Goal: Use online tool/utility: Utilize a website feature to perform a specific function

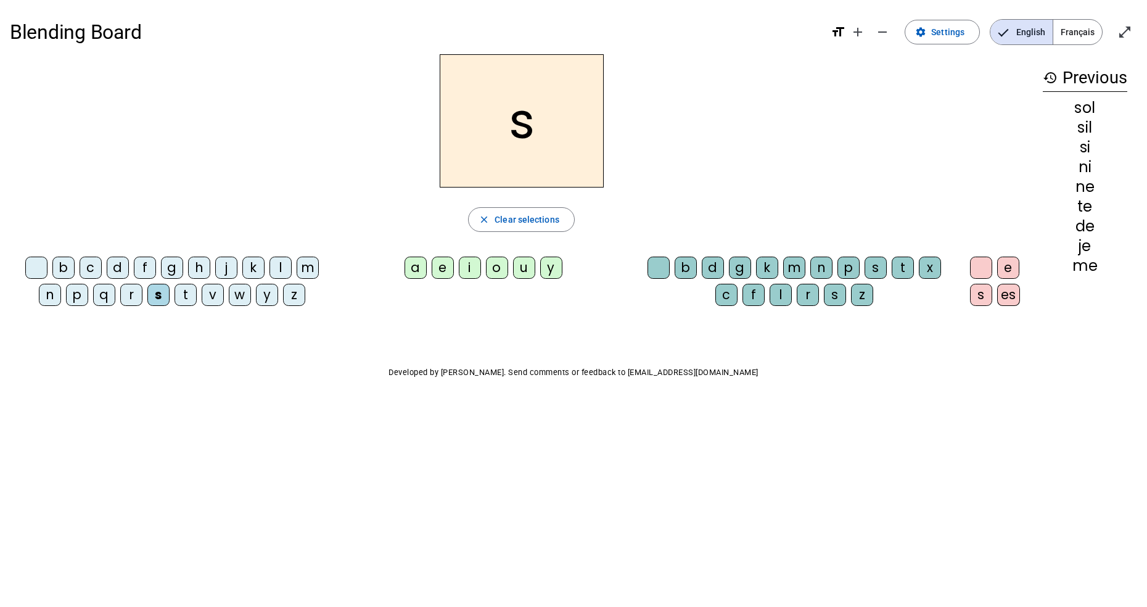
click at [448, 277] on div "e" at bounding box center [443, 267] width 22 height 22
click at [718, 305] on div "c" at bounding box center [726, 295] width 22 height 22
click at [752, 298] on div "f" at bounding box center [753, 295] width 22 height 22
click at [413, 266] on div "a" at bounding box center [415, 267] width 22 height 22
click at [519, 225] on span "Clear selections" at bounding box center [526, 219] width 65 height 15
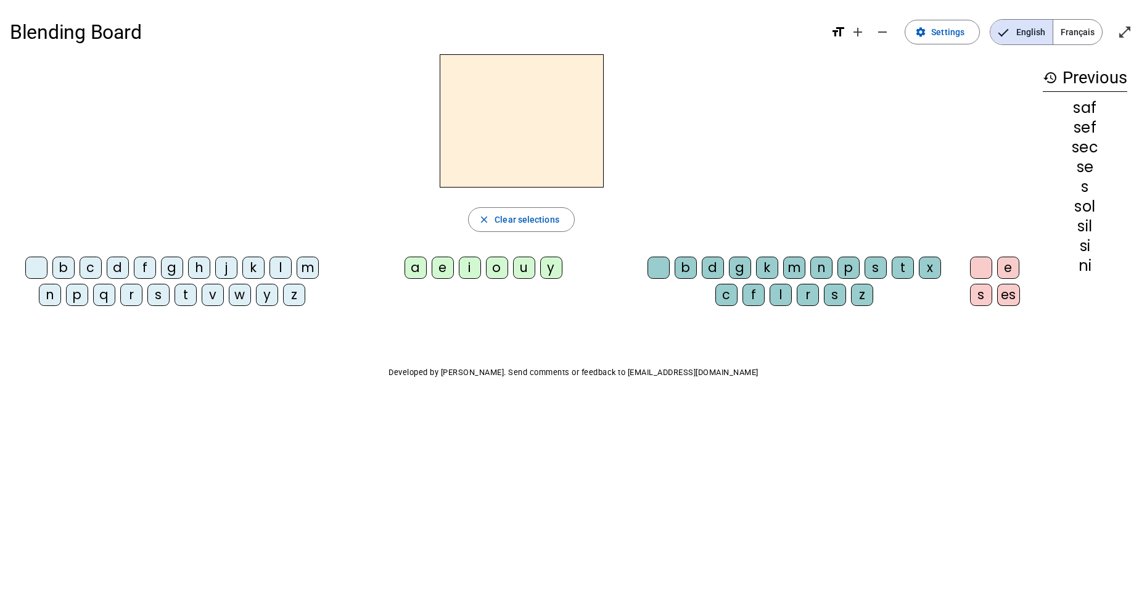
click at [910, 269] on div "t" at bounding box center [903, 267] width 22 height 22
click at [308, 273] on div "m" at bounding box center [308, 267] width 22 height 22
click at [496, 222] on span "Clear selections" at bounding box center [526, 219] width 65 height 15
click at [310, 273] on div "m" at bounding box center [308, 267] width 22 height 22
click at [498, 273] on div "o" at bounding box center [497, 267] width 22 height 22
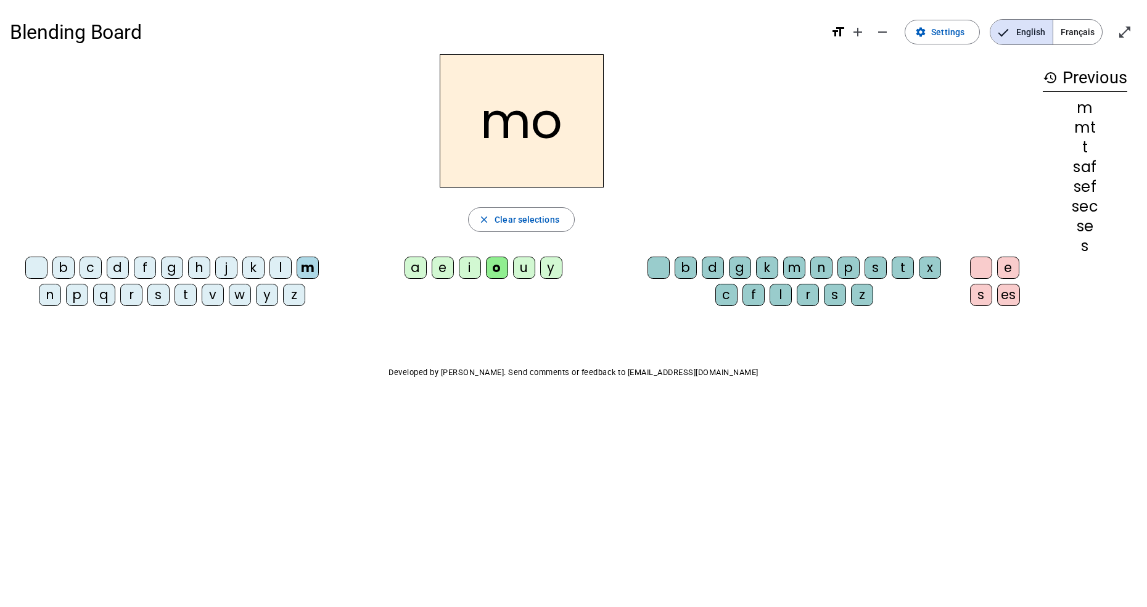
click at [469, 271] on div "i" at bounding box center [470, 267] width 22 height 22
click at [655, 266] on div at bounding box center [658, 267] width 22 height 22
click at [501, 265] on div "o" at bounding box center [497, 267] width 22 height 22
click at [466, 276] on div "i" at bounding box center [470, 267] width 22 height 22
click at [495, 277] on div "o" at bounding box center [497, 267] width 22 height 22
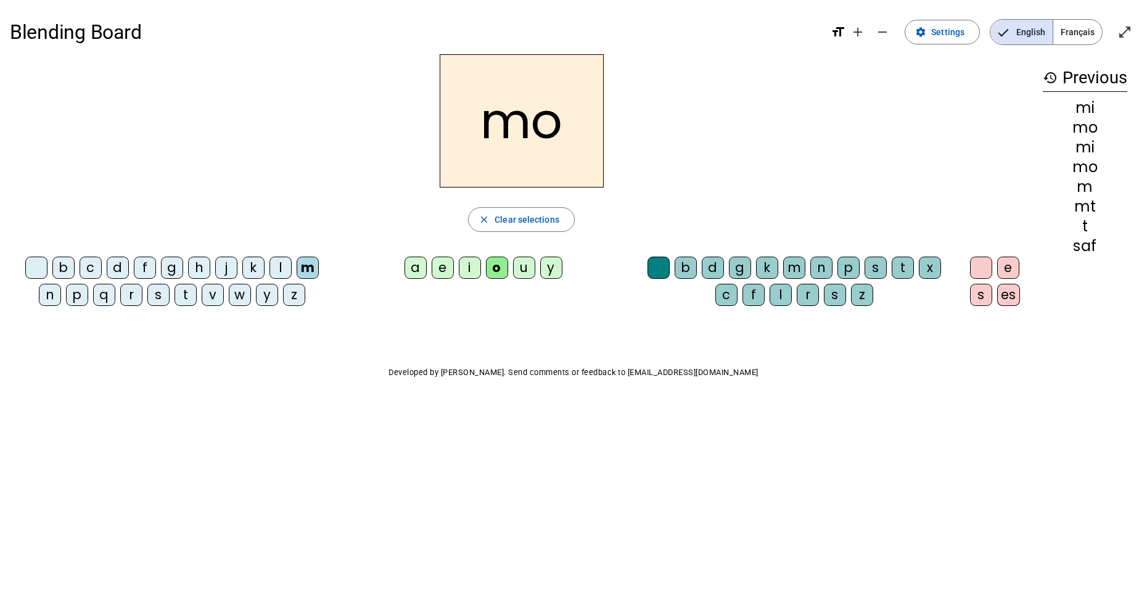
click at [792, 271] on div "m" at bounding box center [794, 267] width 22 height 22
click at [765, 273] on div "k" at bounding box center [767, 267] width 22 height 22
click at [741, 276] on div "g" at bounding box center [740, 267] width 22 height 22
click at [710, 271] on div "d" at bounding box center [713, 267] width 22 height 22
click at [686, 274] on div "b" at bounding box center [686, 267] width 22 height 22
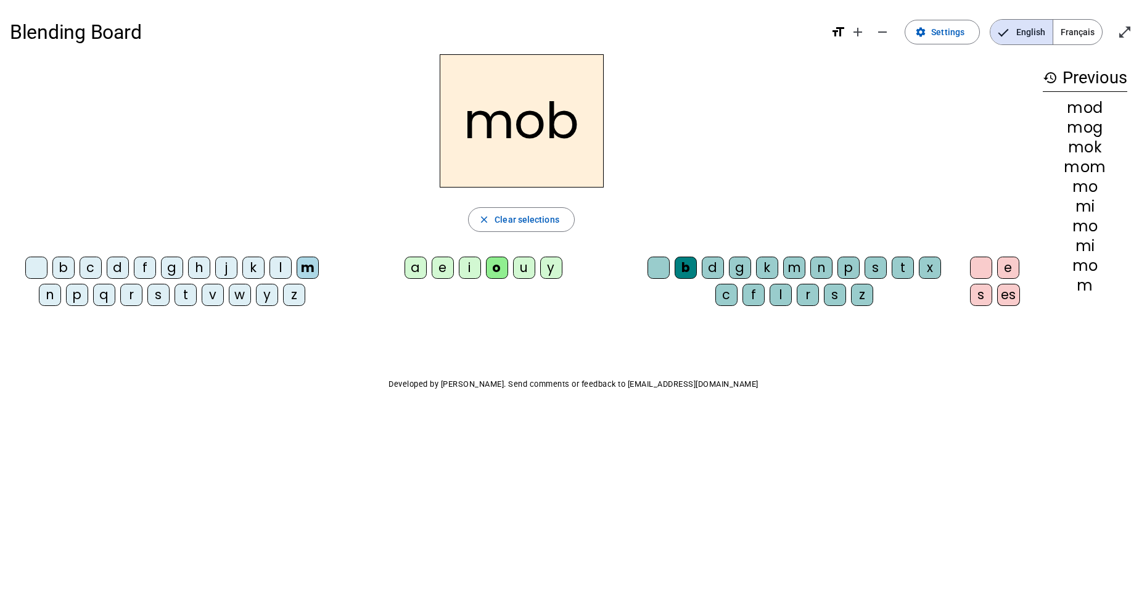
click at [819, 266] on div "n" at bounding box center [821, 267] width 22 height 22
click at [1054, 101] on div "mob" at bounding box center [1085, 108] width 84 height 15
click at [1047, 86] on h3 "history Previous" at bounding box center [1085, 78] width 84 height 28
click at [1054, 80] on mat-icon "history" at bounding box center [1050, 77] width 15 height 15
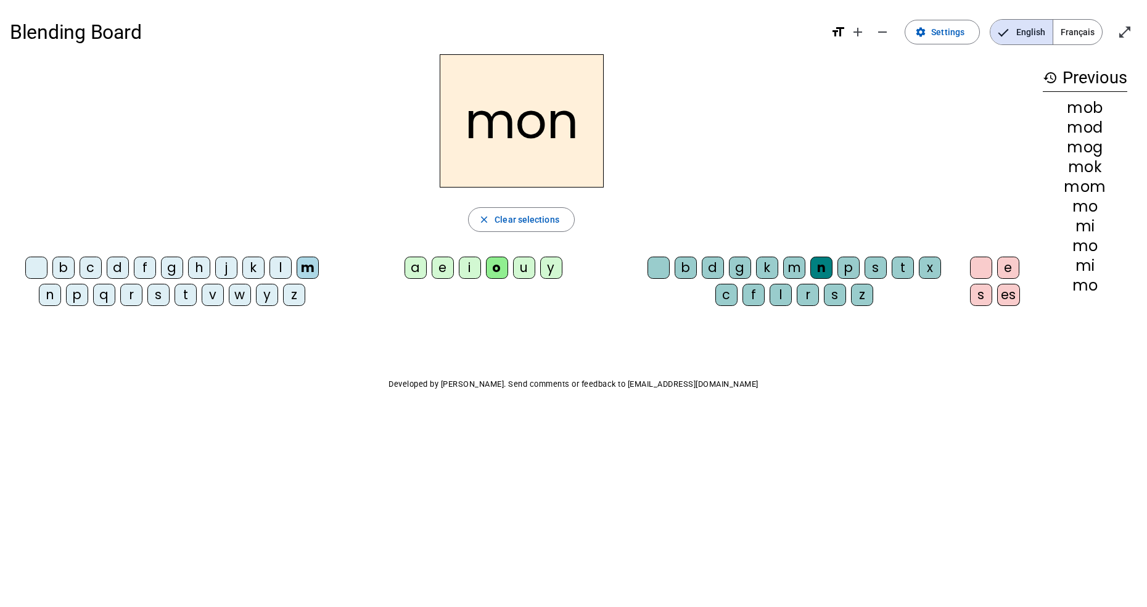
click at [531, 221] on span "Clear selections" at bounding box center [526, 219] width 65 height 15
click at [146, 269] on div "f" at bounding box center [145, 267] width 22 height 22
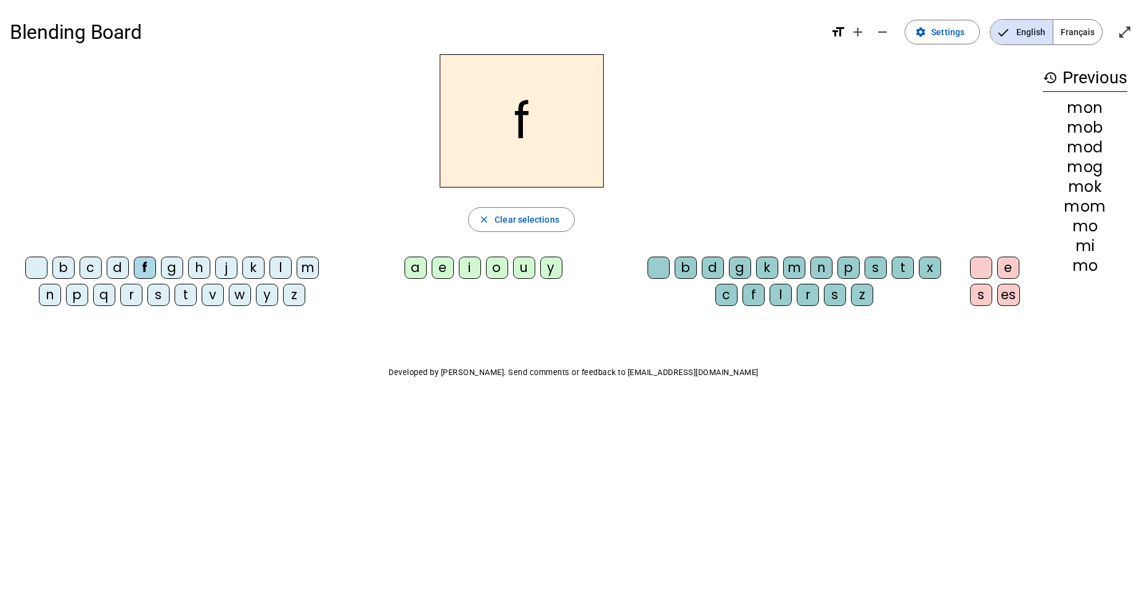
click at [529, 270] on div "u" at bounding box center [524, 267] width 22 height 22
click at [713, 263] on div "d" at bounding box center [713, 267] width 22 height 22
click at [740, 269] on div "g" at bounding box center [740, 267] width 22 height 22
click at [720, 273] on div "d" at bounding box center [713, 267] width 22 height 22
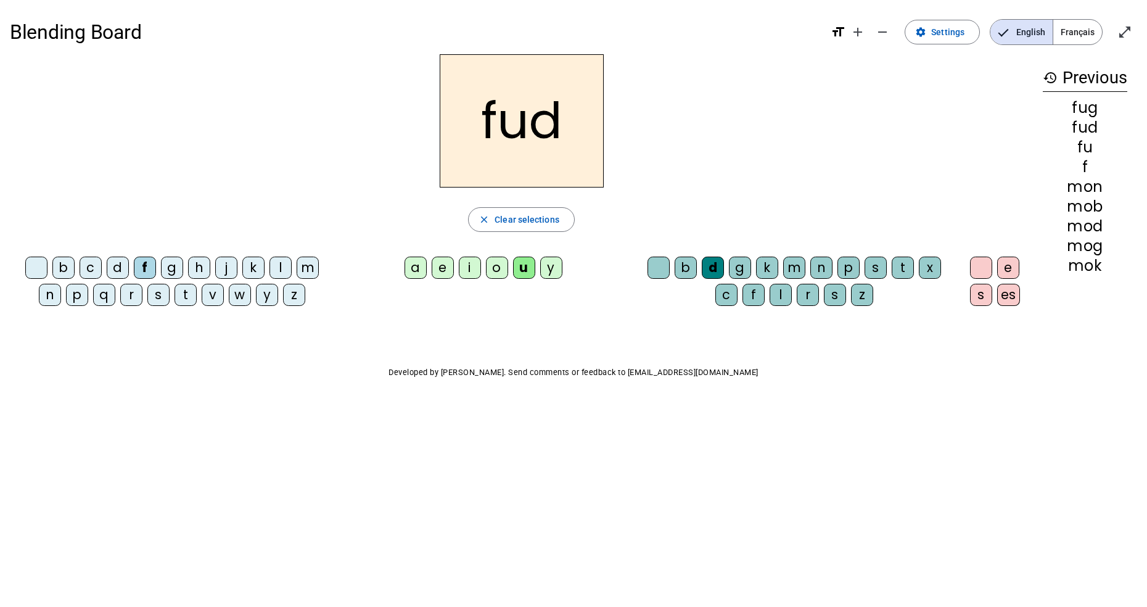
click at [665, 266] on div at bounding box center [658, 267] width 22 height 22
click at [88, 269] on div "c" at bounding box center [91, 267] width 22 height 22
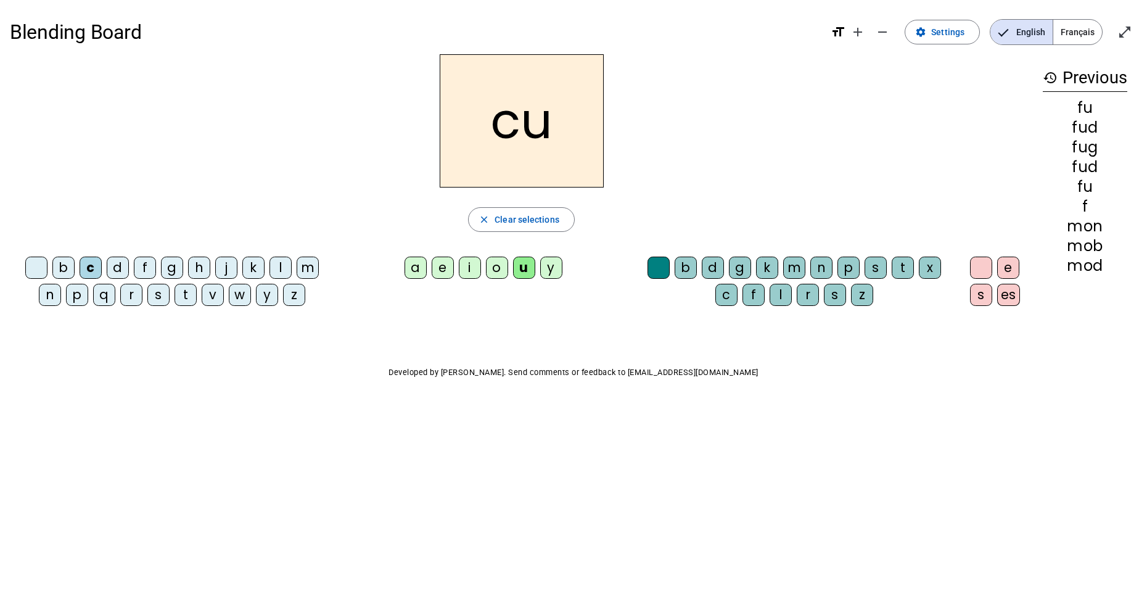
click at [1012, 296] on div "es" at bounding box center [1008, 295] width 23 height 22
click at [1008, 273] on div "e" at bounding box center [1008, 267] width 22 height 22
click at [989, 268] on div at bounding box center [981, 267] width 22 height 22
click at [557, 228] on span "button" at bounding box center [521, 220] width 105 height 30
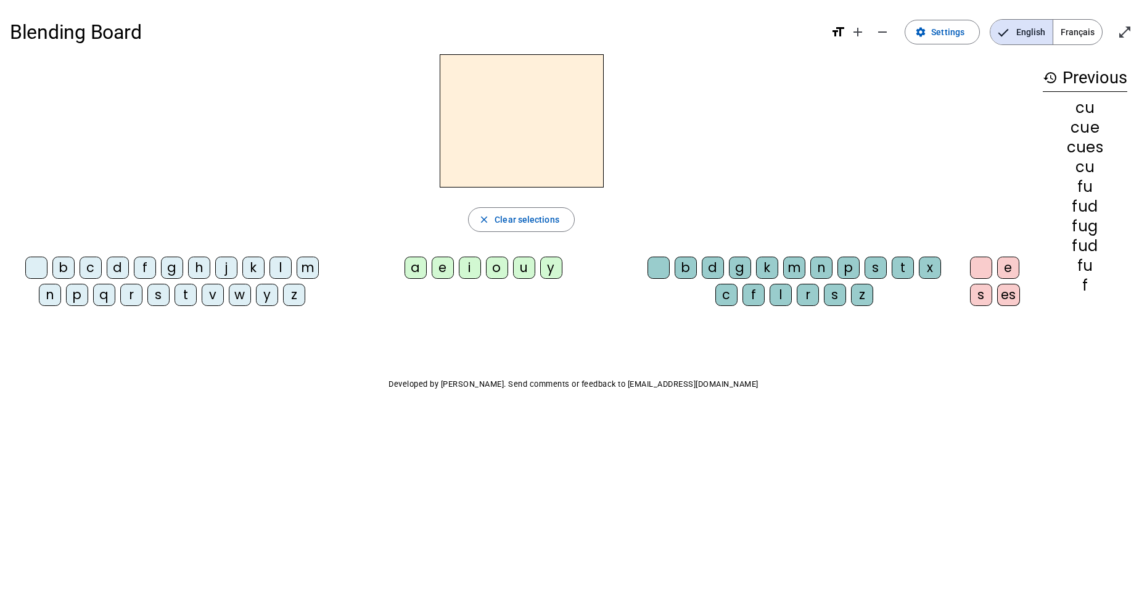
click at [451, 269] on div "e" at bounding box center [443, 267] width 22 height 22
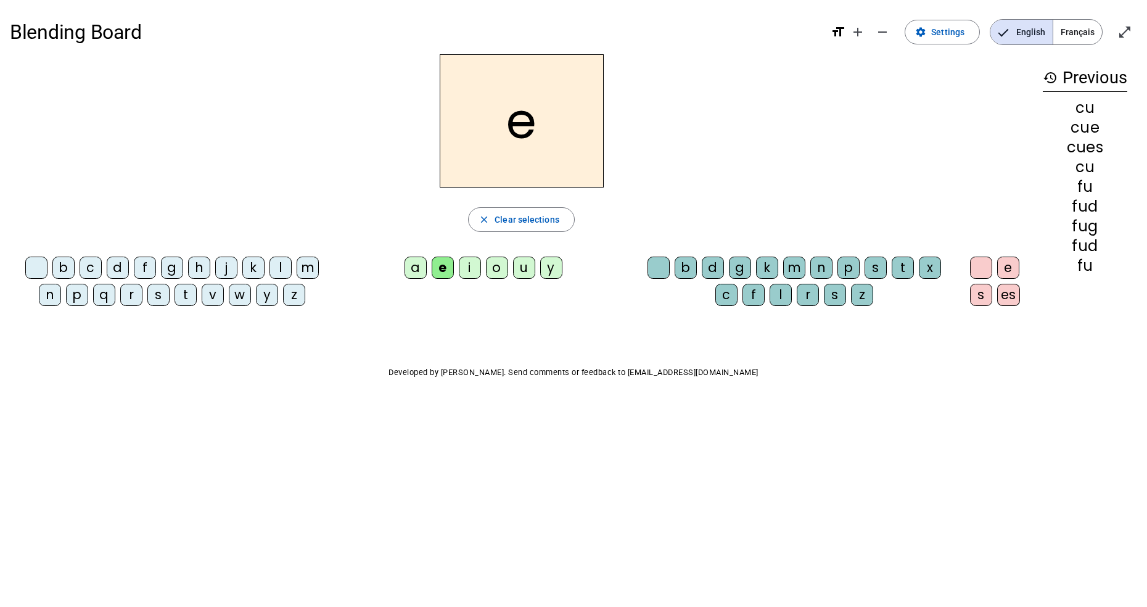
click at [157, 297] on div "s" at bounding box center [158, 295] width 22 height 22
click at [504, 224] on span "Clear selections" at bounding box center [526, 219] width 65 height 15
click at [445, 276] on div "e" at bounding box center [443, 267] width 22 height 22
click at [55, 273] on div "b" at bounding box center [63, 267] width 22 height 22
click at [498, 228] on span "button" at bounding box center [521, 220] width 105 height 30
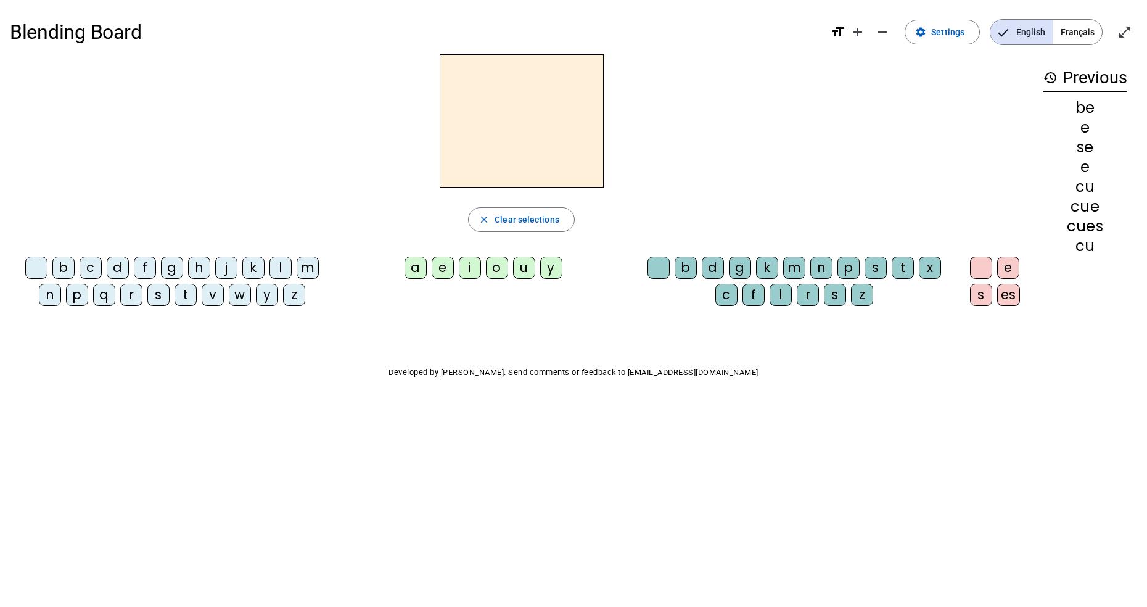
click at [144, 269] on div "f" at bounding box center [145, 267] width 22 height 22
click at [518, 260] on div "u" at bounding box center [524, 267] width 22 height 22
click at [717, 268] on div "d" at bounding box center [713, 267] width 22 height 22
click at [175, 273] on div "g" at bounding box center [172, 267] width 22 height 22
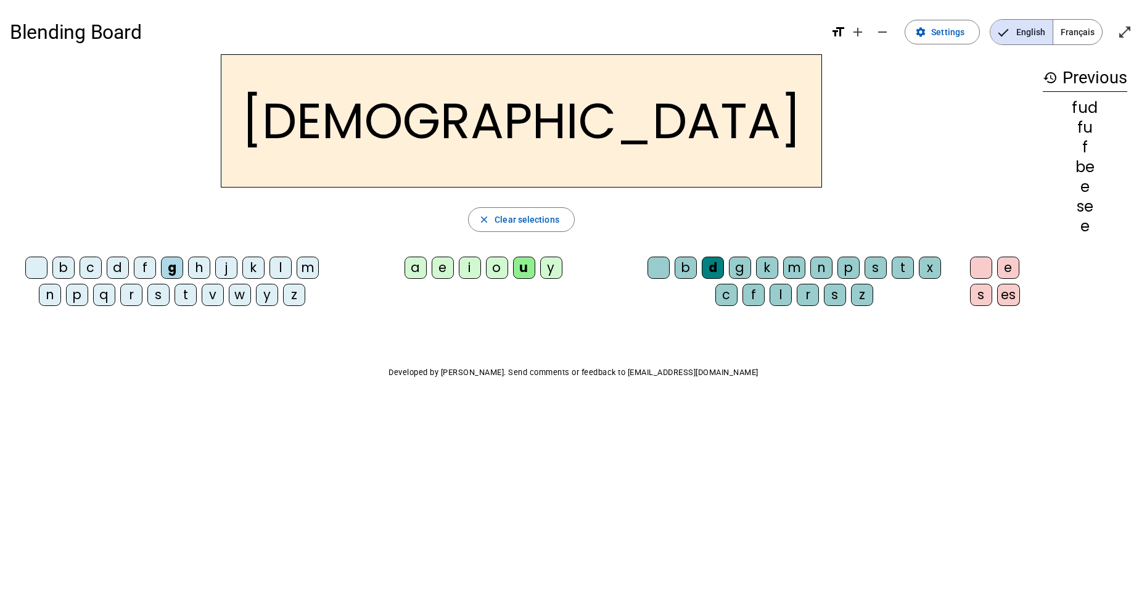
click at [504, 270] on div "o" at bounding box center [497, 267] width 22 height 22
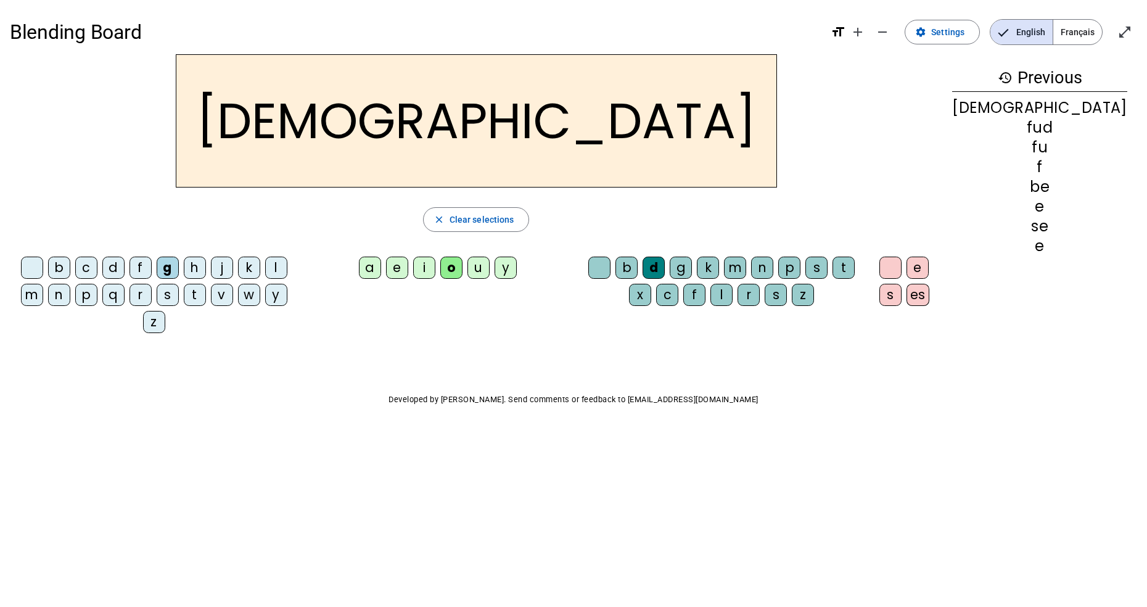
click at [502, 212] on span "Clear selections" at bounding box center [481, 219] width 65 height 15
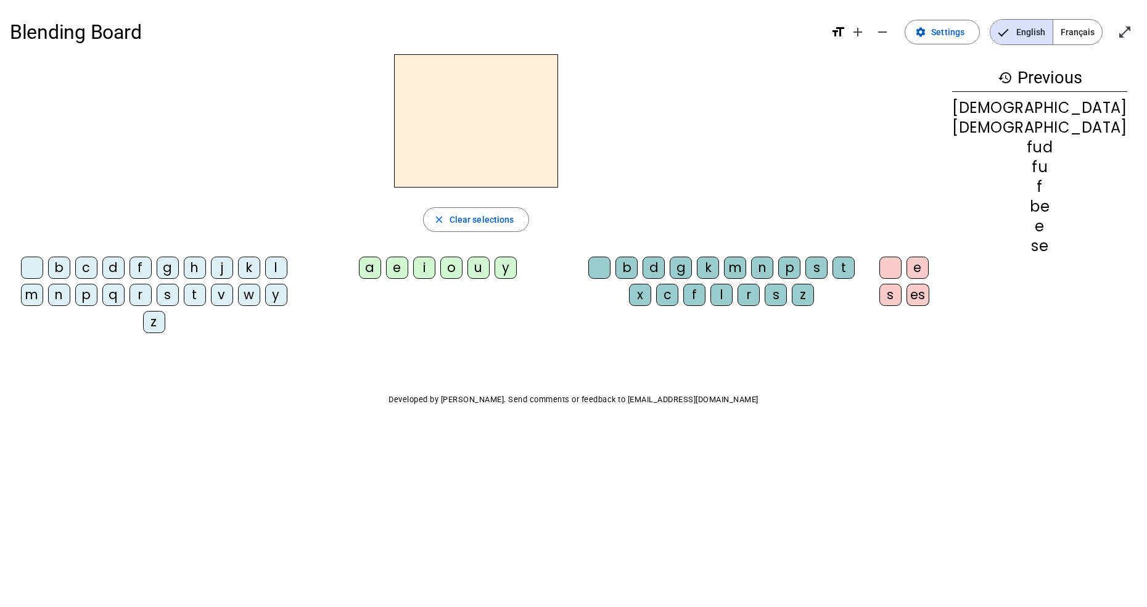
click at [147, 273] on div "f" at bounding box center [140, 267] width 22 height 22
click at [490, 269] on div "u" at bounding box center [478, 267] width 22 height 22
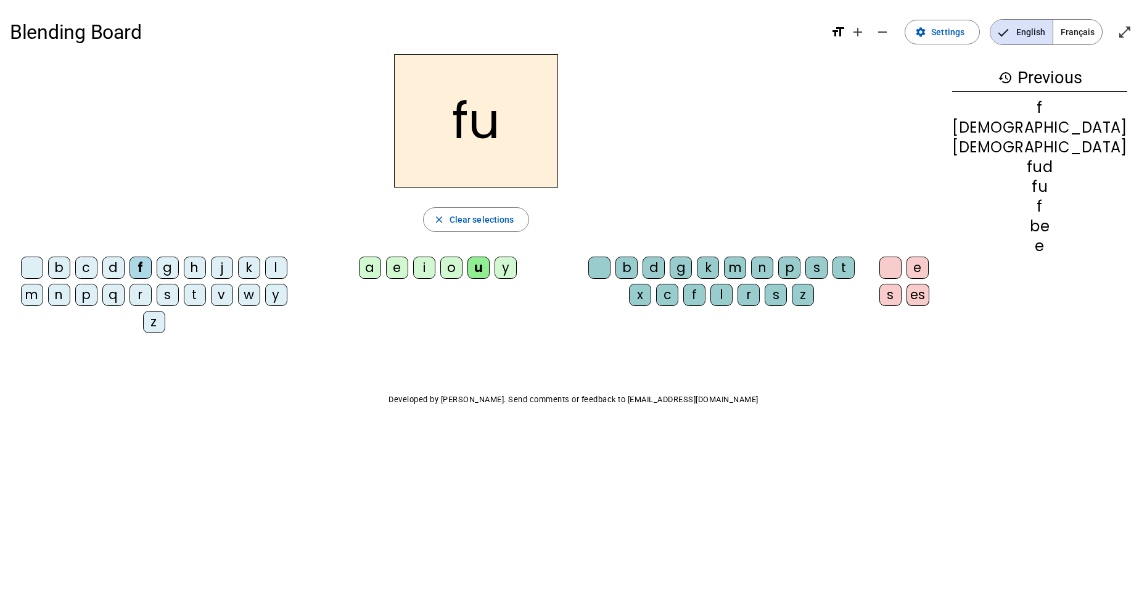
click at [678, 298] on div "c" at bounding box center [667, 295] width 22 height 22
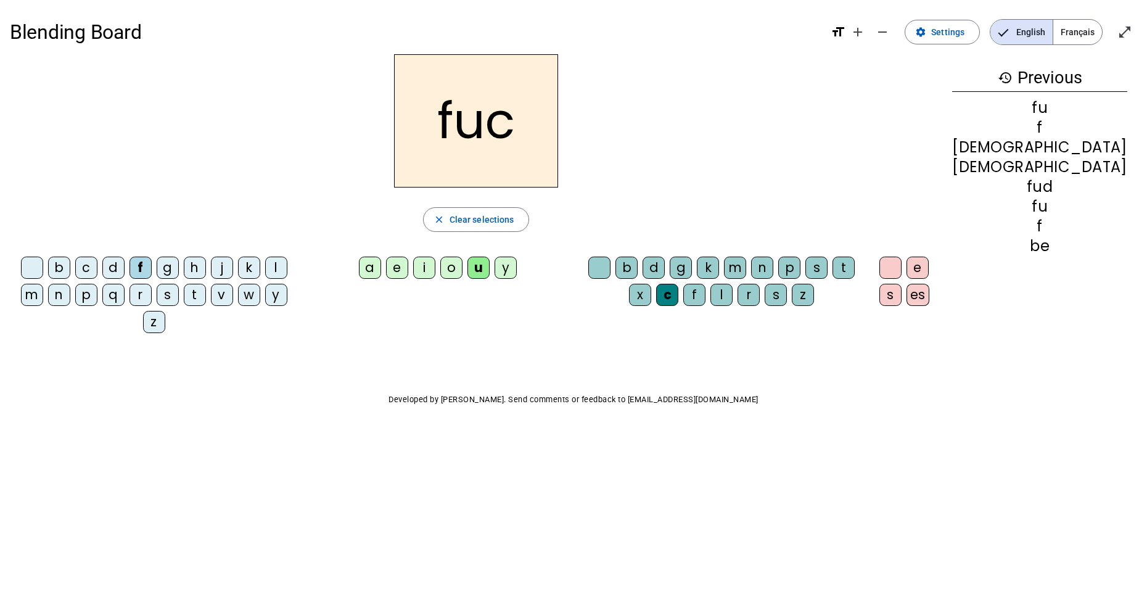
click at [514, 223] on span "Clear selections" at bounding box center [481, 219] width 65 height 15
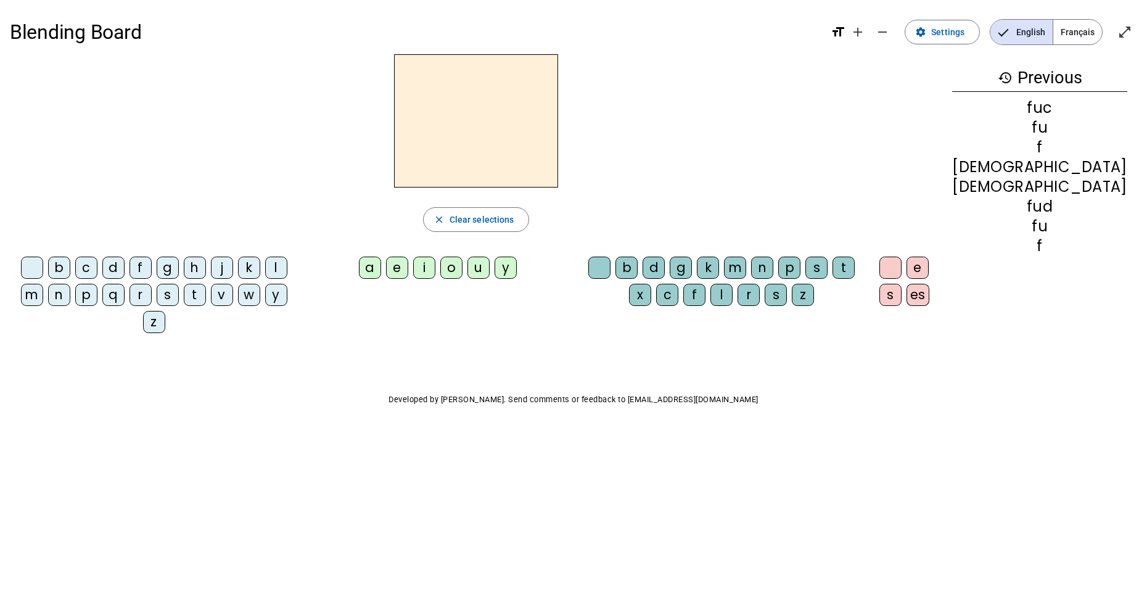
click at [51, 295] on div "n" at bounding box center [59, 295] width 22 height 22
click at [517, 268] on div "y" at bounding box center [505, 267] width 22 height 22
click at [408, 270] on div "e" at bounding box center [397, 267] width 22 height 22
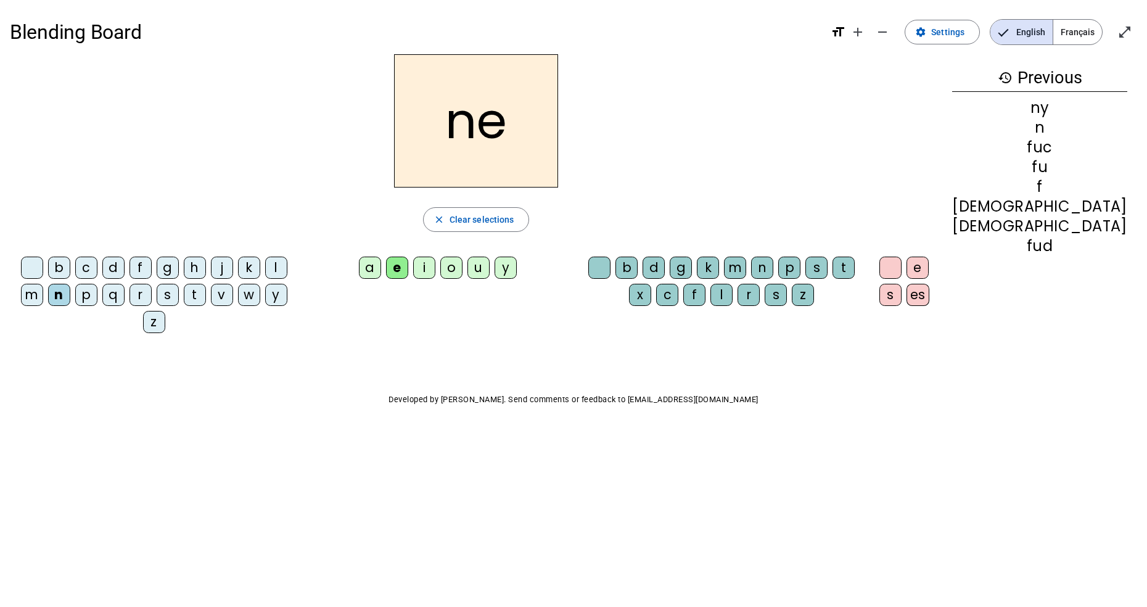
click at [462, 276] on div "o" at bounding box center [451, 267] width 22 height 22
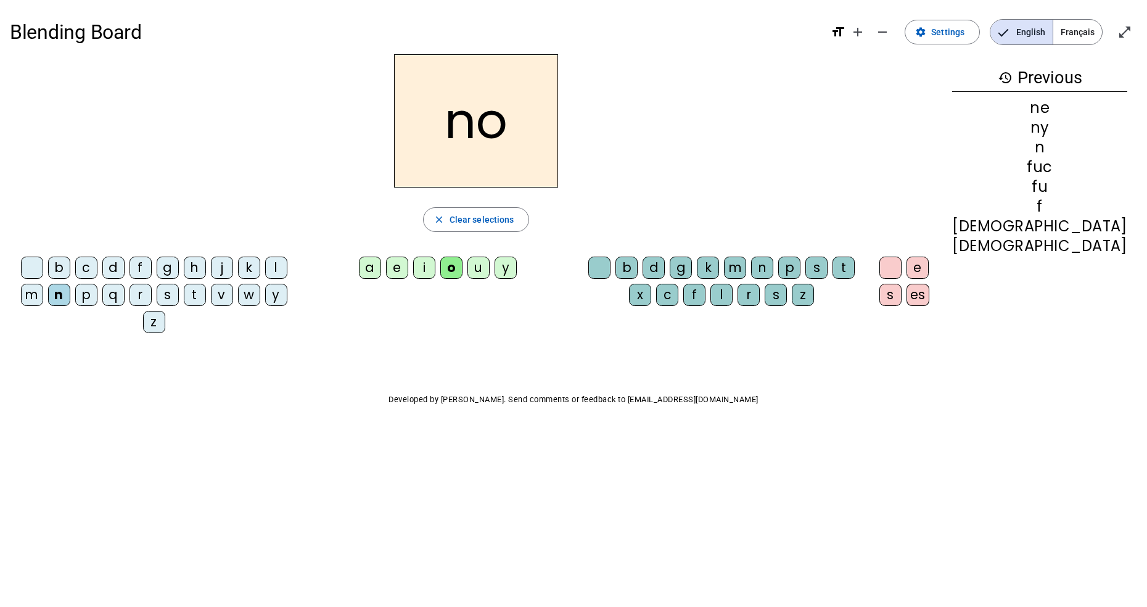
click at [773, 271] on div "n" at bounding box center [762, 267] width 22 height 22
click at [514, 226] on span "Clear selections" at bounding box center [481, 219] width 65 height 15
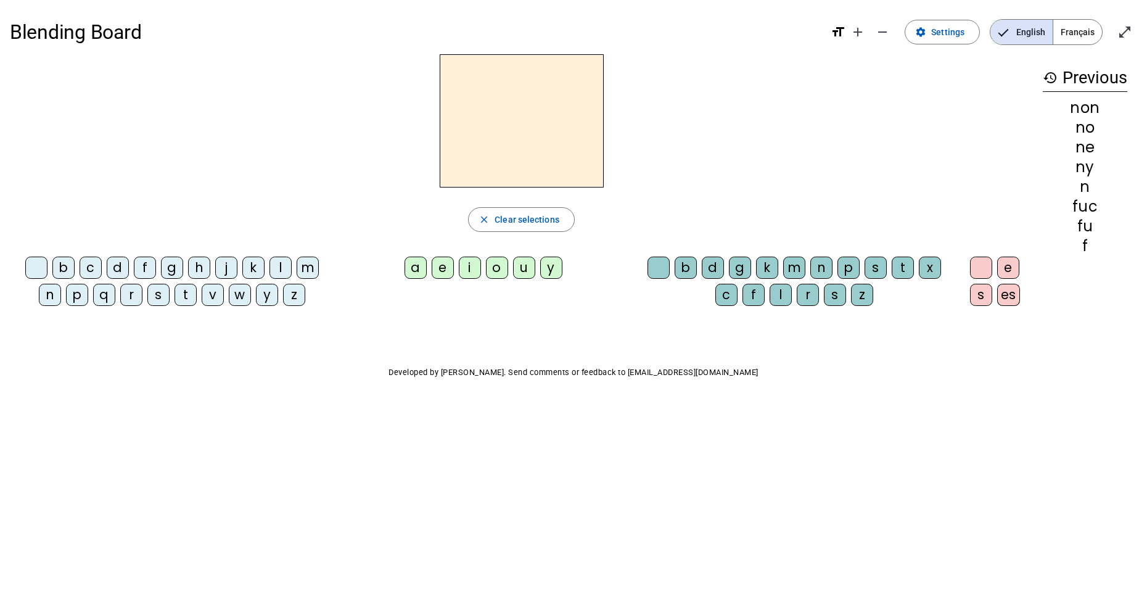
click at [70, 271] on div "b" at bounding box center [63, 267] width 22 height 22
click at [497, 275] on div "o" at bounding box center [497, 267] width 22 height 22
click at [710, 274] on div "d" at bounding box center [713, 267] width 22 height 22
click at [686, 269] on div "b" at bounding box center [686, 267] width 22 height 22
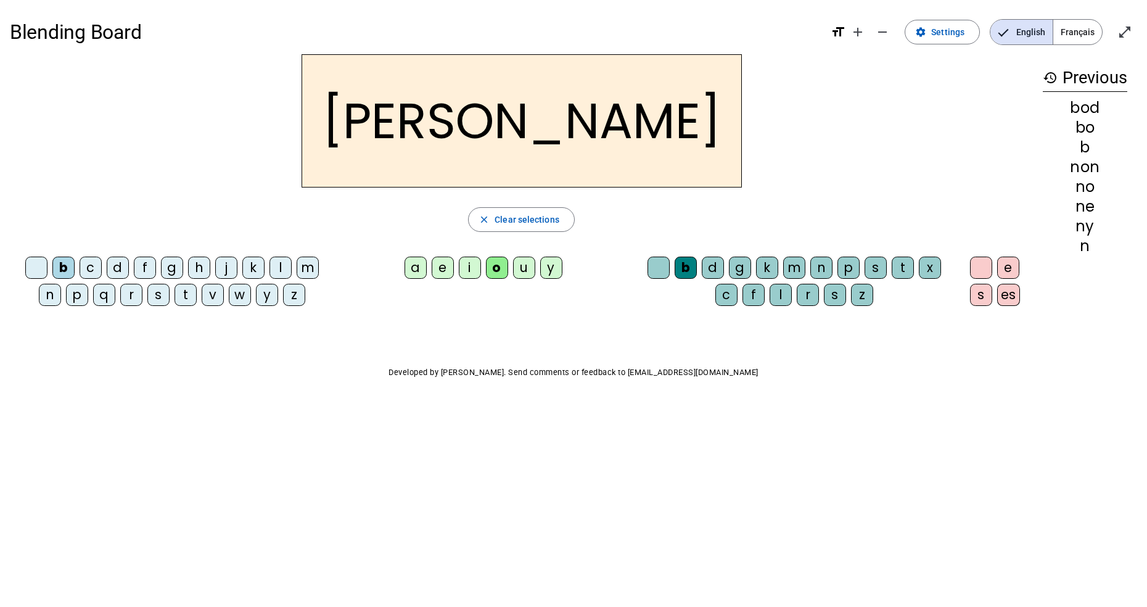
click at [39, 268] on div at bounding box center [36, 267] width 22 height 22
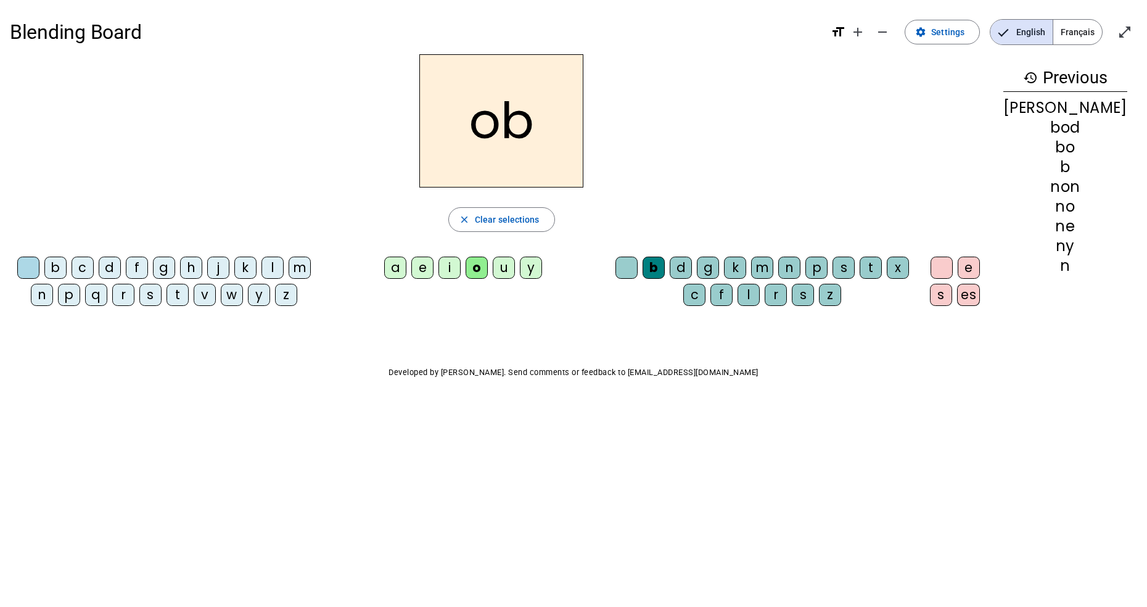
click at [638, 266] on div at bounding box center [626, 267] width 22 height 22
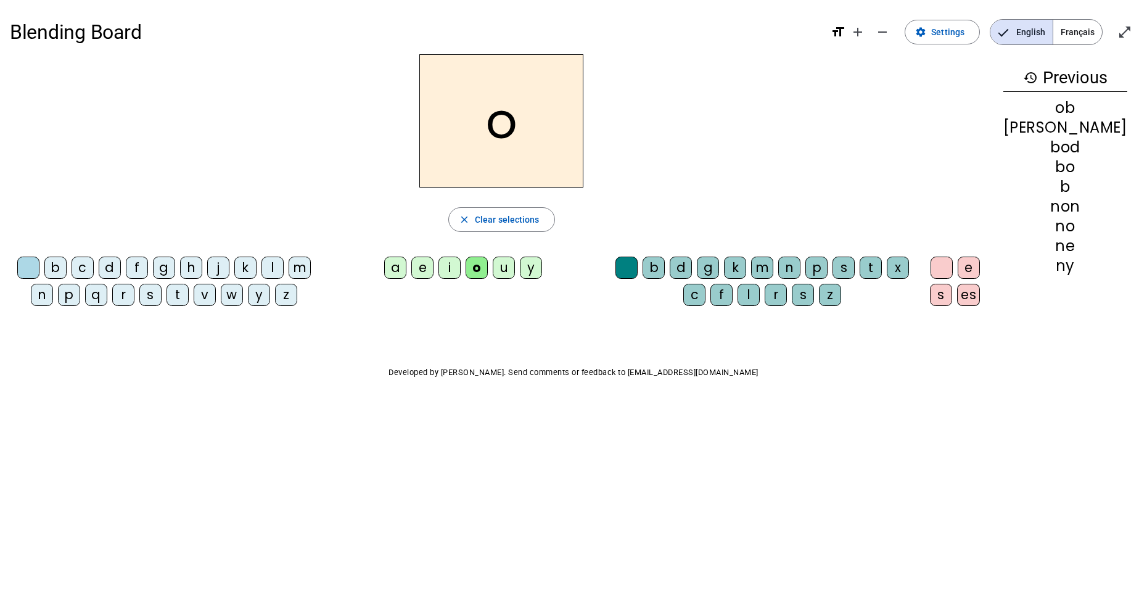
click at [461, 265] on div "i" at bounding box center [449, 267] width 22 height 22
click at [855, 271] on div "s" at bounding box center [843, 267] width 22 height 22
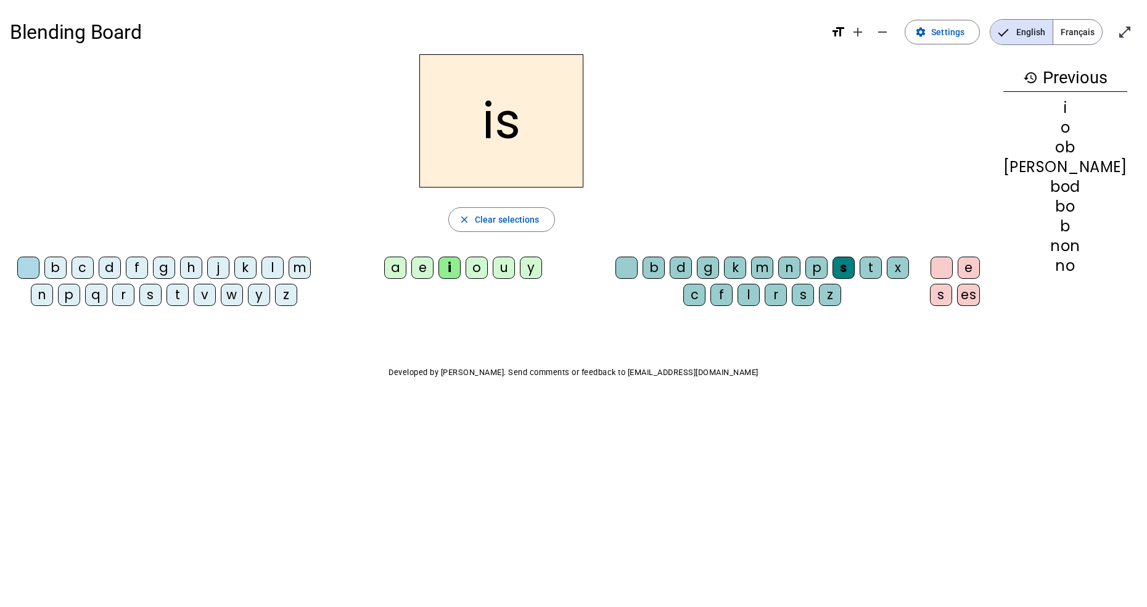
click at [517, 224] on span "Clear selections" at bounding box center [507, 219] width 65 height 15
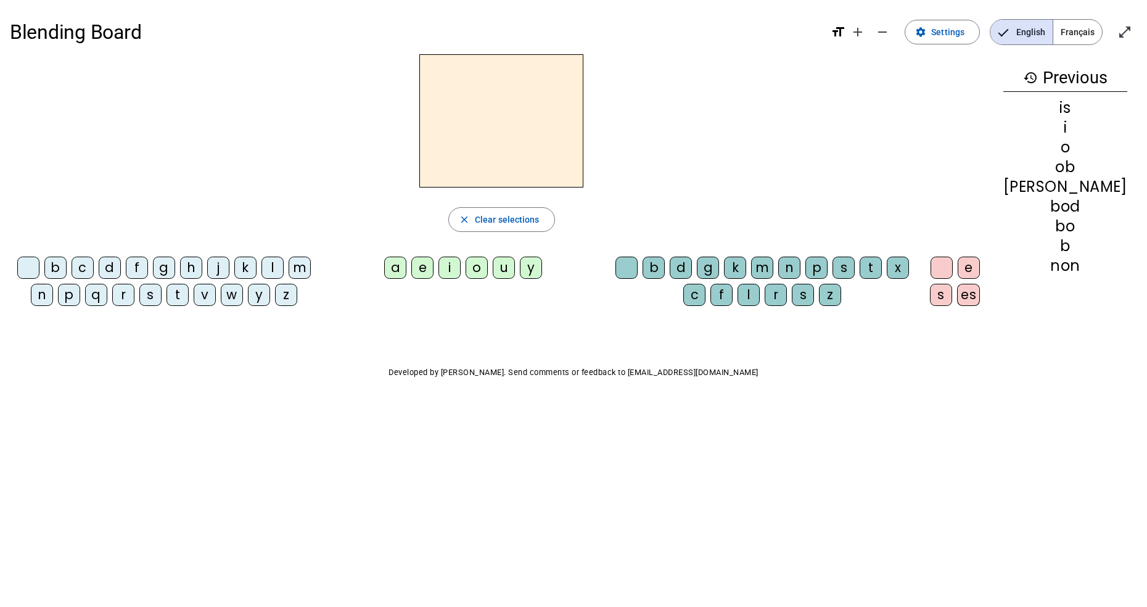
click at [406, 278] on div "a" at bounding box center [395, 267] width 22 height 22
click at [692, 271] on div "d" at bounding box center [681, 267] width 22 height 22
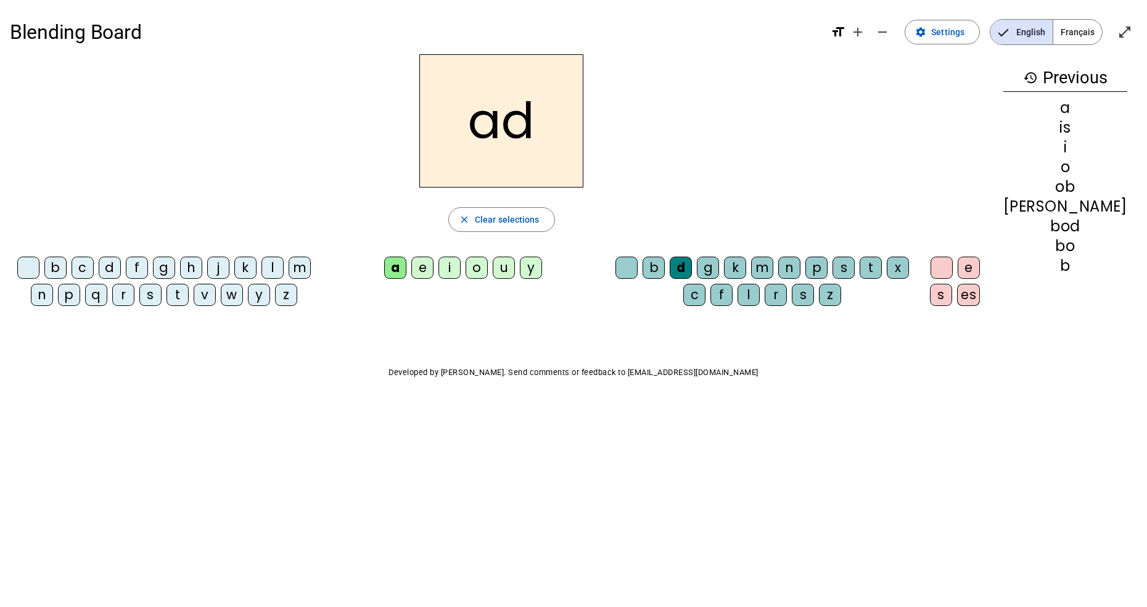
click at [665, 273] on div "b" at bounding box center [653, 267] width 22 height 22
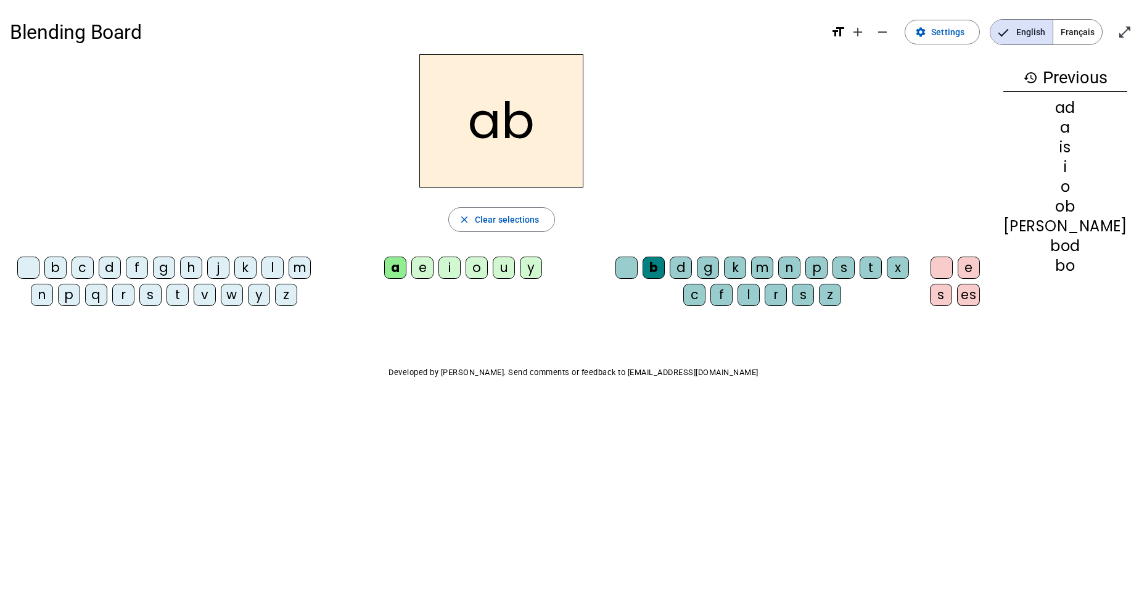
click at [542, 274] on div "y" at bounding box center [531, 267] width 22 height 22
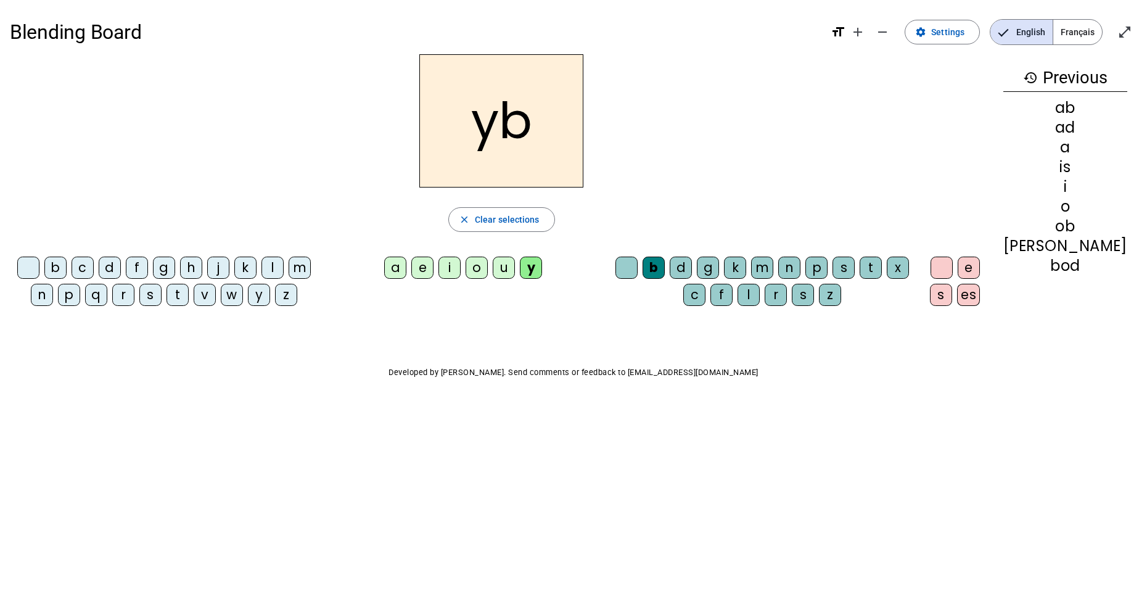
click at [638, 273] on div at bounding box center [626, 267] width 22 height 22
click at [64, 269] on div "b" at bounding box center [55, 267] width 22 height 22
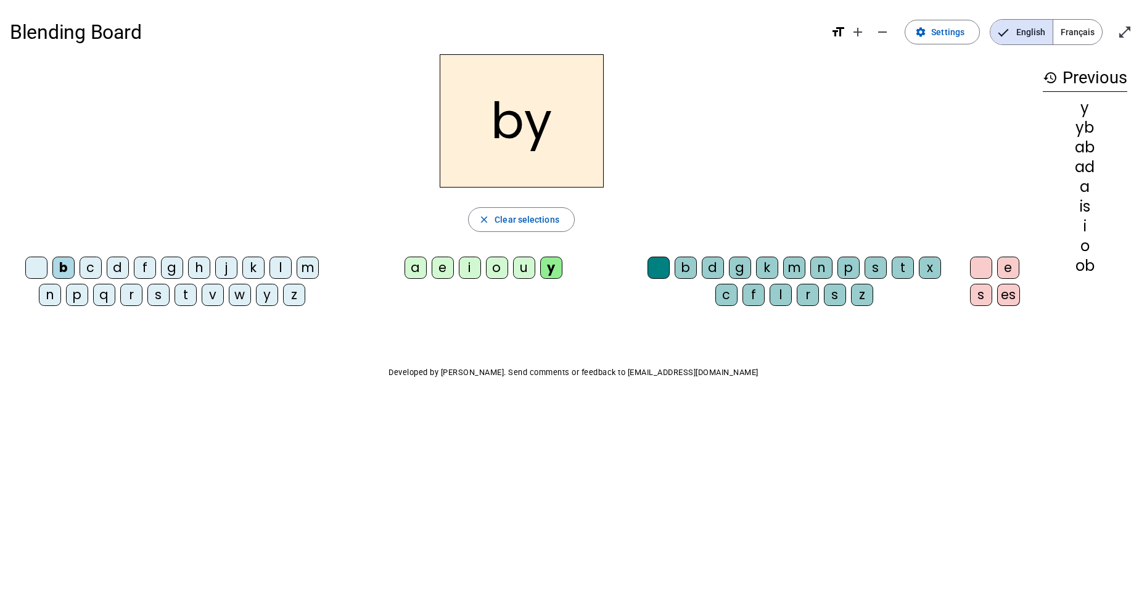
click at [498, 275] on div "o" at bounding box center [497, 267] width 22 height 22
click at [558, 277] on div "y" at bounding box center [551, 267] width 22 height 22
click at [490, 220] on mat-icon "close" at bounding box center [483, 219] width 11 height 11
click at [158, 298] on div "s" at bounding box center [158, 295] width 22 height 22
click at [445, 270] on div "e" at bounding box center [443, 267] width 22 height 22
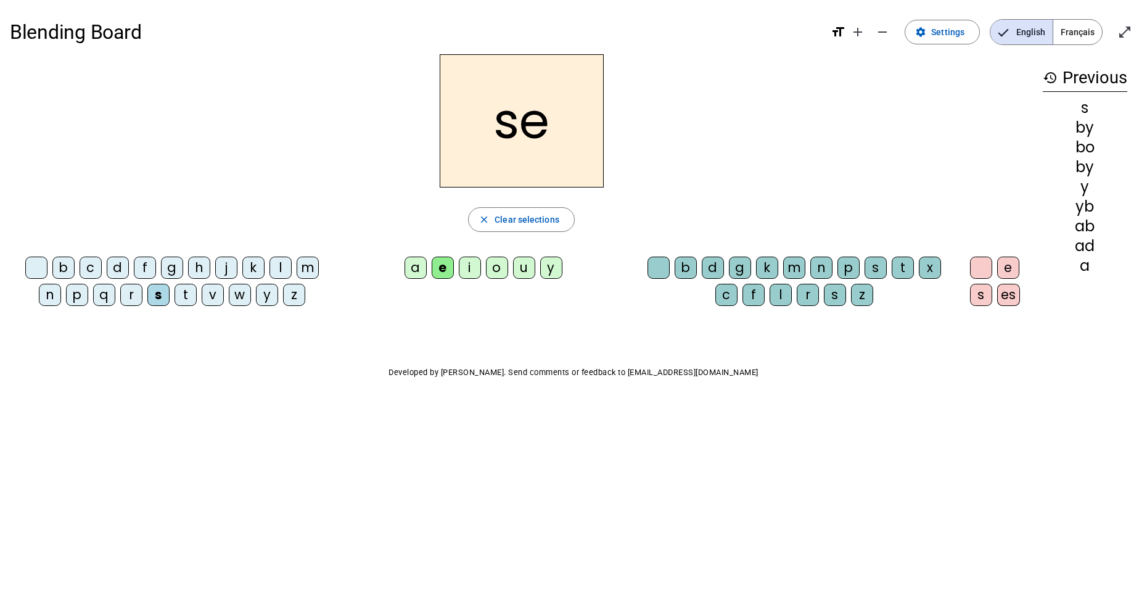
click at [932, 272] on div "x" at bounding box center [930, 267] width 22 height 22
click at [504, 218] on span "Clear selections" at bounding box center [526, 219] width 65 height 15
click at [282, 274] on div "l" at bounding box center [280, 267] width 22 height 22
click at [531, 277] on div "u" at bounding box center [524, 267] width 22 height 22
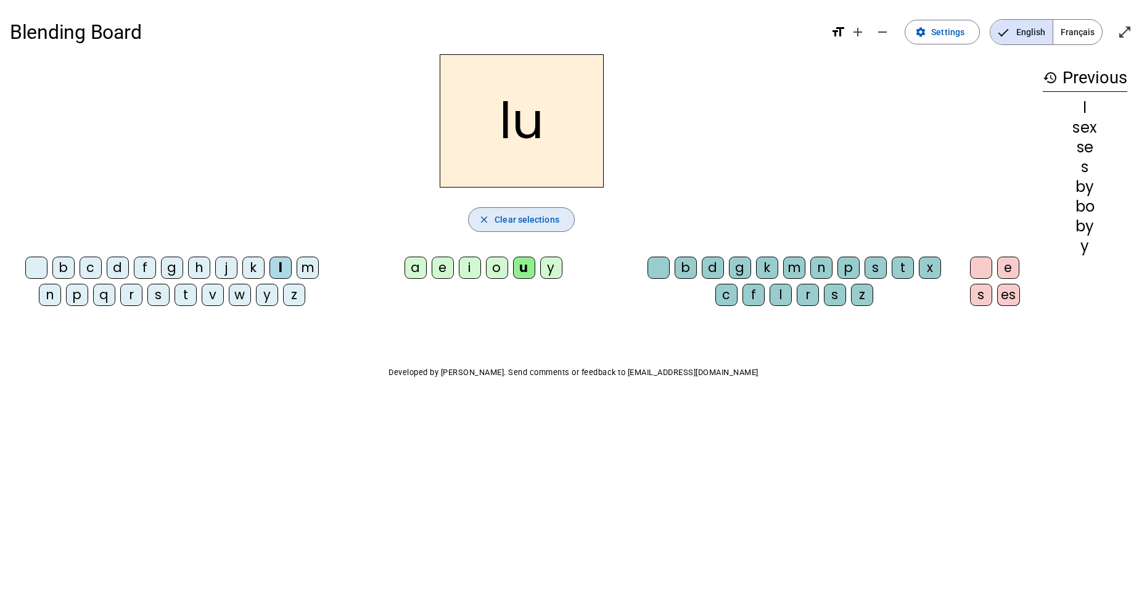
click at [1036, 178] on div "history Previous l sex se s by [PERSON_NAME] by y" at bounding box center [1085, 175] width 104 height 242
click at [567, 232] on span "button" at bounding box center [521, 220] width 105 height 30
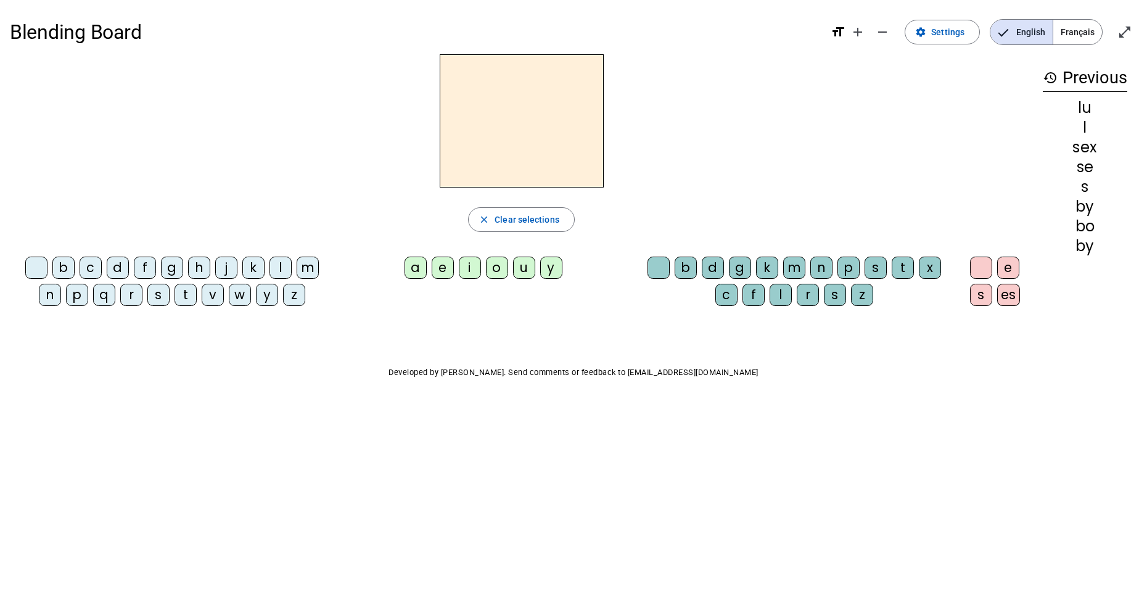
click at [308, 276] on div "m" at bounding box center [308, 267] width 22 height 22
click at [422, 271] on div "a" at bounding box center [415, 267] width 22 height 22
click at [500, 268] on div "o" at bounding box center [497, 267] width 22 height 22
click at [798, 268] on div "m" at bounding box center [794, 267] width 22 height 22
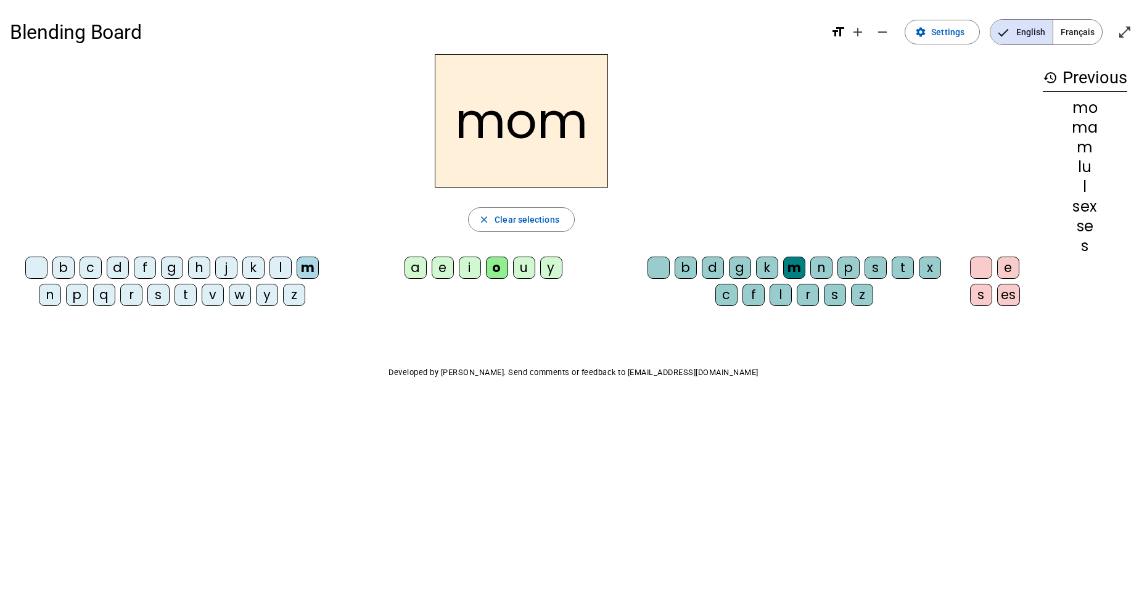
click at [548, 224] on span "Clear selections" at bounding box center [526, 219] width 65 height 15
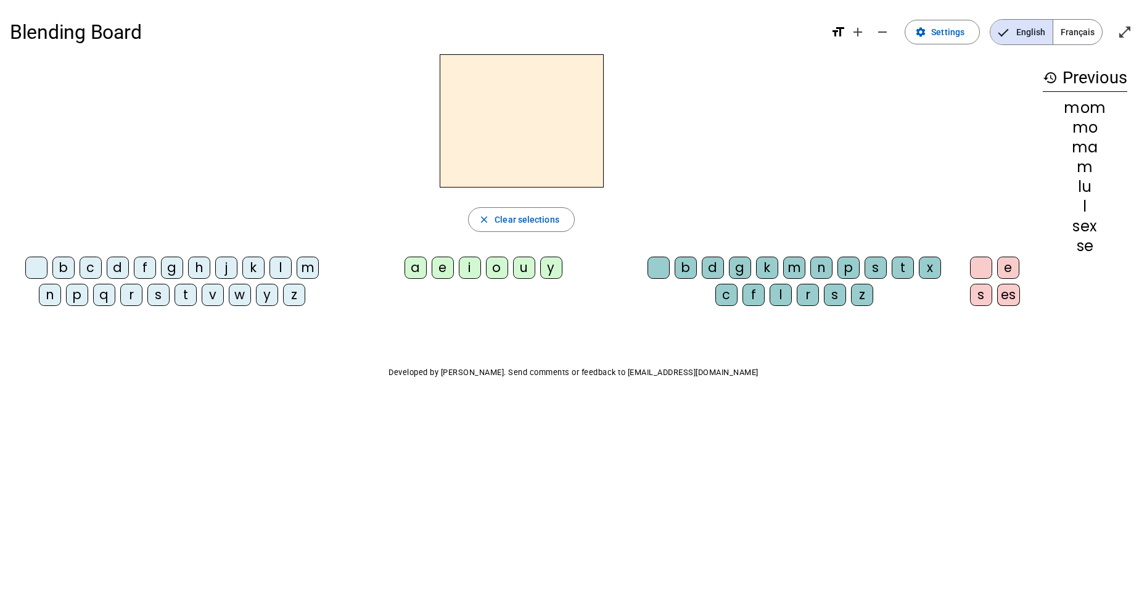
click at [1099, 228] on div "sex" at bounding box center [1085, 226] width 84 height 15
click at [200, 271] on div "h" at bounding box center [199, 267] width 22 height 22
click at [483, 223] on mat-icon "close" at bounding box center [483, 219] width 11 height 11
click at [713, 274] on div "d" at bounding box center [713, 267] width 22 height 22
click at [497, 271] on div "o" at bounding box center [497, 267] width 22 height 22
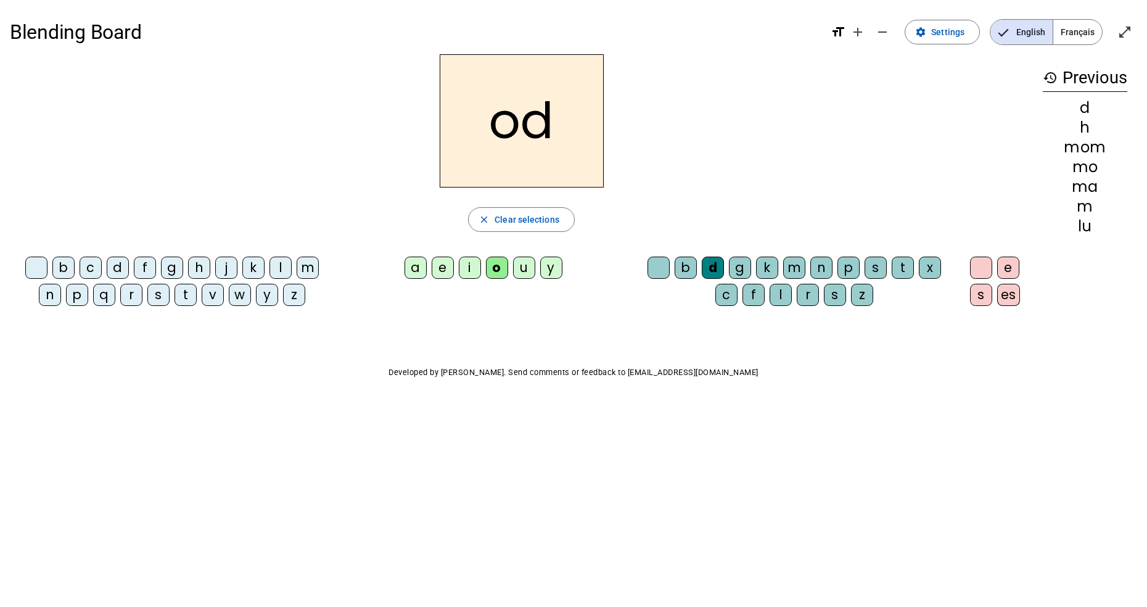
click at [743, 278] on div "g" at bounding box center [740, 267] width 22 height 22
click at [520, 228] on span "button" at bounding box center [521, 220] width 105 height 30
click at [52, 285] on div "n" at bounding box center [50, 295] width 22 height 22
click at [307, 268] on div "m" at bounding box center [308, 267] width 22 height 22
click at [497, 273] on div "o" at bounding box center [497, 267] width 22 height 22
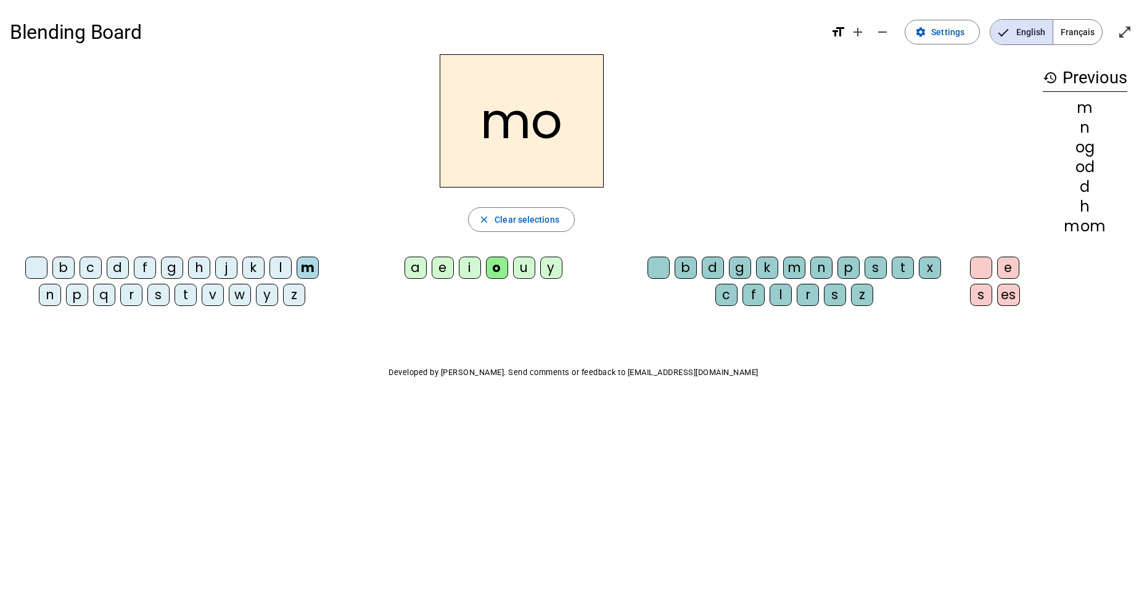
click at [466, 269] on div "i" at bounding box center [470, 267] width 22 height 22
click at [500, 272] on div "o" at bounding box center [497, 267] width 22 height 22
click at [894, 261] on div "t" at bounding box center [903, 267] width 22 height 22
click at [537, 227] on span "button" at bounding box center [521, 220] width 105 height 30
click at [158, 290] on div "s" at bounding box center [158, 295] width 22 height 22
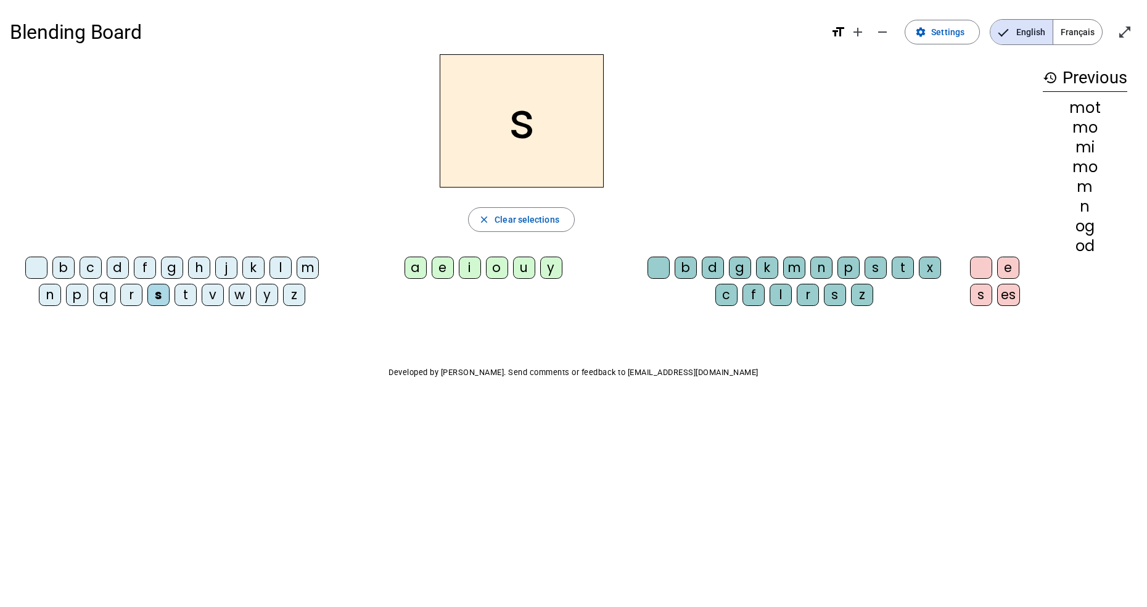
click at [448, 270] on div "e" at bounding box center [443, 267] width 22 height 22
click at [927, 273] on div "x" at bounding box center [930, 267] width 22 height 22
click at [530, 218] on span "Clear selections" at bounding box center [526, 219] width 65 height 15
click at [160, 299] on div "s" at bounding box center [158, 295] width 22 height 22
click at [447, 278] on div "e" at bounding box center [443, 267] width 22 height 22
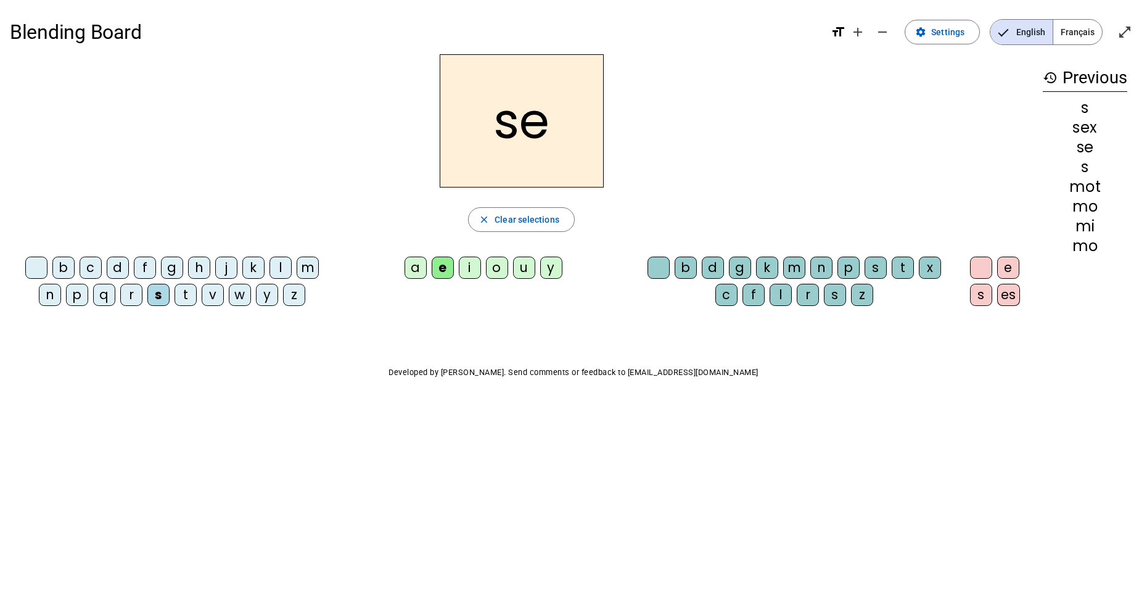
click at [728, 293] on div "c" at bounding box center [726, 295] width 22 height 22
click at [549, 222] on span "Clear selections" at bounding box center [526, 219] width 65 height 15
click at [302, 271] on div "m" at bounding box center [308, 267] width 22 height 22
click at [414, 262] on div "a" at bounding box center [415, 267] width 22 height 22
click at [776, 302] on div "l" at bounding box center [780, 295] width 22 height 22
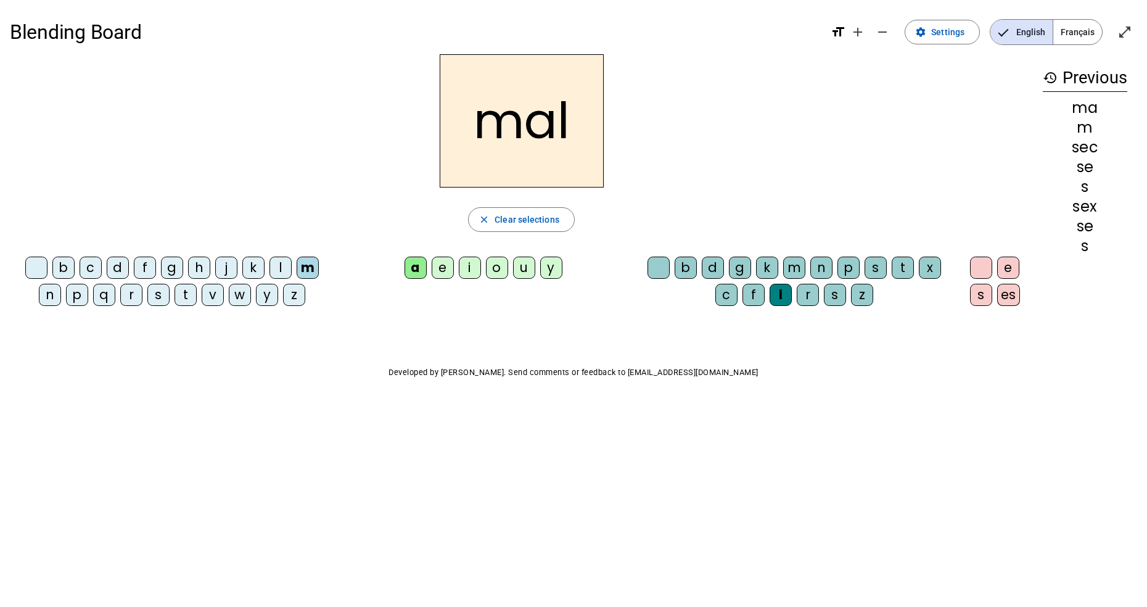
click at [279, 273] on div "l" at bounding box center [280, 267] width 22 height 22
click at [68, 267] on div "b" at bounding box center [63, 267] width 22 height 22
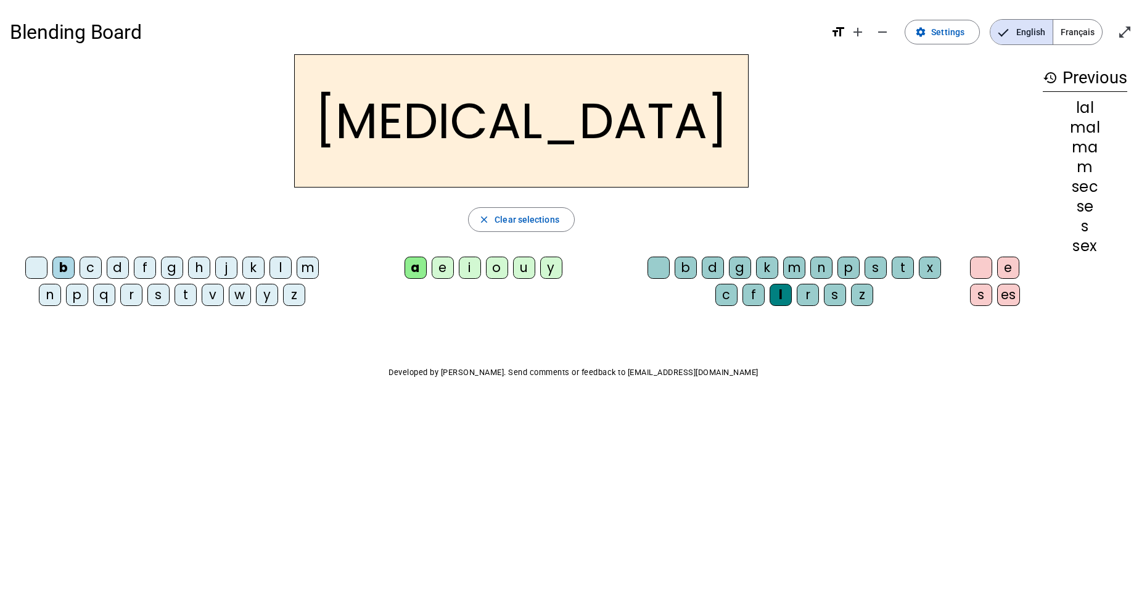
click at [152, 295] on div "s" at bounding box center [158, 295] width 22 height 22
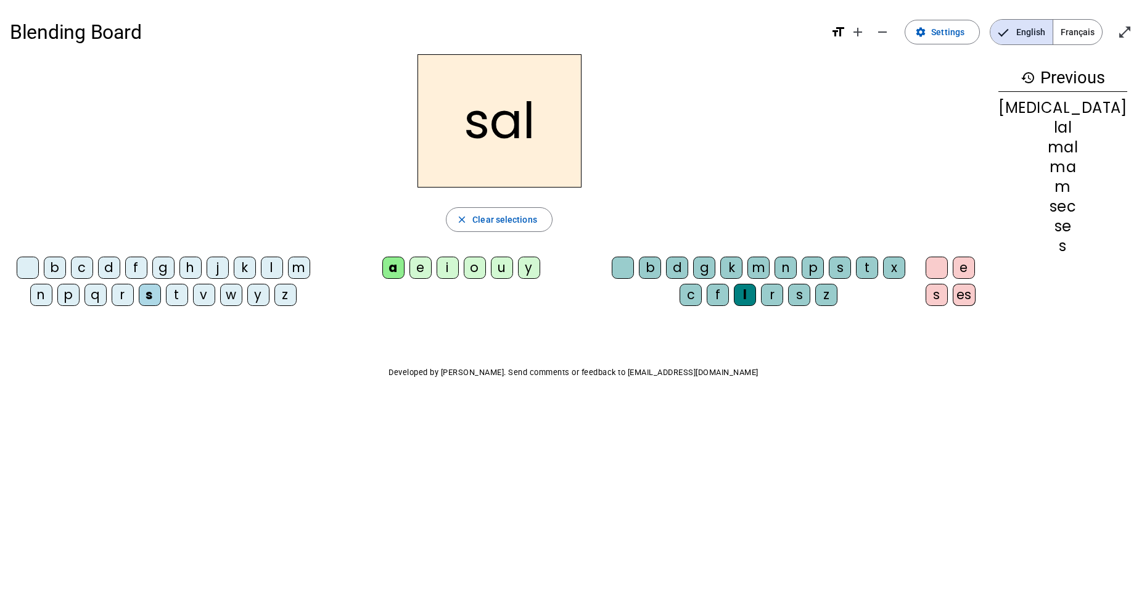
click at [540, 267] on div "y" at bounding box center [529, 267] width 22 height 22
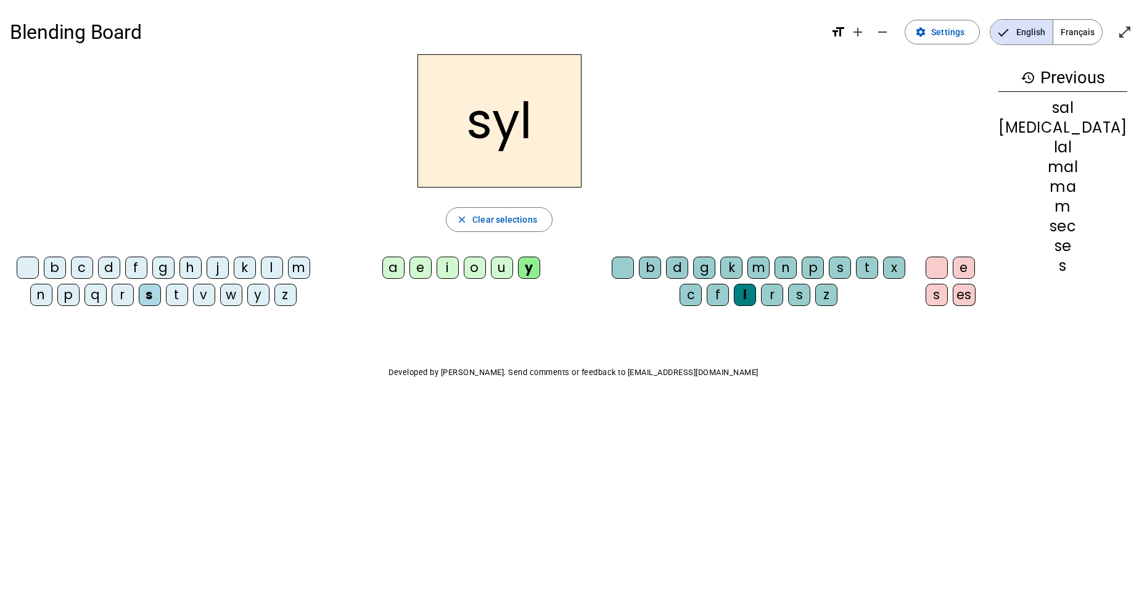
click at [486, 265] on div "o" at bounding box center [475, 267] width 22 height 22
click at [975, 268] on div "e" at bounding box center [964, 267] width 22 height 22
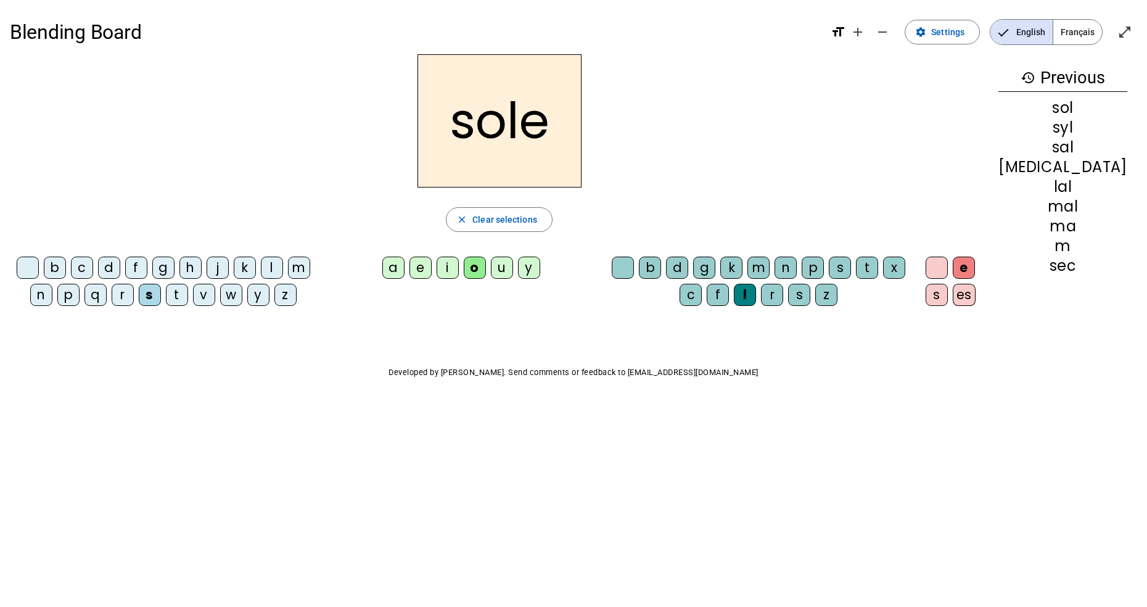
click at [975, 296] on div "es" at bounding box center [964, 295] width 23 height 22
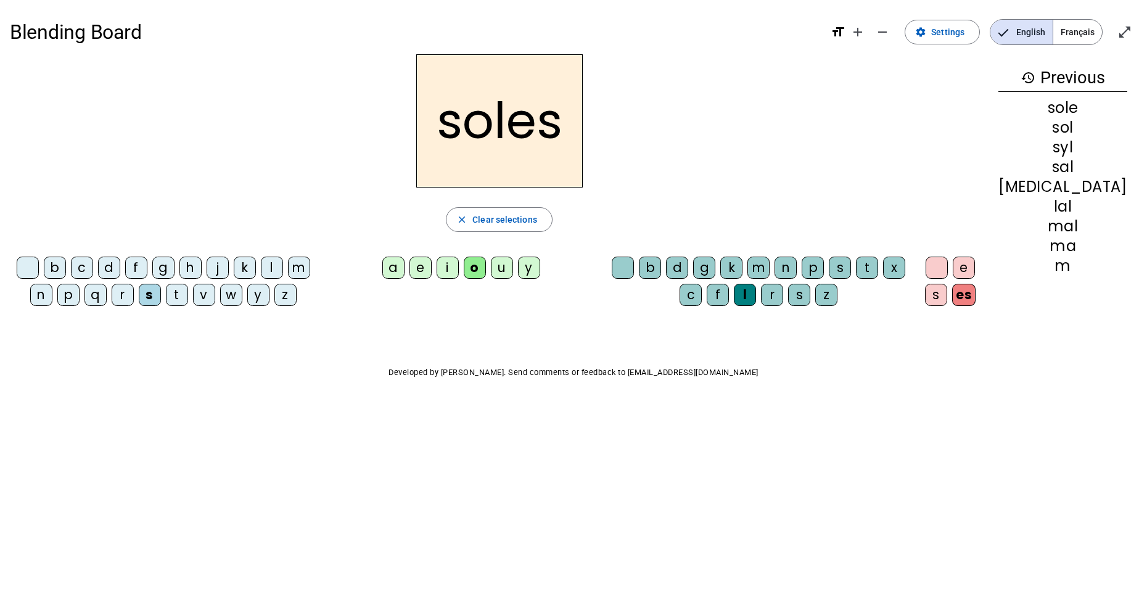
click at [947, 298] on div "s" at bounding box center [936, 295] width 22 height 22
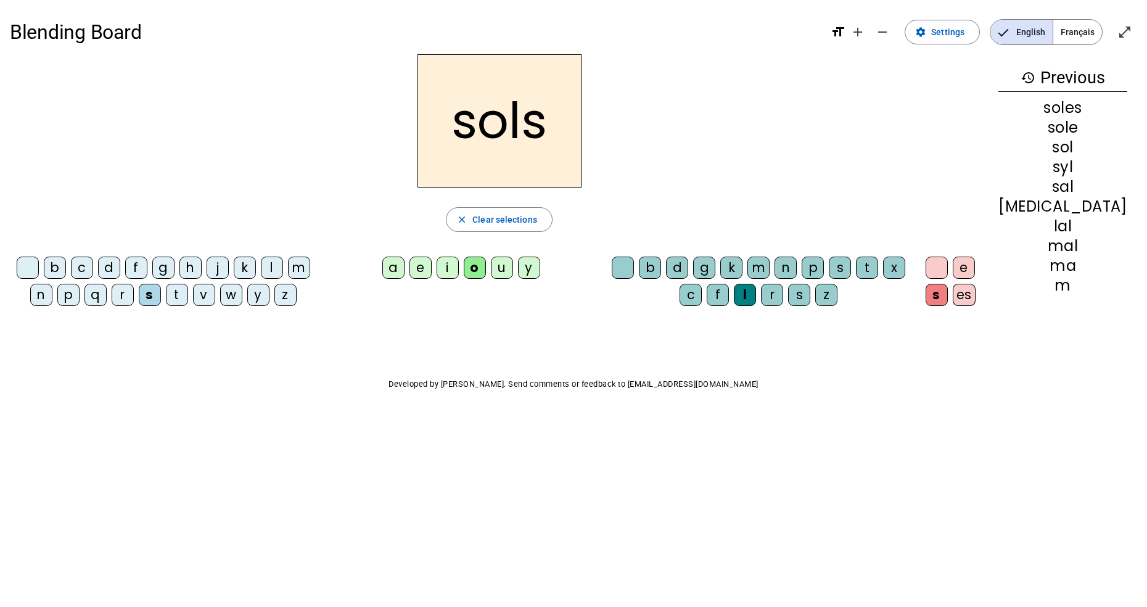
click at [948, 266] on div at bounding box center [936, 267] width 22 height 22
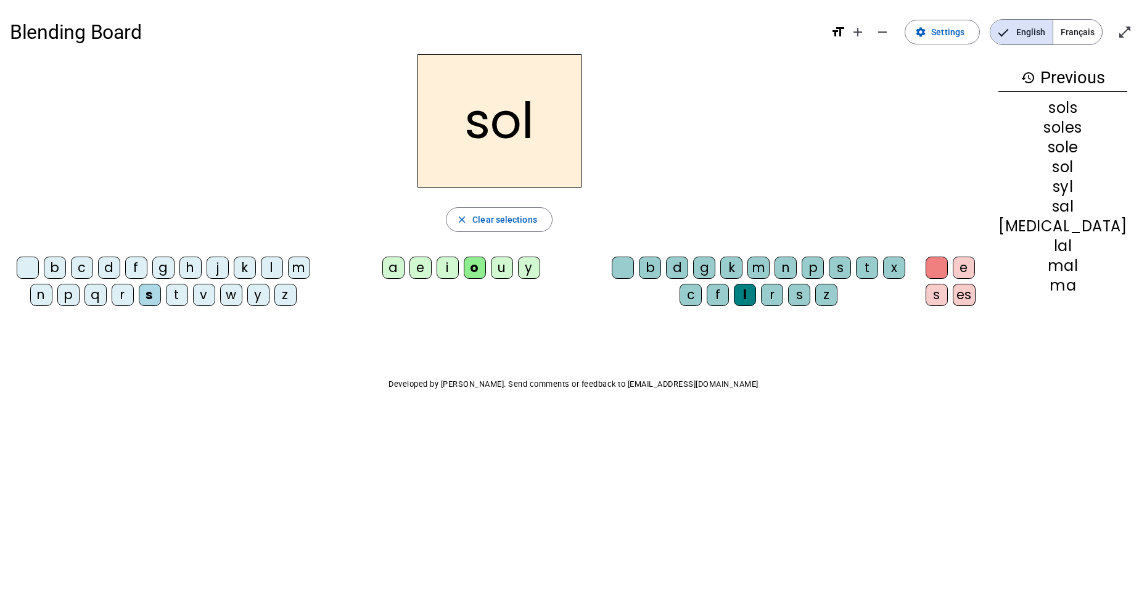
click at [797, 273] on div "n" at bounding box center [785, 267] width 22 height 22
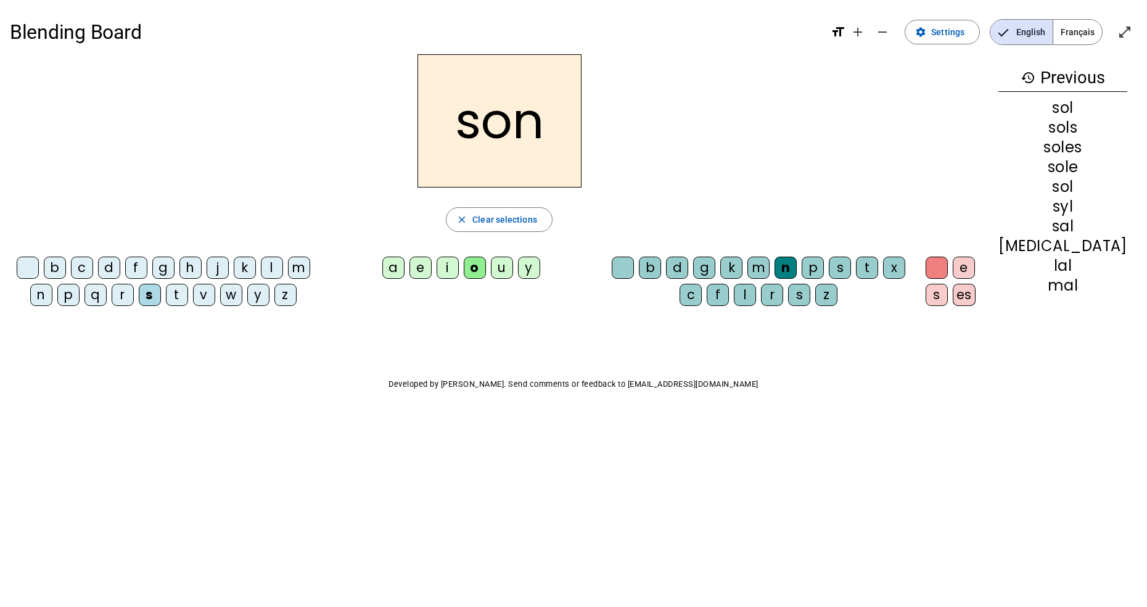
click at [202, 276] on div "h" at bounding box center [190, 267] width 22 height 22
click at [60, 261] on div "b" at bounding box center [55, 267] width 22 height 22
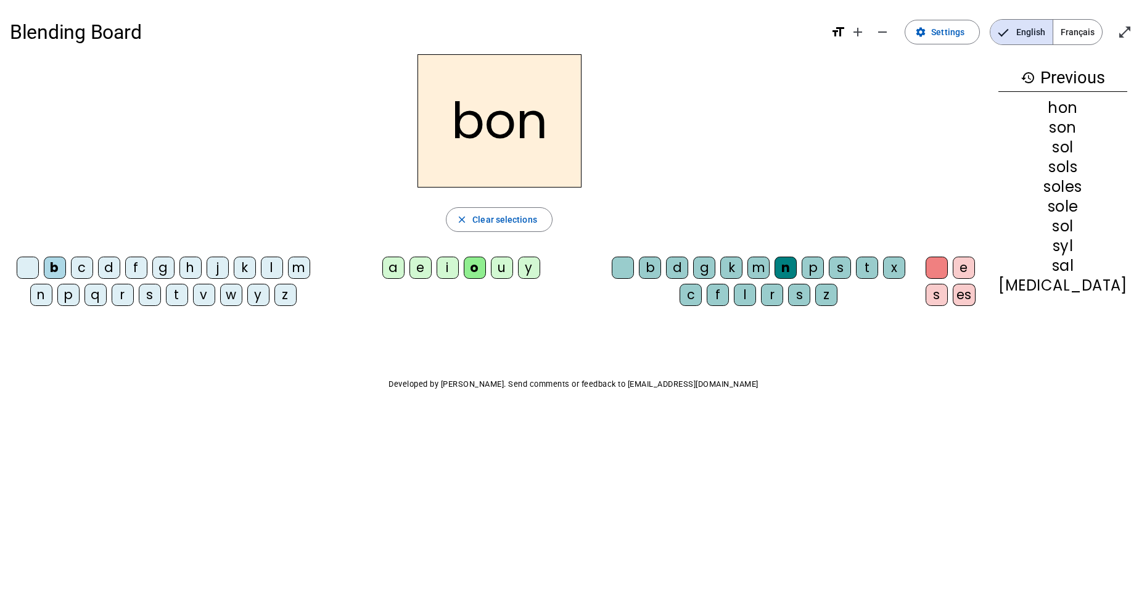
click at [308, 271] on div "m" at bounding box center [299, 267] width 22 height 22
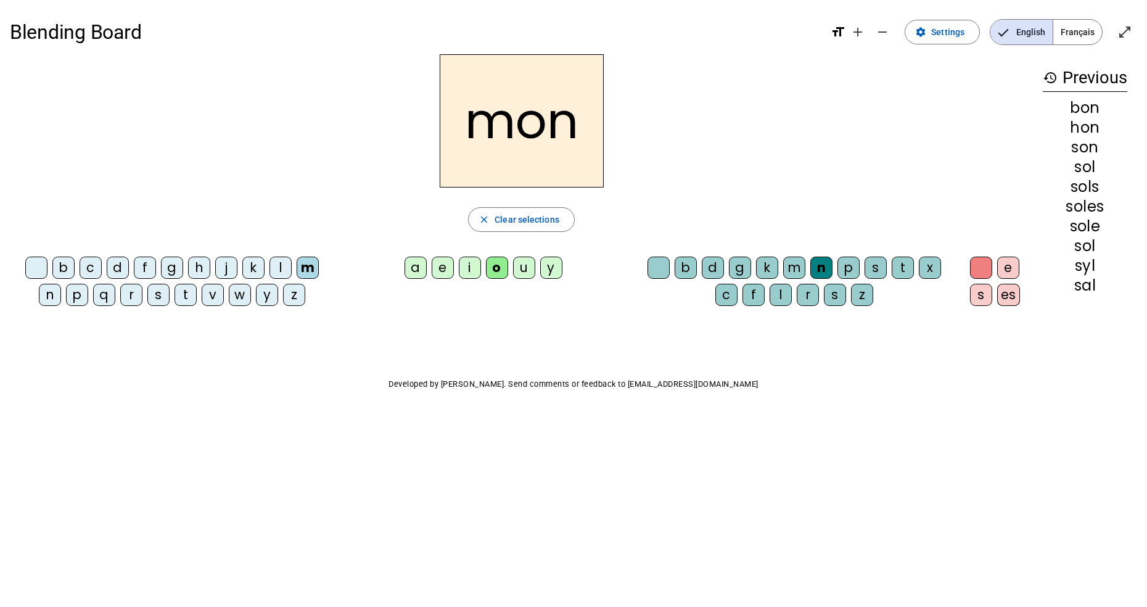
click at [496, 217] on span "Clear selections" at bounding box center [526, 219] width 65 height 15
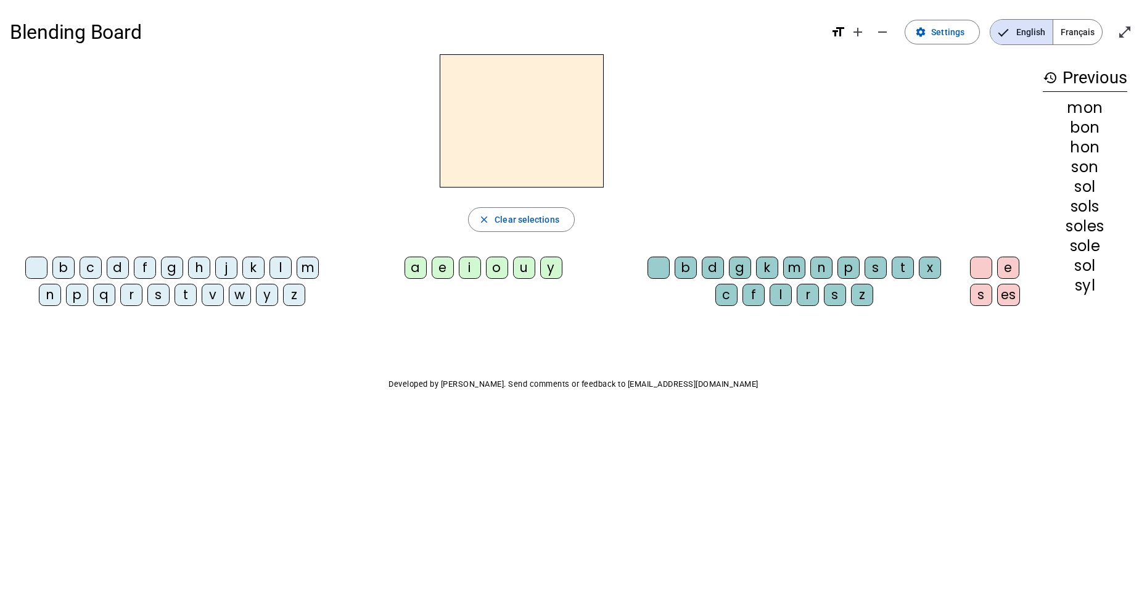
click at [125, 265] on div "d" at bounding box center [118, 267] width 22 height 22
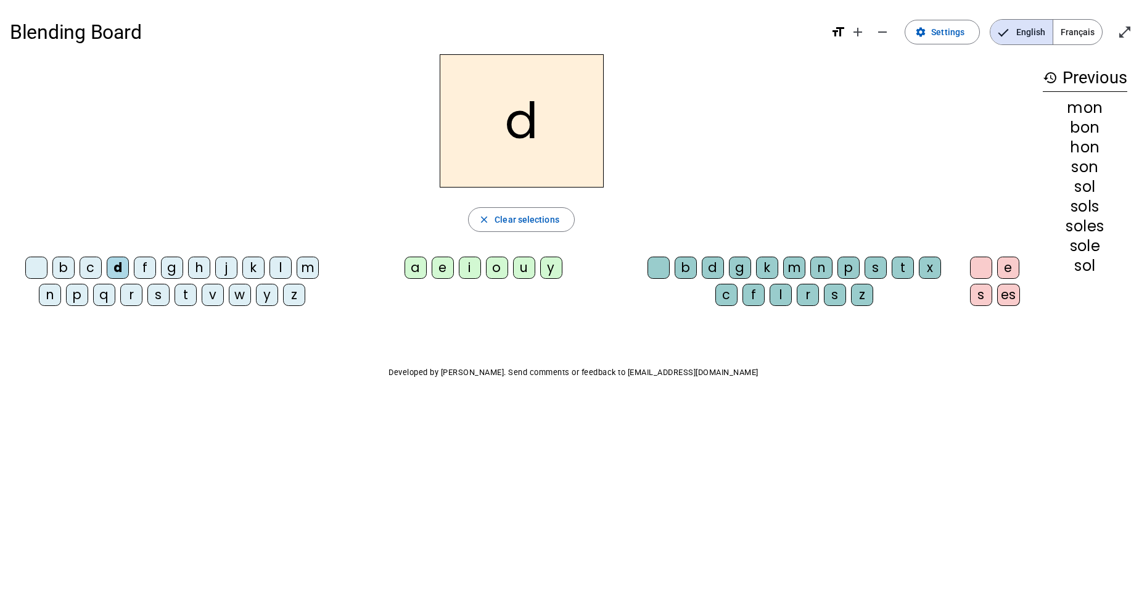
click at [472, 268] on div "i" at bounding box center [470, 267] width 22 height 22
click at [1003, 272] on div "e" at bounding box center [1008, 267] width 22 height 22
click at [523, 223] on span "Clear selections" at bounding box center [526, 219] width 65 height 15
click at [148, 273] on div "f" at bounding box center [145, 267] width 22 height 22
click at [523, 276] on div "u" at bounding box center [524, 267] width 22 height 22
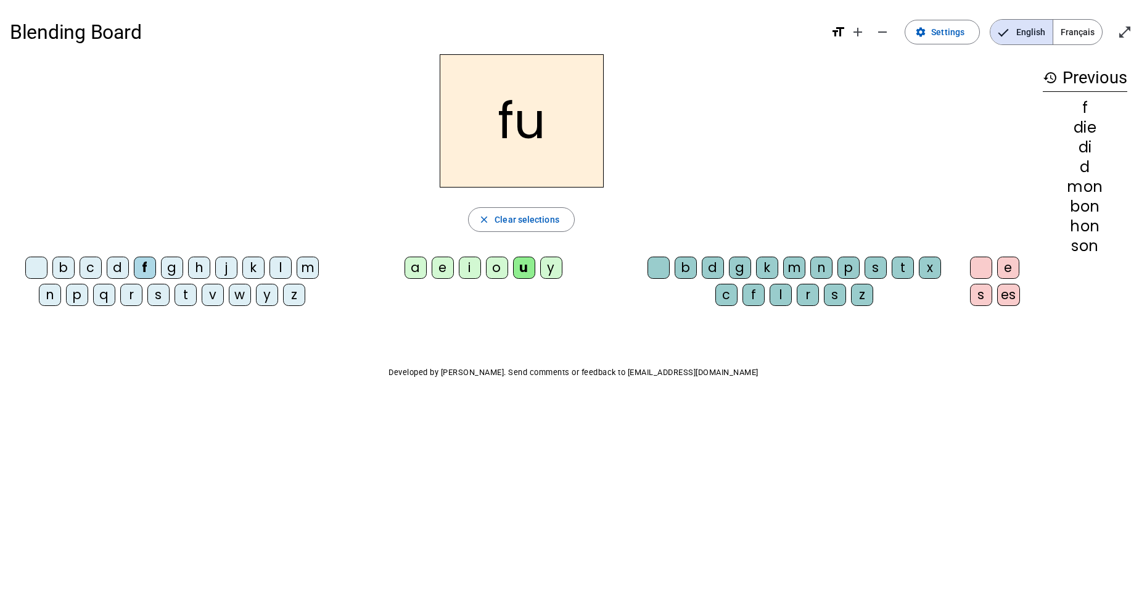
click at [772, 274] on div "k" at bounding box center [767, 267] width 22 height 22
click at [667, 275] on div at bounding box center [658, 267] width 22 height 22
click at [816, 272] on div "n" at bounding box center [821, 267] width 22 height 22
click at [513, 222] on span "Clear selections" at bounding box center [526, 219] width 65 height 15
click at [165, 292] on div "s" at bounding box center [158, 295] width 22 height 22
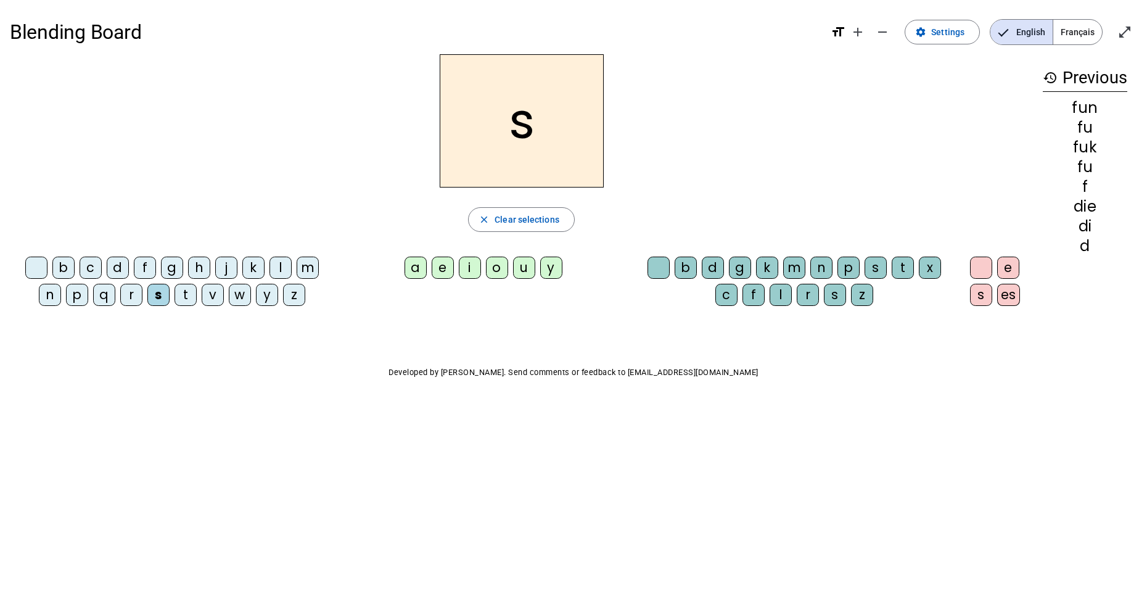
click at [521, 265] on div "u" at bounding box center [524, 267] width 22 height 22
click at [803, 300] on div "r" at bounding box center [808, 295] width 22 height 22
click at [531, 223] on span "Clear selections" at bounding box center [526, 219] width 65 height 15
click at [91, 275] on div "c" at bounding box center [91, 267] width 22 height 22
click at [210, 275] on div "h" at bounding box center [199, 267] width 22 height 22
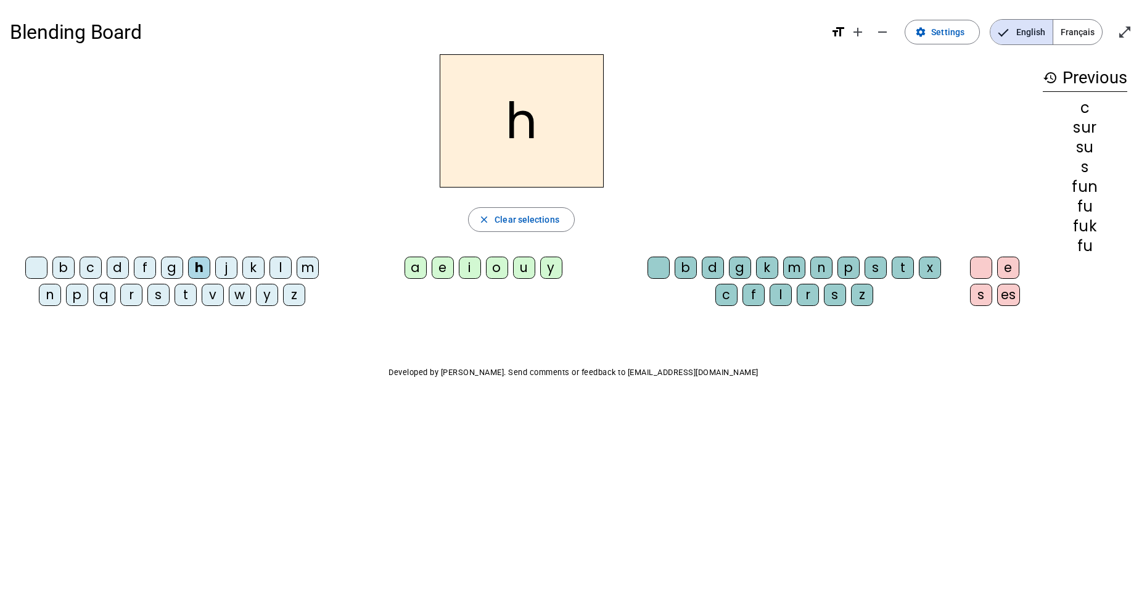
click at [99, 272] on div "c" at bounding box center [91, 267] width 22 height 22
click at [421, 272] on div "a" at bounding box center [415, 267] width 22 height 22
click at [898, 274] on div "t" at bounding box center [903, 267] width 22 height 22
click at [497, 217] on span "Clear selections" at bounding box center [526, 219] width 65 height 15
click at [101, 275] on div "c" at bounding box center [91, 267] width 22 height 22
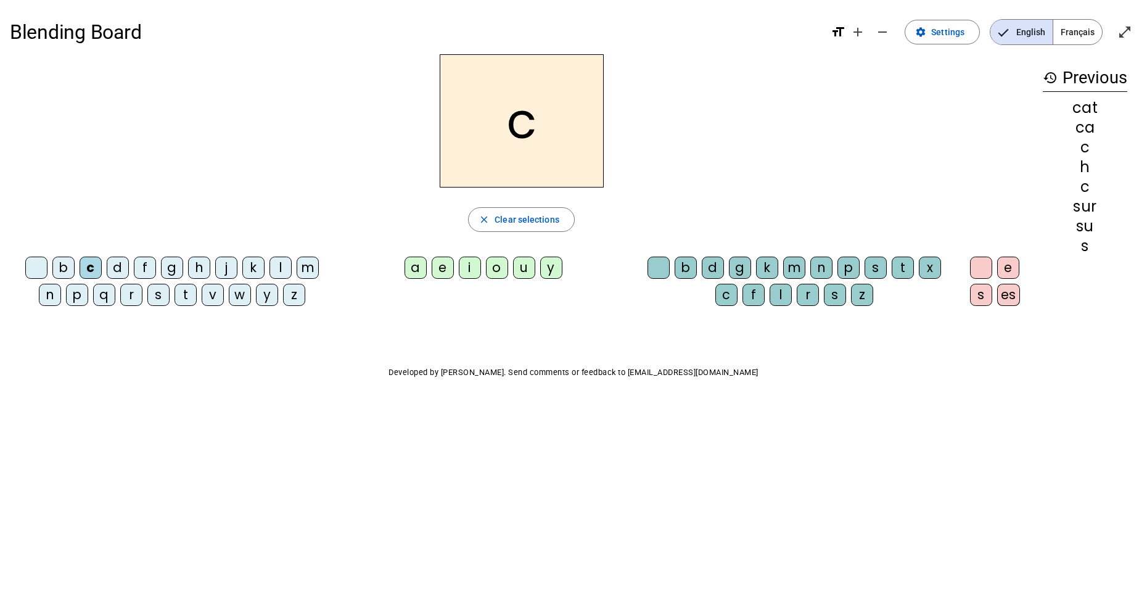
click at [205, 268] on div "h" at bounding box center [199, 267] width 22 height 22
click at [91, 271] on div "c" at bounding box center [91, 267] width 22 height 22
click at [163, 294] on div "s" at bounding box center [158, 295] width 22 height 22
click at [496, 266] on div "o" at bounding box center [497, 267] width 22 height 22
click at [821, 269] on div "n" at bounding box center [821, 267] width 22 height 22
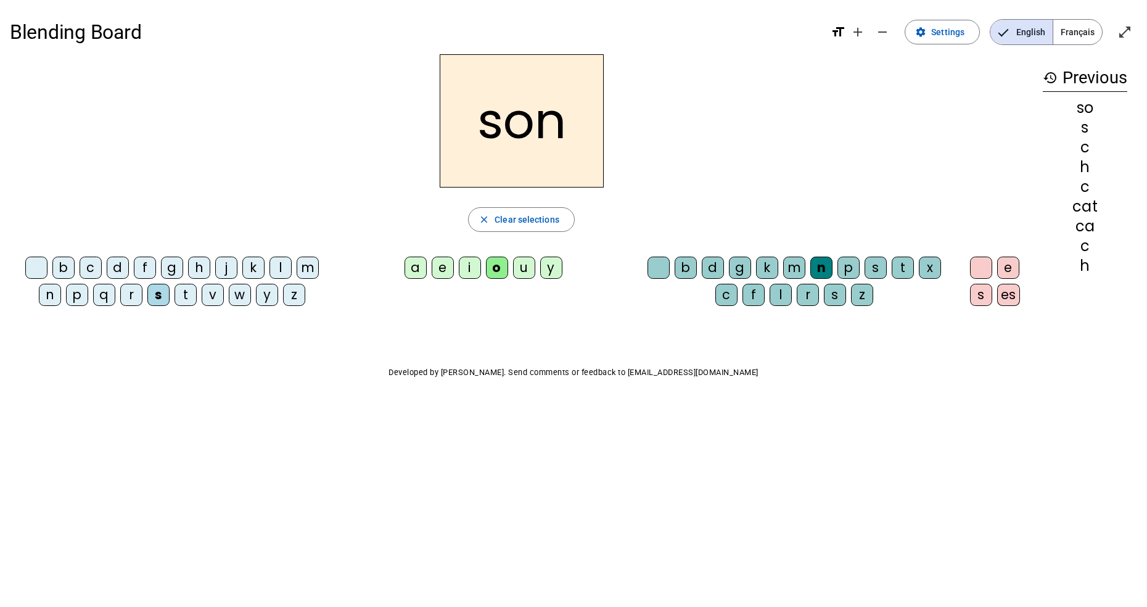
click at [491, 219] on span "button" at bounding box center [521, 220] width 105 height 30
click at [116, 271] on div "d" at bounding box center [118, 267] width 22 height 22
click at [442, 271] on div "e" at bounding box center [443, 267] width 22 height 22
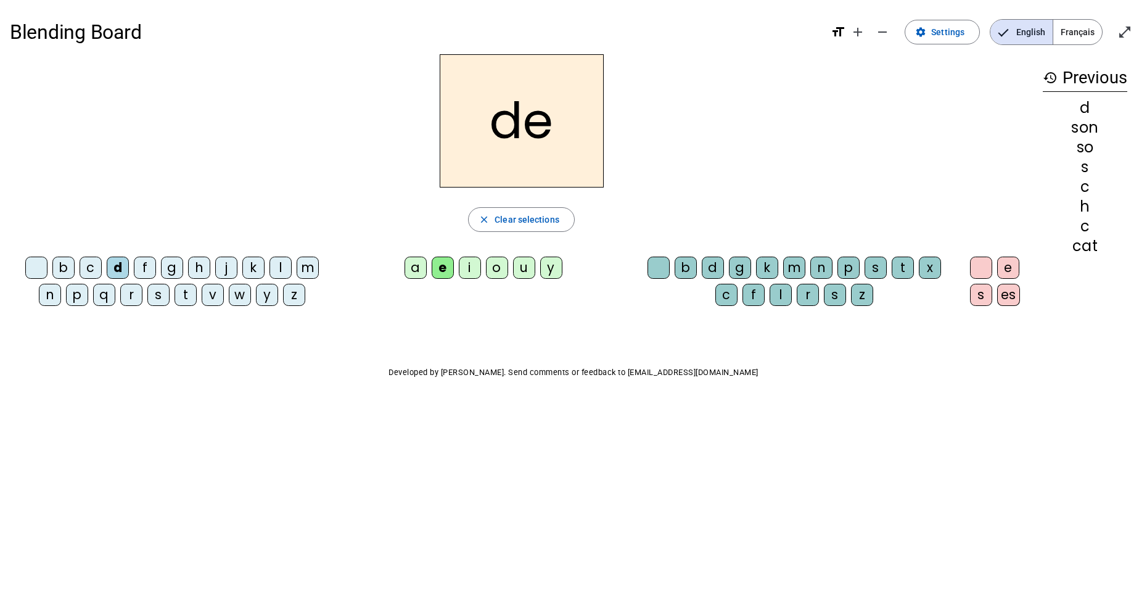
click at [829, 295] on div "s" at bounding box center [835, 295] width 22 height 22
click at [519, 221] on span "Clear selections" at bounding box center [526, 219] width 65 height 15
click at [308, 265] on div "m" at bounding box center [308, 267] width 22 height 22
click at [449, 276] on div "e" at bounding box center [443, 267] width 22 height 22
click at [874, 273] on div "s" at bounding box center [875, 267] width 22 height 22
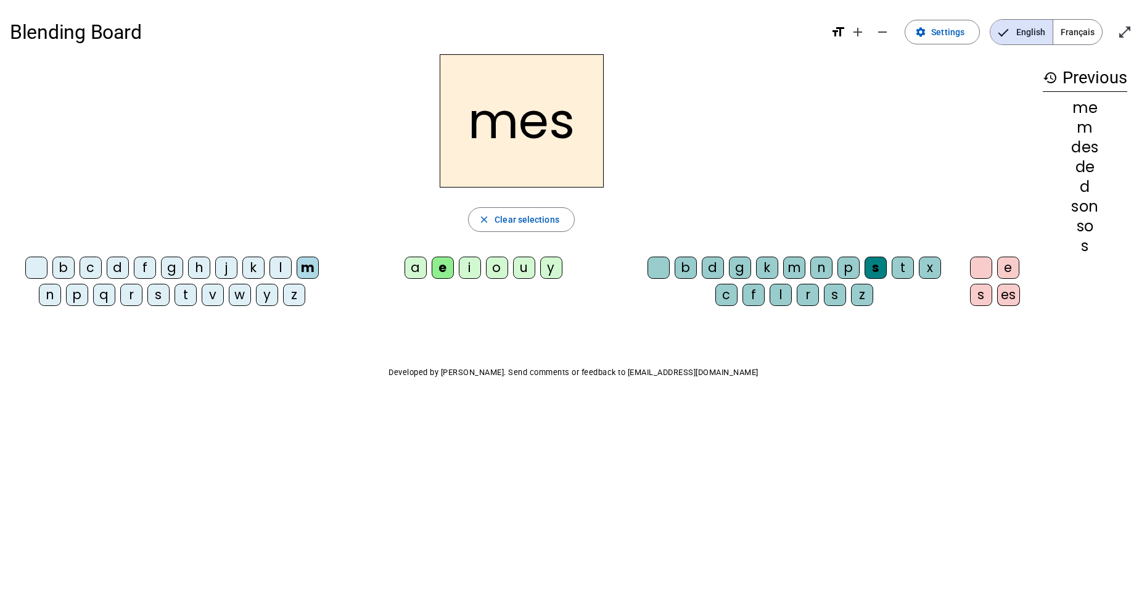
click at [977, 271] on div at bounding box center [981, 267] width 22 height 22
click at [145, 268] on div "f" at bounding box center [145, 267] width 22 height 22
click at [665, 268] on div at bounding box center [658, 267] width 22 height 22
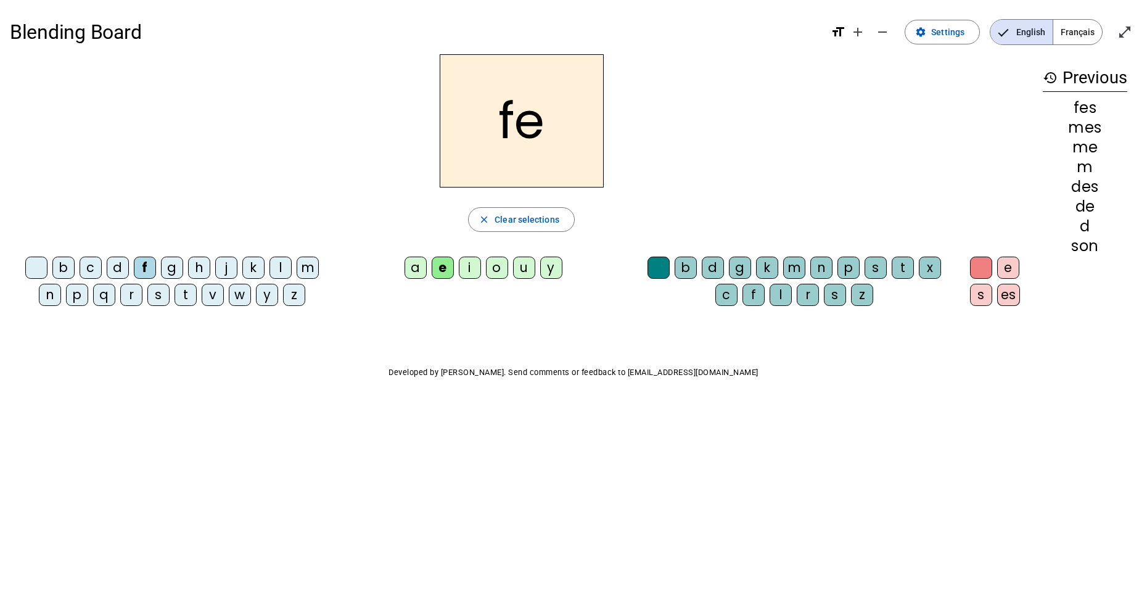
click at [282, 270] on div "l" at bounding box center [280, 267] width 22 height 22
click at [876, 271] on div "s" at bounding box center [875, 267] width 22 height 22
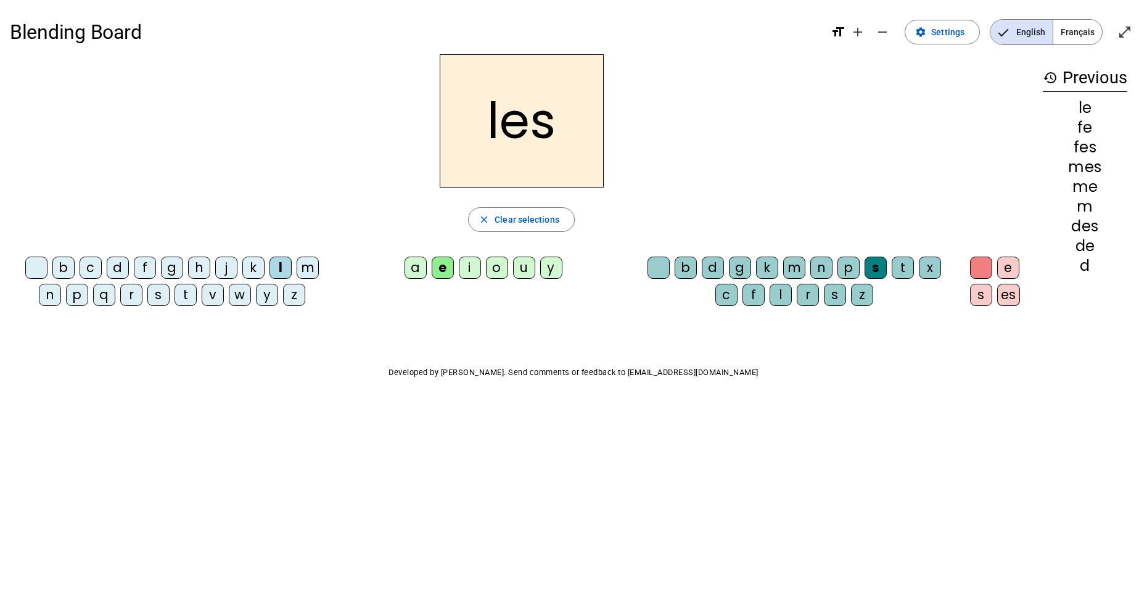
click at [308, 261] on div "m" at bounding box center [308, 267] width 22 height 22
click at [523, 218] on span "Clear selections" at bounding box center [526, 219] width 65 height 15
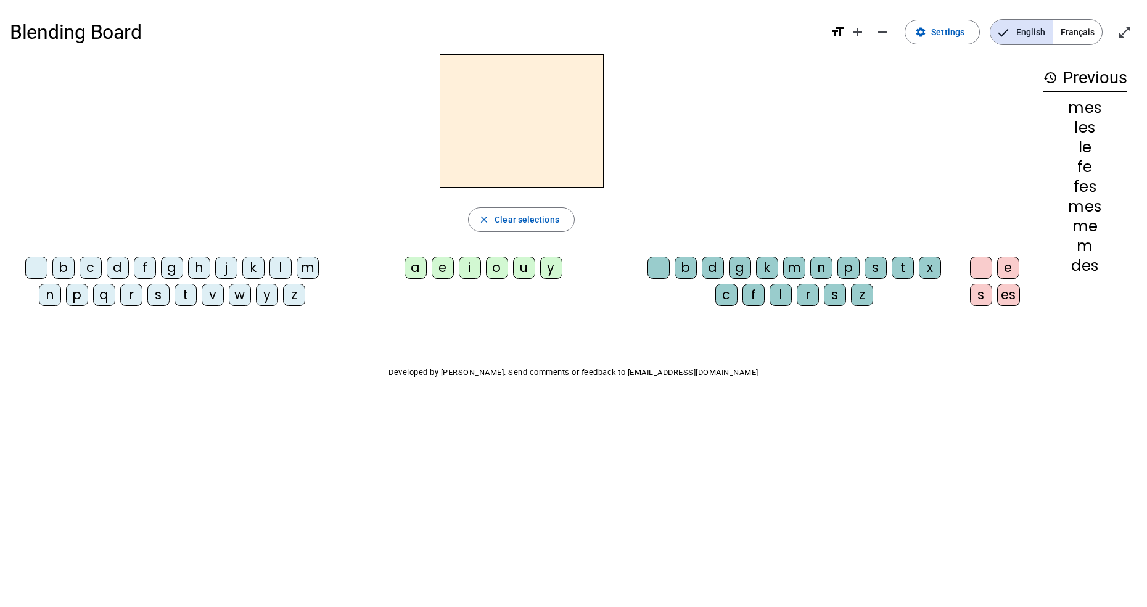
click at [1044, 80] on mat-icon "history" at bounding box center [1050, 77] width 15 height 15
click at [1052, 75] on mat-icon "history" at bounding box center [1050, 77] width 15 height 15
click at [1089, 83] on h3 "history Previous" at bounding box center [1085, 78] width 84 height 28
click at [1056, 85] on h3 "history Previous" at bounding box center [1085, 78] width 84 height 28
click at [1090, 83] on h3 "history Previous" at bounding box center [1085, 78] width 84 height 28
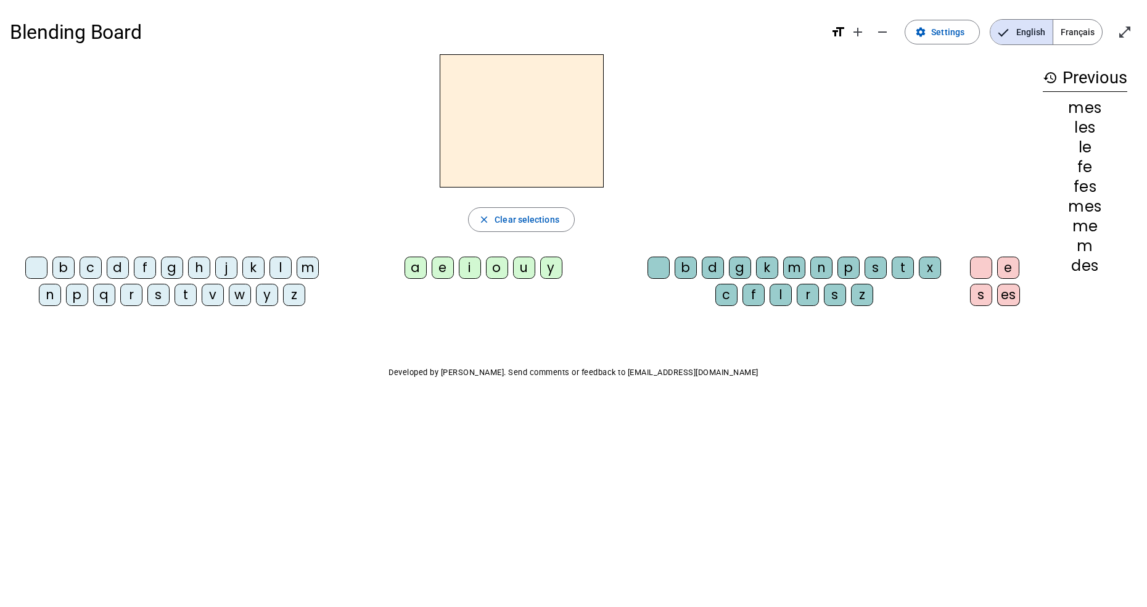
click at [1057, 80] on mat-icon "history" at bounding box center [1050, 77] width 15 height 15
click at [1050, 79] on mat-icon "history" at bounding box center [1050, 77] width 15 height 15
click at [1089, 76] on h3 "history Previous" at bounding box center [1085, 78] width 84 height 28
click at [1054, 73] on mat-icon "history" at bounding box center [1050, 77] width 15 height 15
click at [1073, 35] on span "Français" at bounding box center [1077, 32] width 49 height 25
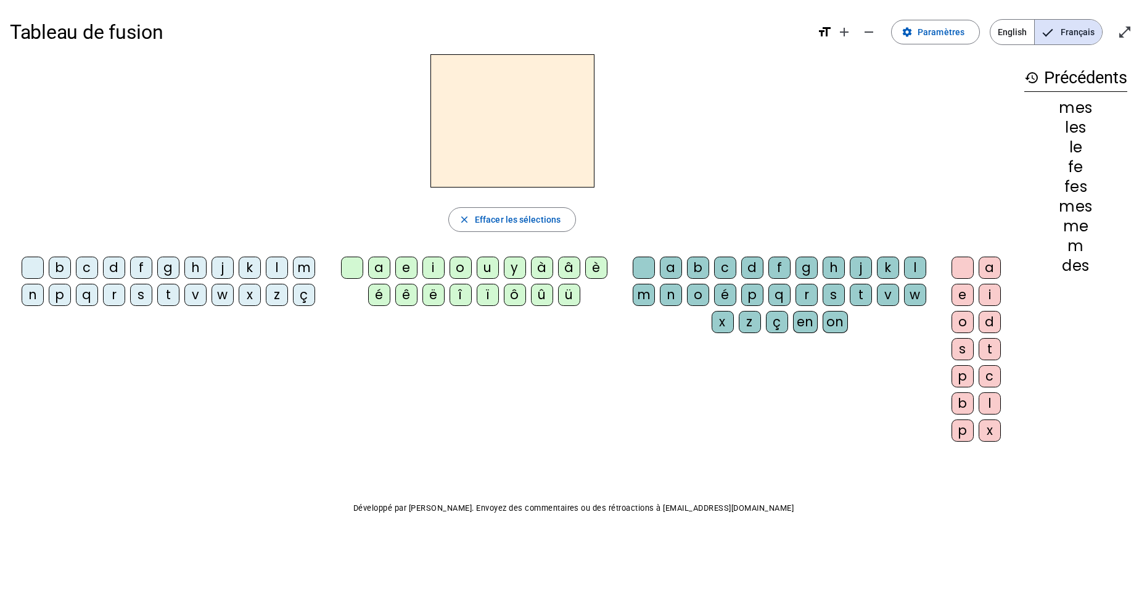
click at [303, 268] on div "m" at bounding box center [304, 267] width 22 height 22
click at [436, 267] on div "i" at bounding box center [433, 267] width 22 height 22
click at [730, 296] on div "é" at bounding box center [725, 295] width 22 height 22
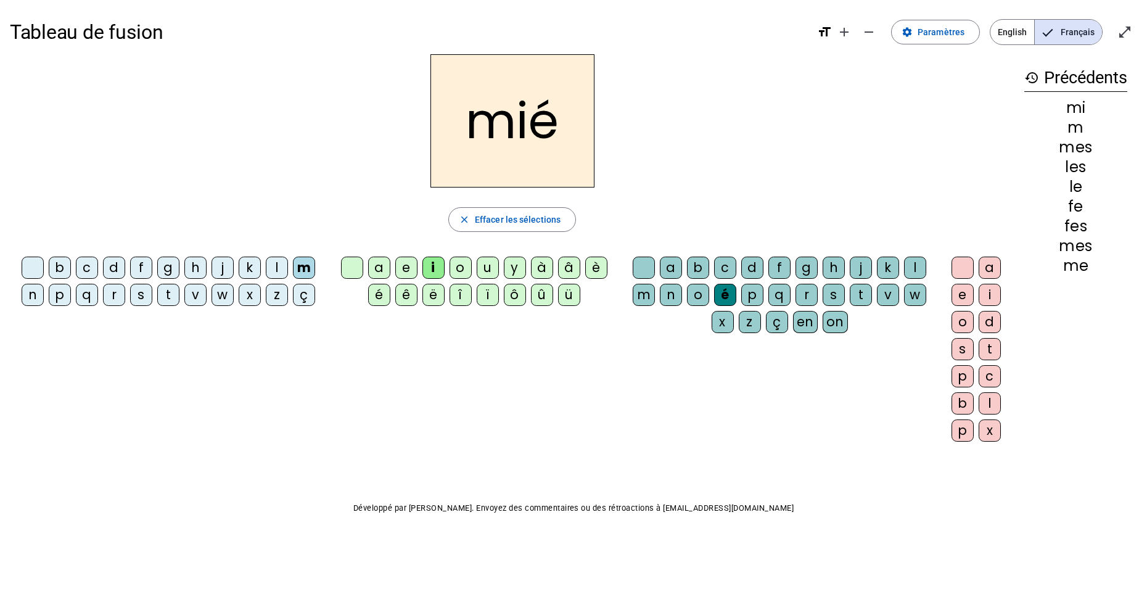
click at [996, 323] on div "d" at bounding box center [990, 322] width 22 height 22
click at [482, 222] on span "Effacer les sélections" at bounding box center [518, 219] width 86 height 15
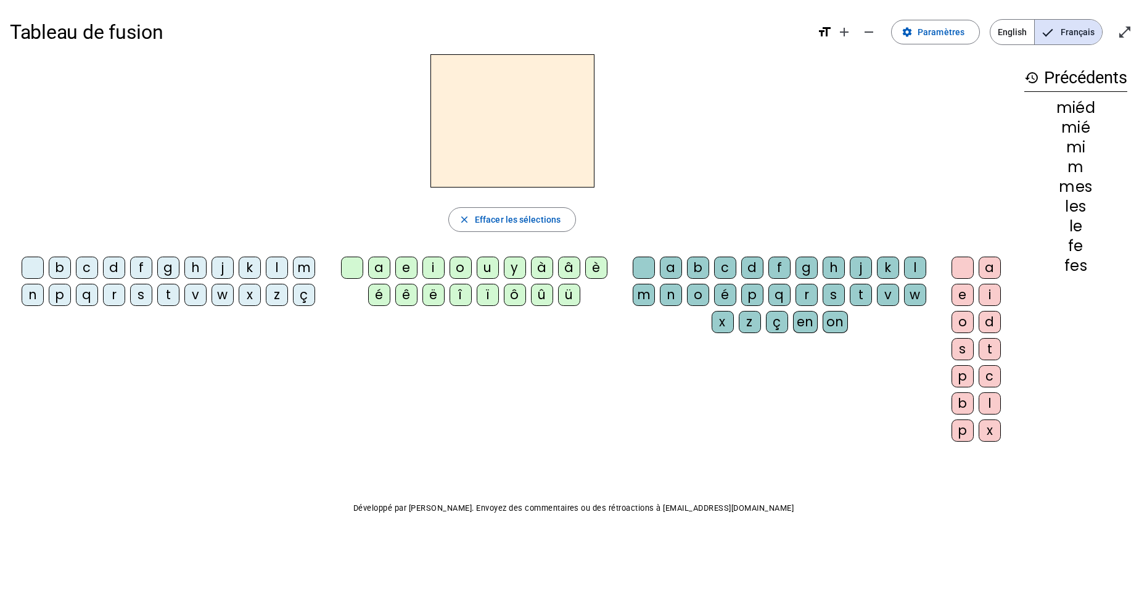
click at [228, 265] on div "j" at bounding box center [222, 267] width 22 height 22
click at [385, 276] on div "a" at bounding box center [379, 267] width 22 height 22
click at [693, 293] on div "o" at bounding box center [698, 295] width 22 height 22
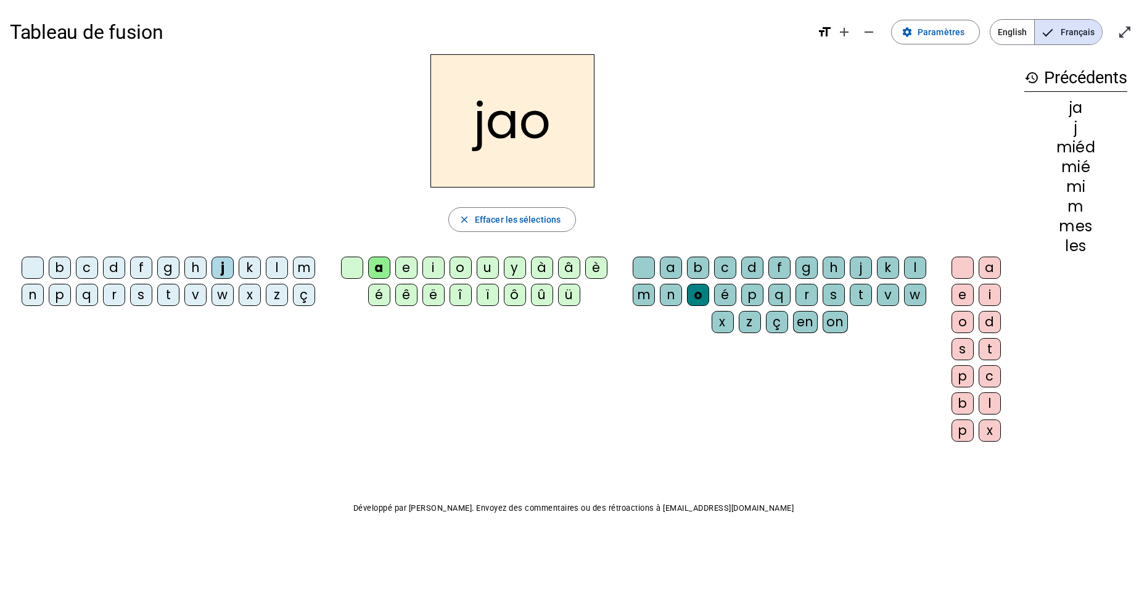
click at [966, 355] on div "s" at bounding box center [962, 349] width 22 height 22
click at [493, 226] on span "Effacer les sélections" at bounding box center [518, 219] width 86 height 15
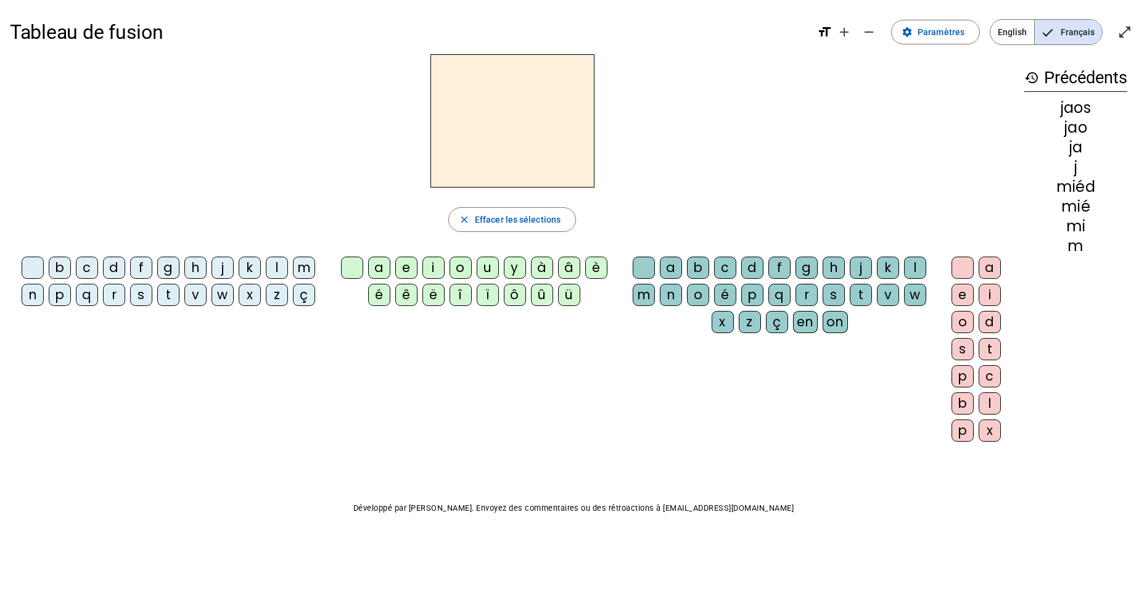
click at [57, 271] on div "b" at bounding box center [60, 267] width 22 height 22
click at [384, 270] on div "a" at bounding box center [379, 267] width 22 height 22
click at [524, 225] on span "Effacer les sélections" at bounding box center [518, 219] width 86 height 15
click at [113, 267] on div "d" at bounding box center [114, 267] width 22 height 22
click at [530, 218] on span "Effacer les sélections" at bounding box center [518, 219] width 86 height 15
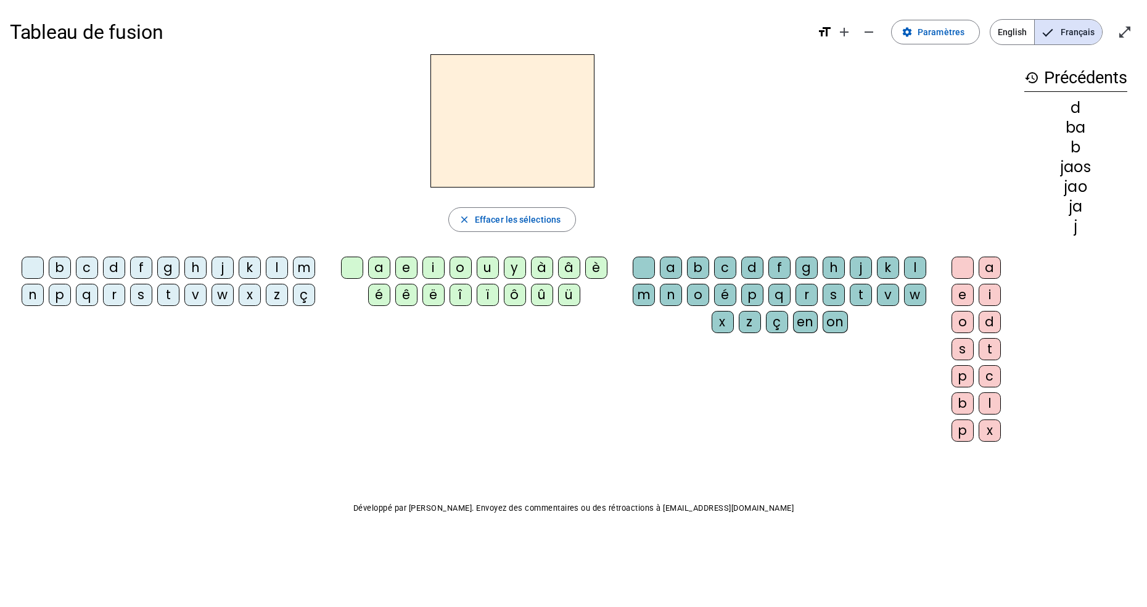
click at [60, 268] on div "b" at bounding box center [60, 267] width 22 height 22
click at [381, 272] on div "a" at bounding box center [379, 267] width 22 height 22
click at [919, 269] on div "l" at bounding box center [915, 267] width 22 height 22
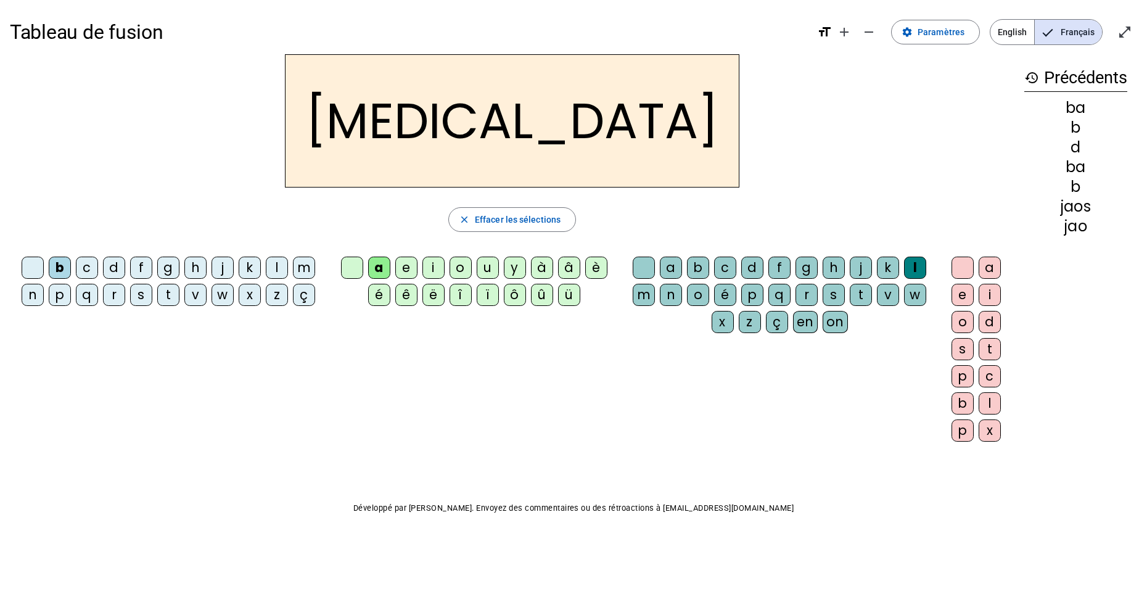
click at [993, 406] on div "l" at bounding box center [990, 403] width 22 height 22
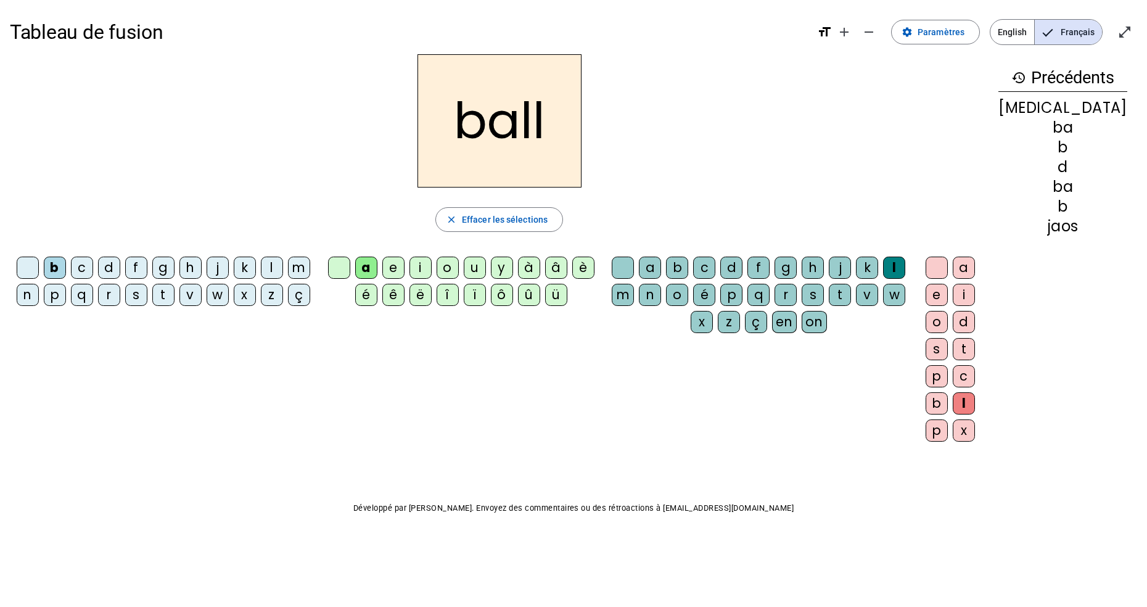
click at [528, 221] on span "Effacer les sélections" at bounding box center [505, 219] width 86 height 15
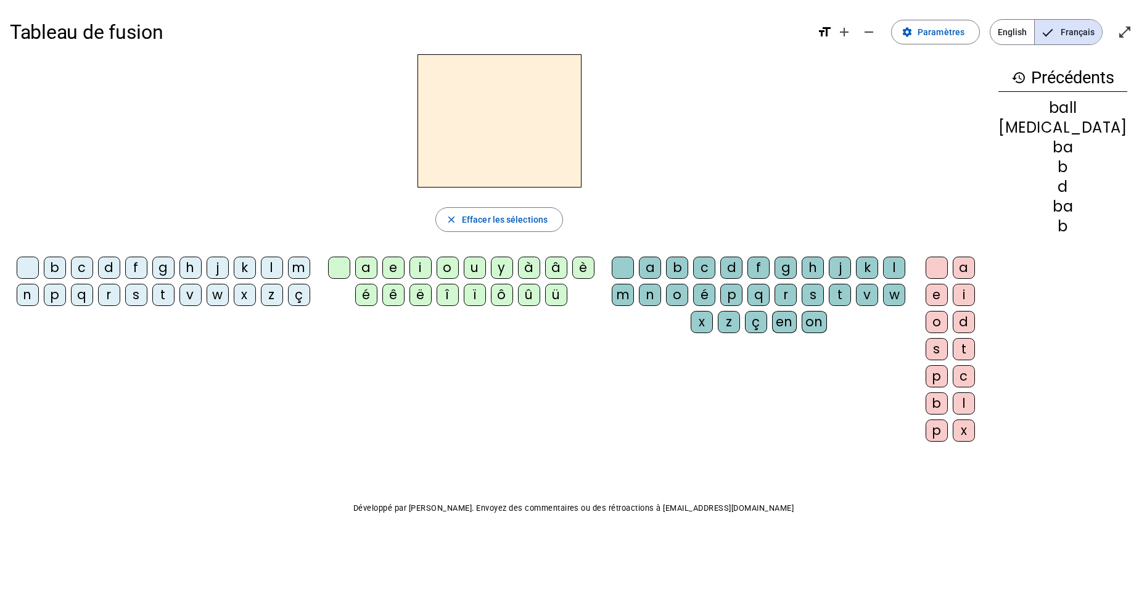
click at [33, 298] on div "n" at bounding box center [28, 295] width 22 height 22
click at [377, 275] on div "a" at bounding box center [366, 267] width 22 height 22
click at [1143, 464] on div "Tableau de fusion format_size add remove settings Paramètres English Français o…" at bounding box center [573, 290] width 1147 height 581
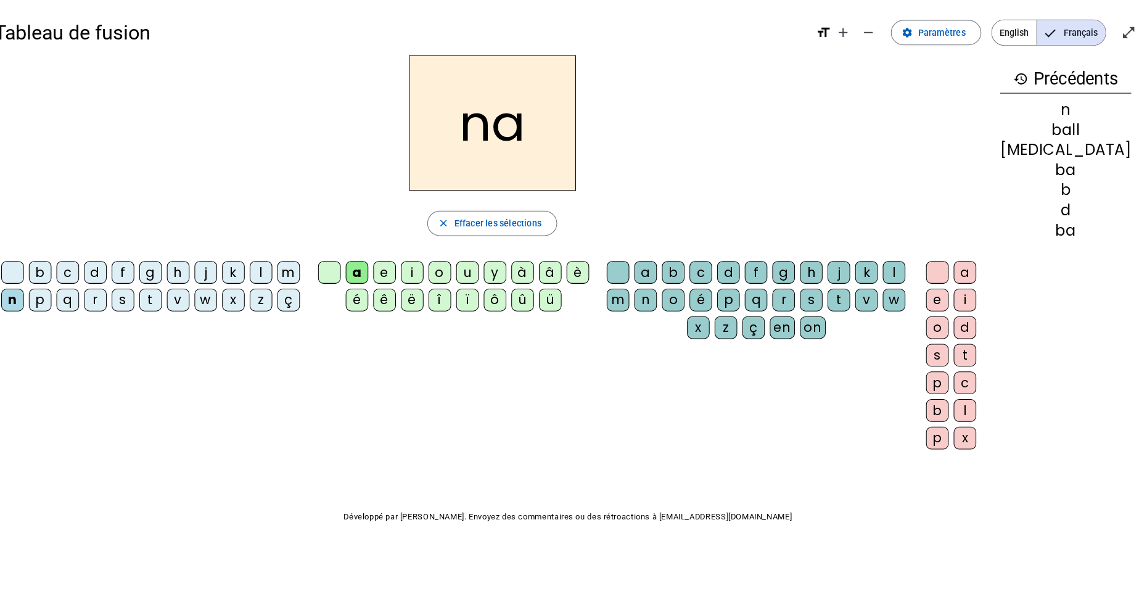
click at [634, 293] on div "m" at bounding box center [623, 295] width 22 height 22
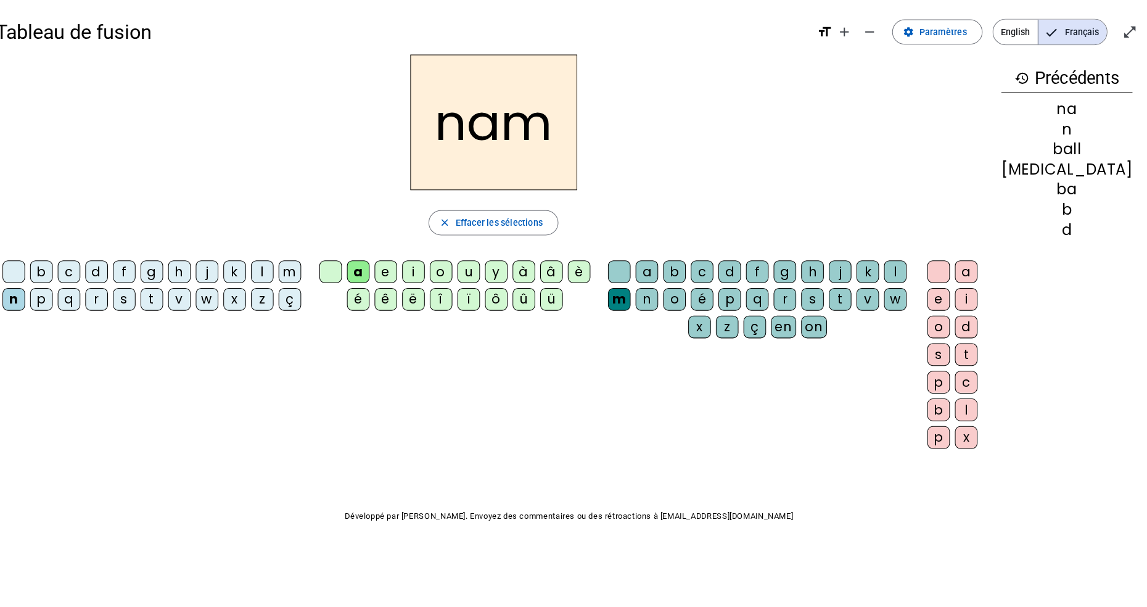
click at [1008, 28] on span "English" at bounding box center [1012, 32] width 44 height 25
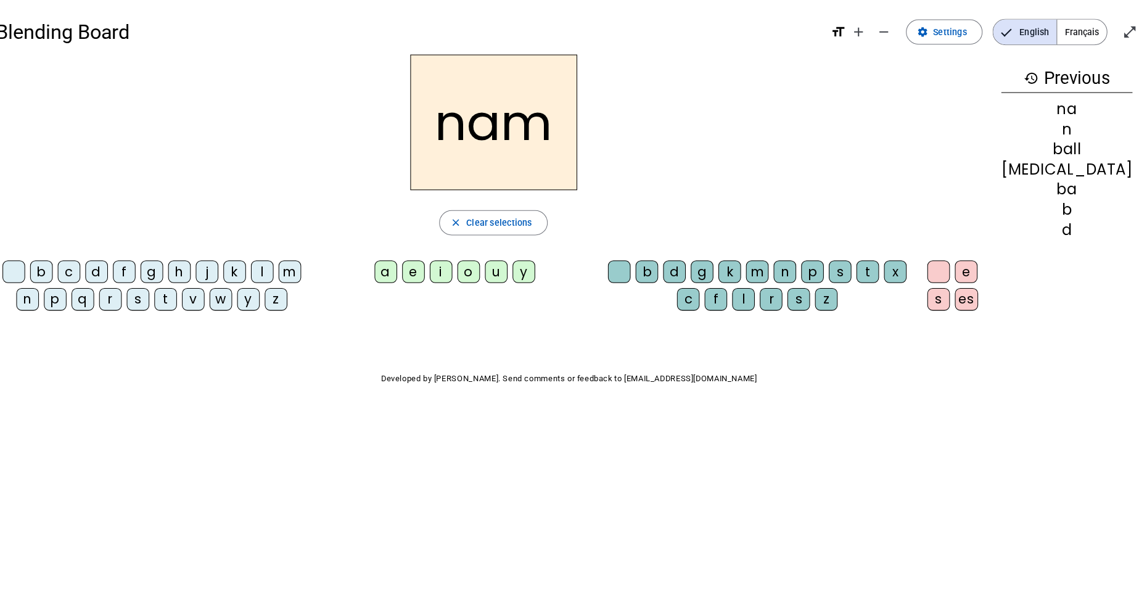
click at [975, 272] on div "e" at bounding box center [964, 267] width 22 height 22
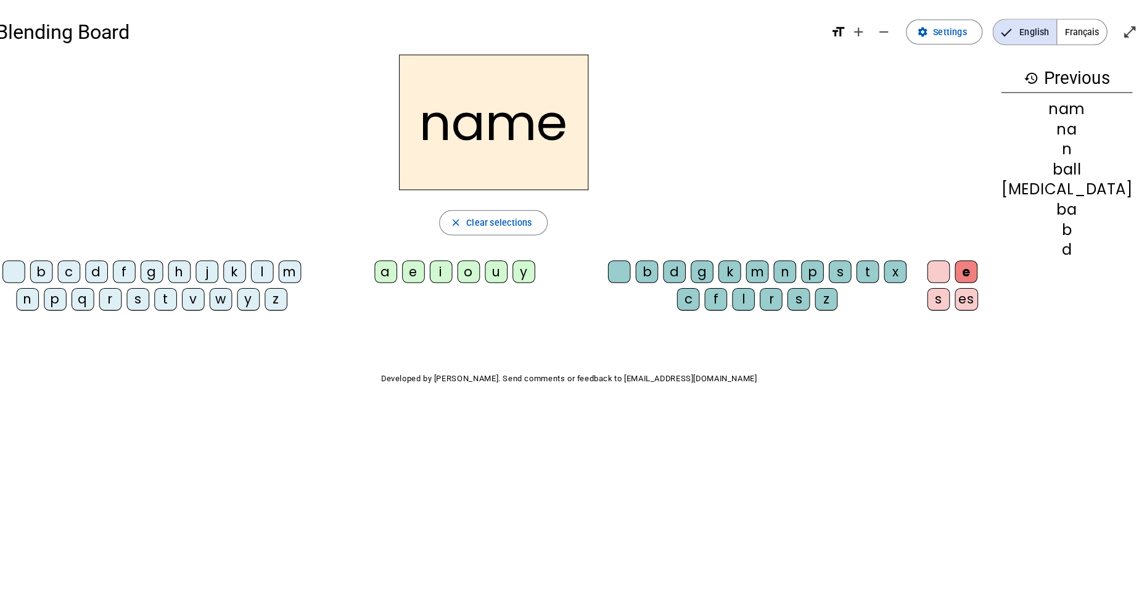
click at [537, 223] on span "Clear selections" at bounding box center [504, 219] width 65 height 15
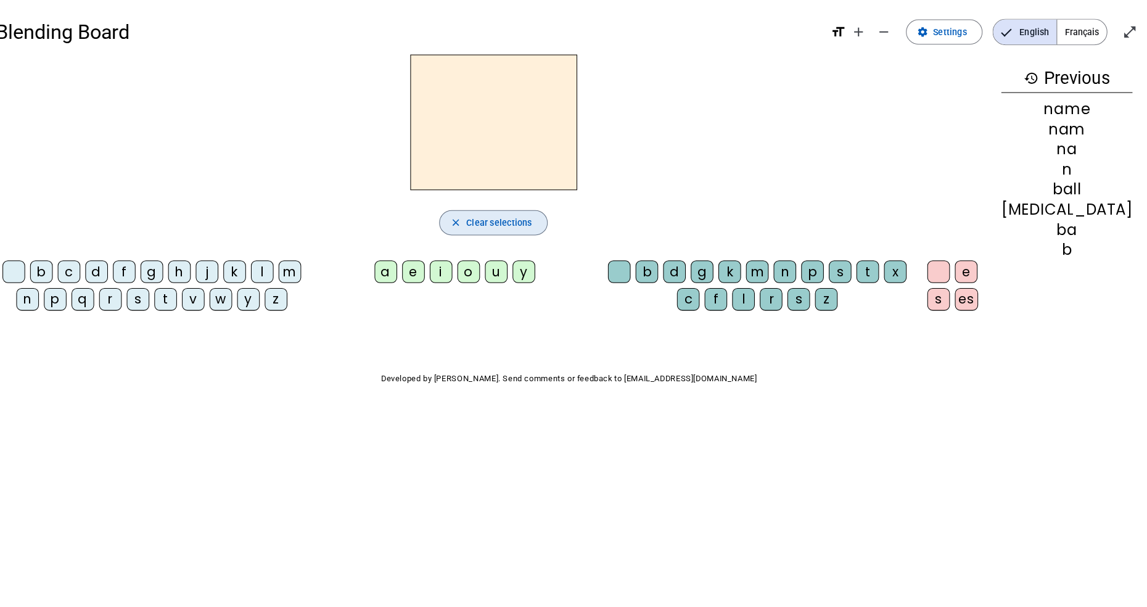
click at [1078, 33] on span "Français" at bounding box center [1077, 32] width 49 height 25
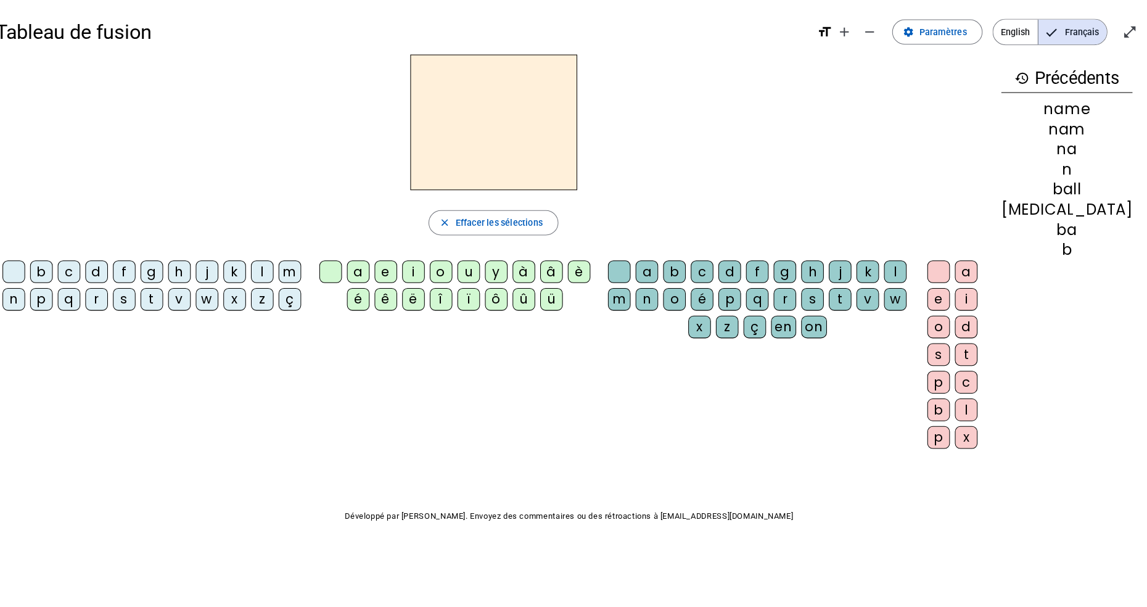
click at [912, 330] on div "a b c d f g h j k l m n o é p q r s t v w x z ç en on" at bounding box center [761, 296] width 302 height 81
click at [827, 325] on div "on" at bounding box center [814, 322] width 25 height 22
click at [824, 272] on div "h" at bounding box center [813, 267] width 22 height 22
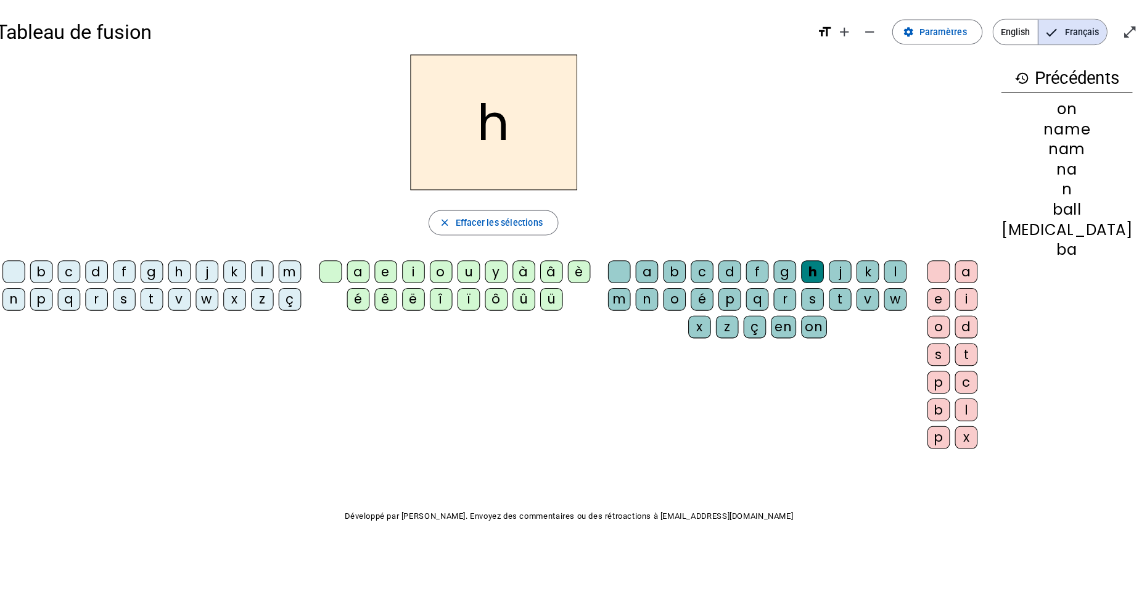
click at [513, 218] on span "Effacer les sélections" at bounding box center [505, 219] width 86 height 15
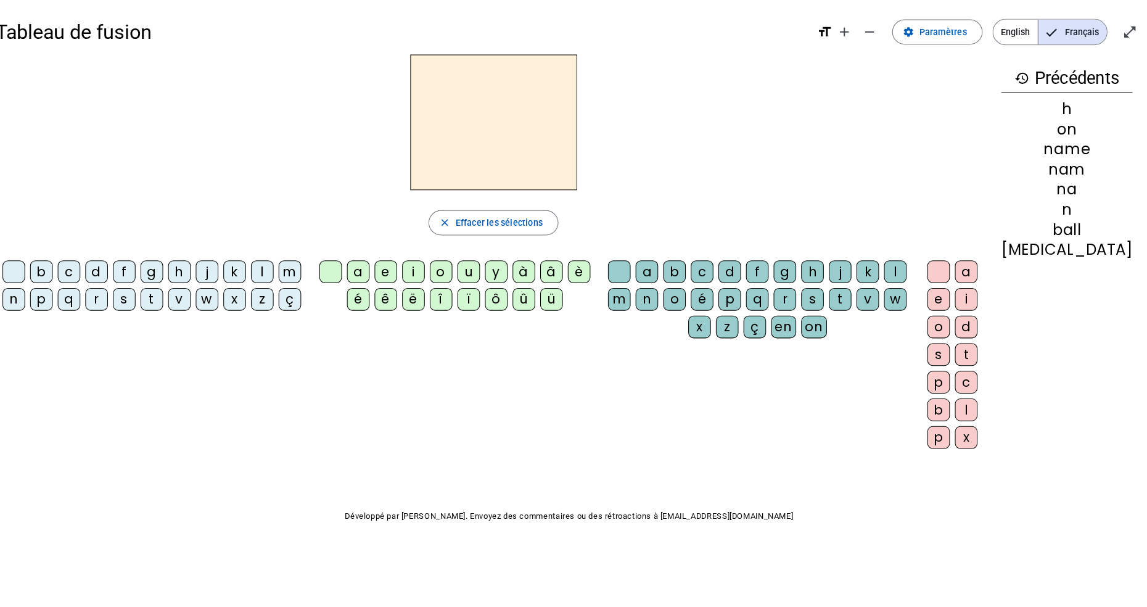
click at [661, 273] on div "a" at bounding box center [650, 267] width 22 height 22
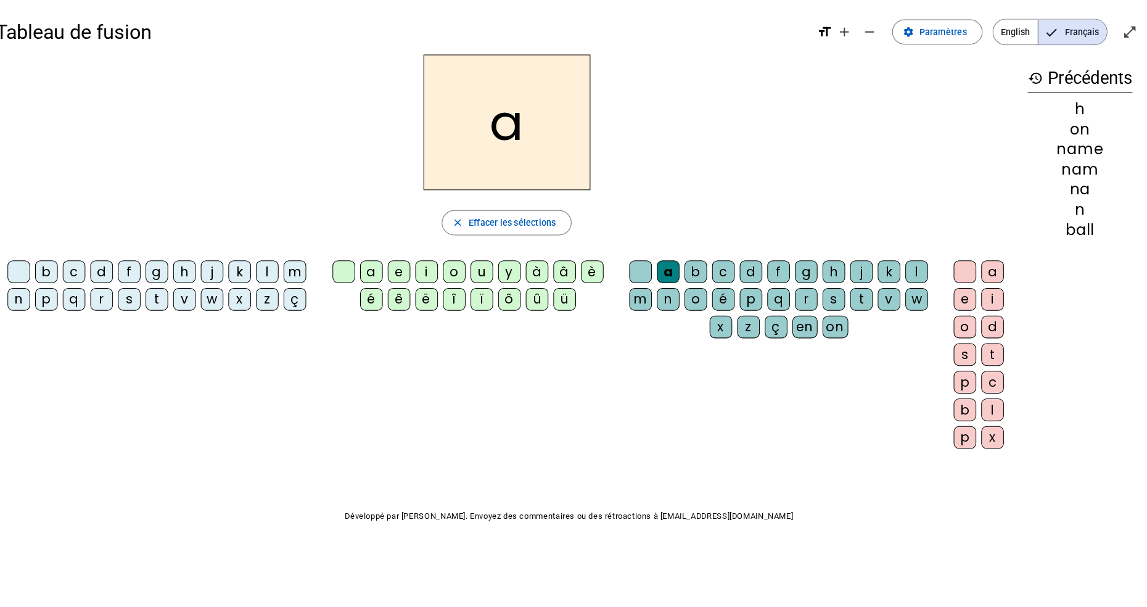
click at [533, 276] on div "à" at bounding box center [542, 267] width 22 height 22
click at [519, 223] on span "Effacer les sélections" at bounding box center [518, 219] width 86 height 15
click at [31, 301] on div "n" at bounding box center [33, 295] width 22 height 22
click at [379, 268] on div "a" at bounding box center [379, 267] width 22 height 22
click at [699, 298] on div "o" at bounding box center [698, 295] width 22 height 22
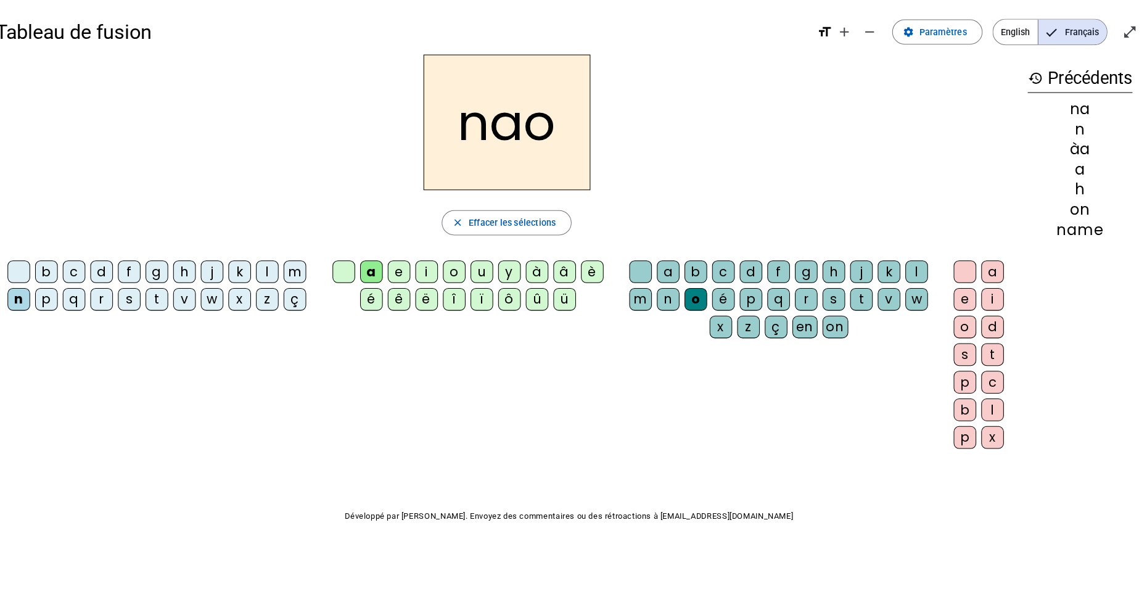
click at [995, 358] on div "t" at bounding box center [990, 349] width 22 height 22
click at [521, 213] on span "Effacer les sélections" at bounding box center [518, 219] width 86 height 15
click at [114, 301] on div "r" at bounding box center [114, 295] width 22 height 22
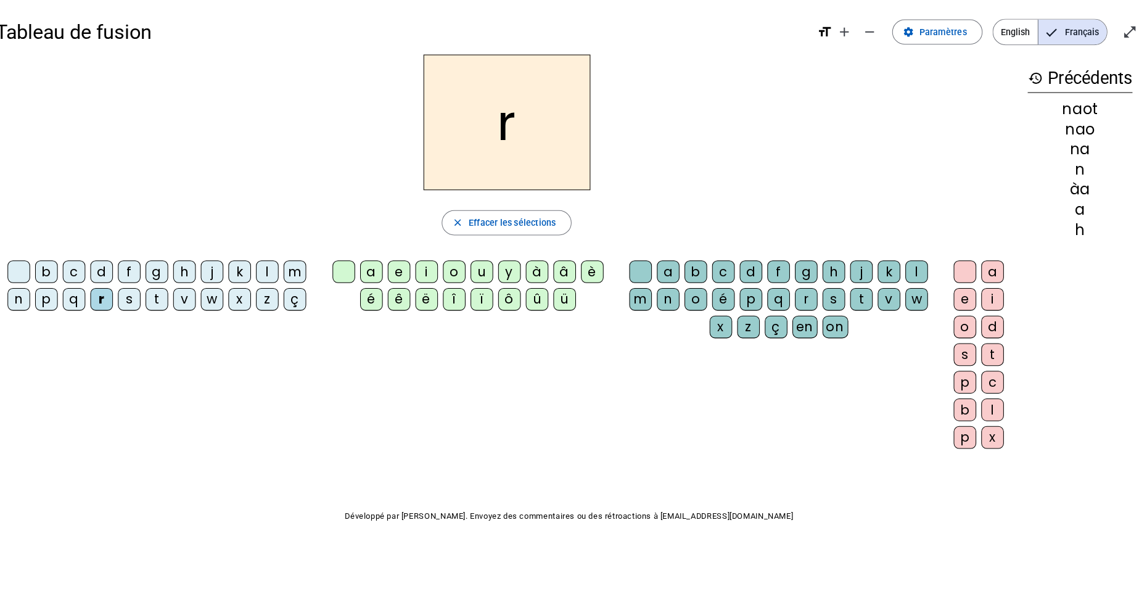
click at [514, 266] on div "y" at bounding box center [515, 267] width 22 height 22
click at [891, 300] on div "v" at bounding box center [888, 295] width 22 height 22
click at [990, 440] on div "x" at bounding box center [990, 430] width 22 height 22
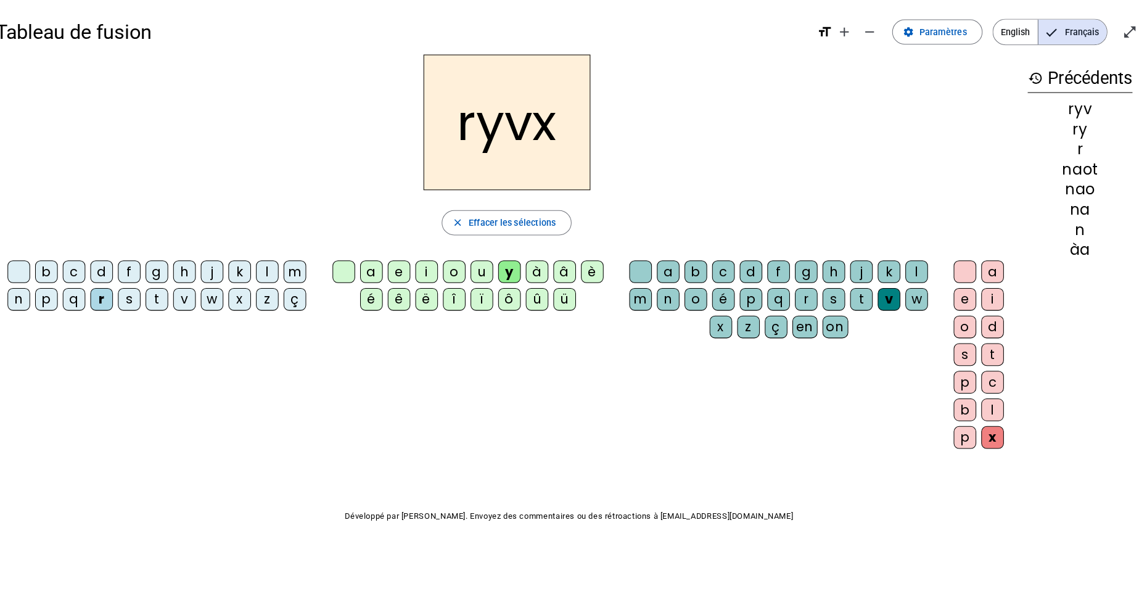
click at [468, 216] on mat-icon "close" at bounding box center [464, 219] width 11 height 11
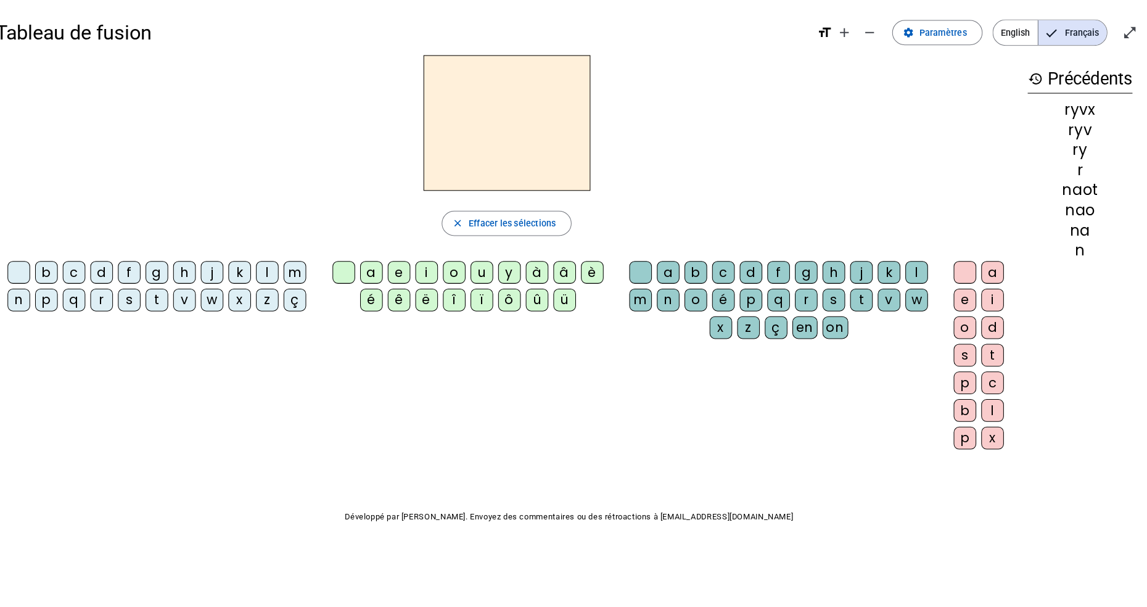
click at [163, 300] on div "t" at bounding box center [168, 295] width 22 height 22
click at [517, 220] on span "Effacer les sélections" at bounding box center [518, 219] width 86 height 15
click at [245, 303] on div "x" at bounding box center [250, 295] width 22 height 22
click at [432, 295] on div "ë" at bounding box center [433, 295] width 22 height 22
click at [674, 272] on div "a" at bounding box center [671, 267] width 22 height 22
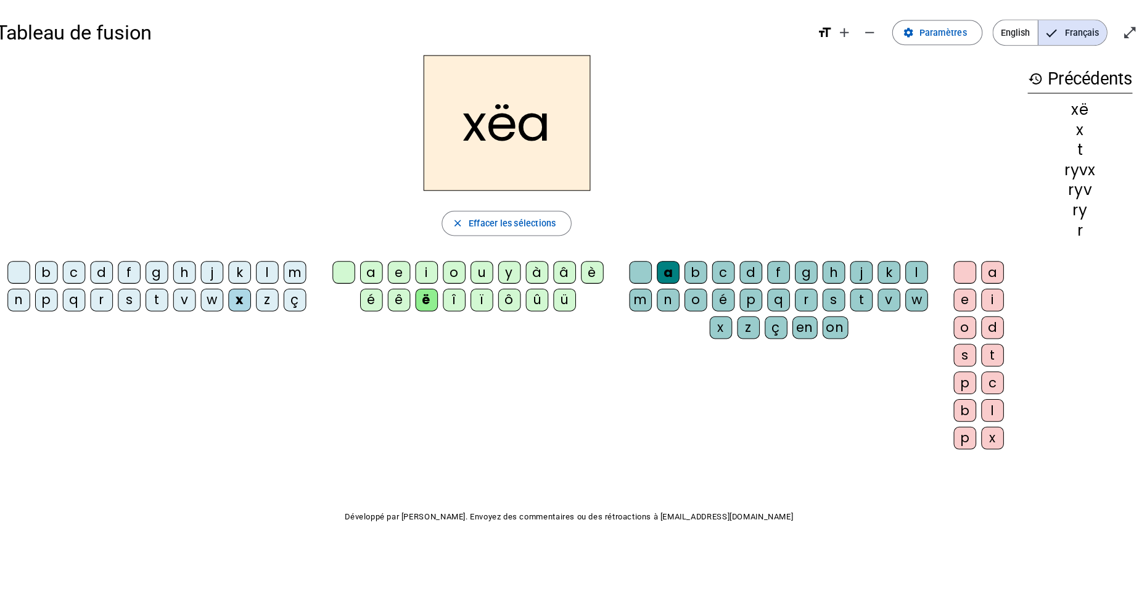
click at [988, 329] on div "d" at bounding box center [990, 322] width 22 height 22
click at [488, 220] on span "Effacer les sélections" at bounding box center [518, 219] width 86 height 15
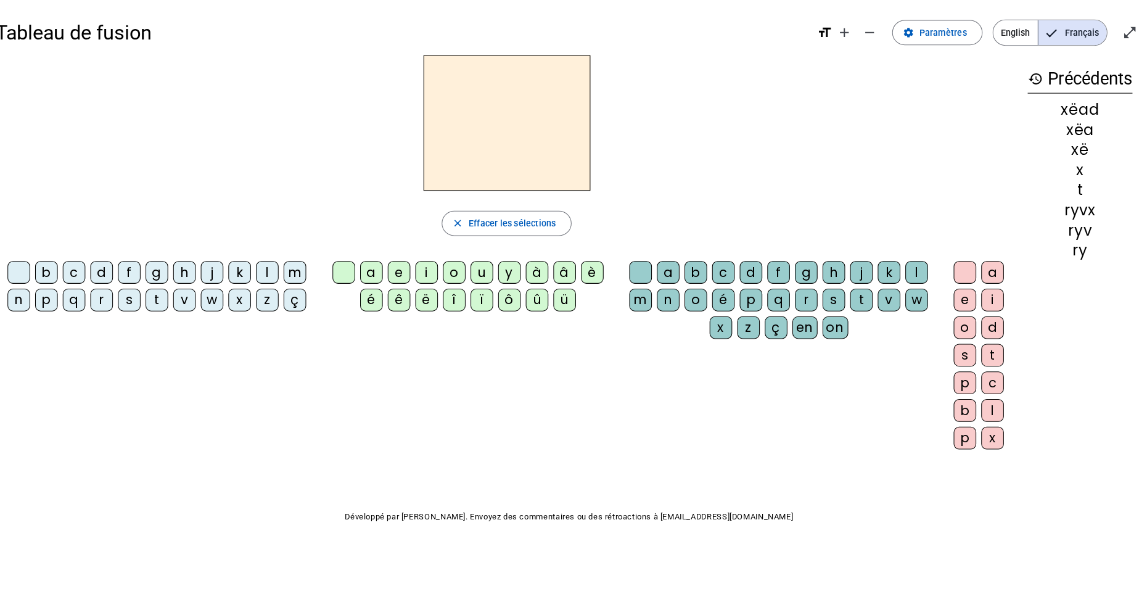
click at [296, 295] on div "ç" at bounding box center [304, 295] width 22 height 22
click at [296, 271] on div "m" at bounding box center [304, 267] width 22 height 22
click at [387, 275] on div "a" at bounding box center [379, 267] width 22 height 22
click at [397, 274] on div "e" at bounding box center [406, 267] width 22 height 22
click at [509, 261] on div "y" at bounding box center [515, 267] width 22 height 22
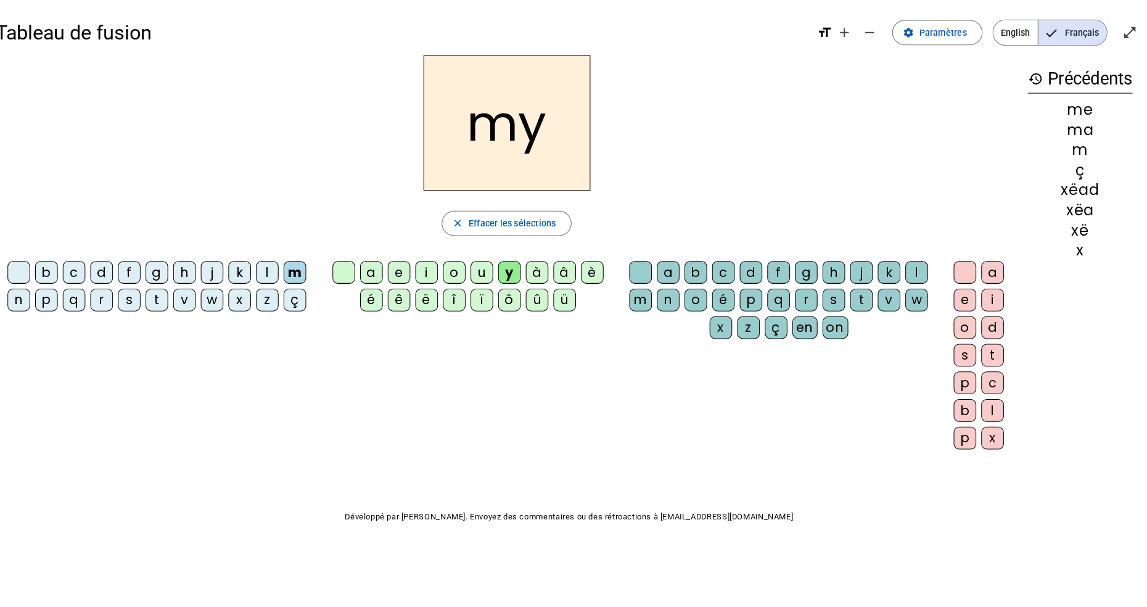
click at [454, 297] on div "î" at bounding box center [460, 295] width 22 height 22
click at [695, 288] on div "o" at bounding box center [698, 295] width 22 height 22
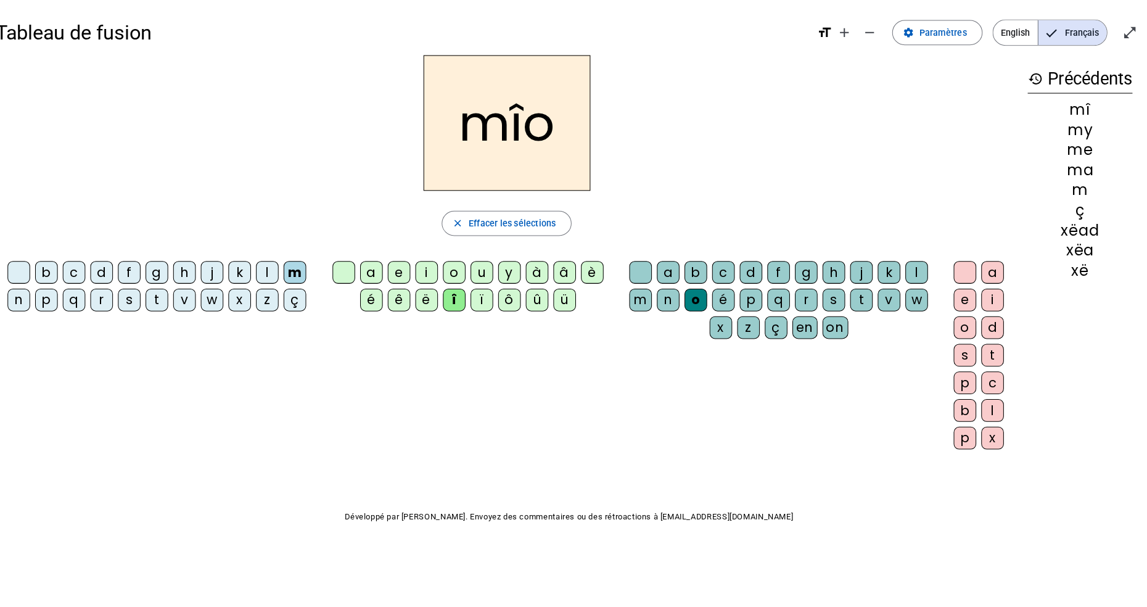
click at [744, 287] on div "p" at bounding box center [752, 295] width 22 height 22
click at [958, 438] on div "p" at bounding box center [962, 430] width 22 height 22
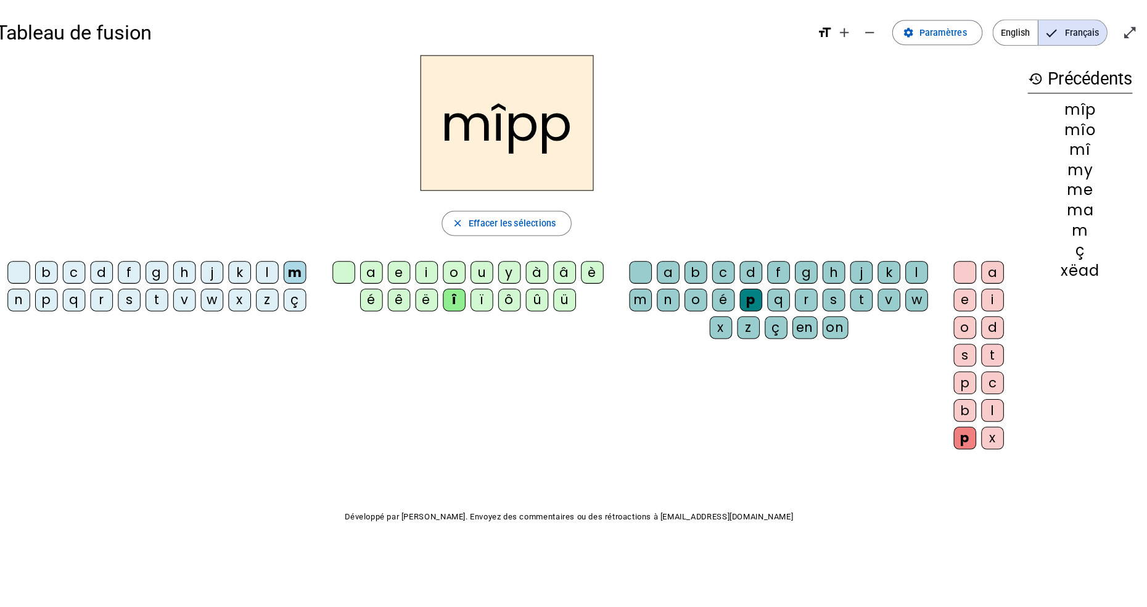
click at [549, 215] on span "Effacer les sélections" at bounding box center [518, 219] width 86 height 15
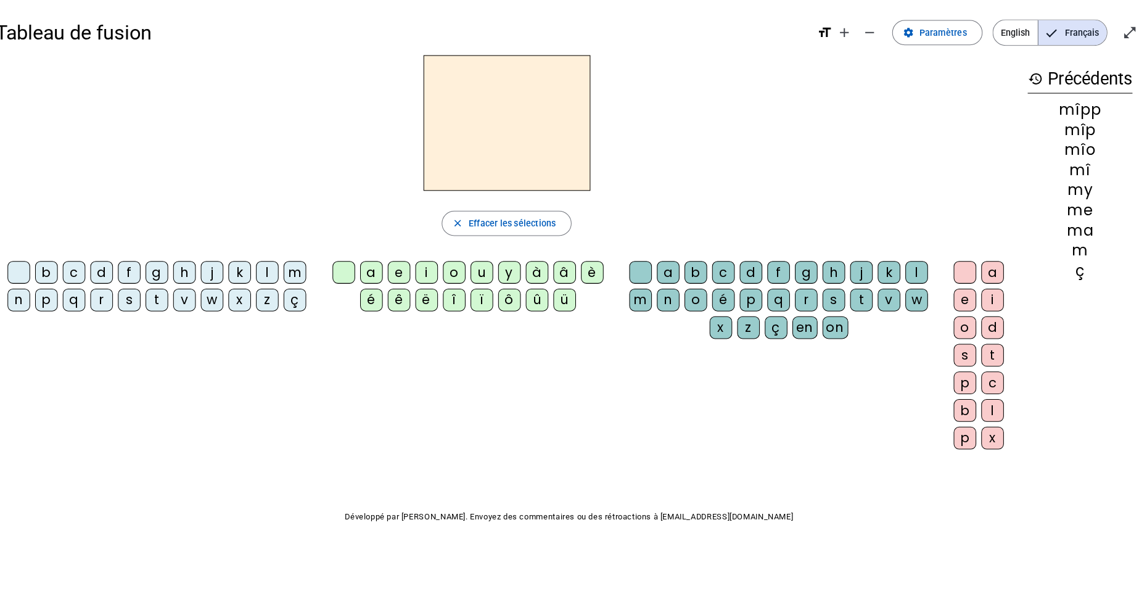
click at [308, 300] on div "ç" at bounding box center [304, 295] width 22 height 22
click at [384, 273] on div "a" at bounding box center [379, 267] width 22 height 22
click at [811, 300] on div "r" at bounding box center [806, 295] width 22 height 22
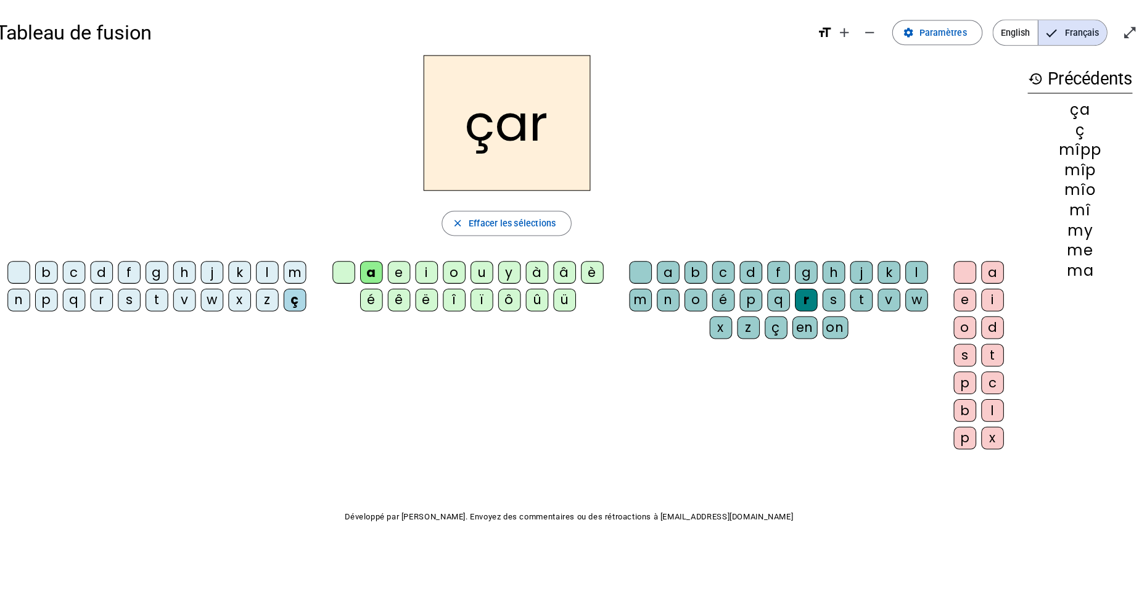
click at [963, 267] on div at bounding box center [962, 267] width 22 height 22
click at [985, 276] on div "a" at bounding box center [990, 267] width 22 height 22
click at [965, 277] on div at bounding box center [962, 267] width 22 height 22
click at [984, 260] on div "a" at bounding box center [990, 267] width 22 height 22
click at [961, 265] on div at bounding box center [962, 267] width 22 height 22
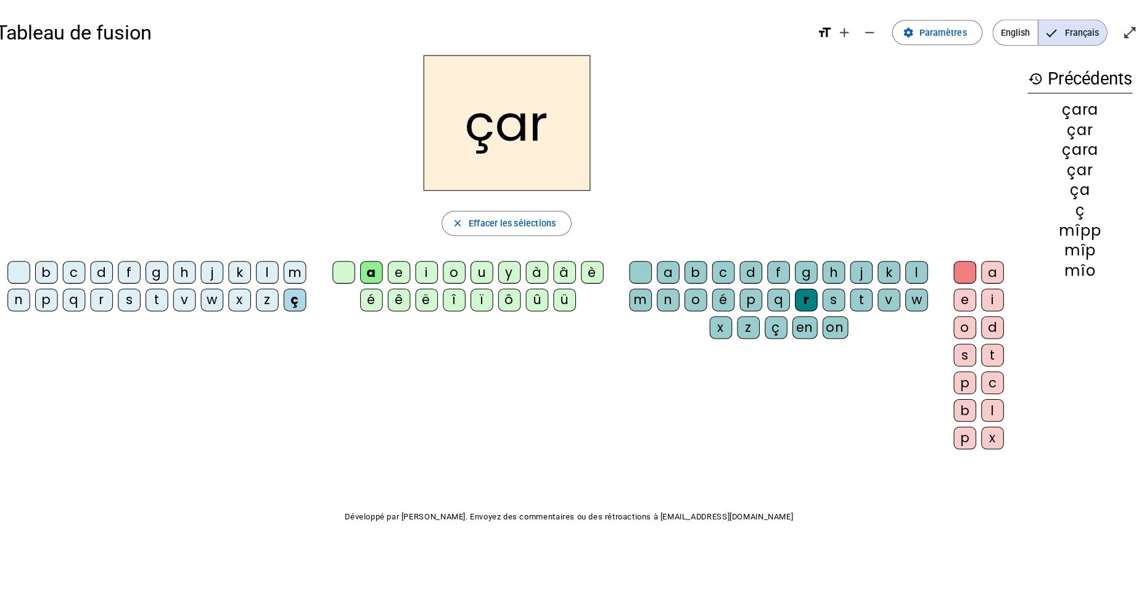
click at [985, 263] on div "a" at bounding box center [990, 267] width 22 height 22
click at [964, 268] on div at bounding box center [962, 267] width 22 height 22
click at [548, 218] on span "Effacer les sélections" at bounding box center [518, 219] width 86 height 15
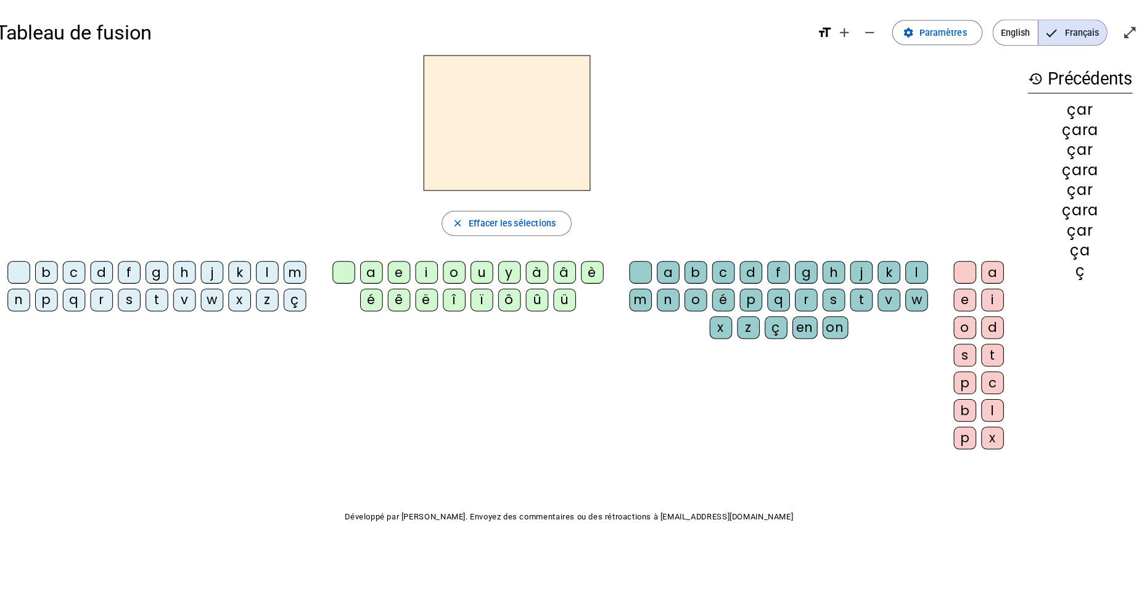
click at [545, 223] on span "Effacer les sélections" at bounding box center [518, 219] width 86 height 15
click at [991, 433] on div "x" at bounding box center [990, 430] width 22 height 22
click at [896, 302] on div "v" at bounding box center [888, 295] width 22 height 22
click at [572, 274] on div "â" at bounding box center [569, 267] width 22 height 22
click at [139, 301] on div "s" at bounding box center [141, 295] width 22 height 22
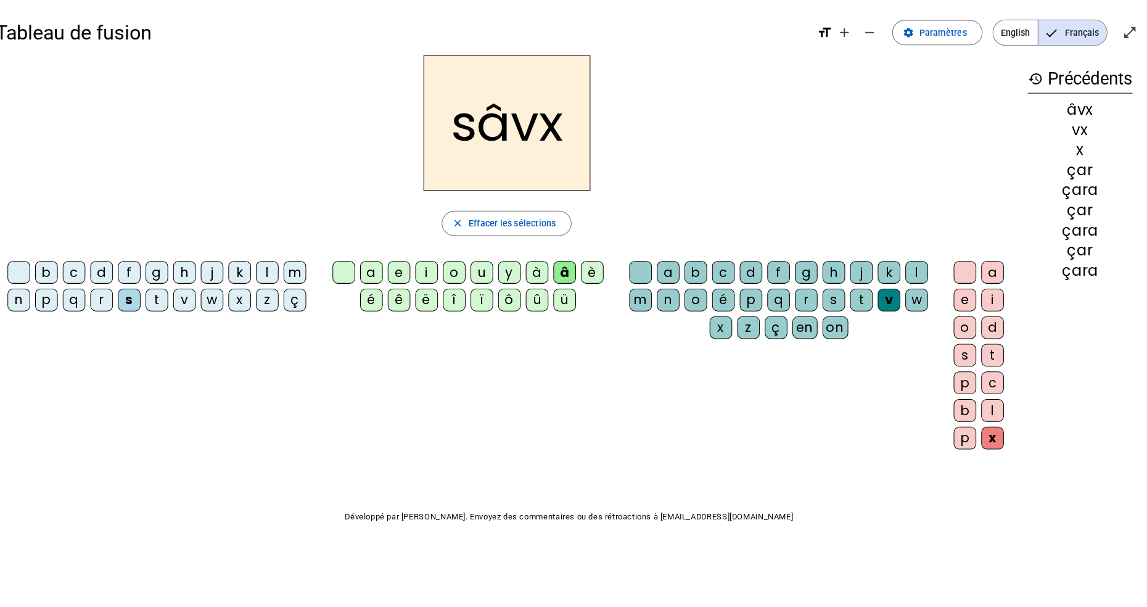
click at [123, 299] on div "r" at bounding box center [114, 295] width 22 height 22
click at [105, 302] on div "r" at bounding box center [114, 295] width 22 height 22
click at [543, 218] on span "Effacer les sélections" at bounding box center [518, 219] width 86 height 15
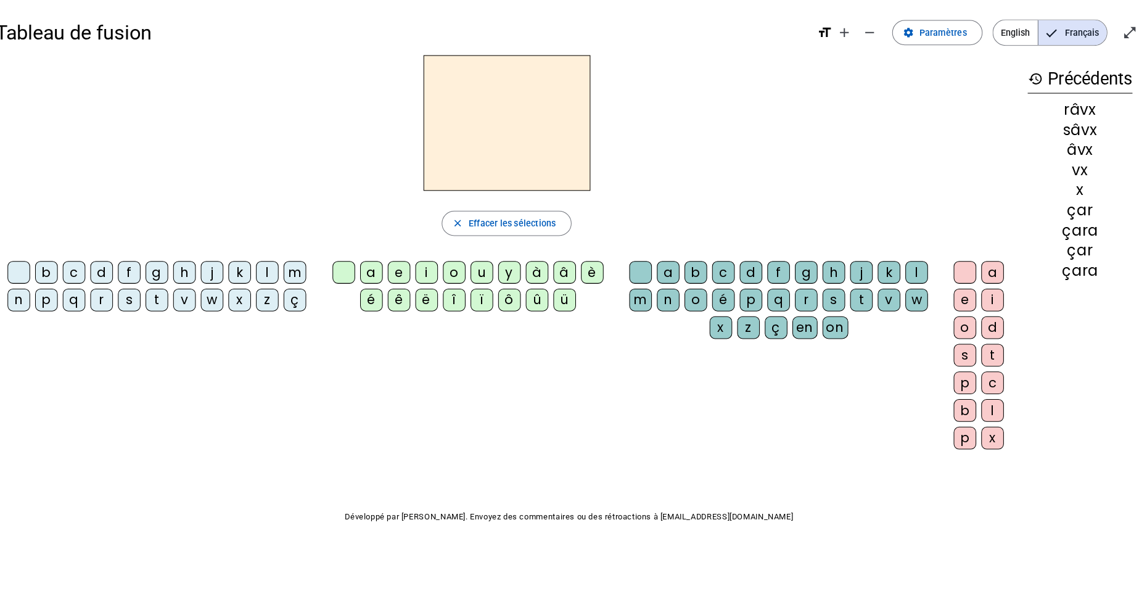
click at [989, 353] on div "t" at bounding box center [990, 349] width 22 height 22
click at [917, 289] on div "w" at bounding box center [915, 295] width 22 height 22
click at [387, 273] on div "a" at bounding box center [379, 267] width 22 height 22
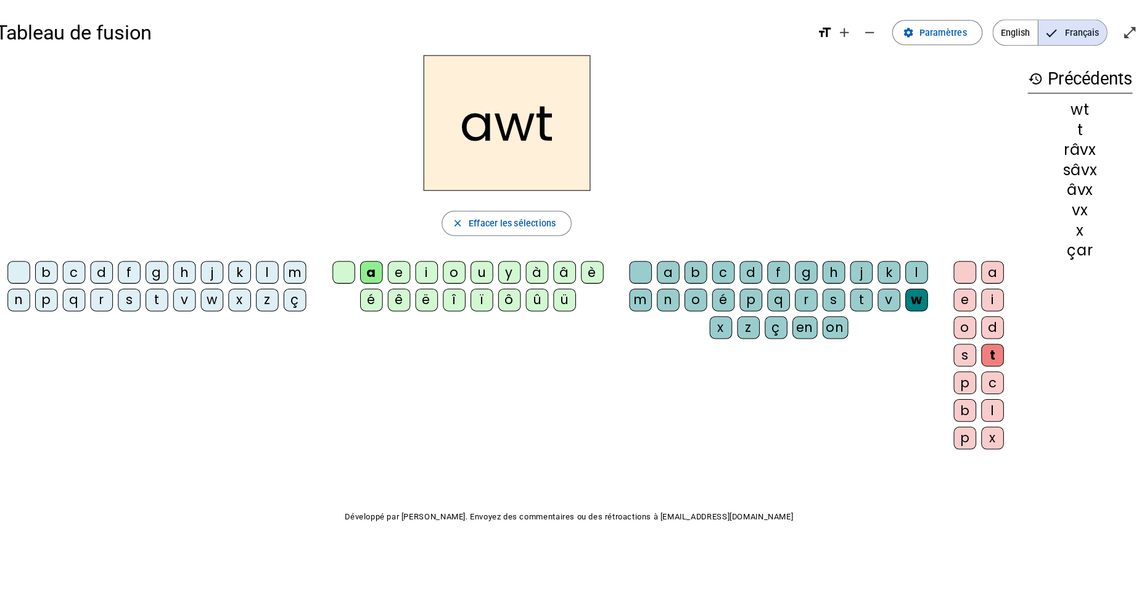
click at [199, 296] on div "v" at bounding box center [195, 295] width 22 height 22
click at [506, 226] on span "Effacer les sélections" at bounding box center [518, 219] width 86 height 15
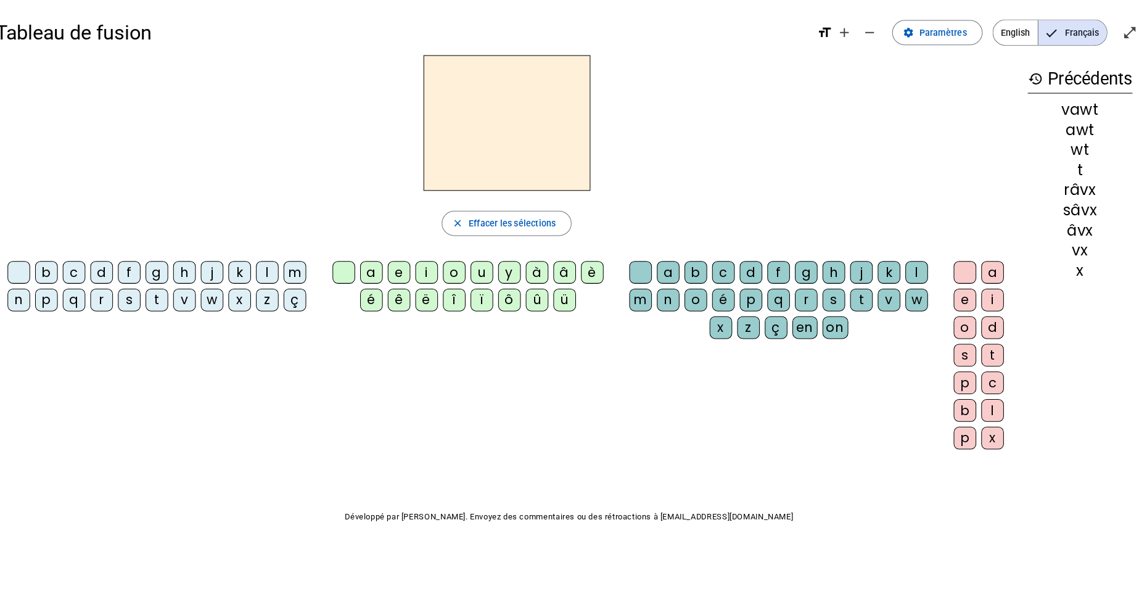
click at [118, 297] on div "r" at bounding box center [114, 295] width 22 height 22
click at [374, 265] on div "a" at bounding box center [379, 267] width 22 height 22
click at [863, 301] on div "t" at bounding box center [861, 295] width 22 height 22
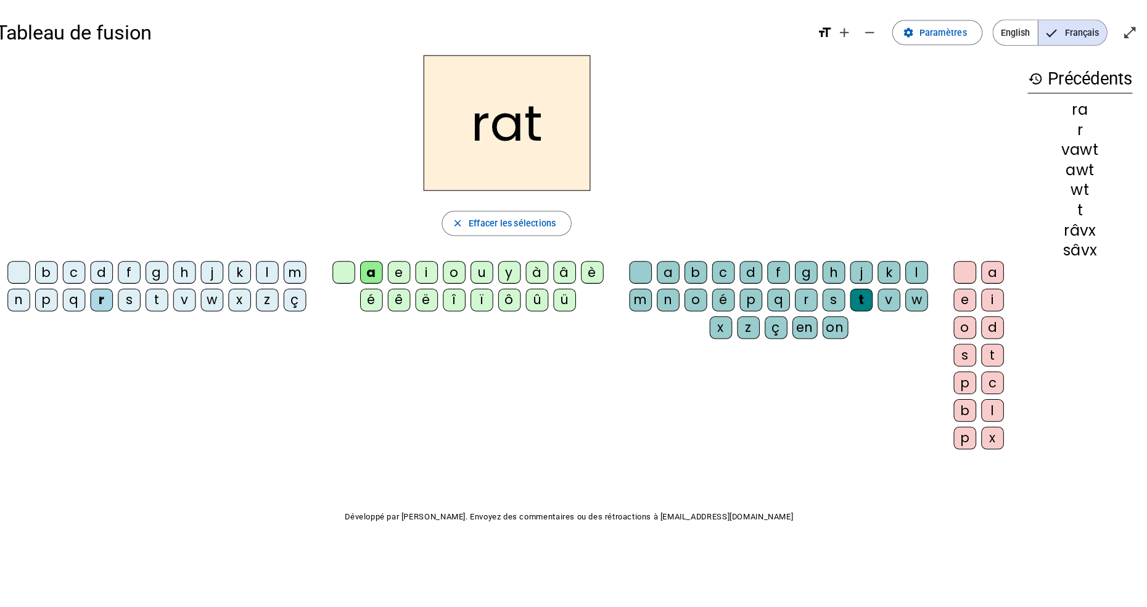
click at [960, 353] on div "s" at bounding box center [962, 349] width 22 height 22
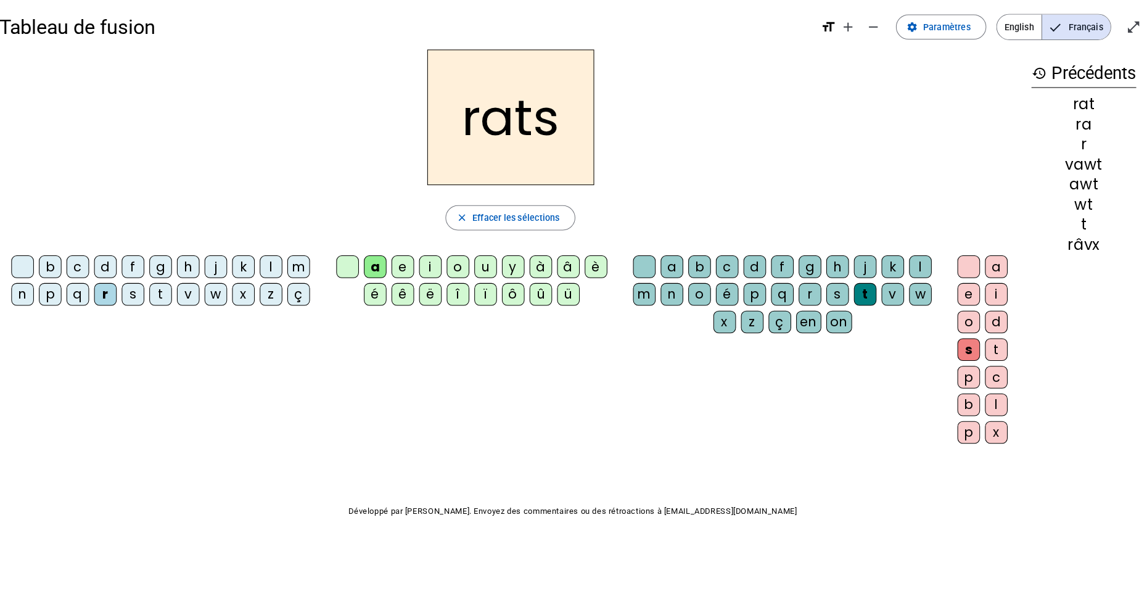
click at [962, 267] on div at bounding box center [962, 267] width 22 height 22
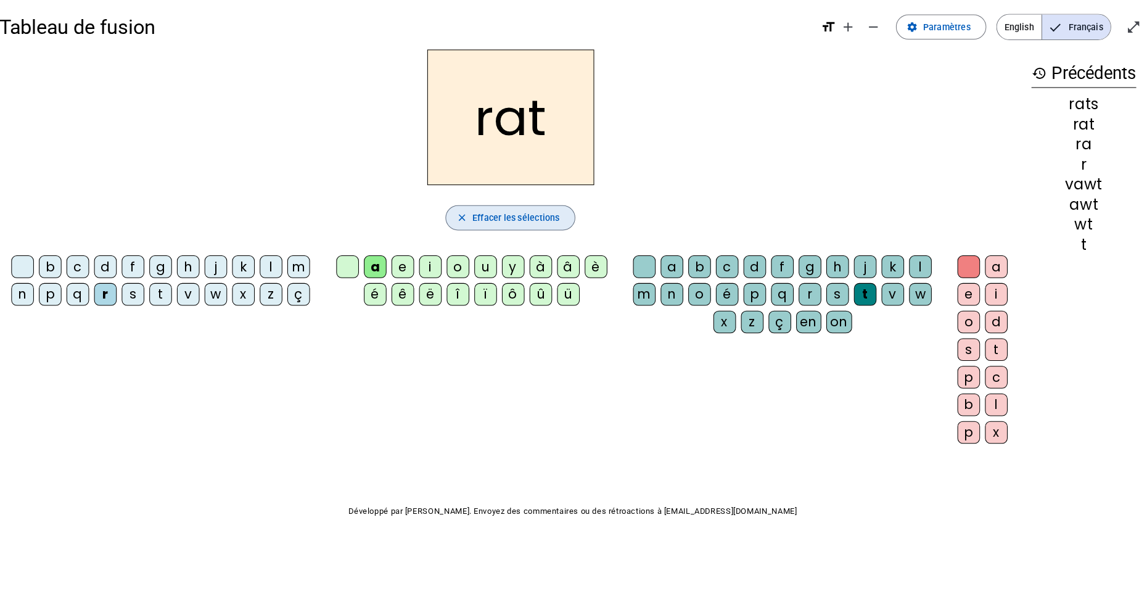
click at [965, 274] on div at bounding box center [962, 267] width 22 height 22
click at [959, 273] on div at bounding box center [962, 267] width 22 height 22
click at [474, 226] on span "button" at bounding box center [512, 220] width 126 height 30
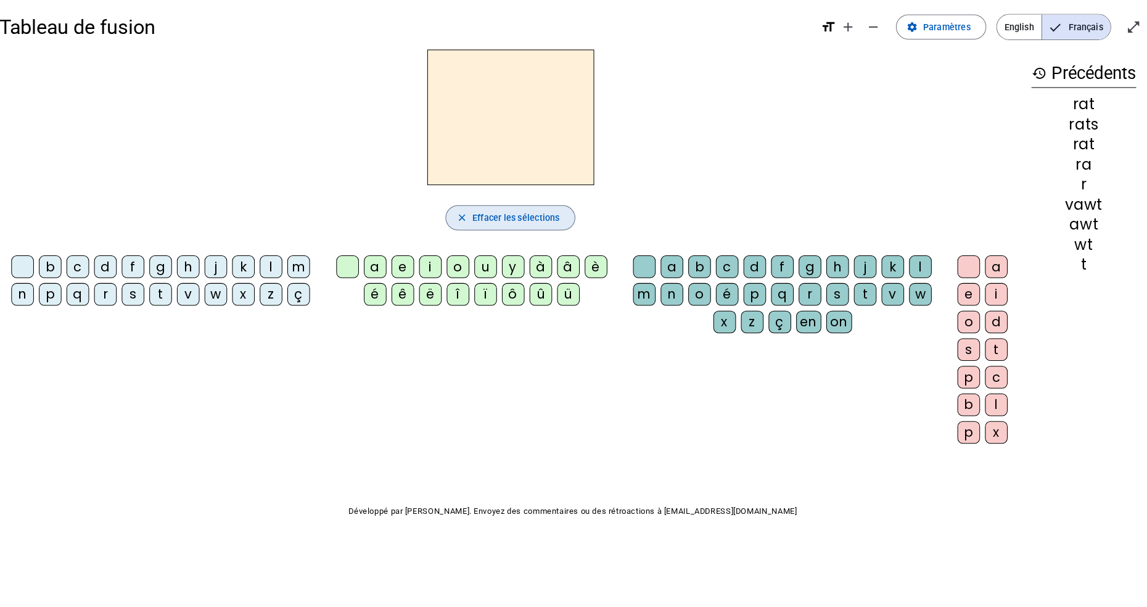
click at [954, 271] on div at bounding box center [962, 267] width 22 height 22
click at [964, 275] on div at bounding box center [962, 267] width 22 height 22
click at [477, 226] on span "Effacer les sélections" at bounding box center [518, 219] width 86 height 15
click at [967, 274] on div at bounding box center [962, 267] width 22 height 22
click at [964, 271] on div at bounding box center [962, 267] width 22 height 22
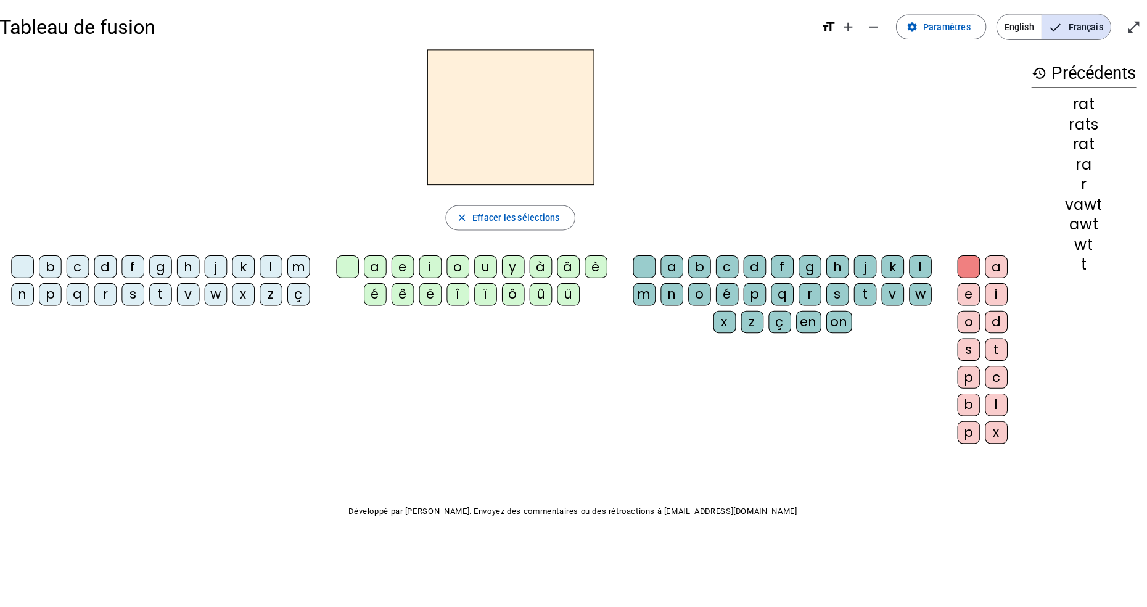
click at [964, 271] on div at bounding box center [962, 267] width 22 height 22
click at [962, 404] on div "b" at bounding box center [962, 403] width 22 height 22
click at [380, 273] on div "a" at bounding box center [379, 267] width 22 height 22
click at [695, 300] on div "o" at bounding box center [698, 295] width 22 height 22
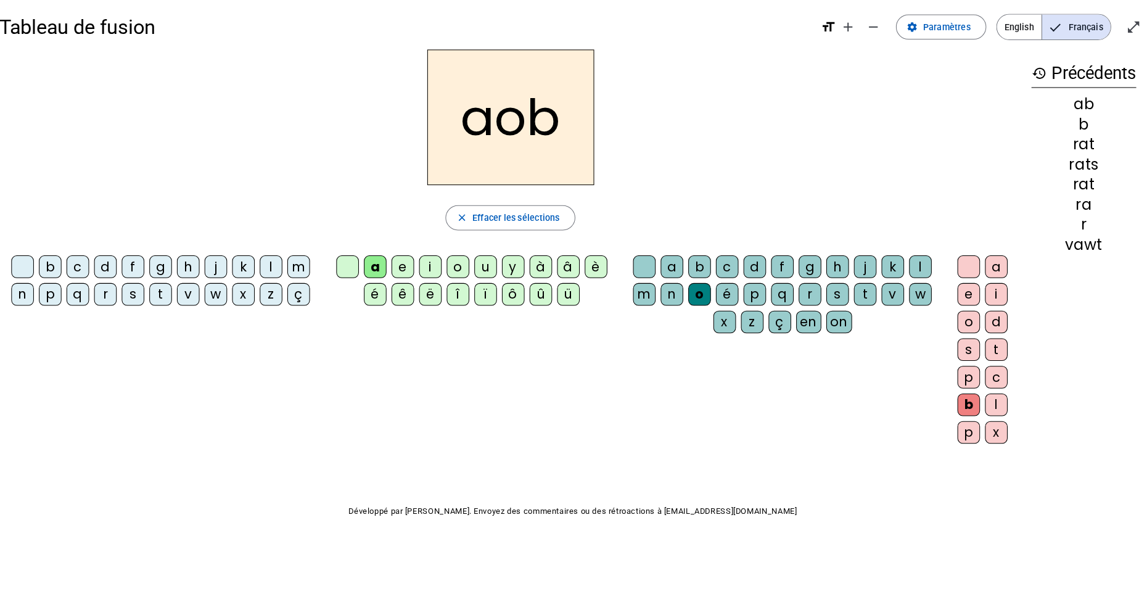
click at [546, 324] on div "b c d f g h j k l m n p q r s t v w x z ç a e i o u y à â è é ê ë î ï ô û ü a b…" at bounding box center [512, 352] width 1004 height 200
click at [534, 273] on div "à" at bounding box center [542, 267] width 22 height 22
click at [509, 224] on span "Effacer les sélections" at bounding box center [518, 219] width 86 height 15
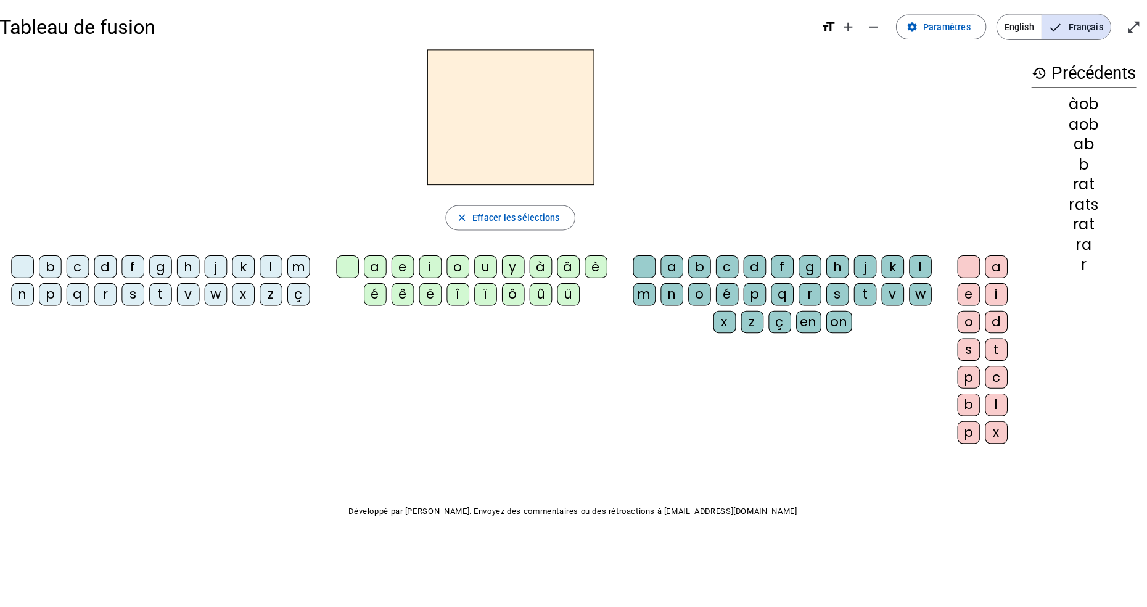
click at [164, 296] on div "t" at bounding box center [168, 295] width 22 height 22
click at [382, 271] on div "a" at bounding box center [379, 267] width 22 height 22
click at [750, 304] on div "p" at bounding box center [752, 295] width 22 height 22
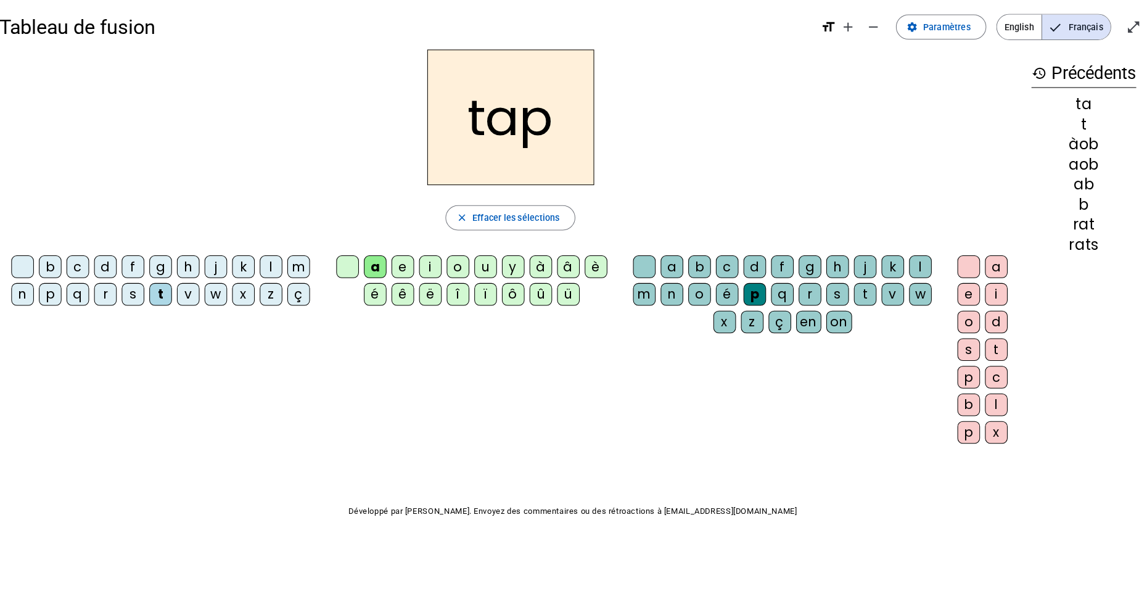
click at [964, 292] on div "e" at bounding box center [962, 295] width 22 height 22
click at [860, 300] on div "t" at bounding box center [861, 295] width 22 height 22
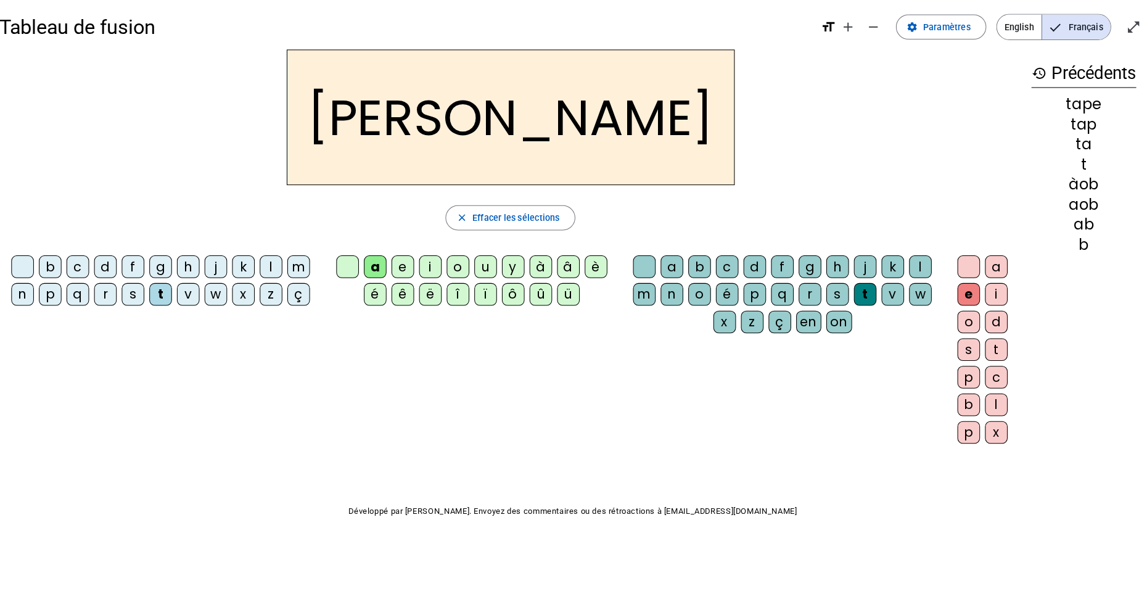
click at [480, 219] on span "Effacer les sélections" at bounding box center [518, 219] width 86 height 15
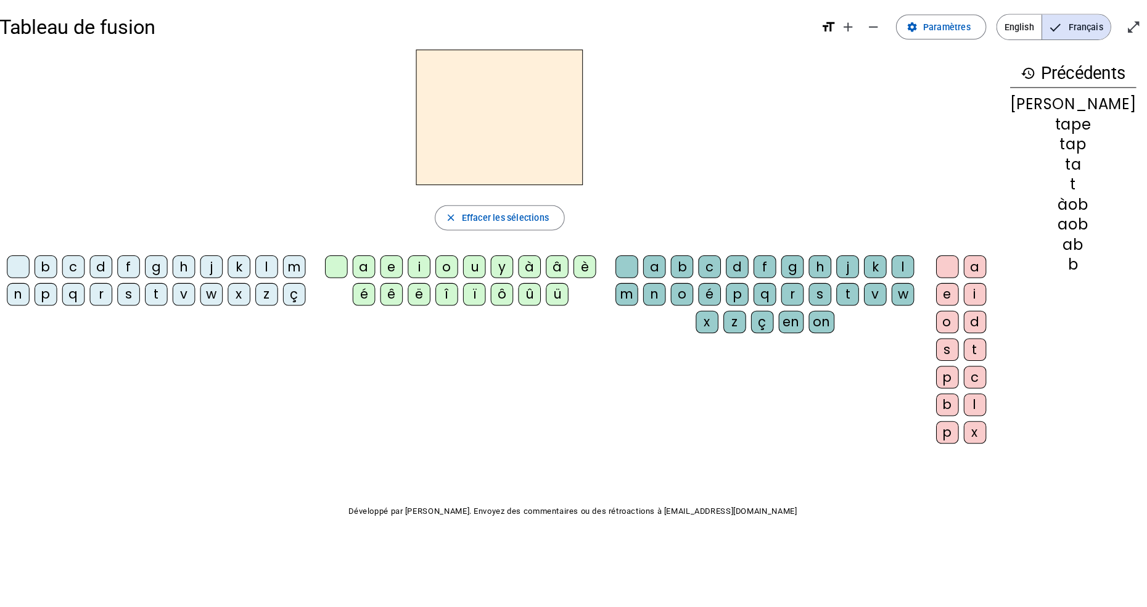
click at [253, 266] on div "k" at bounding box center [245, 267] width 22 height 22
click at [375, 269] on div "a" at bounding box center [368, 267] width 22 height 22
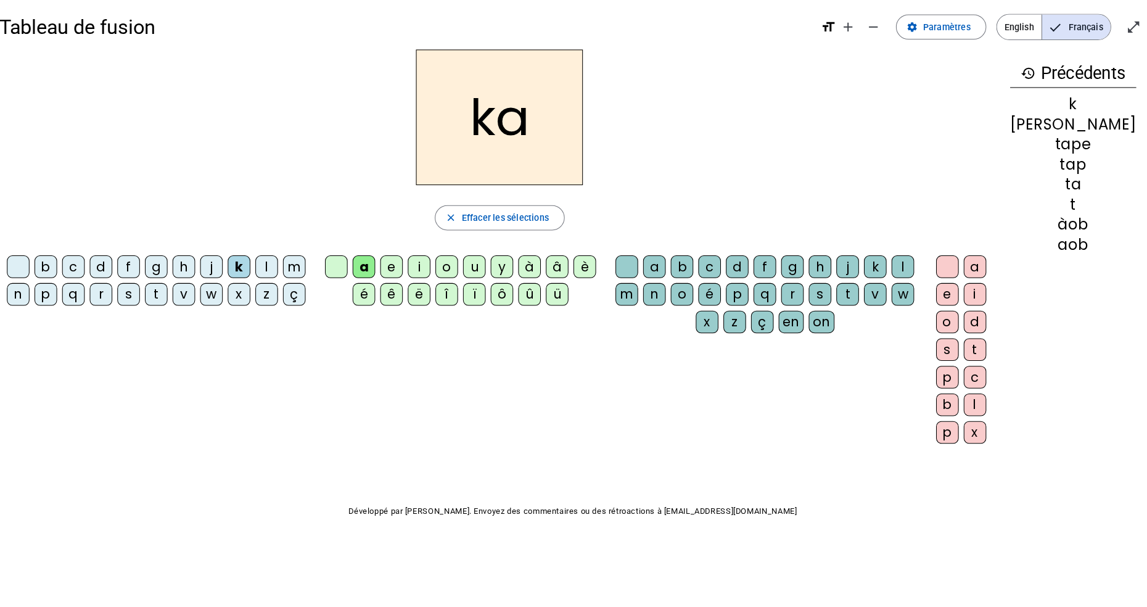
click at [515, 271] on div "y" at bounding box center [504, 267] width 22 height 22
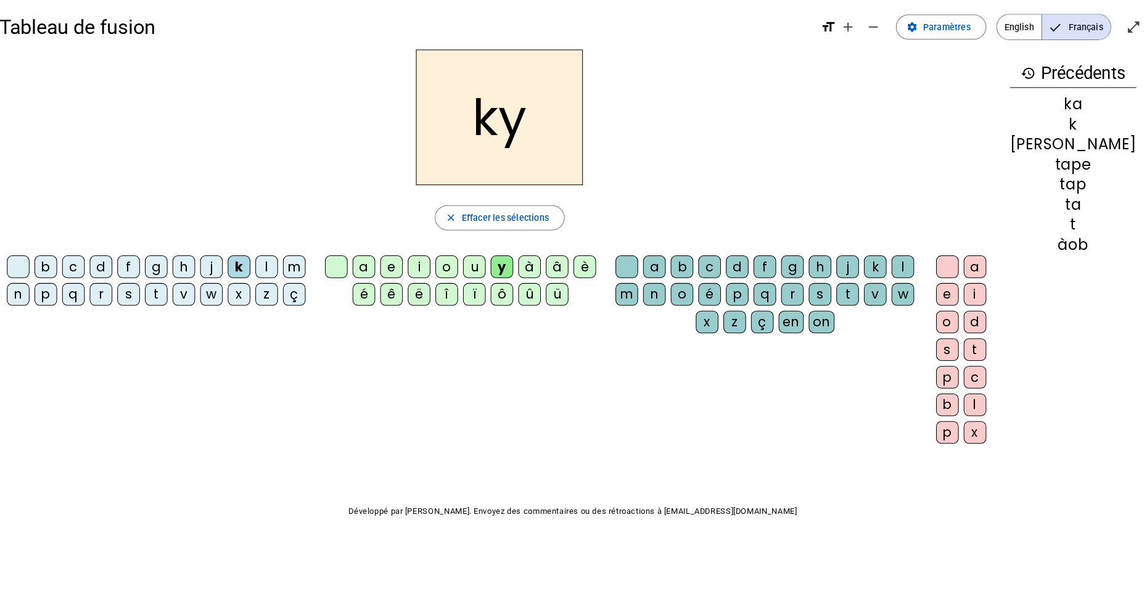
click at [379, 273] on div "a" at bounding box center [368, 267] width 22 height 22
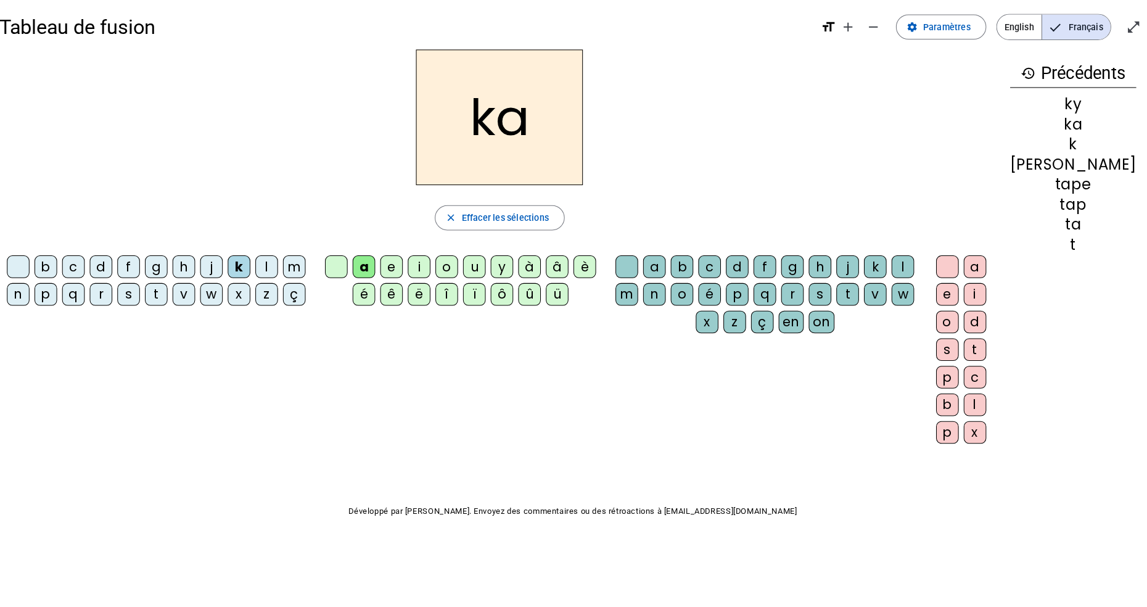
click at [276, 267] on div "l" at bounding box center [272, 267] width 22 height 22
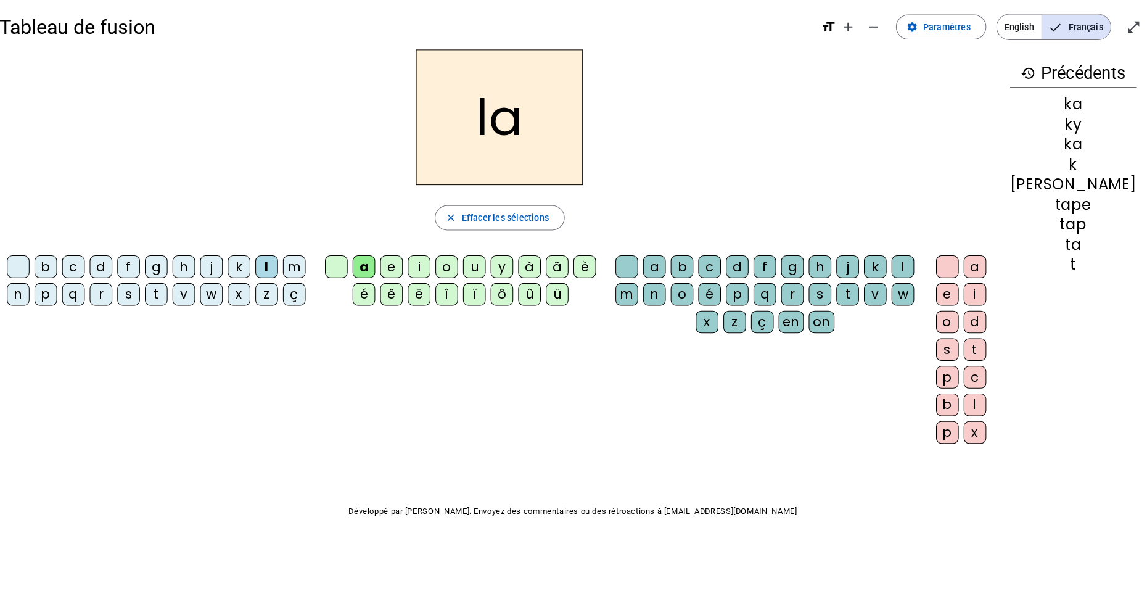
click at [519, 219] on span "Effacer les sélections" at bounding box center [507, 219] width 86 height 15
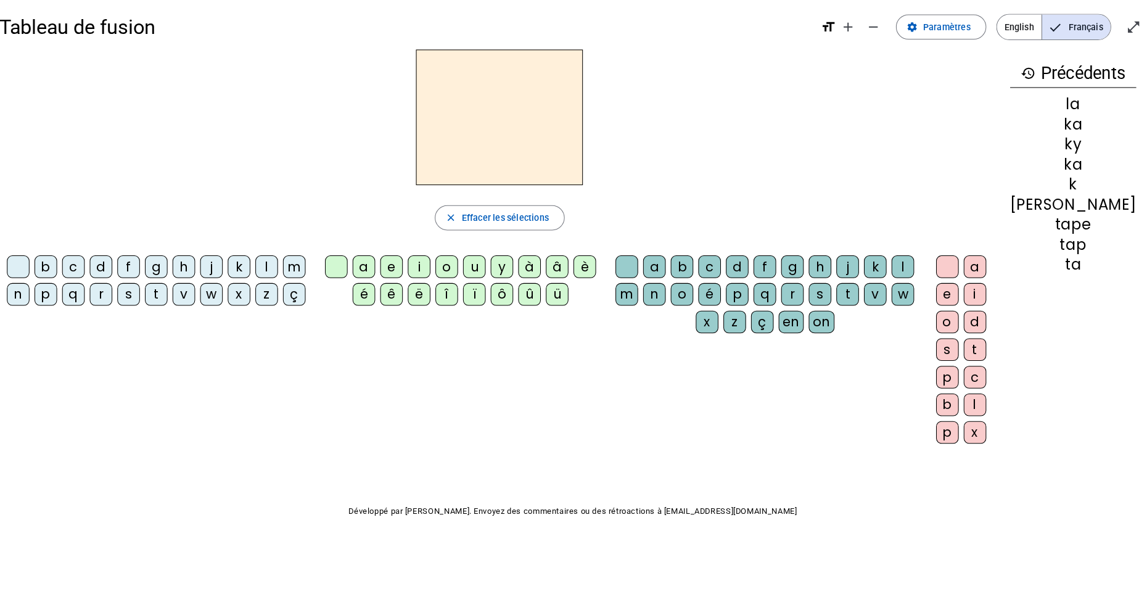
click at [277, 266] on div "l" at bounding box center [272, 267] width 22 height 22
click at [433, 262] on div "i" at bounding box center [422, 267] width 22 height 22
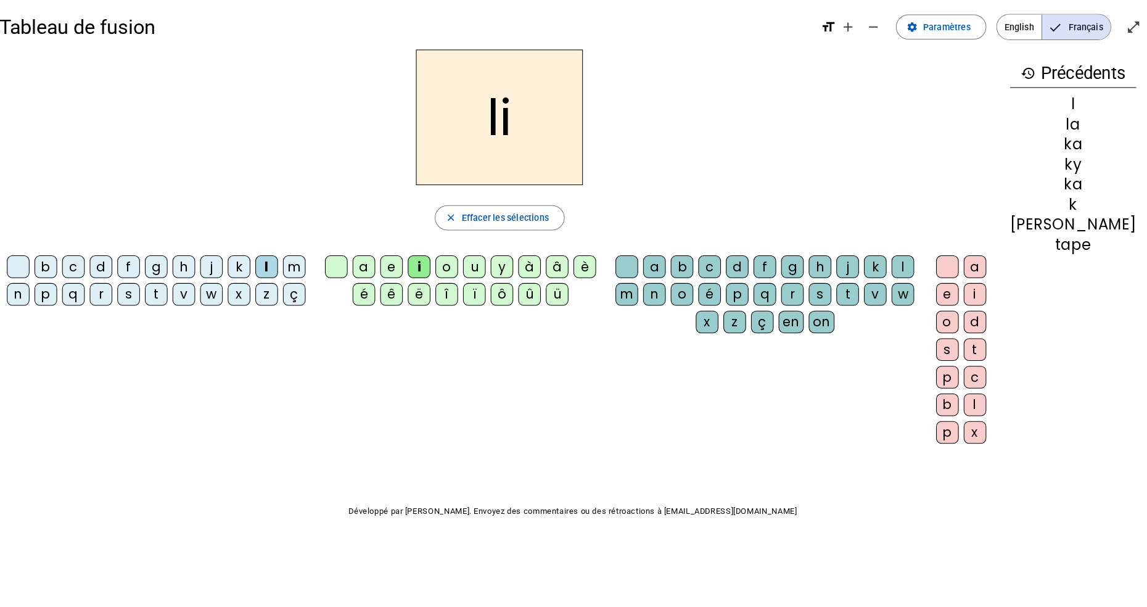
click at [855, 297] on div "t" at bounding box center [843, 295] width 22 height 22
click at [953, 300] on div "e" at bounding box center [941, 295] width 22 height 22
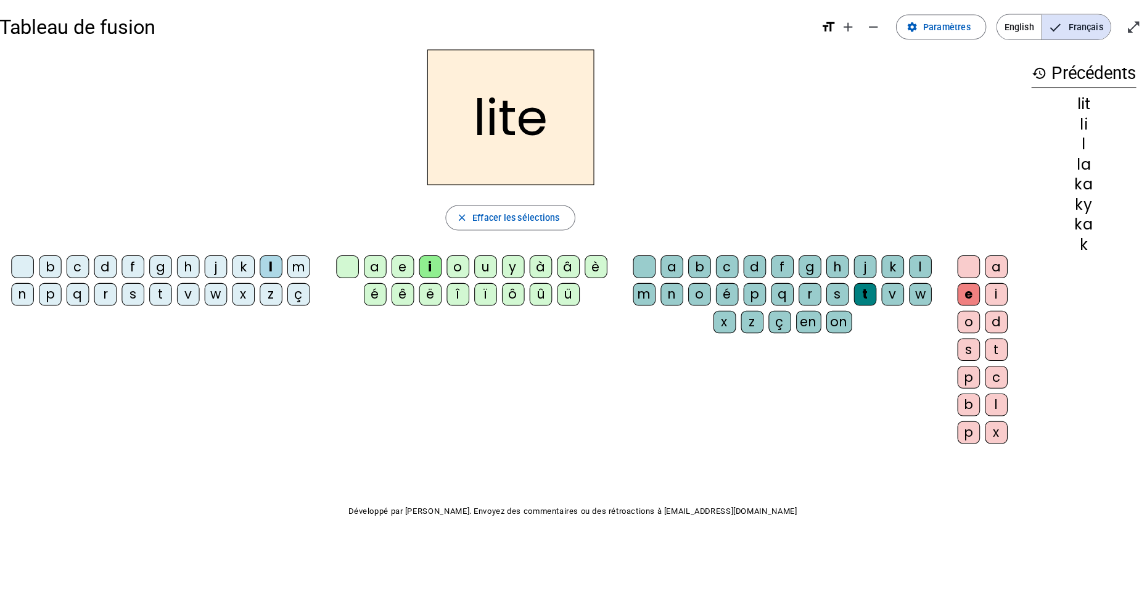
click at [501, 232] on span "button" at bounding box center [512, 220] width 126 height 30
click at [273, 297] on div "z" at bounding box center [277, 295] width 22 height 22
click at [409, 271] on div "e" at bounding box center [406, 267] width 22 height 22
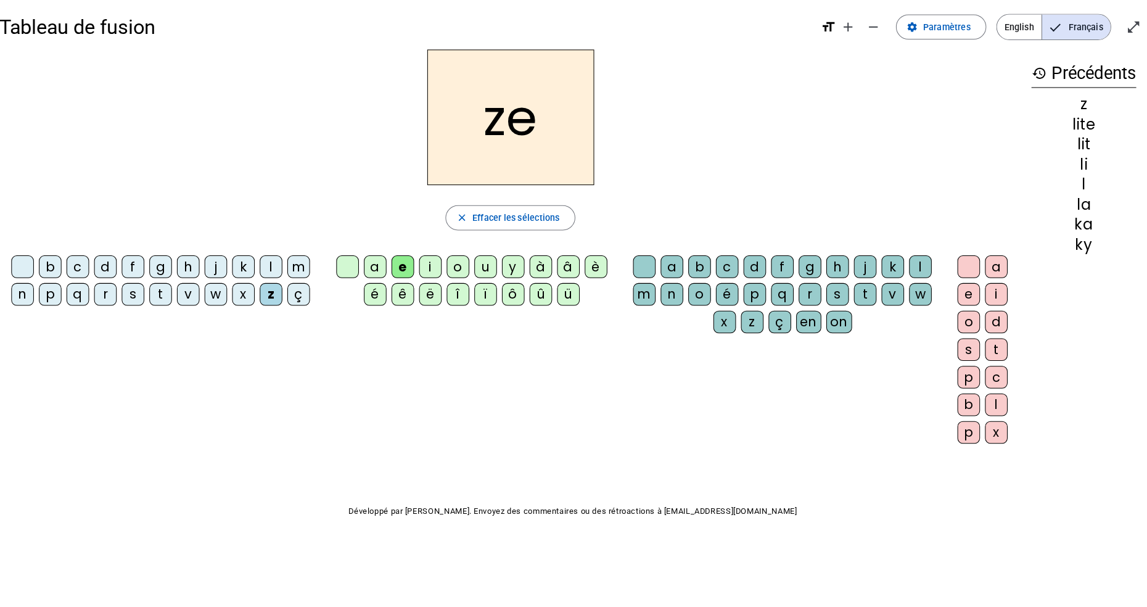
click at [704, 265] on div "b" at bounding box center [698, 267] width 22 height 22
click at [961, 295] on div "e" at bounding box center [962, 295] width 22 height 22
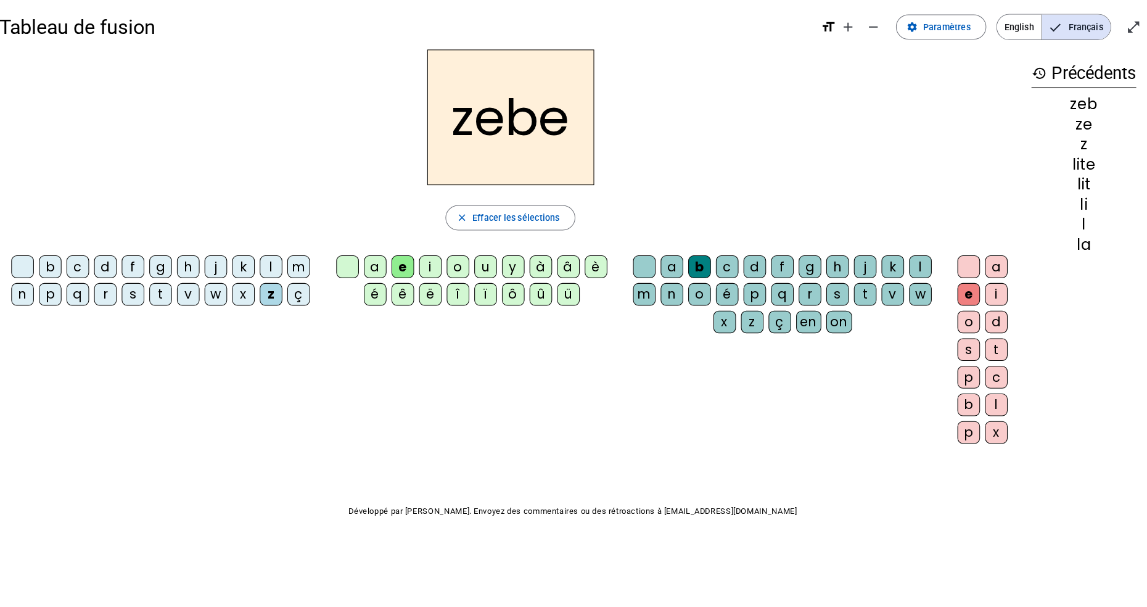
click at [556, 220] on span "Effacer les sélections" at bounding box center [518, 219] width 86 height 15
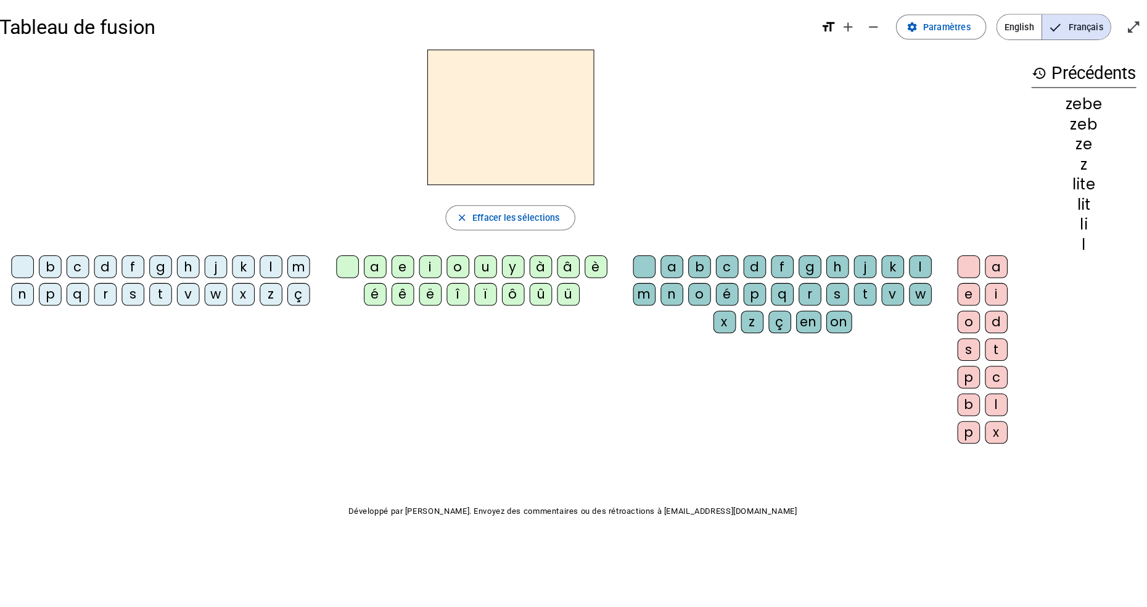
click at [270, 302] on div "z" at bounding box center [277, 295] width 22 height 22
click at [438, 276] on div "i" at bounding box center [433, 267] width 22 height 22
click at [748, 322] on div "z" at bounding box center [750, 322] width 22 height 22
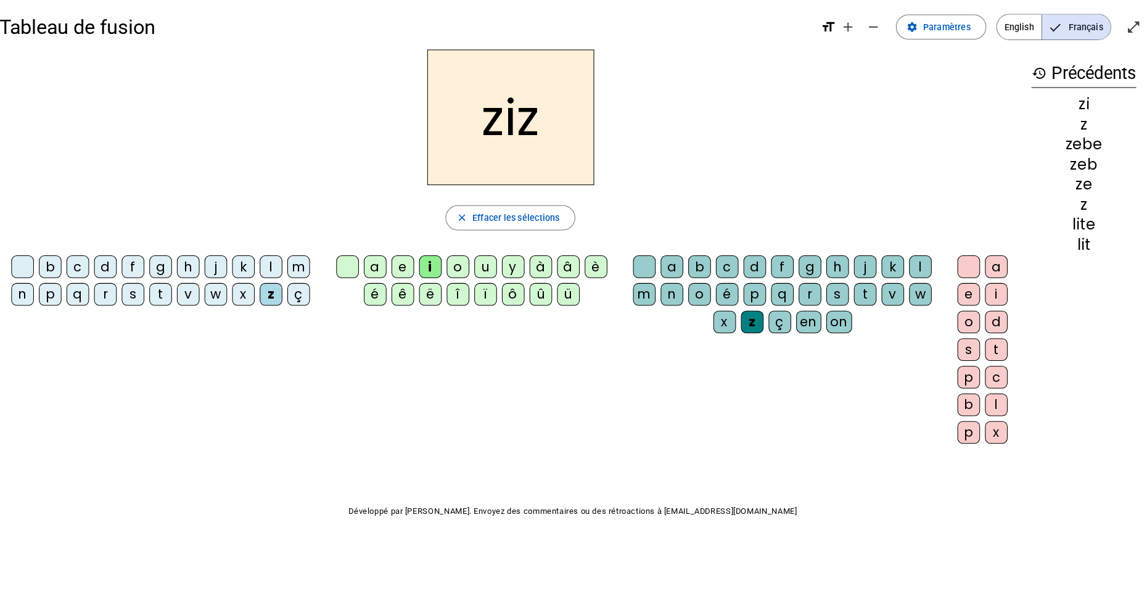
click at [985, 302] on div "i" at bounding box center [990, 295] width 22 height 22
click at [543, 221] on span "Effacer les sélections" at bounding box center [518, 219] width 86 height 15
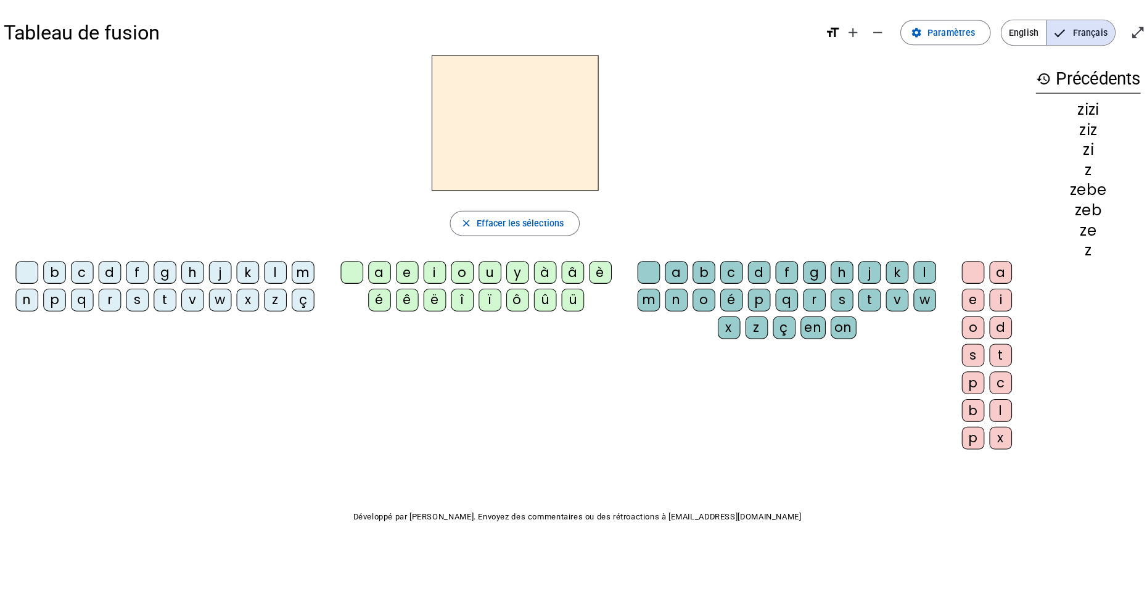
click at [227, 287] on div "w" at bounding box center [222, 295] width 22 height 22
click at [378, 264] on div "a" at bounding box center [379, 267] width 22 height 22
click at [375, 300] on div "é" at bounding box center [379, 295] width 22 height 22
click at [170, 305] on div "t" at bounding box center [168, 295] width 22 height 22
click at [222, 302] on div "w" at bounding box center [222, 295] width 22 height 22
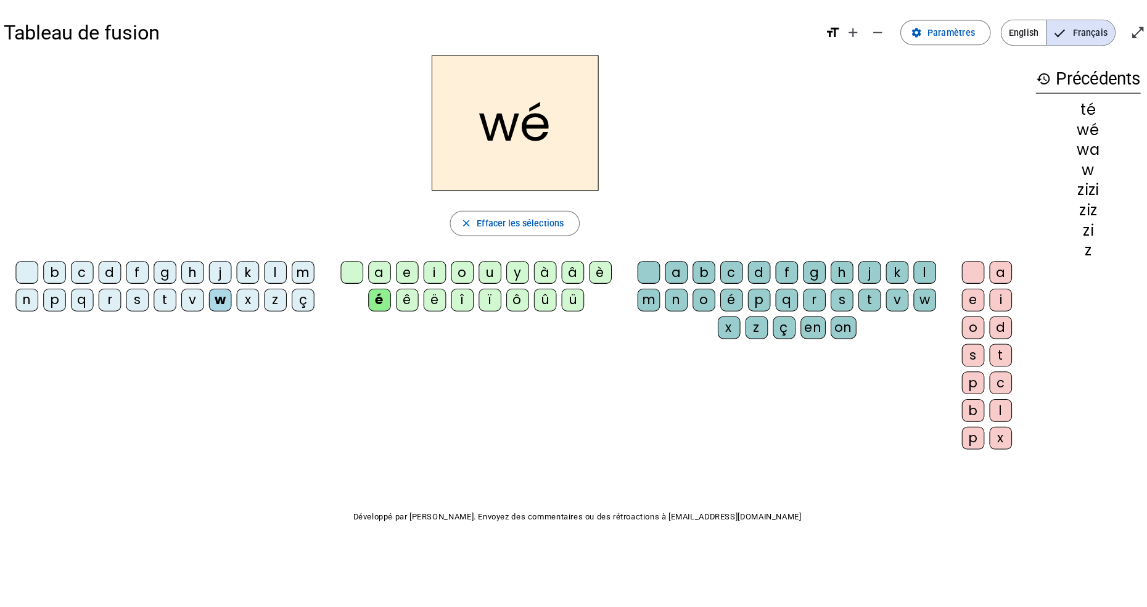
click at [842, 295] on div "s" at bounding box center [834, 295] width 22 height 22
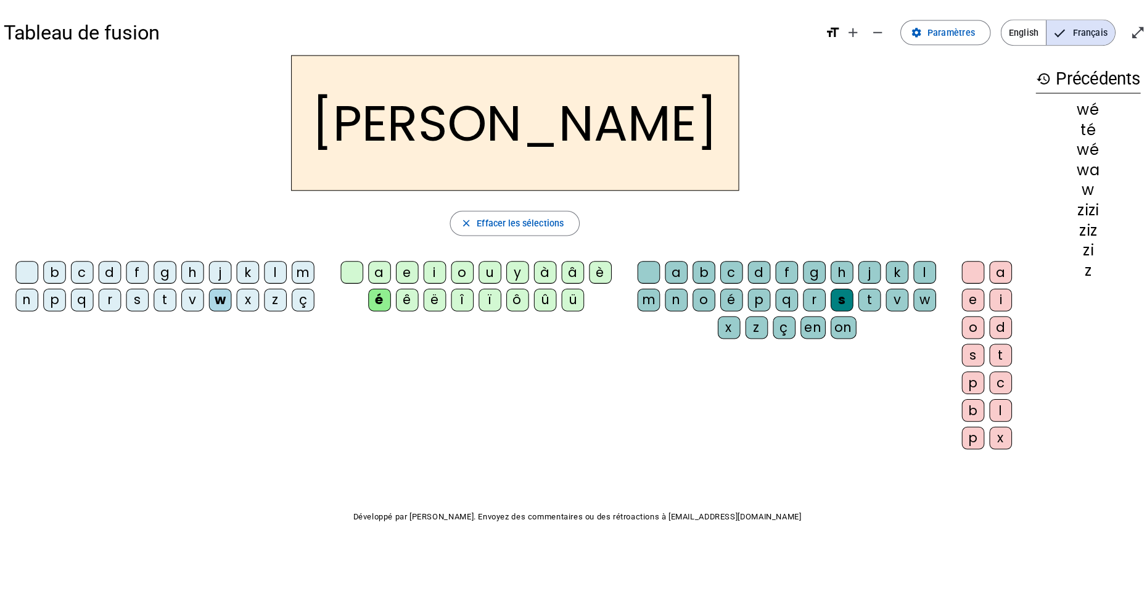
click at [984, 353] on div "t" at bounding box center [990, 349] width 22 height 22
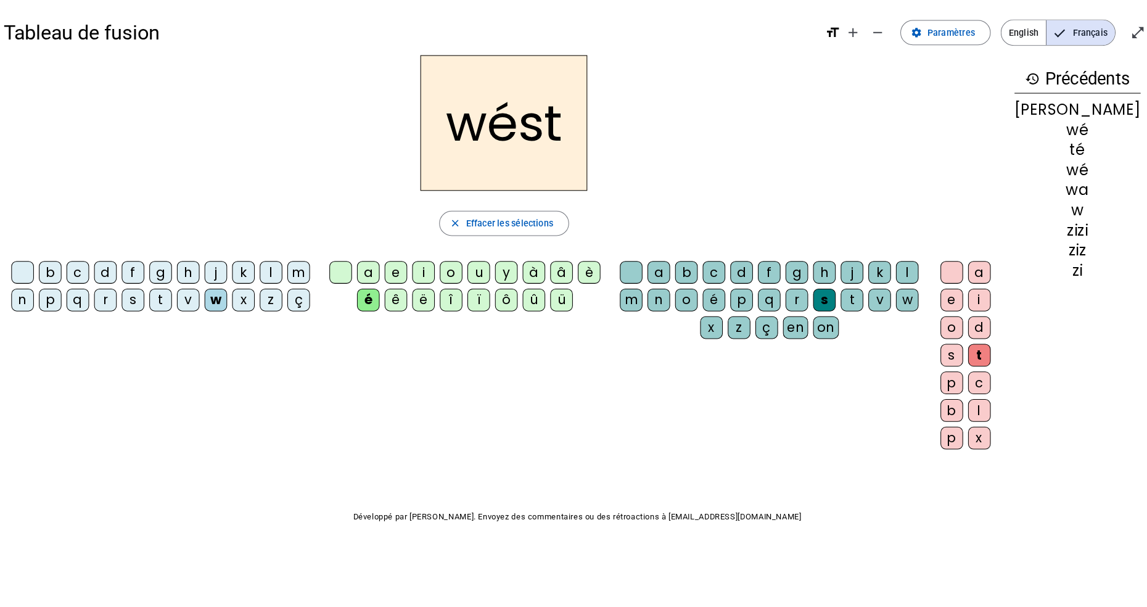
click at [546, 223] on span "Effacer les sélections" at bounding box center [507, 219] width 86 height 15
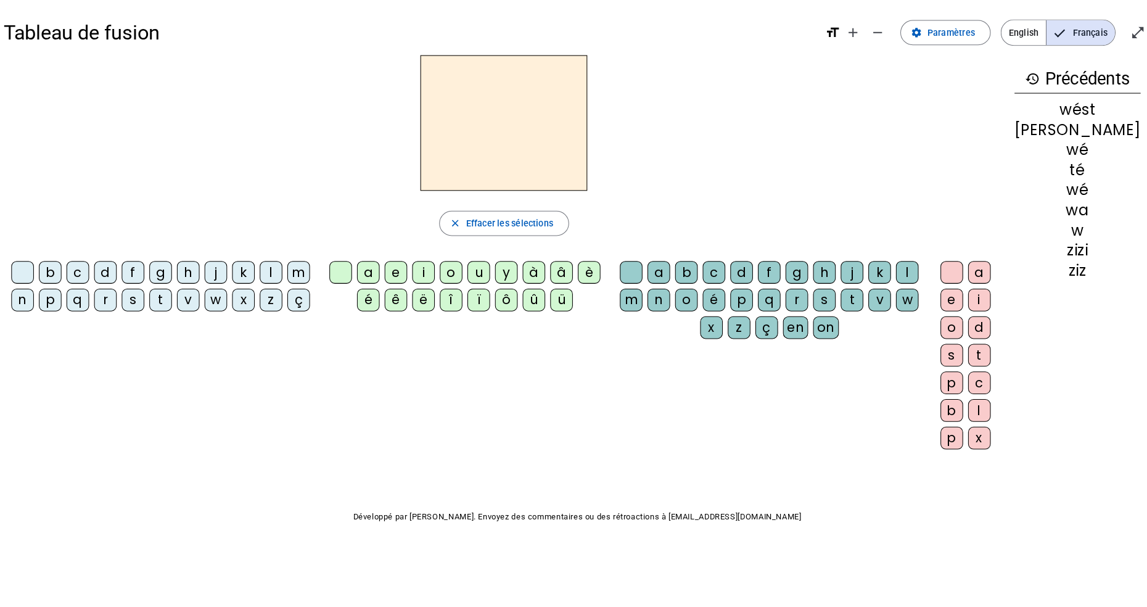
click at [224, 298] on div "w" at bounding box center [218, 295] width 22 height 22
click at [373, 298] on div "é" at bounding box center [368, 295] width 22 height 22
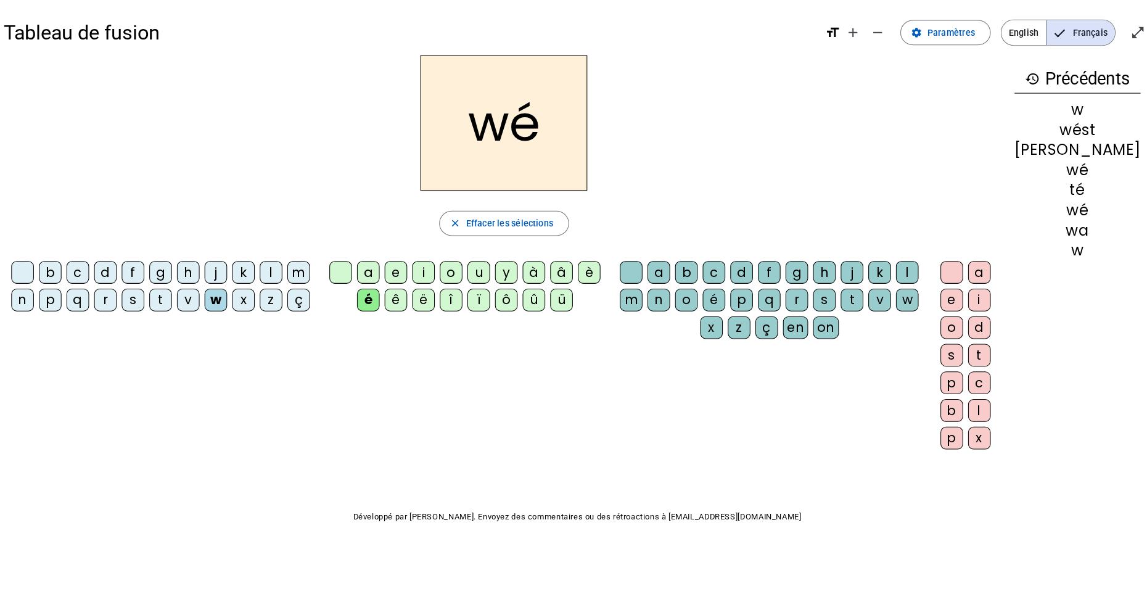
click at [800, 292] on div "r" at bounding box center [789, 295] width 22 height 22
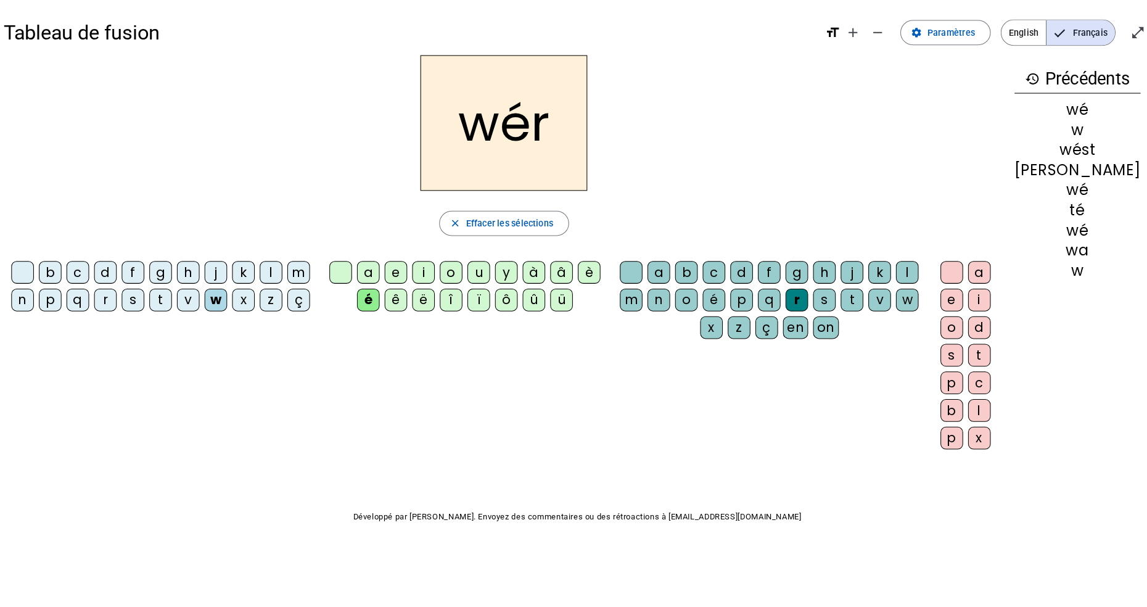
click at [827, 293] on div "s" at bounding box center [816, 295] width 22 height 22
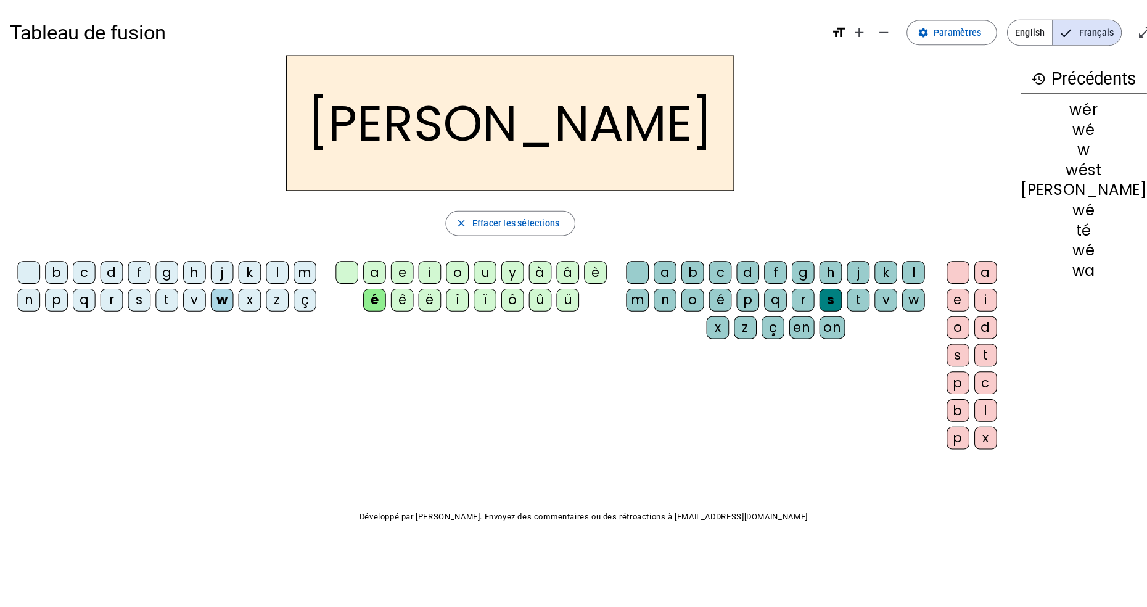
click at [980, 384] on div "c" at bounding box center [969, 376] width 22 height 22
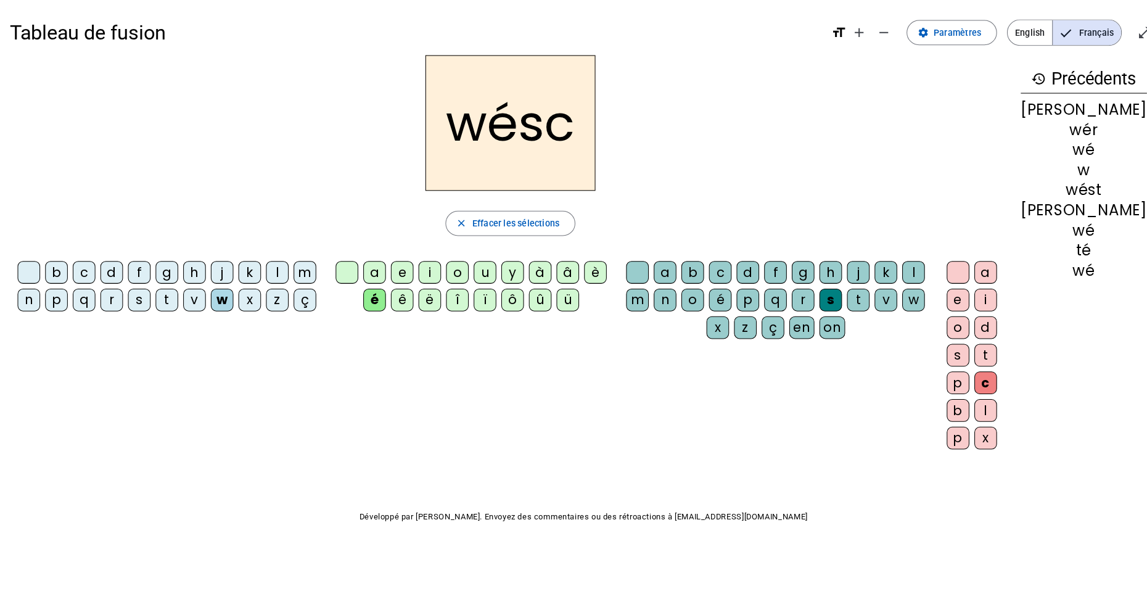
click at [559, 221] on span "button" at bounding box center [501, 220] width 126 height 30
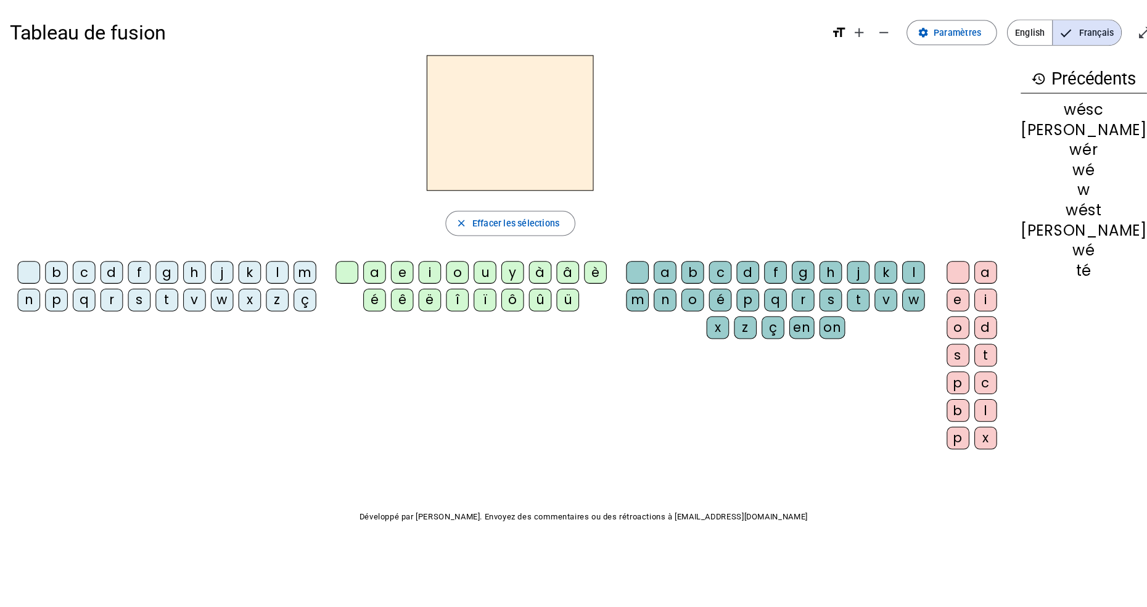
click at [115, 269] on div "d" at bounding box center [110, 267] width 22 height 22
click at [227, 295] on div "w" at bounding box center [218, 295] width 22 height 22
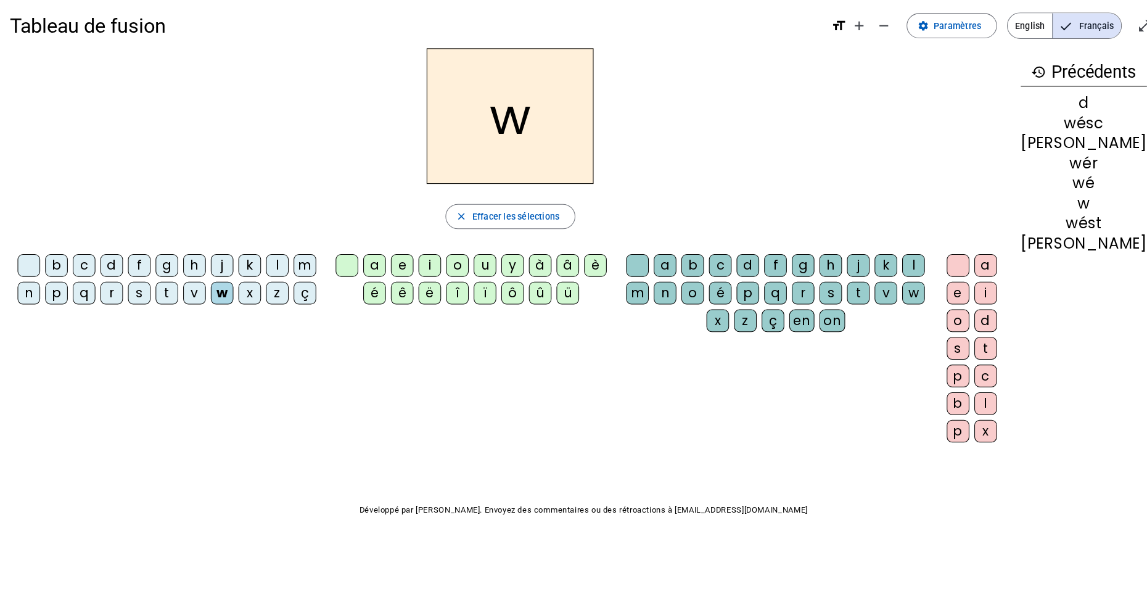
click at [109, 268] on div "d" at bounding box center [110, 267] width 22 height 22
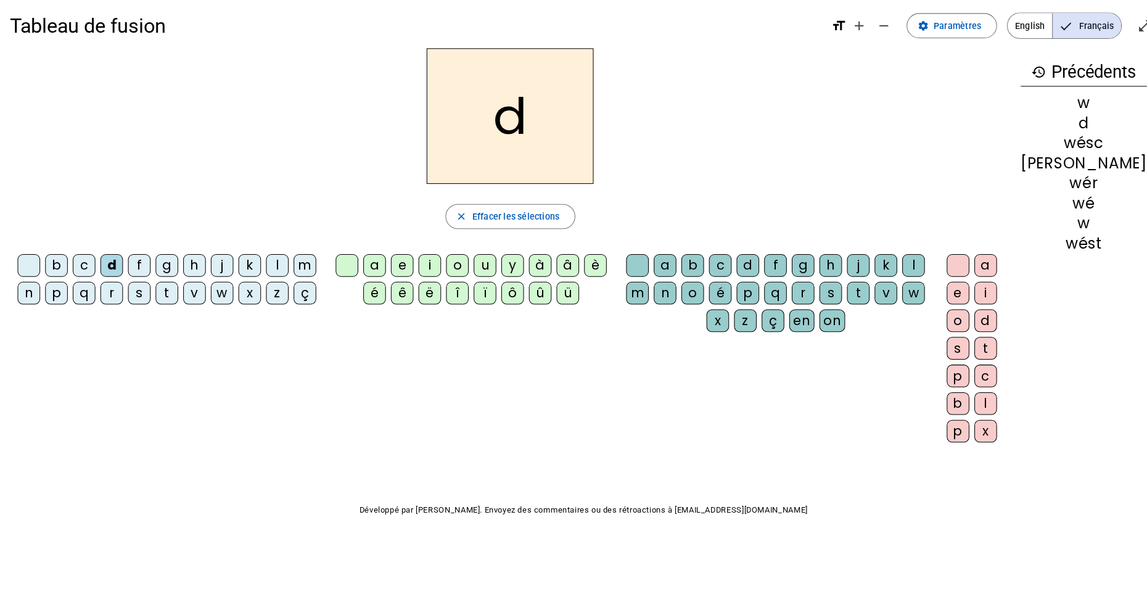
click at [228, 297] on div "w" at bounding box center [218, 295] width 22 height 22
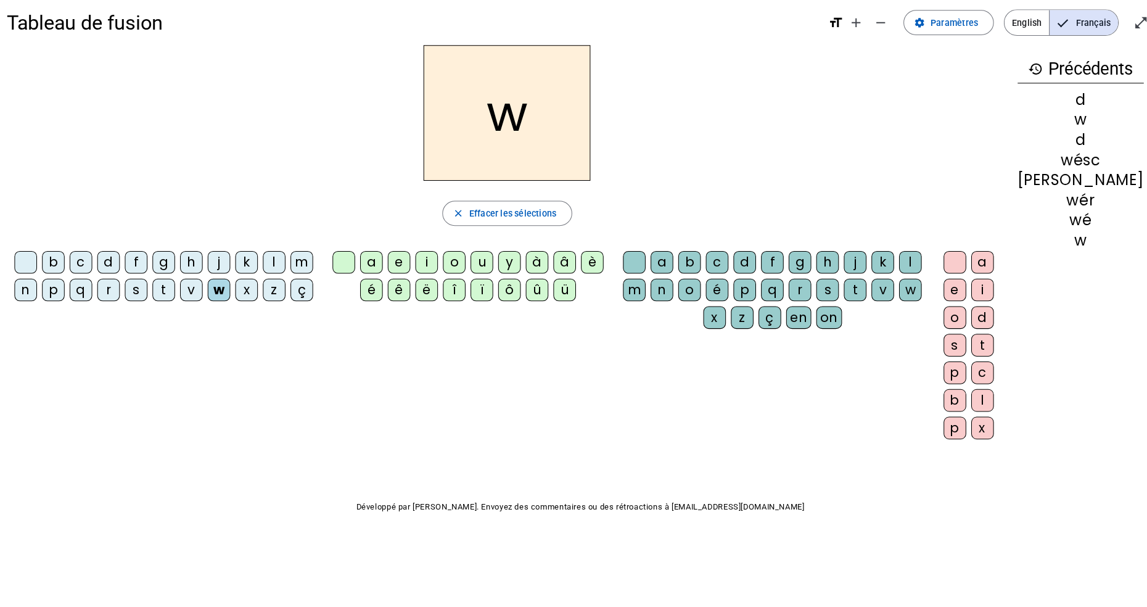
click at [121, 260] on div "d" at bounding box center [110, 267] width 22 height 22
click at [454, 271] on div "o" at bounding box center [449, 267] width 22 height 22
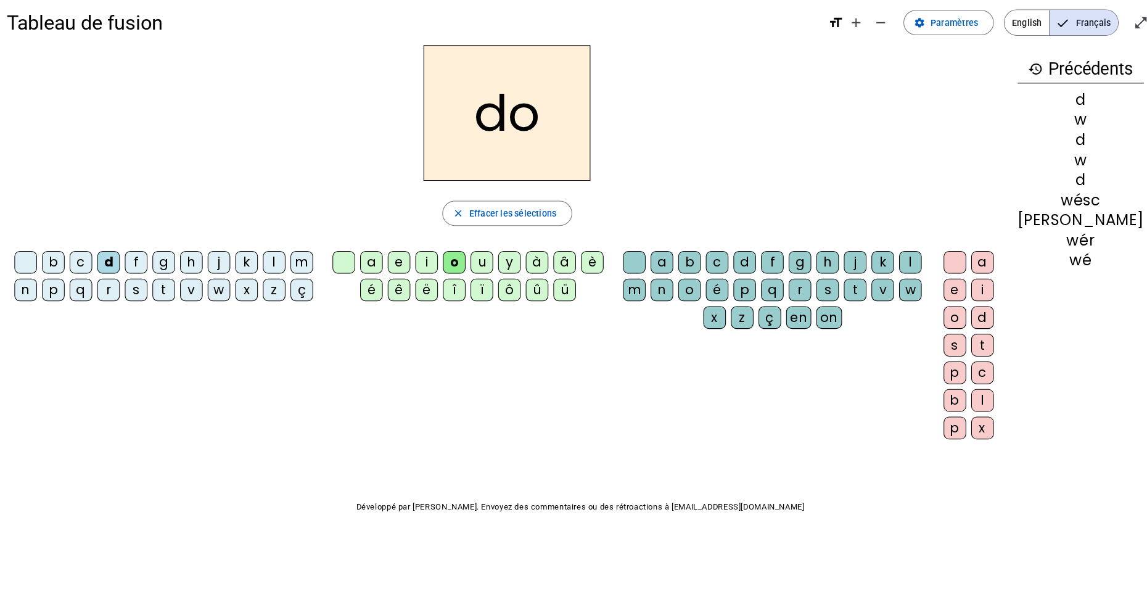
click at [746, 266] on div "d" at bounding box center [735, 267] width 22 height 22
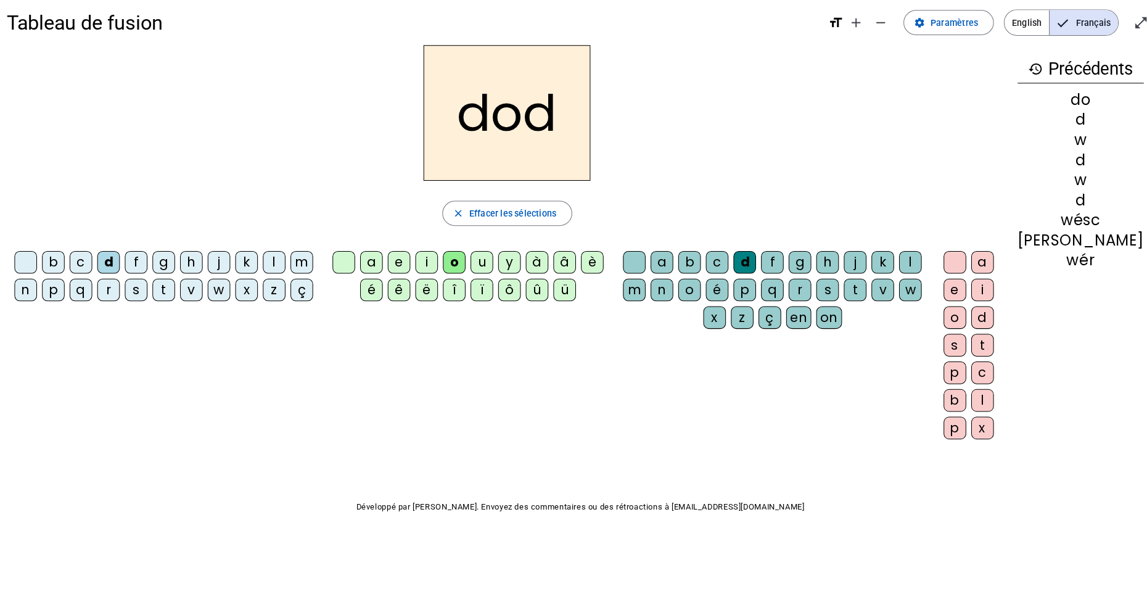
click at [953, 325] on div "o" at bounding box center [941, 322] width 22 height 22
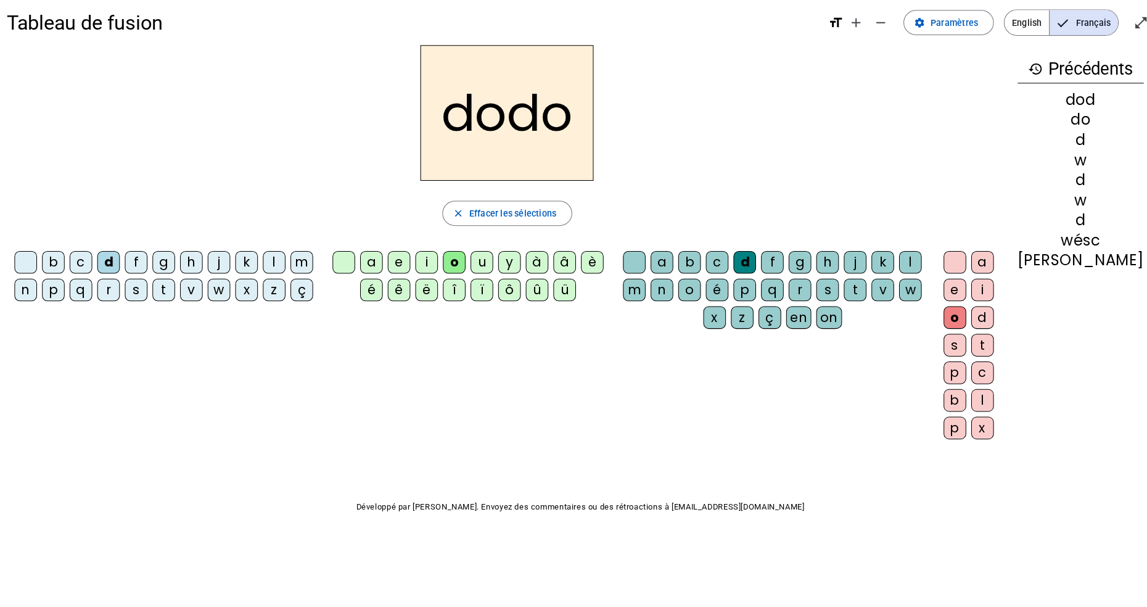
click at [550, 218] on span "Effacer les sélections" at bounding box center [507, 219] width 86 height 15
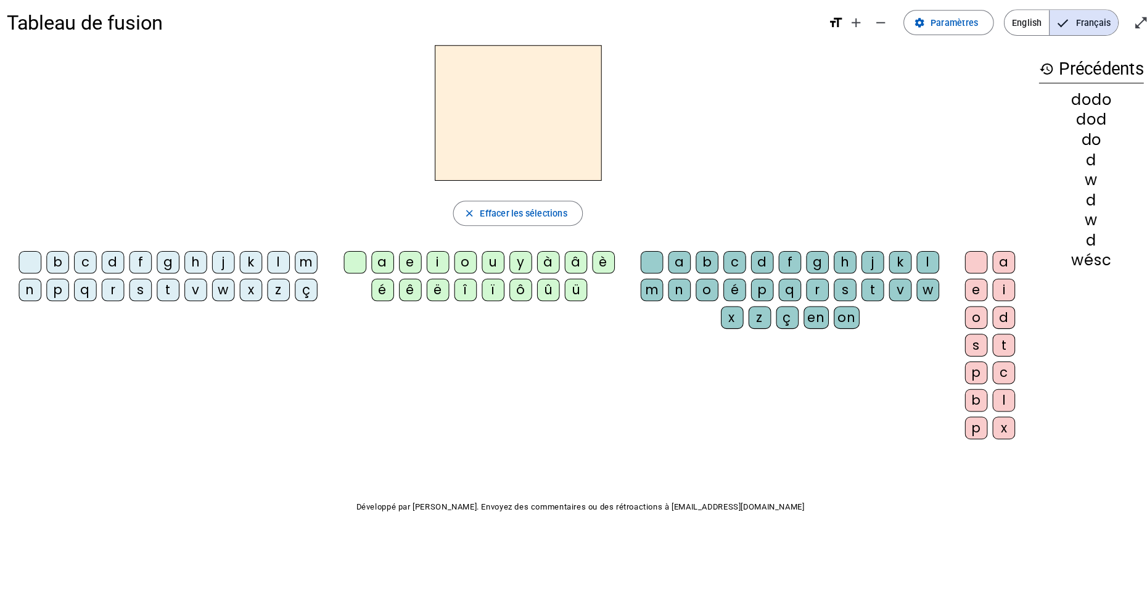
click at [198, 269] on div "h" at bounding box center [195, 267] width 22 height 22
click at [406, 270] on div "e" at bounding box center [406, 267] width 22 height 22
click at [433, 272] on div "i" at bounding box center [433, 267] width 22 height 22
click at [413, 268] on div "e" at bounding box center [406, 267] width 22 height 22
click at [441, 269] on div "i" at bounding box center [433, 267] width 22 height 22
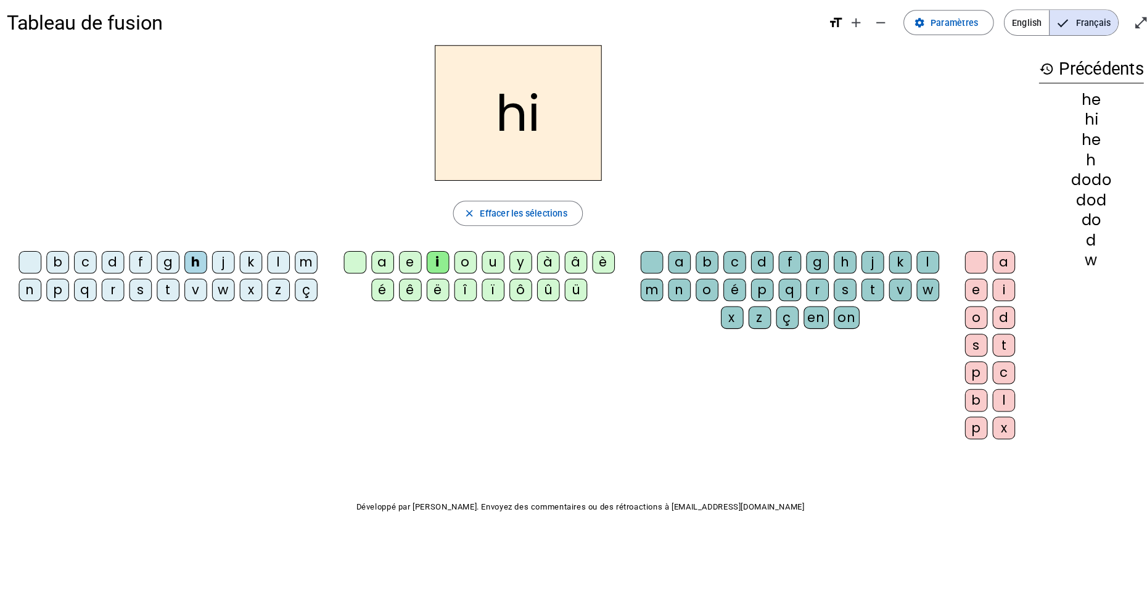
click at [641, 304] on div "m" at bounding box center [644, 295] width 22 height 22
click at [970, 297] on div "e" at bounding box center [962, 295] width 22 height 22
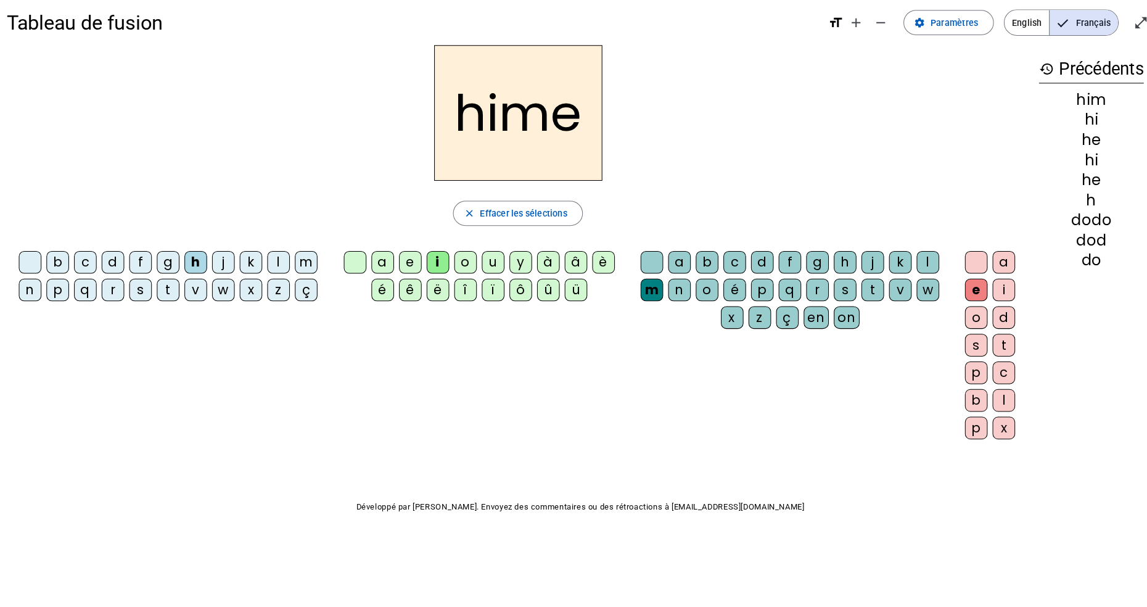
click at [499, 224] on span "Effacer les sélections" at bounding box center [518, 219] width 86 height 15
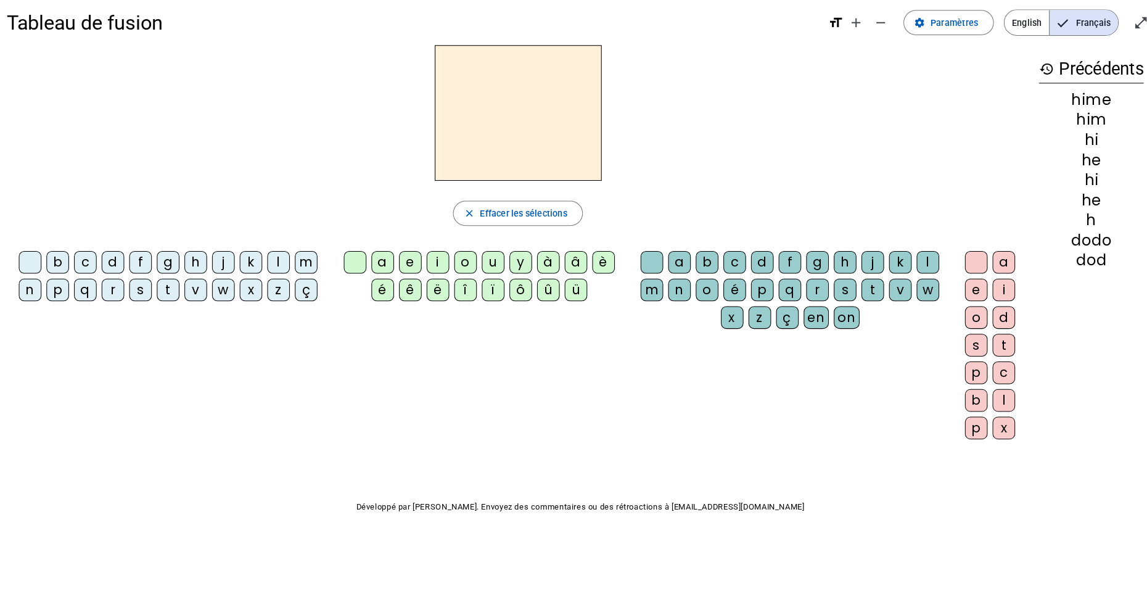
click at [92, 273] on div "c" at bounding box center [87, 267] width 22 height 22
click at [387, 274] on div "a" at bounding box center [379, 267] width 22 height 22
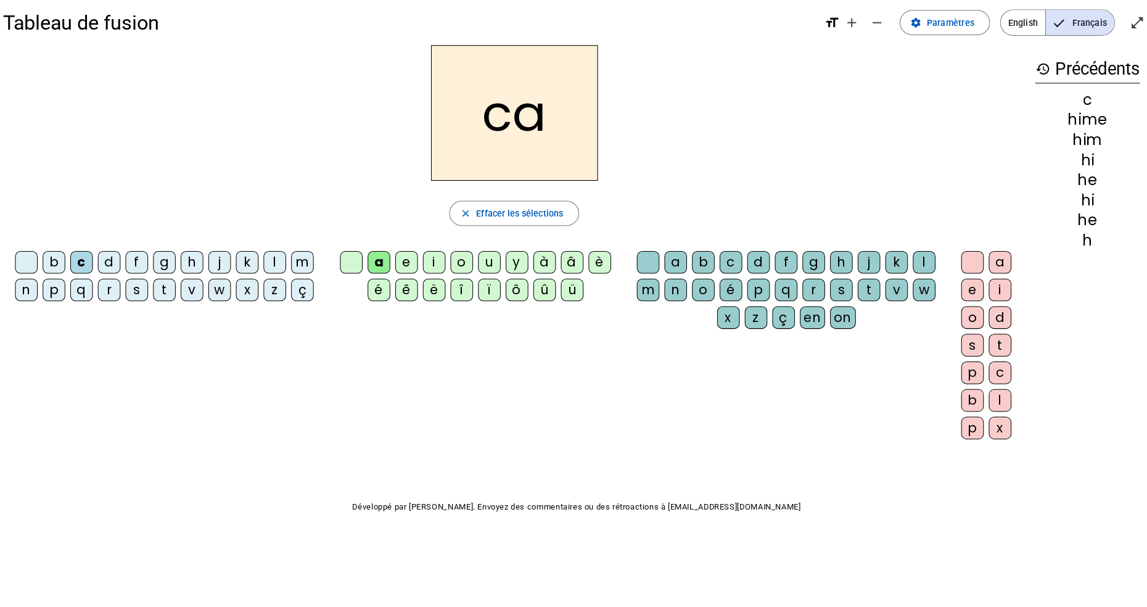
click at [728, 270] on div "c" at bounding box center [725, 267] width 22 height 22
click at [987, 275] on div "a" at bounding box center [990, 267] width 22 height 22
click at [560, 223] on span "button" at bounding box center [512, 220] width 126 height 30
click at [1032, 80] on mat-icon "history" at bounding box center [1031, 77] width 15 height 15
click at [149, 301] on div "s" at bounding box center [141, 295] width 22 height 22
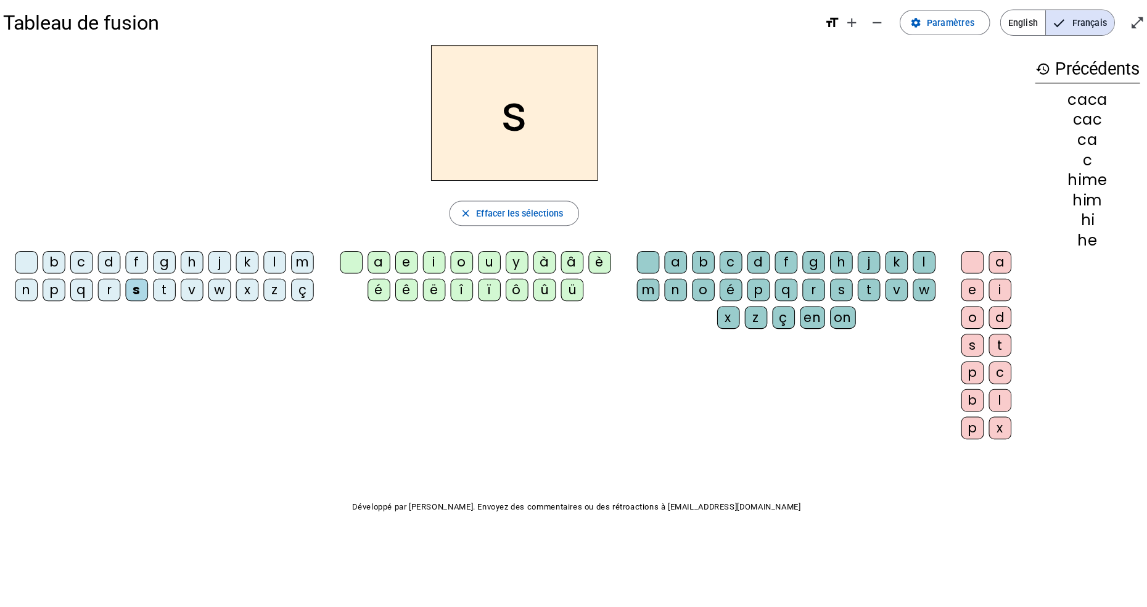
click at [380, 269] on div "a" at bounding box center [379, 267] width 22 height 22
click at [729, 270] on div "c" at bounding box center [725, 267] width 22 height 22
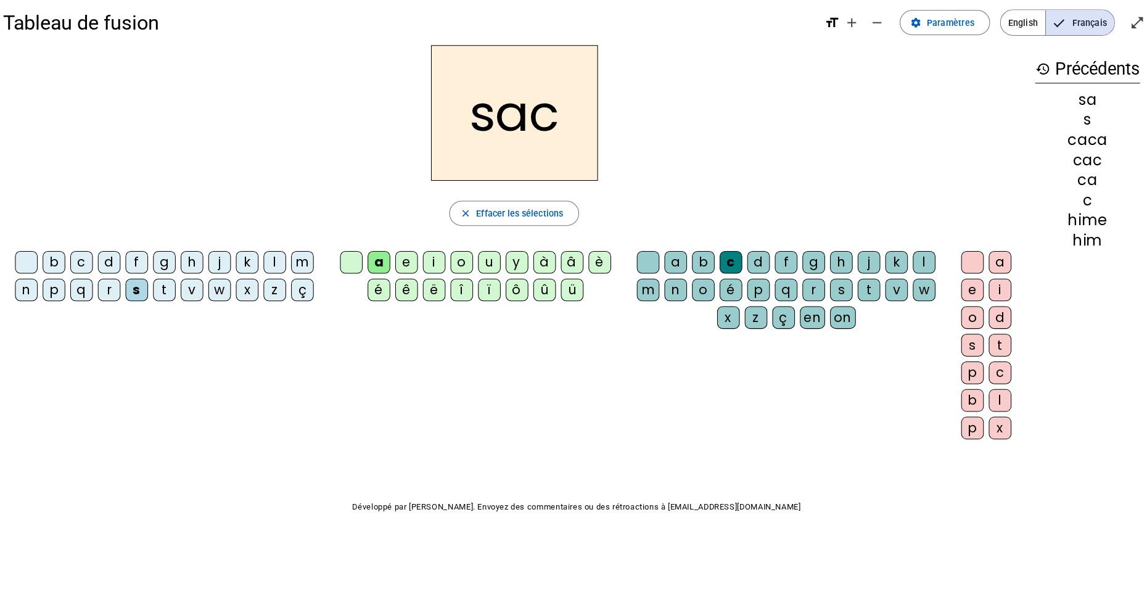
click at [962, 302] on div "e" at bounding box center [962, 295] width 22 height 22
click at [527, 224] on span "Effacer les sélections" at bounding box center [518, 219] width 86 height 15
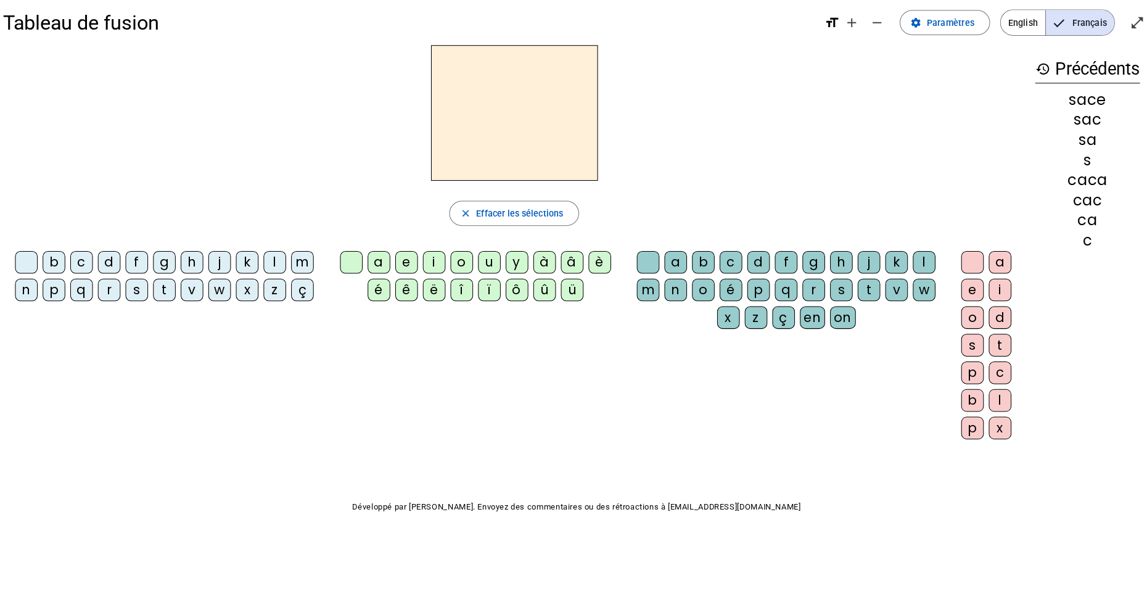
click at [150, 298] on div "s" at bounding box center [141, 295] width 22 height 22
click at [409, 273] on div "e" at bounding box center [406, 267] width 22 height 22
click at [645, 305] on div "m" at bounding box center [644, 295] width 22 height 22
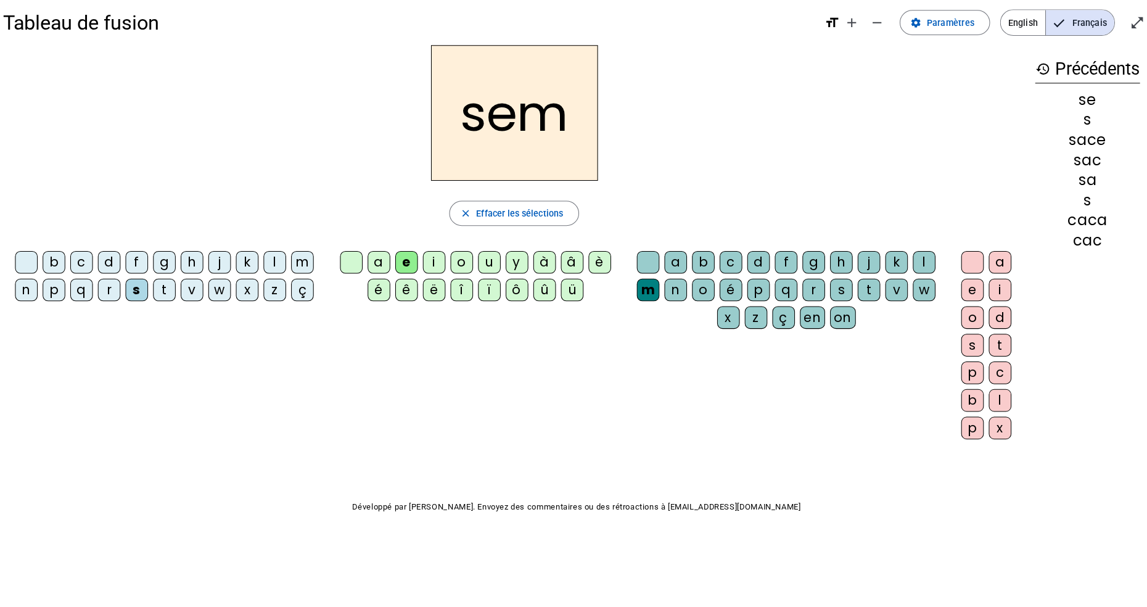
click at [965, 297] on div "e" at bounding box center [962, 295] width 22 height 22
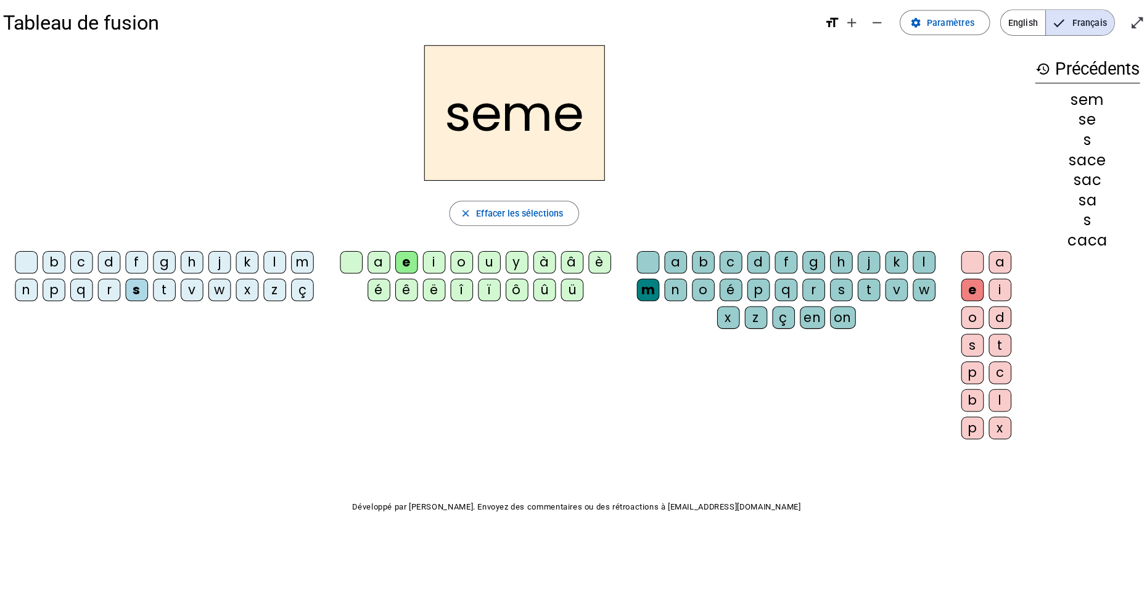
click at [485, 228] on span "button" at bounding box center [512, 220] width 126 height 30
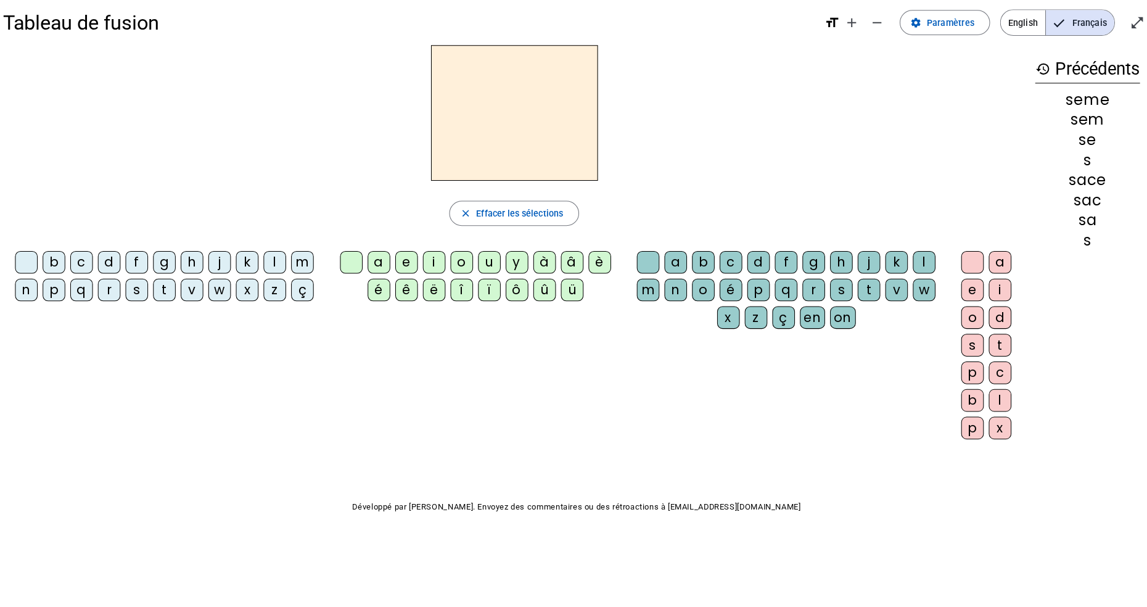
click at [173, 301] on div "t" at bounding box center [168, 295] width 22 height 22
click at [430, 267] on div "i" at bounding box center [433, 267] width 22 height 22
click at [118, 301] on div "r" at bounding box center [114, 295] width 22 height 22
click at [171, 297] on div "t" at bounding box center [168, 295] width 22 height 22
click at [810, 298] on div "r" at bounding box center [806, 295] width 22 height 22
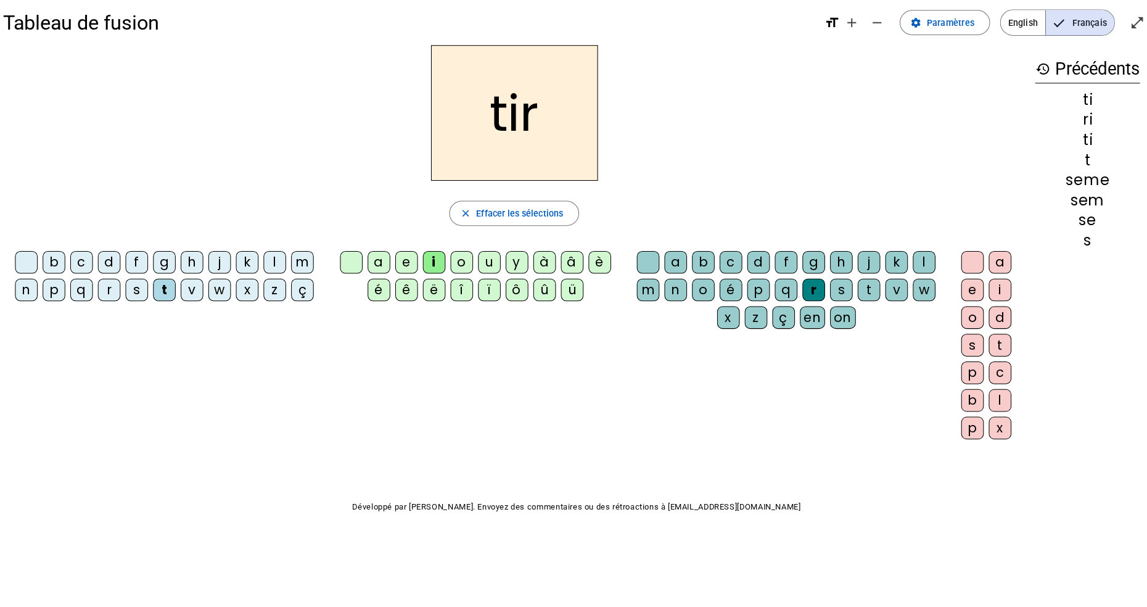
click at [958, 350] on div "s" at bounding box center [962, 349] width 22 height 22
click at [964, 303] on div "e" at bounding box center [962, 295] width 22 height 22
click at [861, 300] on div "t" at bounding box center [861, 295] width 22 height 22
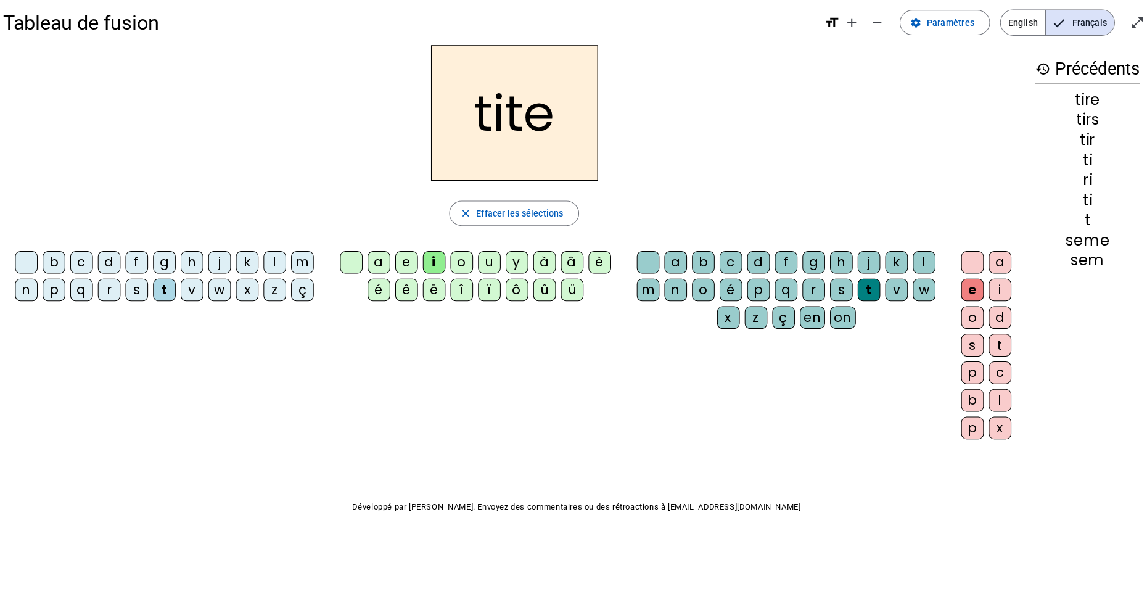
click at [862, 303] on div "t" at bounding box center [861, 295] width 22 height 22
click at [458, 271] on div "o" at bounding box center [460, 267] width 22 height 22
click at [199, 270] on div "h" at bounding box center [195, 267] width 22 height 22
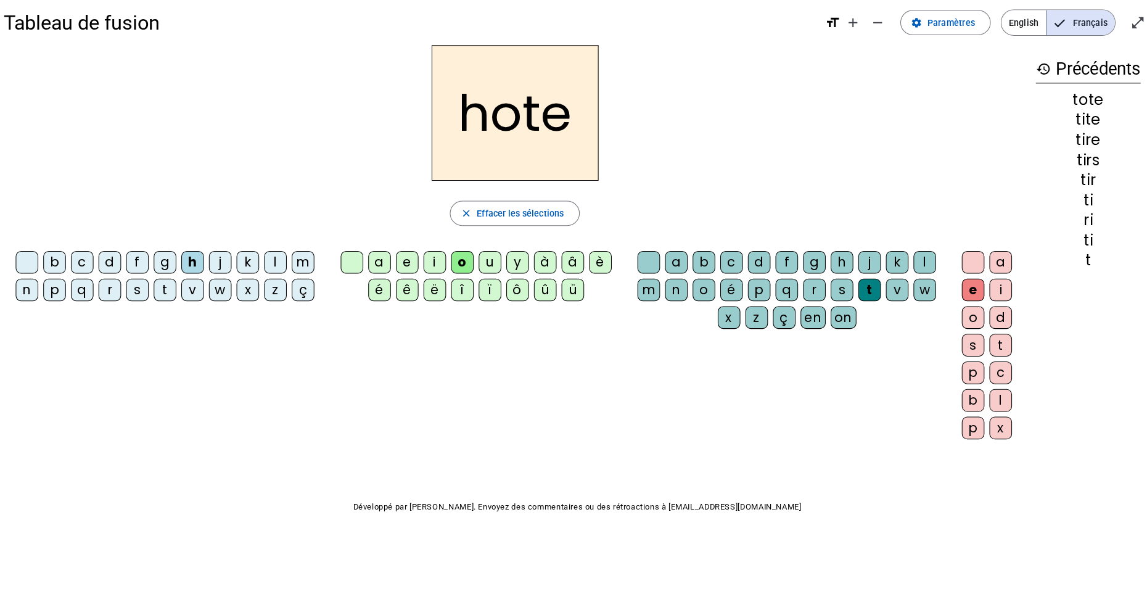
click at [105, 273] on div "d" at bounding box center [114, 267] width 22 height 22
click at [164, 269] on div "g" at bounding box center [168, 267] width 22 height 22
click at [192, 284] on div "v" at bounding box center [195, 295] width 22 height 22
click at [195, 270] on div "h" at bounding box center [195, 267] width 22 height 22
click at [258, 269] on div "k" at bounding box center [250, 267] width 22 height 22
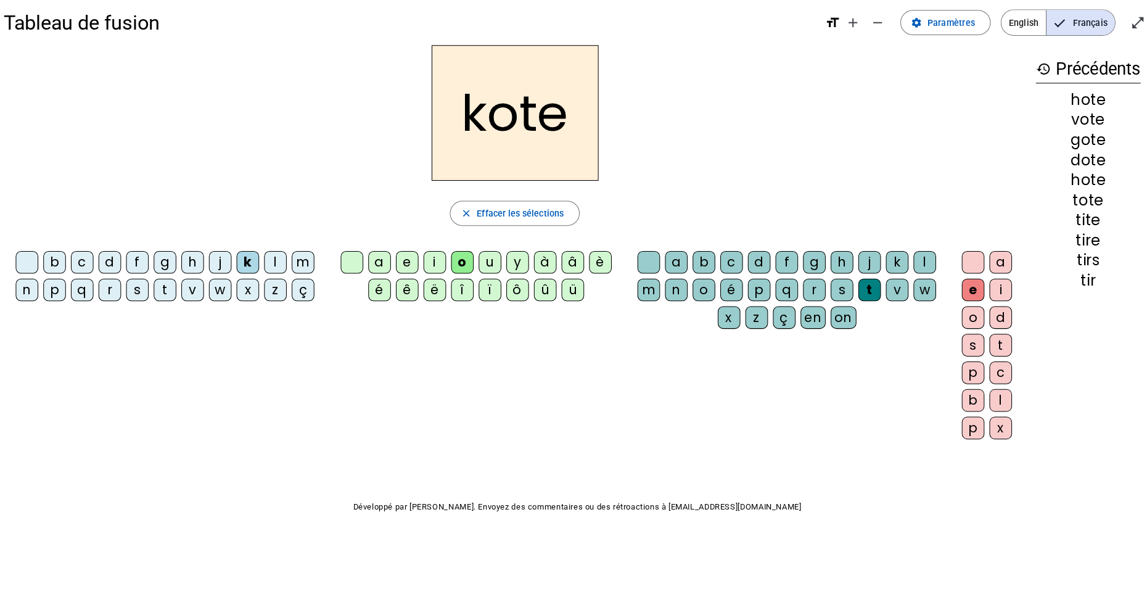
click at [199, 300] on div "v" at bounding box center [195, 295] width 22 height 22
click at [147, 304] on div "s" at bounding box center [141, 295] width 22 height 22
click at [639, 299] on div "m" at bounding box center [644, 295] width 22 height 22
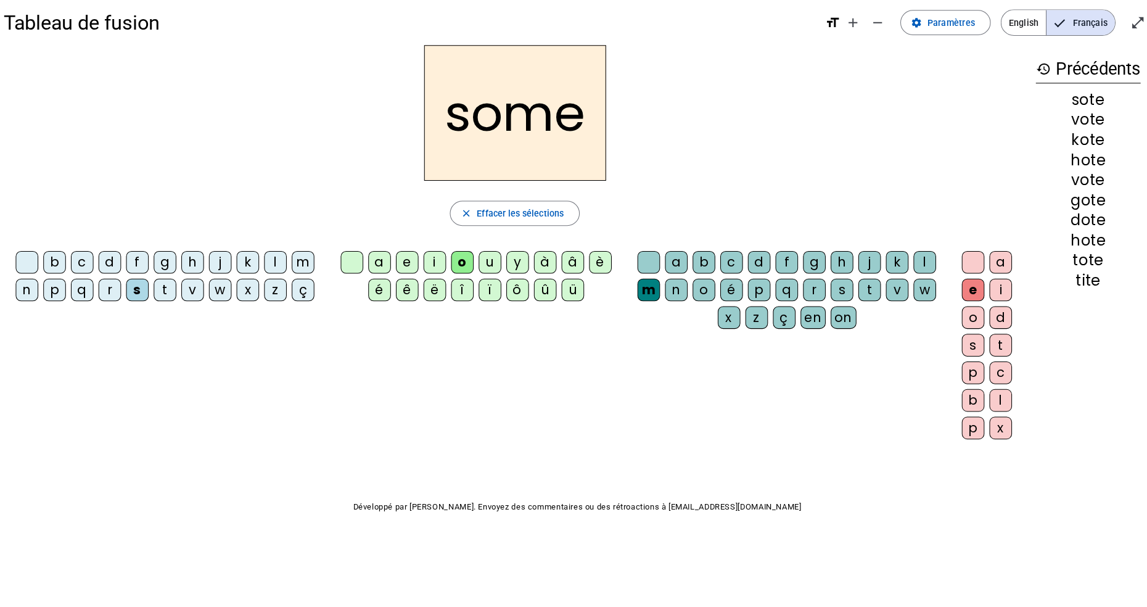
click at [460, 268] on div "o" at bounding box center [460, 267] width 22 height 22
click at [359, 277] on div at bounding box center [352, 267] width 22 height 22
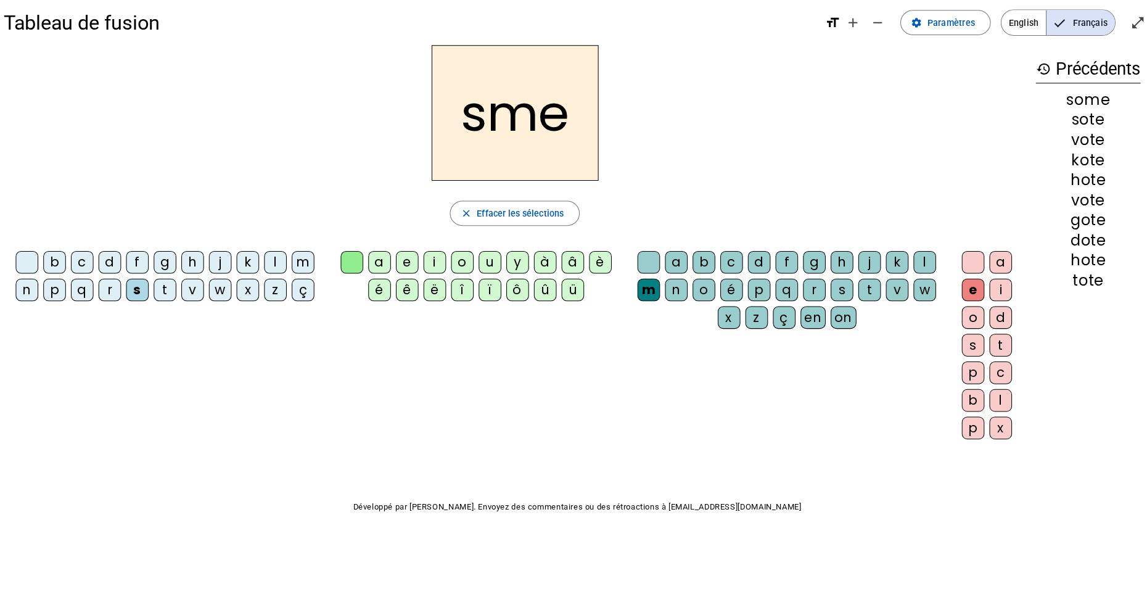
click at [462, 269] on div "o" at bounding box center [460, 267] width 22 height 22
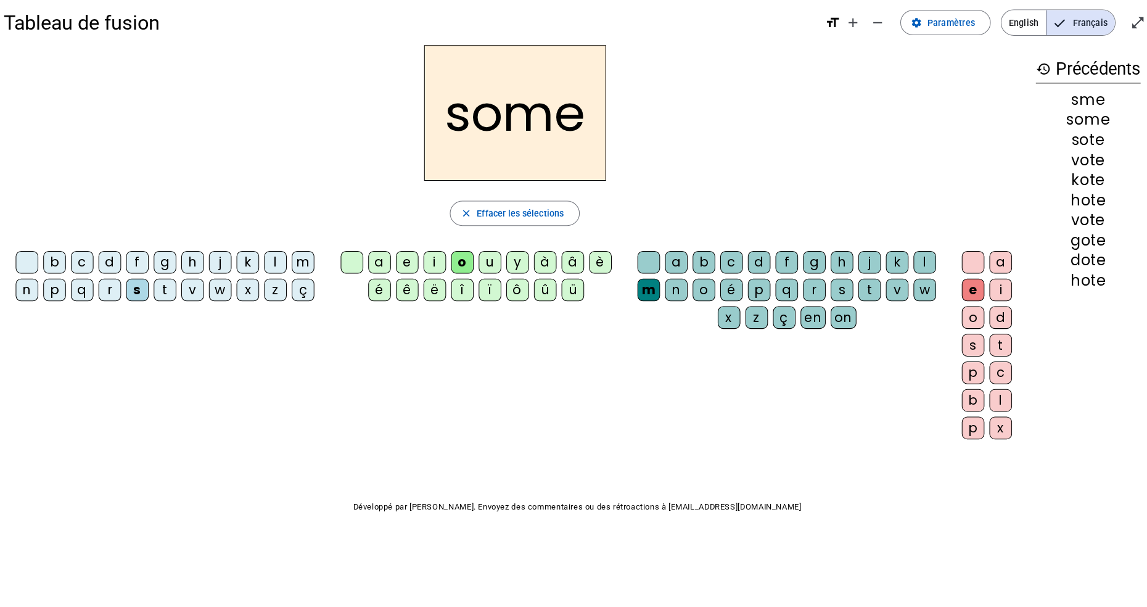
click at [527, 223] on span "Effacer les sélections" at bounding box center [518, 219] width 86 height 15
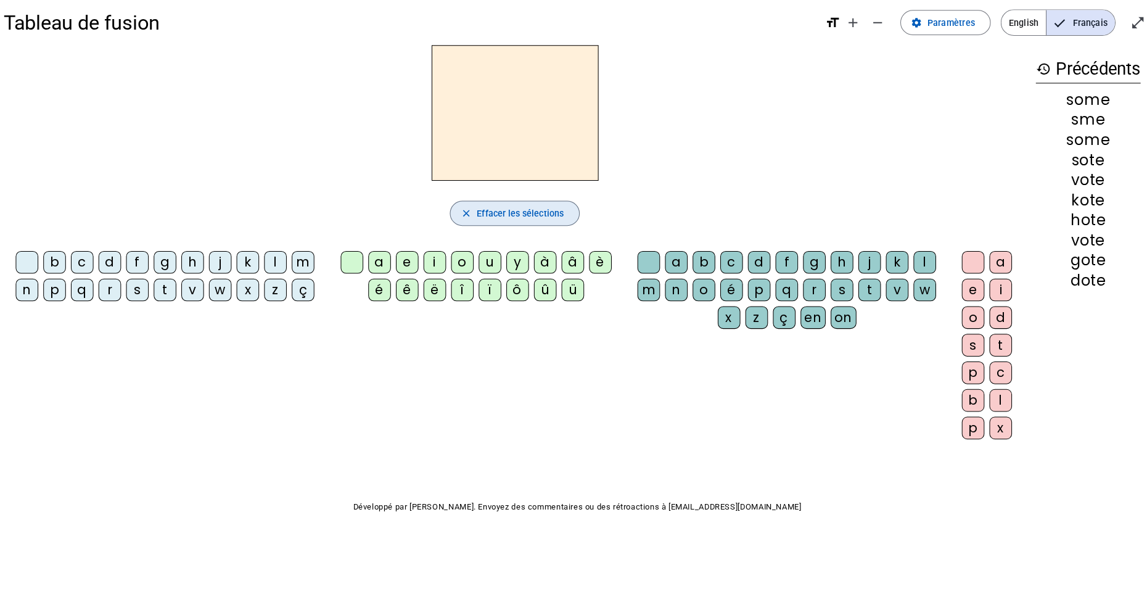
click at [297, 301] on div "ç" at bounding box center [304, 295] width 22 height 22
click at [309, 302] on div "ç" at bounding box center [304, 295] width 22 height 22
click at [302, 302] on div "ç" at bounding box center [304, 295] width 22 height 22
click at [285, 302] on div "z" at bounding box center [277, 295] width 22 height 22
click at [281, 303] on div "z" at bounding box center [277, 295] width 22 height 22
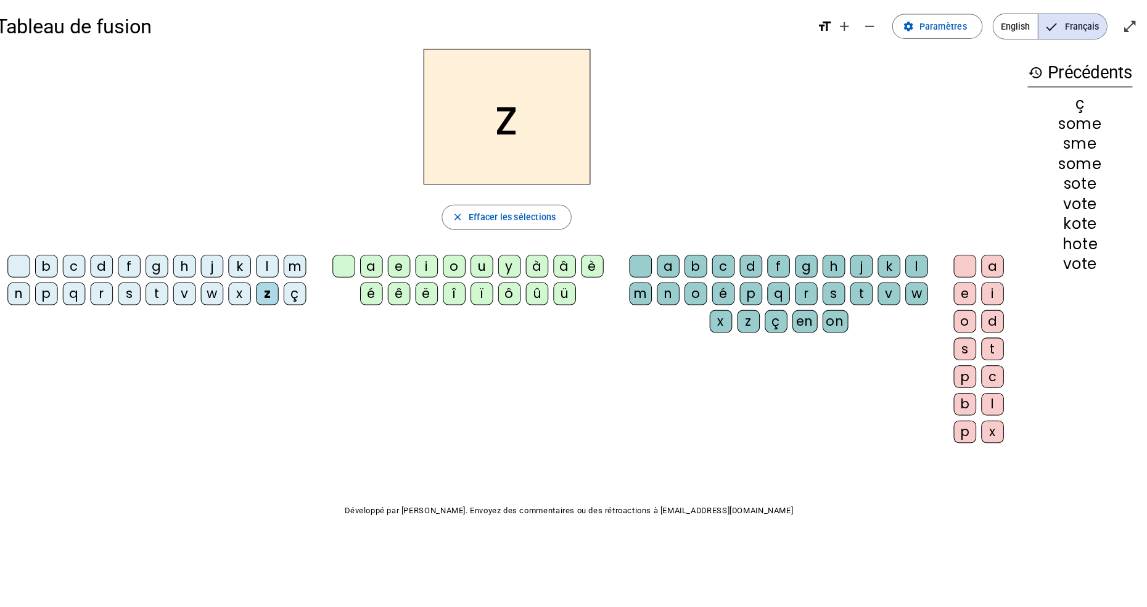
click at [113, 557] on div "Tableau de fusion format_size add remove settings Paramètres English Français o…" at bounding box center [573, 290] width 1147 height 581
click at [523, 222] on span "Effacer les sélections" at bounding box center [518, 219] width 86 height 15
click at [281, 269] on div "l" at bounding box center [277, 267] width 22 height 22
click at [806, 327] on div "en" at bounding box center [805, 322] width 25 height 22
click at [546, 232] on span "button" at bounding box center [512, 220] width 126 height 30
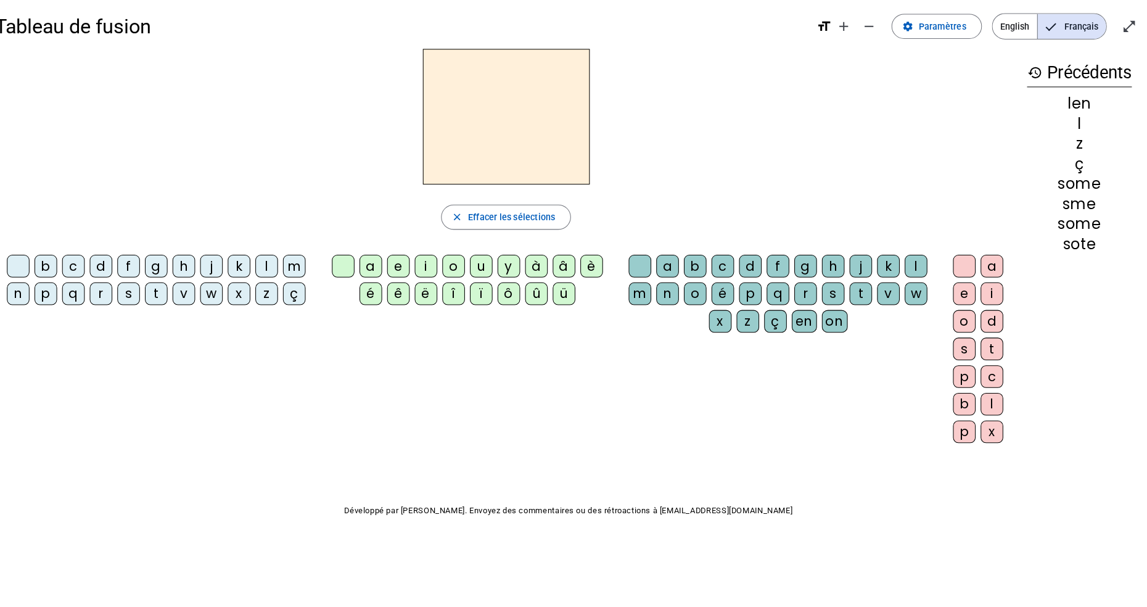
click at [279, 276] on div "l" at bounding box center [277, 267] width 22 height 22
click at [801, 329] on div "en" at bounding box center [805, 322] width 25 height 22
click at [956, 356] on div "s" at bounding box center [962, 349] width 22 height 22
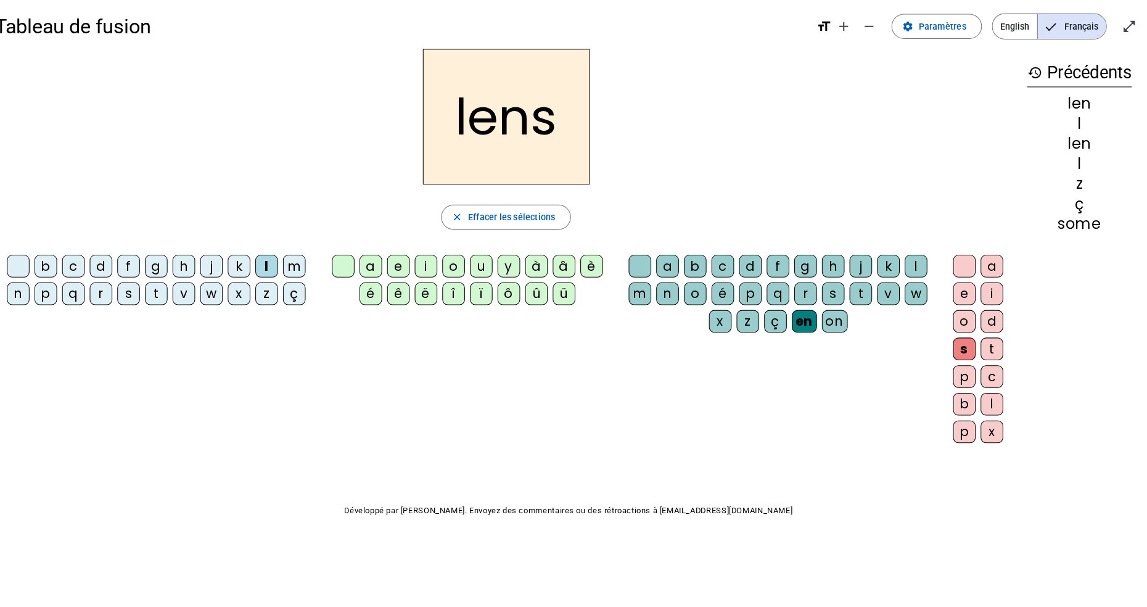
click at [538, 226] on span "Effacer les sélections" at bounding box center [518, 219] width 86 height 15
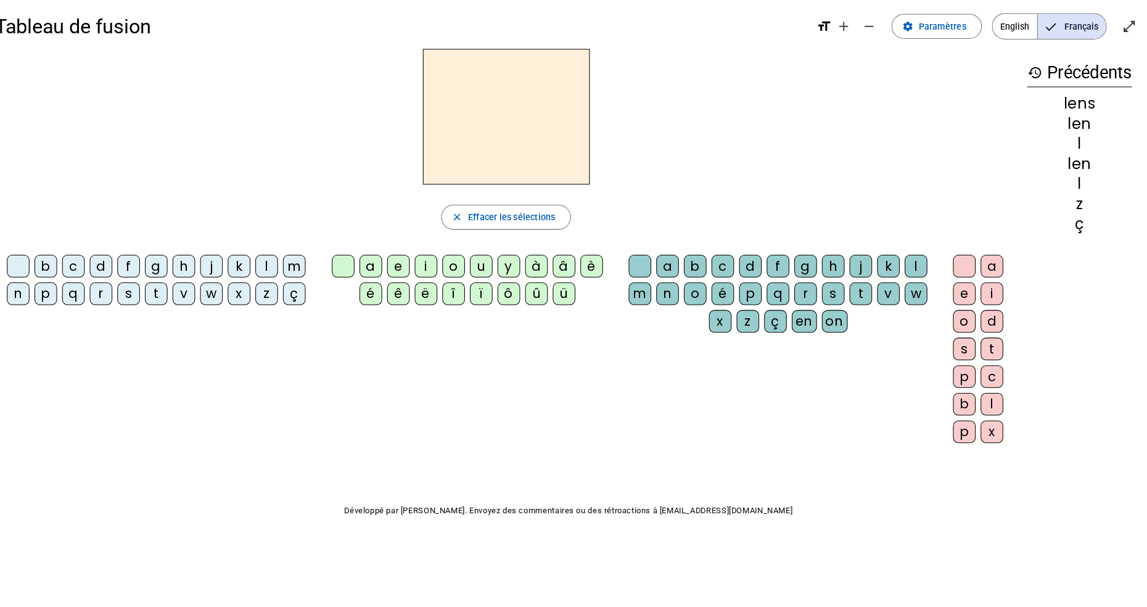
click at [68, 364] on div "b c d f g h j k l m n p q r s t v w x z ç a e i o u y à â è é ê ë î ï ô û ü a b…" at bounding box center [512, 352] width 1004 height 200
click at [62, 303] on div "p" at bounding box center [60, 295] width 22 height 22
click at [364, 326] on div "b c d f g h j k l m n p q r s t v w x z ç a e i o u y à â è é ê ë î ï ô û ü a b…" at bounding box center [512, 352] width 1004 height 200
click at [379, 269] on div "a" at bounding box center [379, 267] width 22 height 22
click at [755, 303] on div "p" at bounding box center [752, 295] width 22 height 22
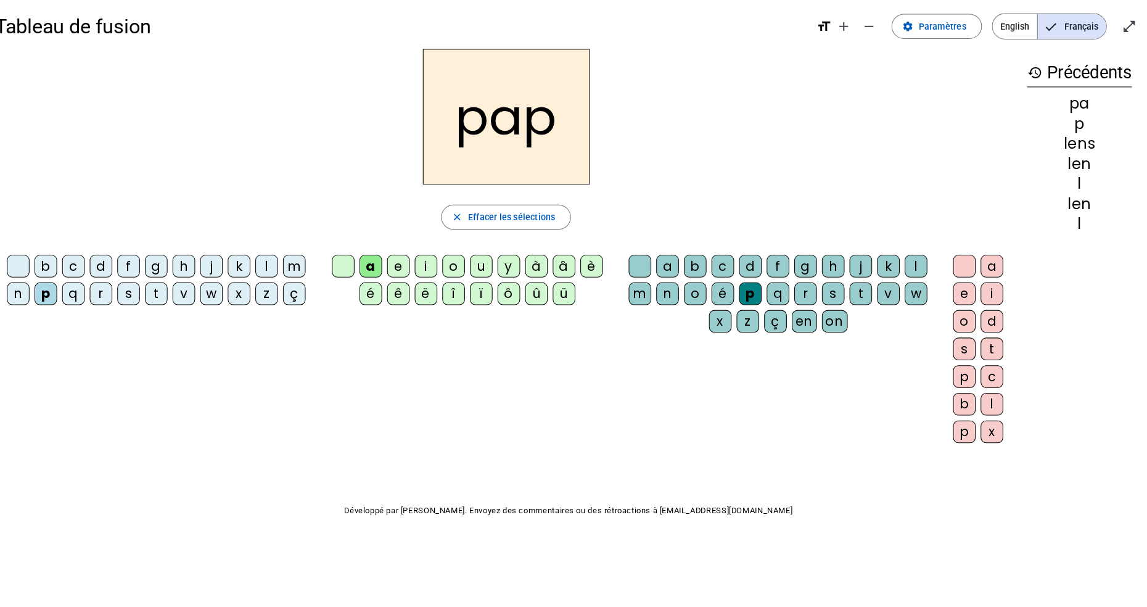
click at [993, 274] on div "a" at bounding box center [990, 267] width 22 height 22
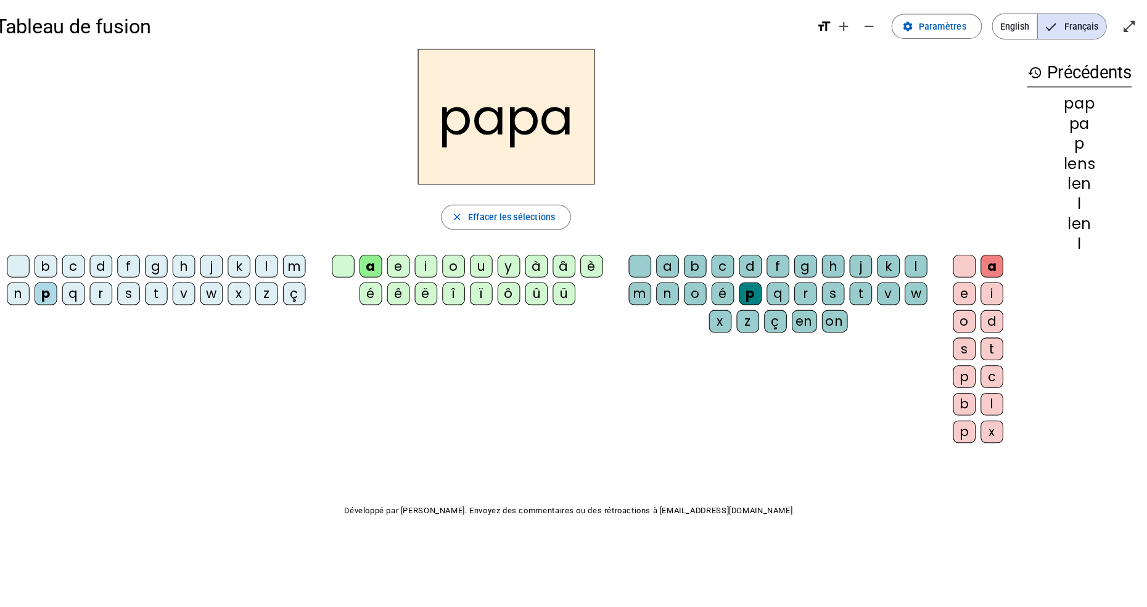
click at [534, 231] on span "button" at bounding box center [512, 220] width 126 height 30
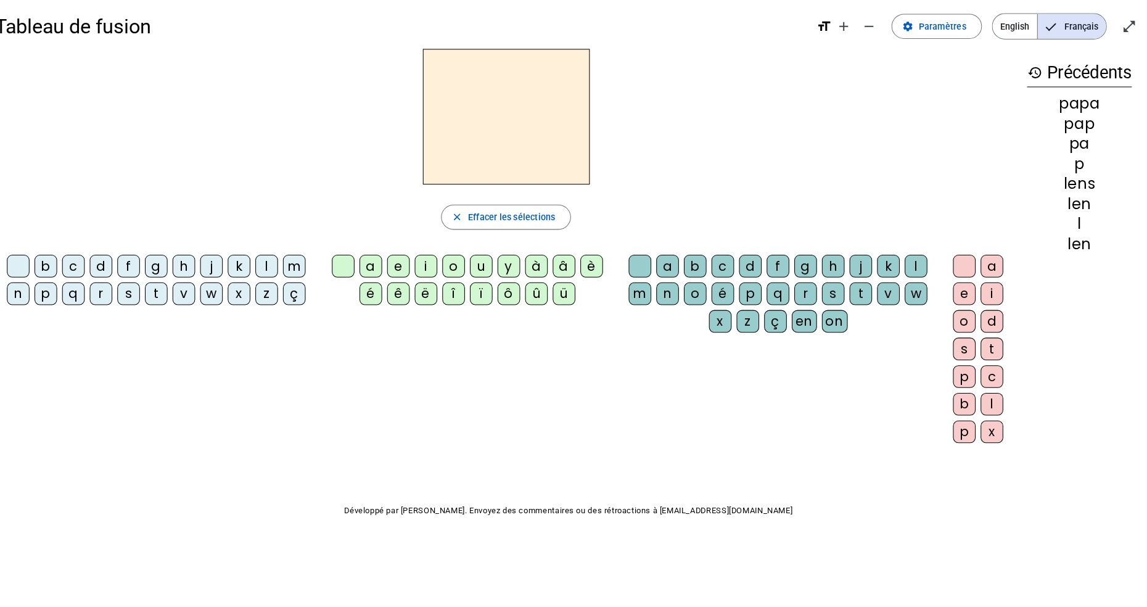
click at [305, 268] on div "m" at bounding box center [304, 267] width 22 height 22
click at [381, 271] on div "a" at bounding box center [379, 267] width 22 height 22
click at [306, 273] on div "m" at bounding box center [304, 267] width 22 height 22
click at [647, 296] on div "m" at bounding box center [644, 295] width 22 height 22
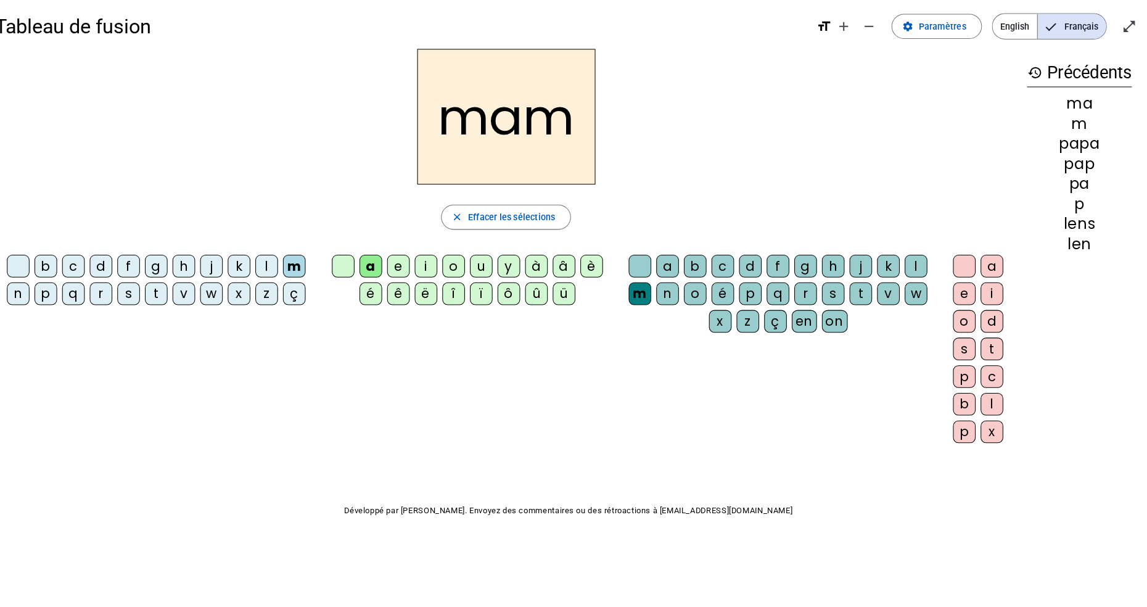
click at [988, 275] on div "a" at bounding box center [990, 267] width 22 height 22
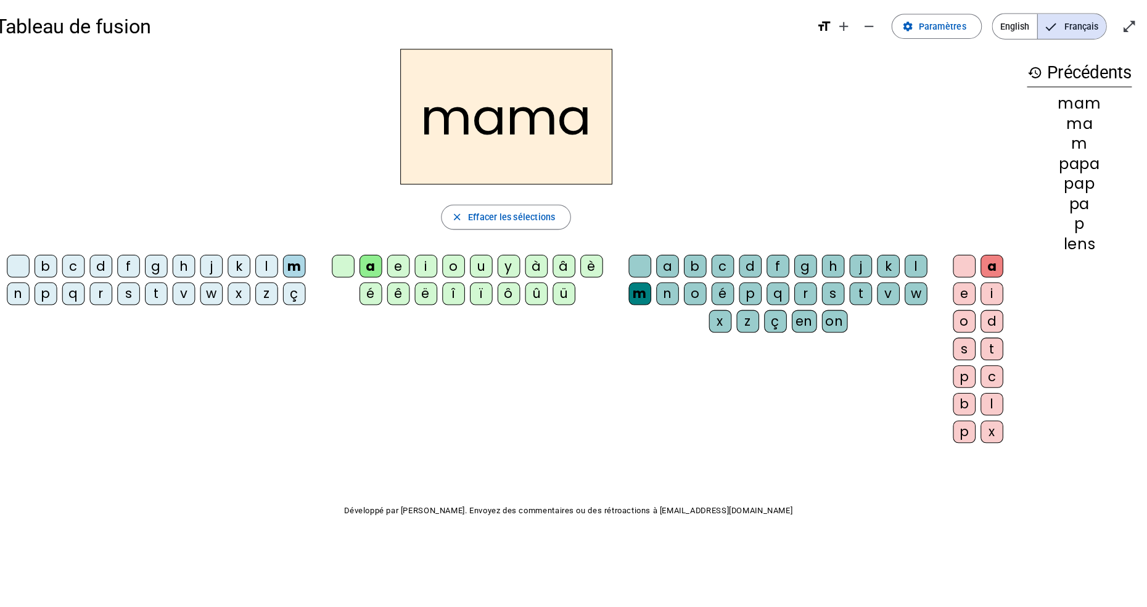
click at [487, 228] on span "button" at bounding box center [512, 220] width 126 height 30
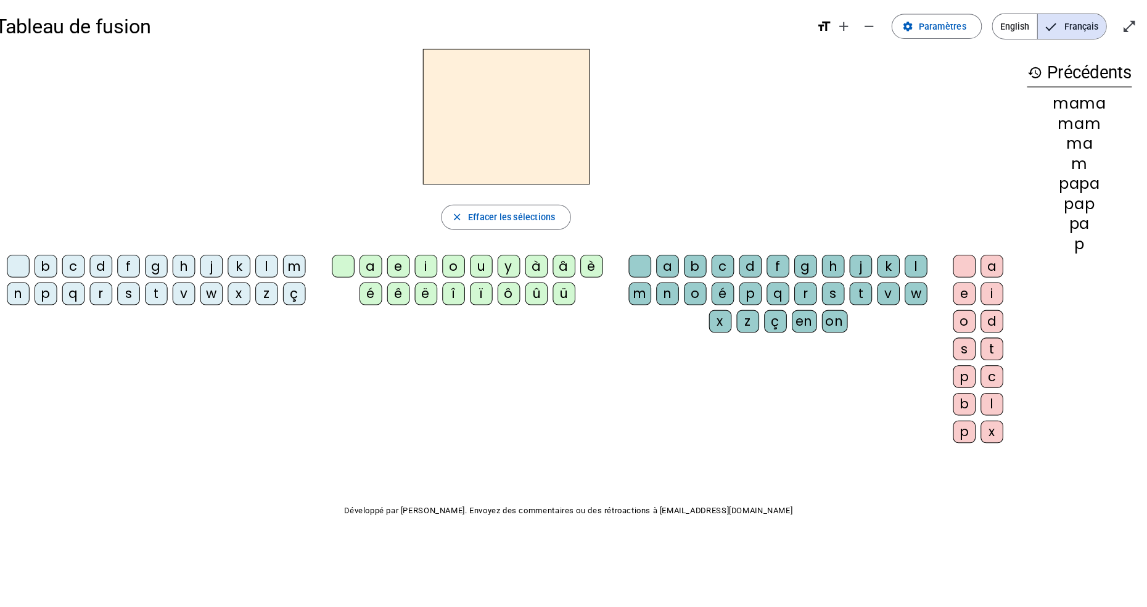
click at [116, 276] on div "d" at bounding box center [114, 267] width 22 height 22
click at [387, 271] on div "a" at bounding box center [379, 267] width 22 height 22
click at [752, 274] on div "d" at bounding box center [752, 267] width 22 height 22
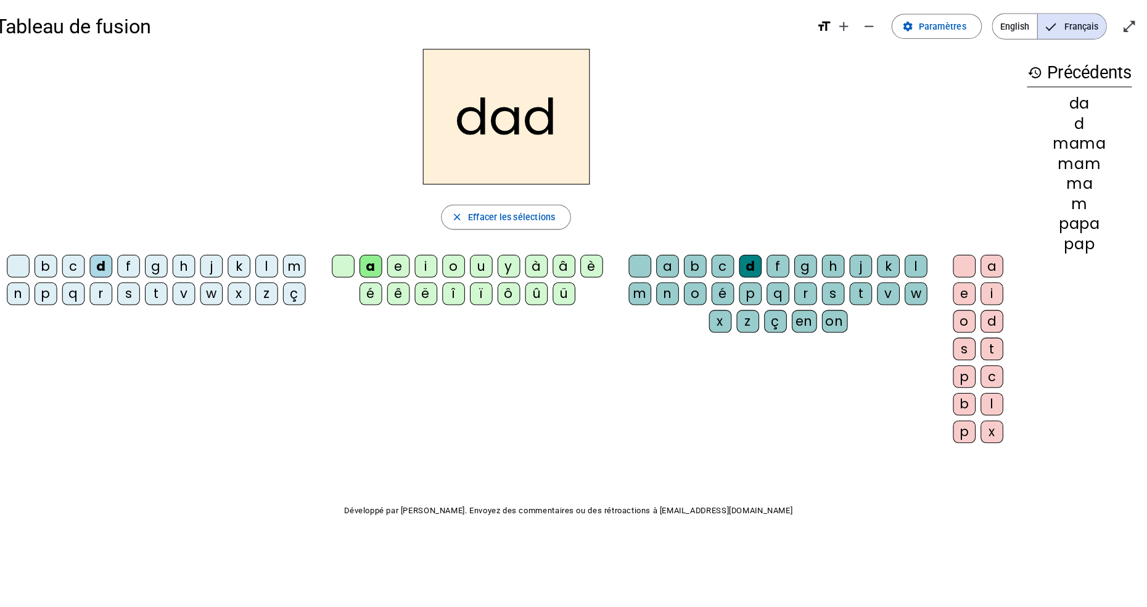
click at [527, 226] on span "Effacer les sélections" at bounding box center [518, 219] width 86 height 15
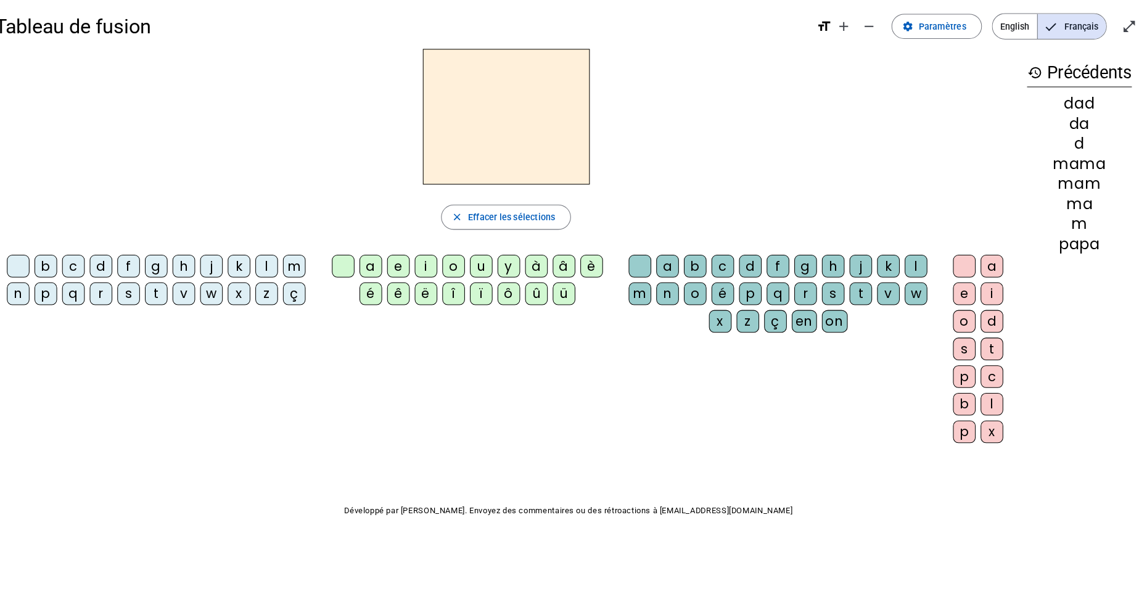
click at [88, 267] on div "c" at bounding box center [87, 267] width 22 height 22
click at [195, 269] on div "h" at bounding box center [195, 267] width 22 height 22
click at [97, 268] on div "c" at bounding box center [87, 267] width 22 height 22
click at [832, 268] on div "h" at bounding box center [834, 267] width 22 height 22
click at [378, 273] on div "a" at bounding box center [379, 267] width 22 height 22
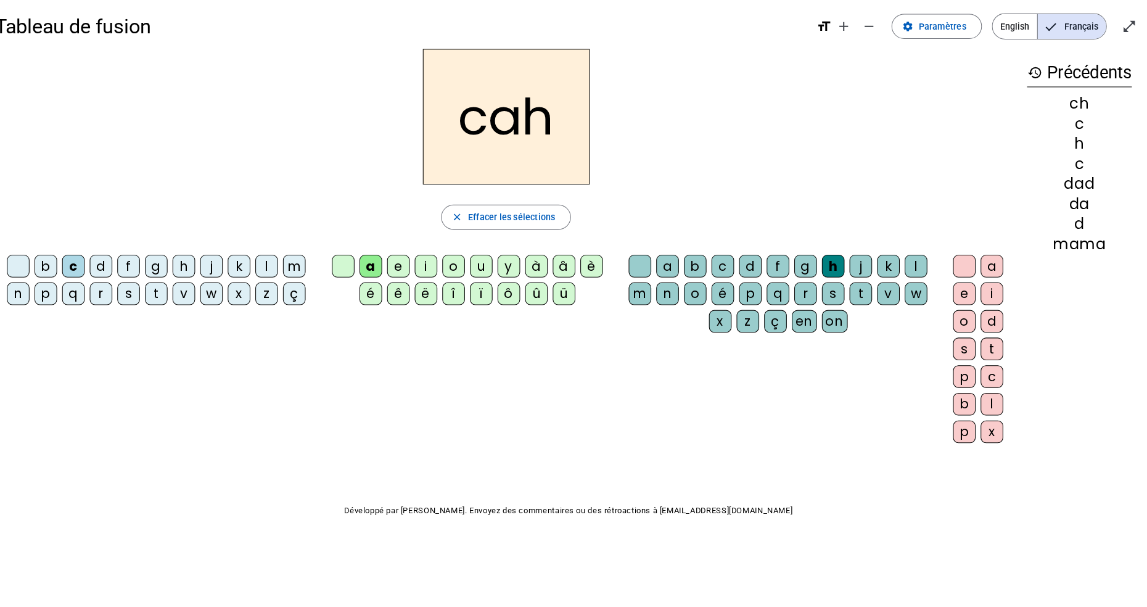
click at [351, 271] on div at bounding box center [352, 267] width 22 height 22
click at [991, 267] on div "a" at bounding box center [990, 267] width 22 height 22
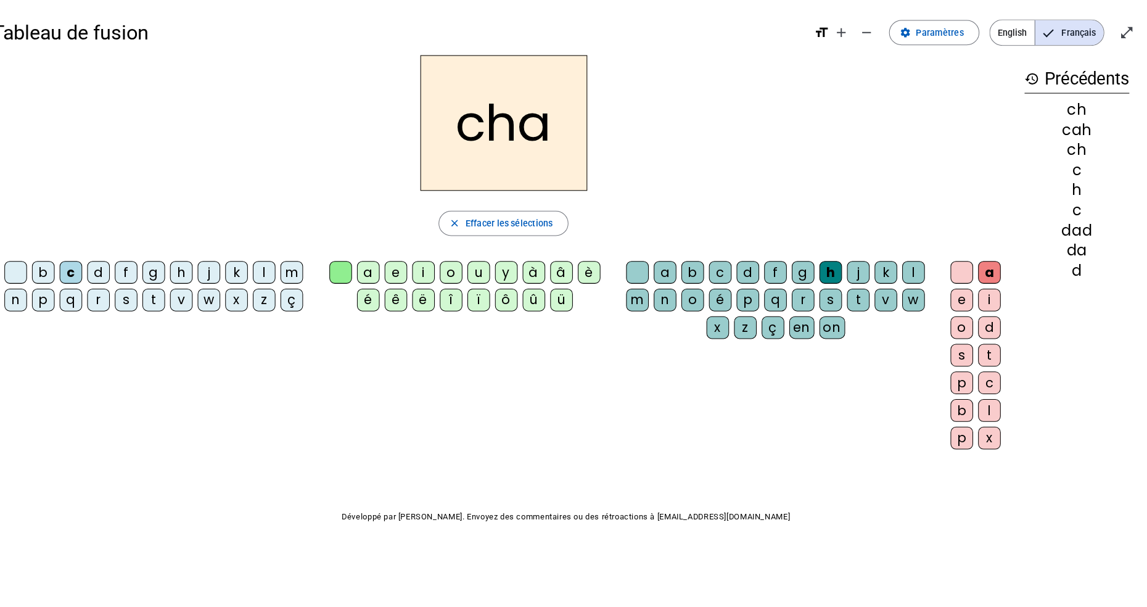
click at [530, 230] on span "button" at bounding box center [512, 220] width 126 height 30
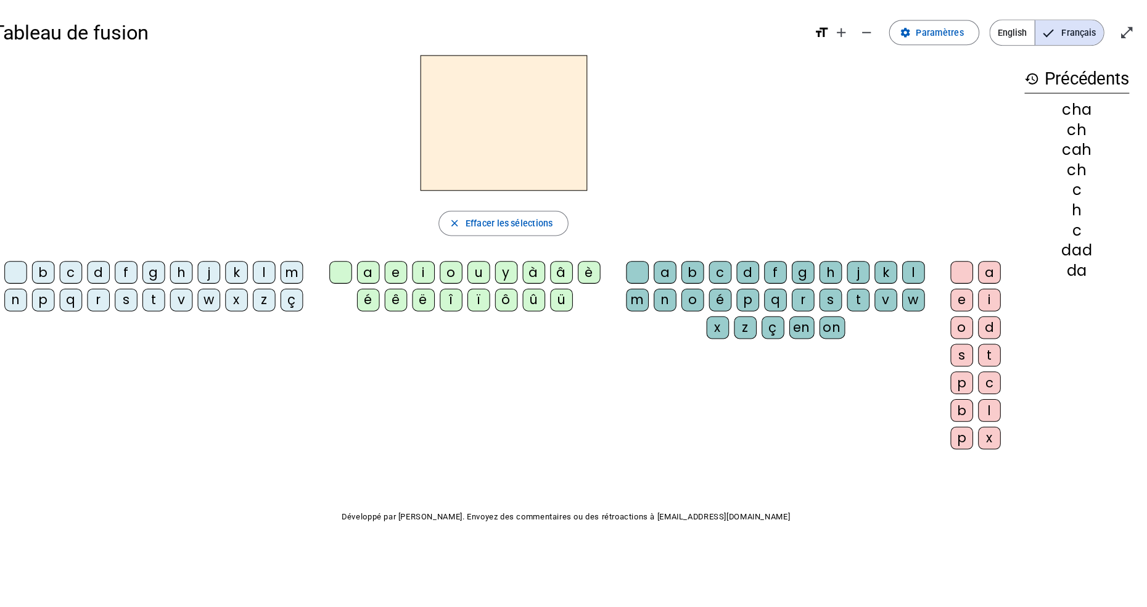
click at [302, 274] on div "m" at bounding box center [304, 267] width 22 height 22
click at [698, 292] on div "o" at bounding box center [698, 295] width 22 height 22
click at [522, 292] on div "ô" at bounding box center [515, 295] width 22 height 22
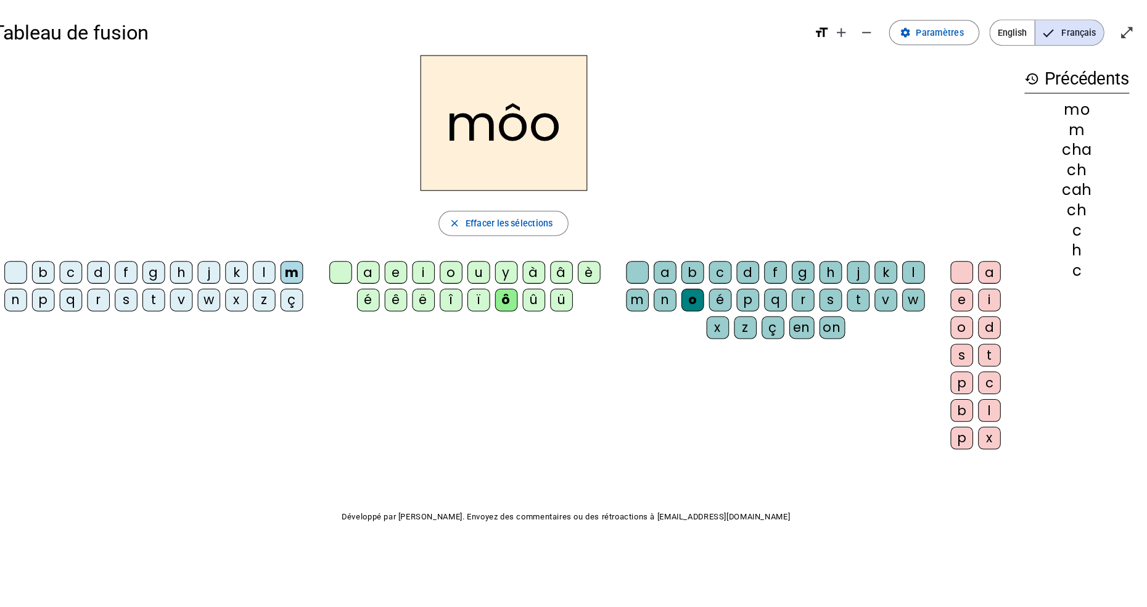
click at [643, 296] on div "m" at bounding box center [644, 295] width 22 height 22
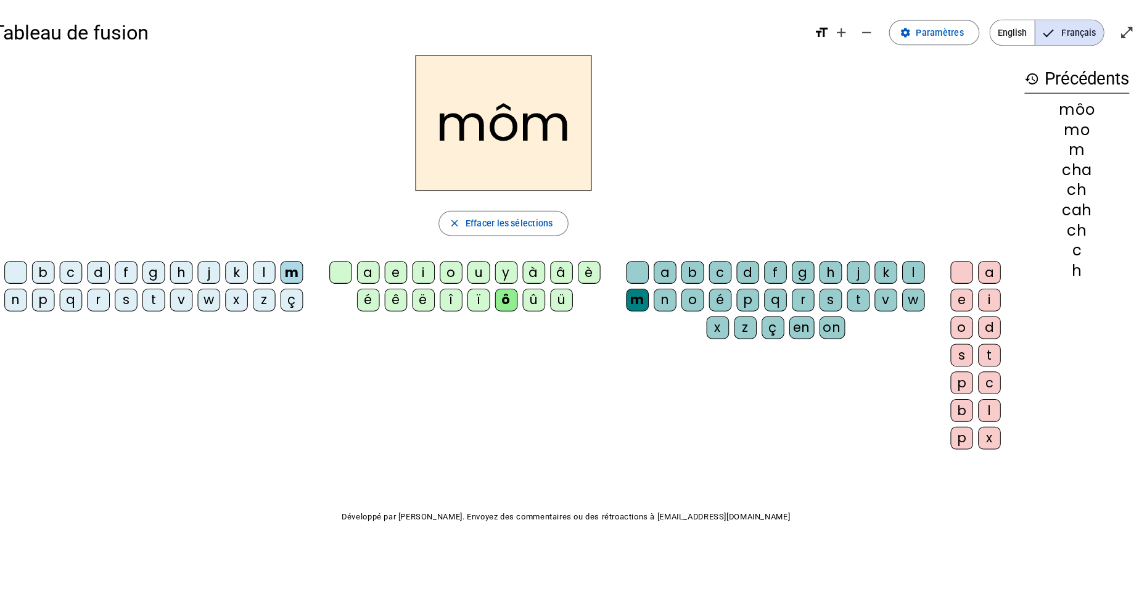
click at [506, 226] on span "Effacer les sélections" at bounding box center [518, 219] width 86 height 15
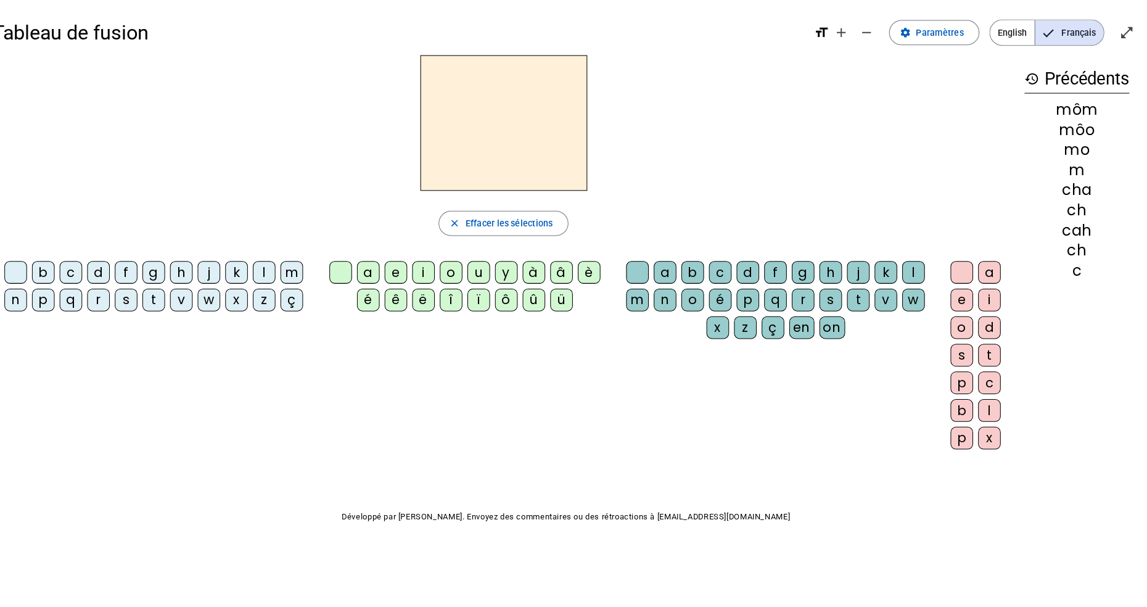
click at [90, 269] on div "c" at bounding box center [87, 267] width 22 height 22
click at [834, 273] on div "h" at bounding box center [834, 267] width 22 height 22
click at [642, 269] on div at bounding box center [644, 267] width 22 height 22
click at [35, 268] on div at bounding box center [33, 267] width 22 height 22
click at [142, 297] on div "s" at bounding box center [141, 295] width 22 height 22
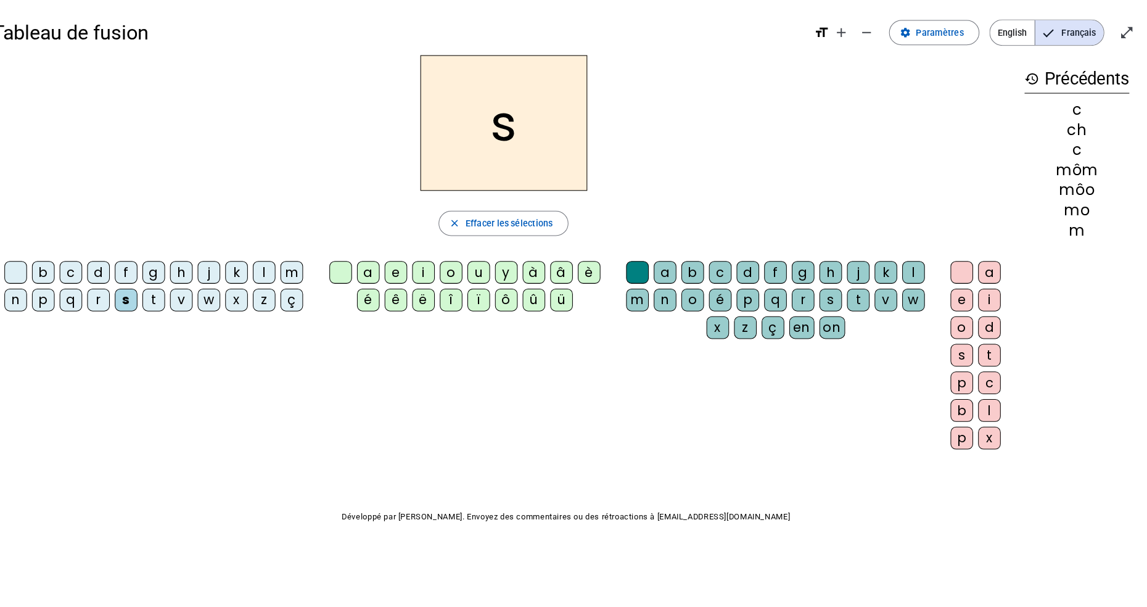
click at [461, 271] on div "o" at bounding box center [460, 267] width 22 height 22
click at [910, 266] on div "l" at bounding box center [915, 267] width 22 height 22
click at [962, 327] on div "o" at bounding box center [962, 322] width 22 height 22
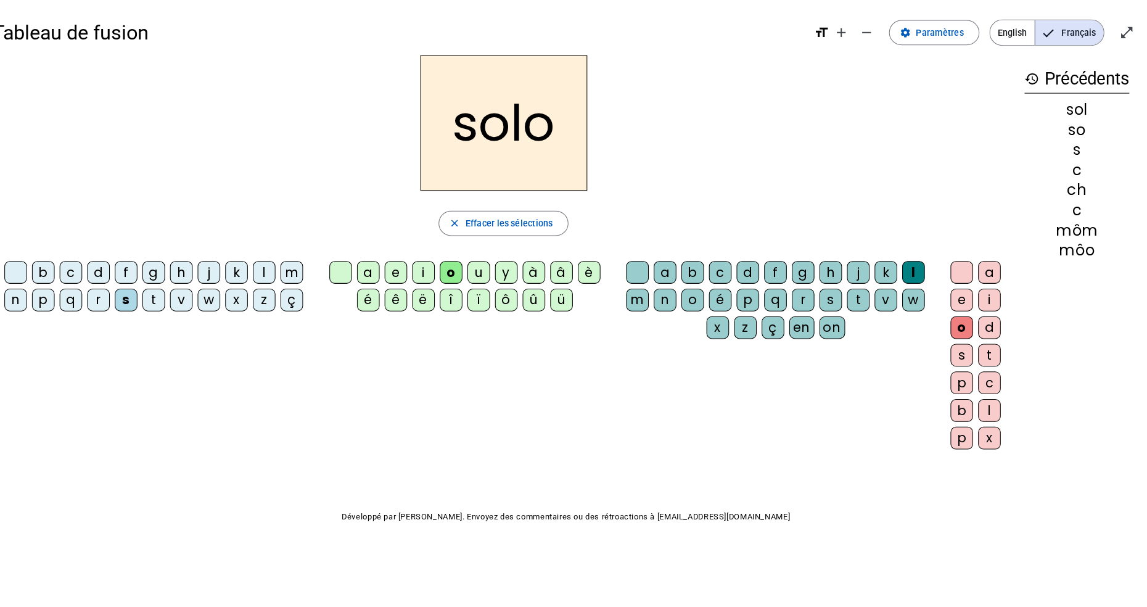
click at [554, 230] on span "button" at bounding box center [512, 220] width 126 height 30
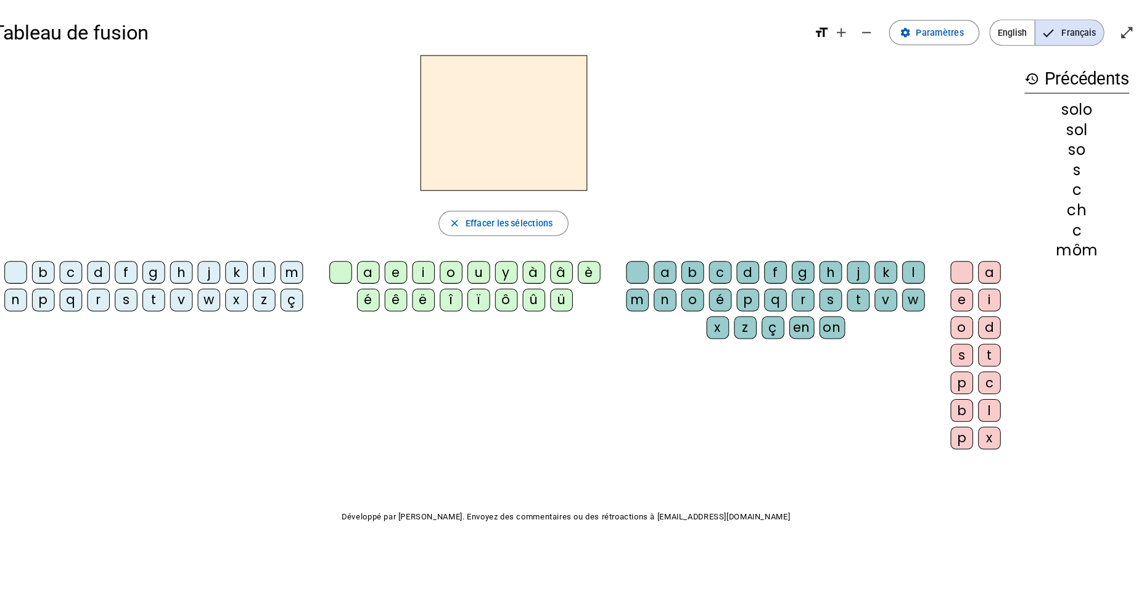
click at [195, 300] on div "v" at bounding box center [195, 295] width 22 height 22
click at [464, 266] on div "o" at bounding box center [460, 267] width 22 height 22
click at [856, 295] on div "t" at bounding box center [861, 295] width 22 height 22
click at [958, 303] on div "e" at bounding box center [962, 295] width 22 height 22
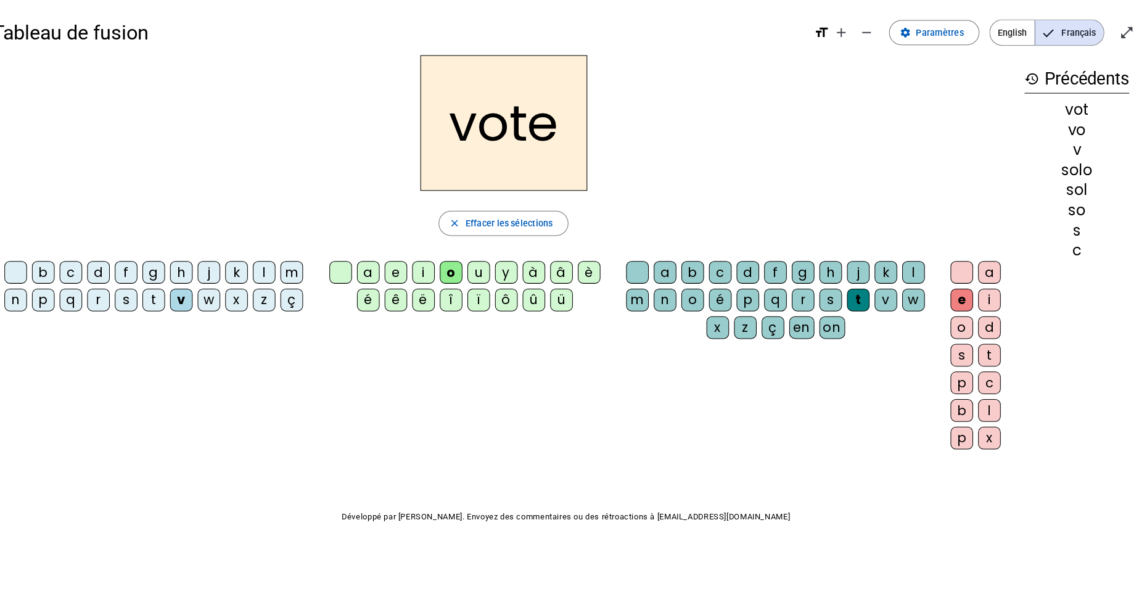
click at [499, 231] on span "button" at bounding box center [512, 220] width 126 height 30
click at [141, 302] on div "s" at bounding box center [141, 295] width 22 height 22
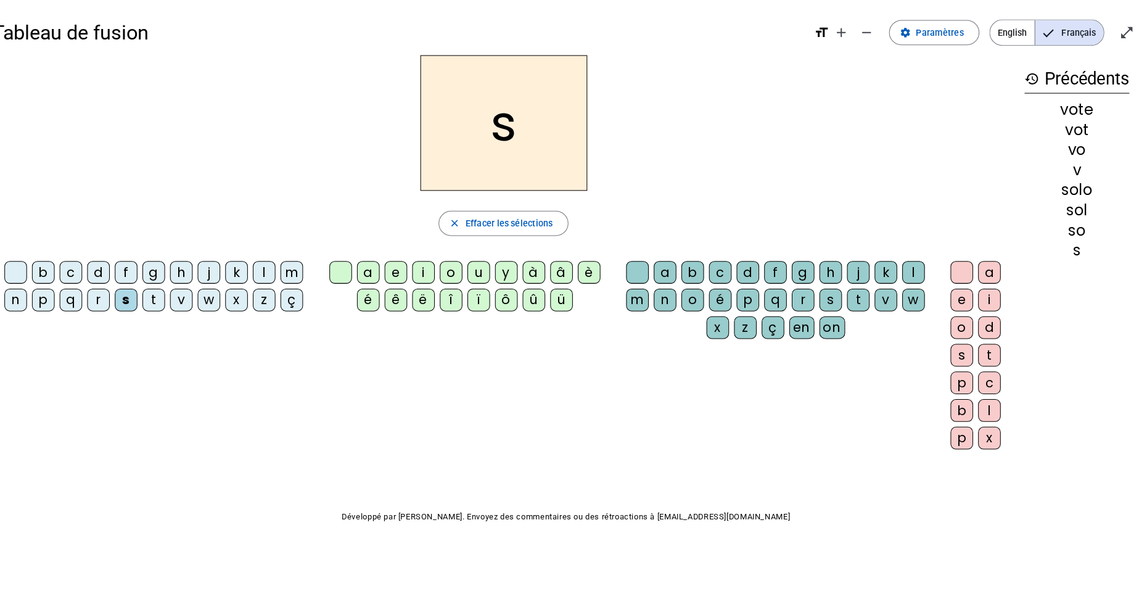
click at [480, 274] on div "u" at bounding box center [488, 267] width 22 height 22
click at [663, 299] on div "n" at bounding box center [671, 295] width 22 height 22
click at [515, 224] on span "Effacer les sélections" at bounding box center [518, 219] width 86 height 15
click at [309, 272] on div "m" at bounding box center [304, 267] width 22 height 22
click at [459, 277] on div "o" at bounding box center [460, 267] width 22 height 22
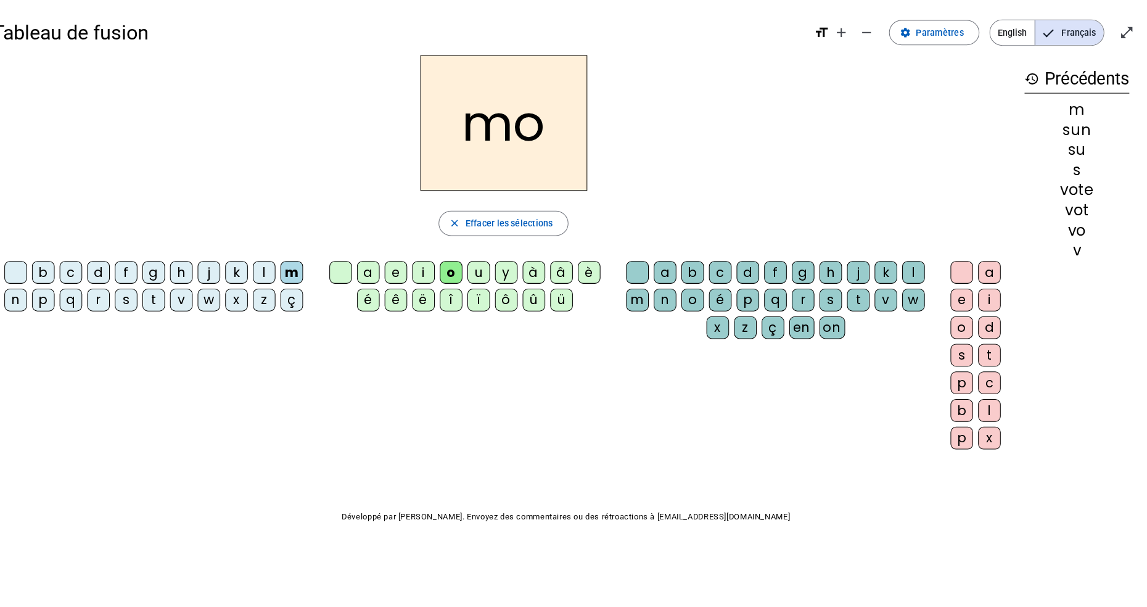
click at [641, 295] on div "m" at bounding box center [644, 295] width 22 height 22
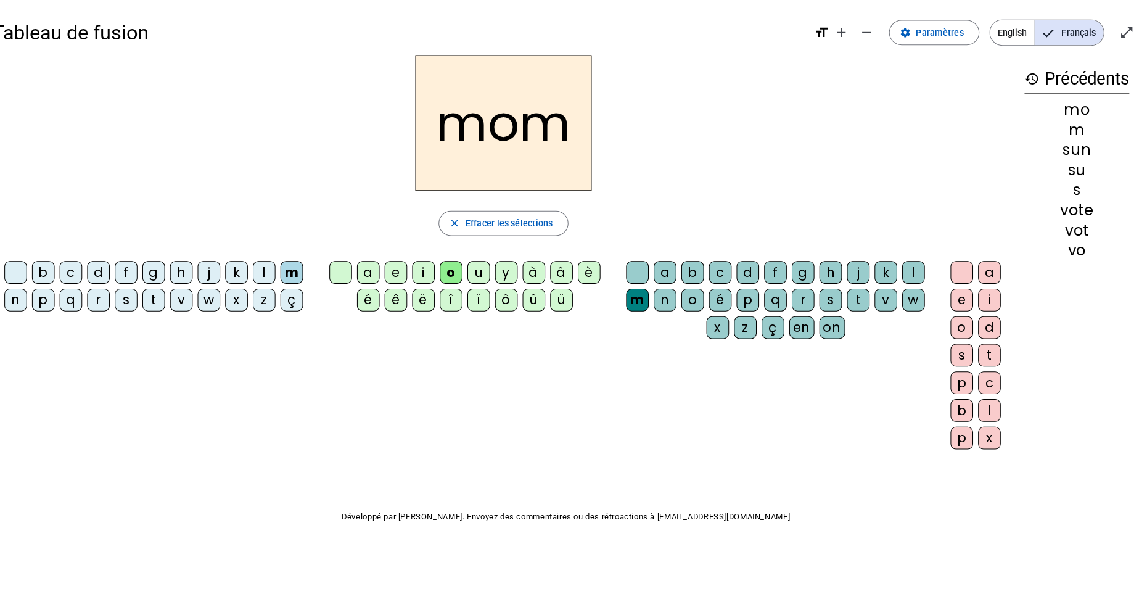
click at [507, 228] on span "button" at bounding box center [512, 220] width 126 height 30
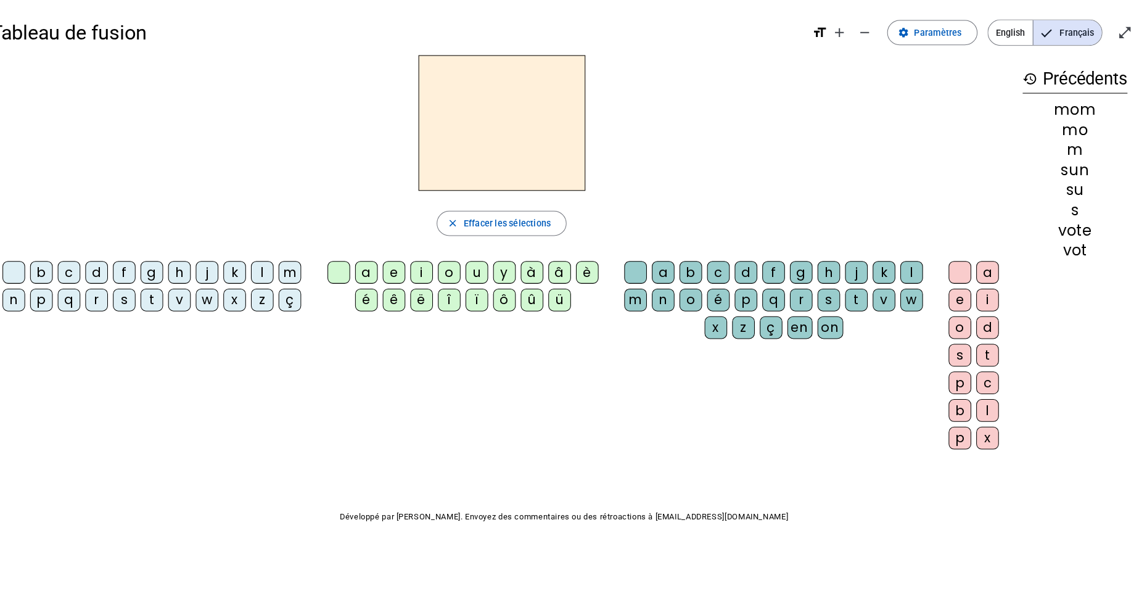
click at [275, 274] on div "l" at bounding box center [277, 267] width 22 height 22
click at [375, 274] on div "a" at bounding box center [379, 267] width 22 height 22
click at [721, 277] on div "c" at bounding box center [725, 267] width 22 height 22
click at [961, 305] on div "e" at bounding box center [962, 295] width 22 height 22
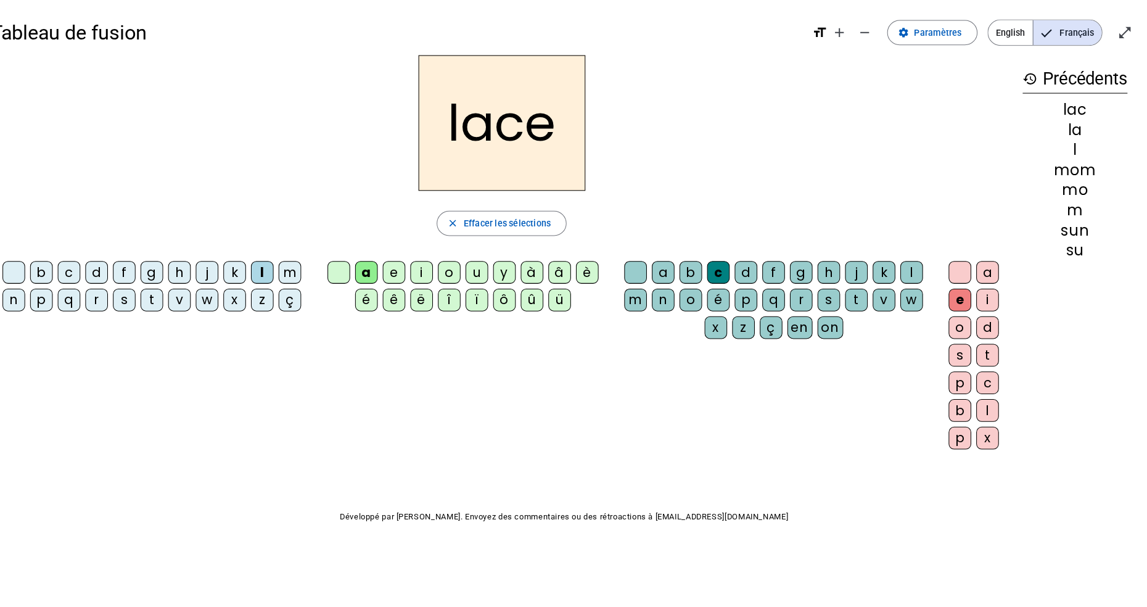
click at [530, 228] on span "button" at bounding box center [512, 220] width 126 height 30
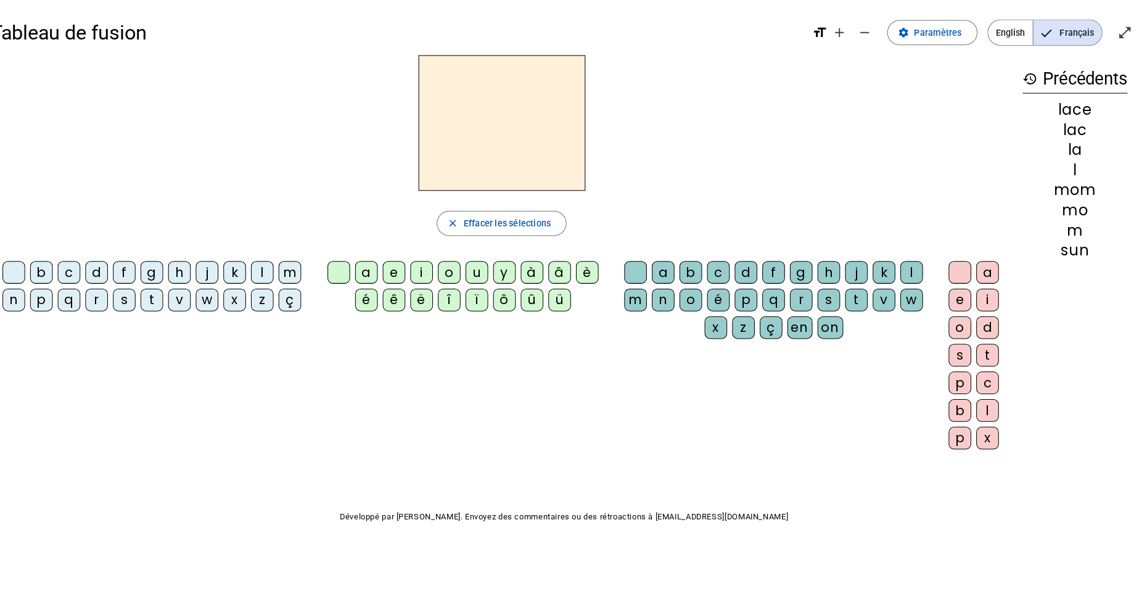
click at [275, 271] on div "l" at bounding box center [277, 267] width 22 height 22
click at [375, 272] on div "a" at bounding box center [379, 267] width 22 height 22
click at [888, 275] on div "k" at bounding box center [888, 267] width 22 height 22
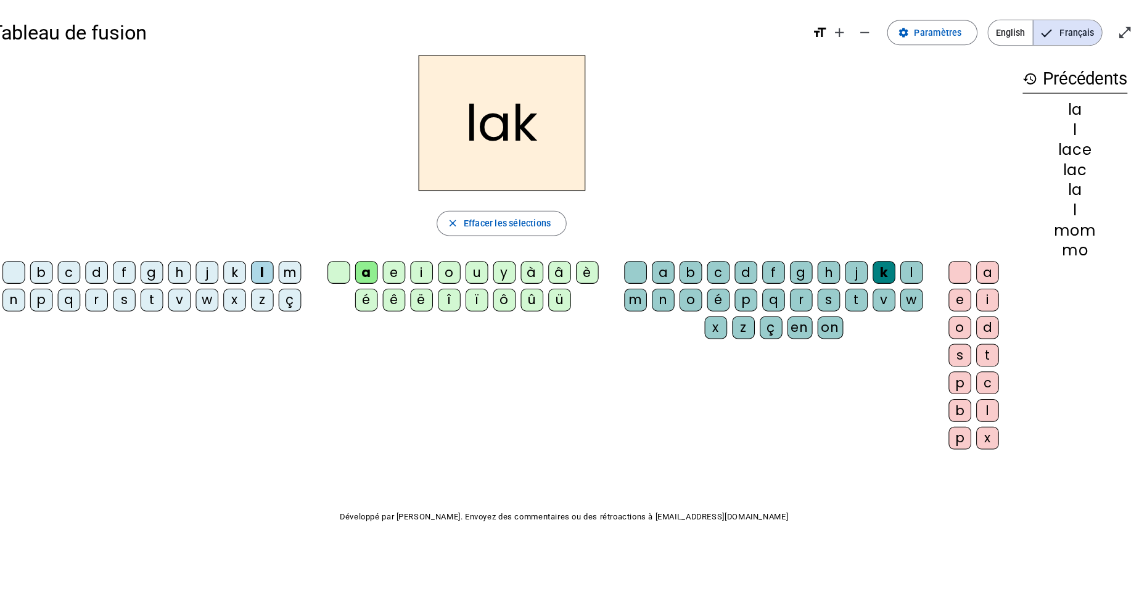
click at [962, 300] on div "e" at bounding box center [962, 295] width 22 height 22
click at [539, 234] on span "button" at bounding box center [512, 220] width 126 height 30
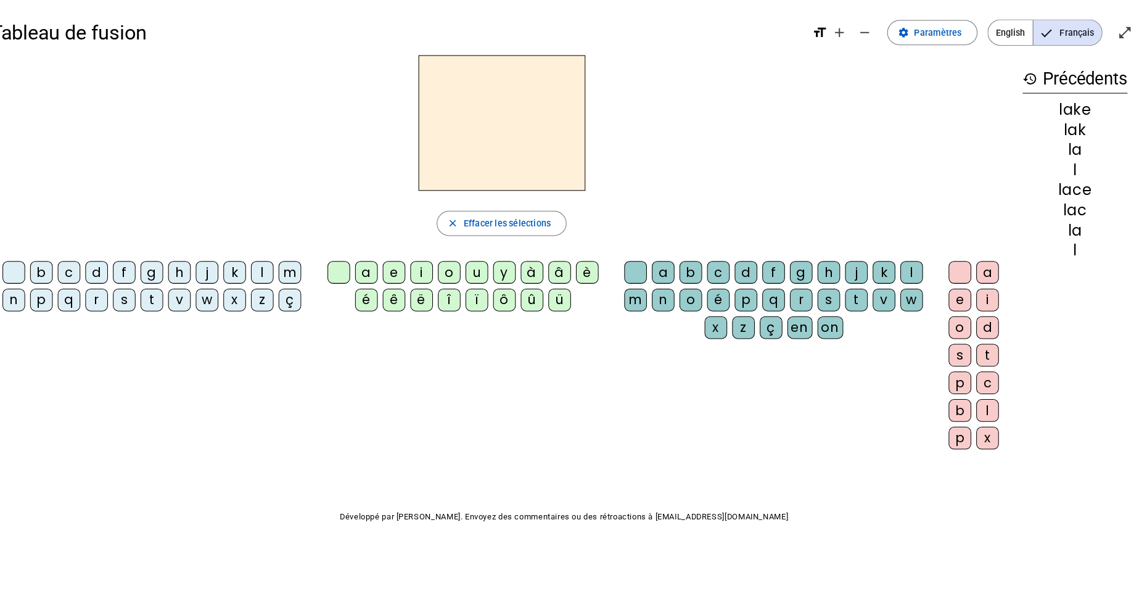
click at [141, 298] on div "s" at bounding box center [141, 295] width 22 height 22
click at [401, 273] on div "e" at bounding box center [406, 267] width 22 height 22
click at [959, 298] on div "e" at bounding box center [962, 295] width 22 height 22
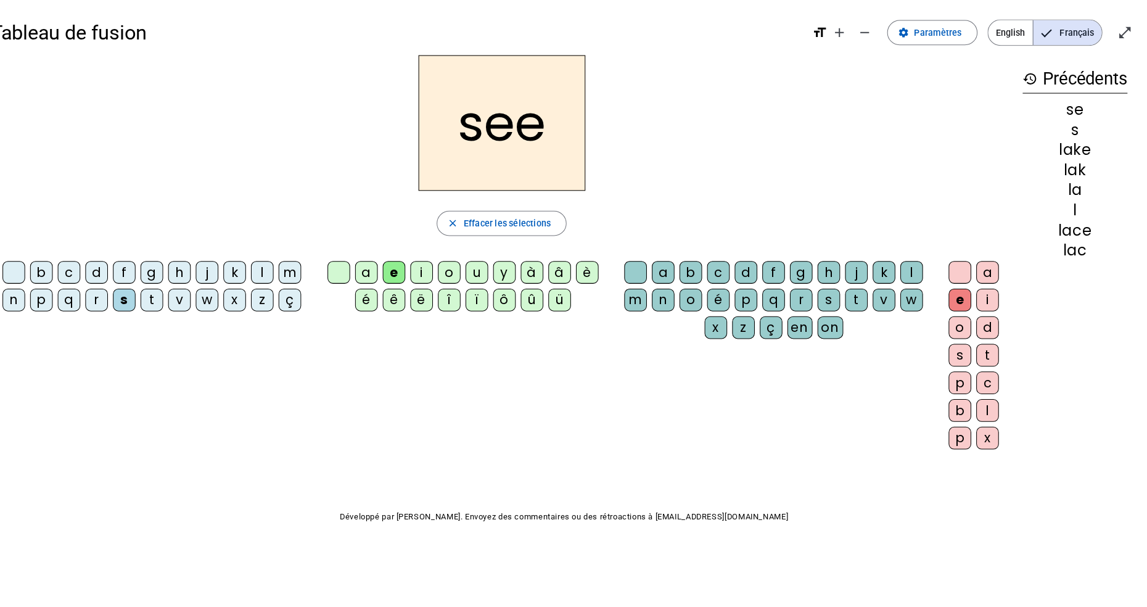
click at [548, 221] on span "Effacer les sélections" at bounding box center [518, 219] width 86 height 15
click at [275, 275] on div "l" at bounding box center [277, 267] width 22 height 22
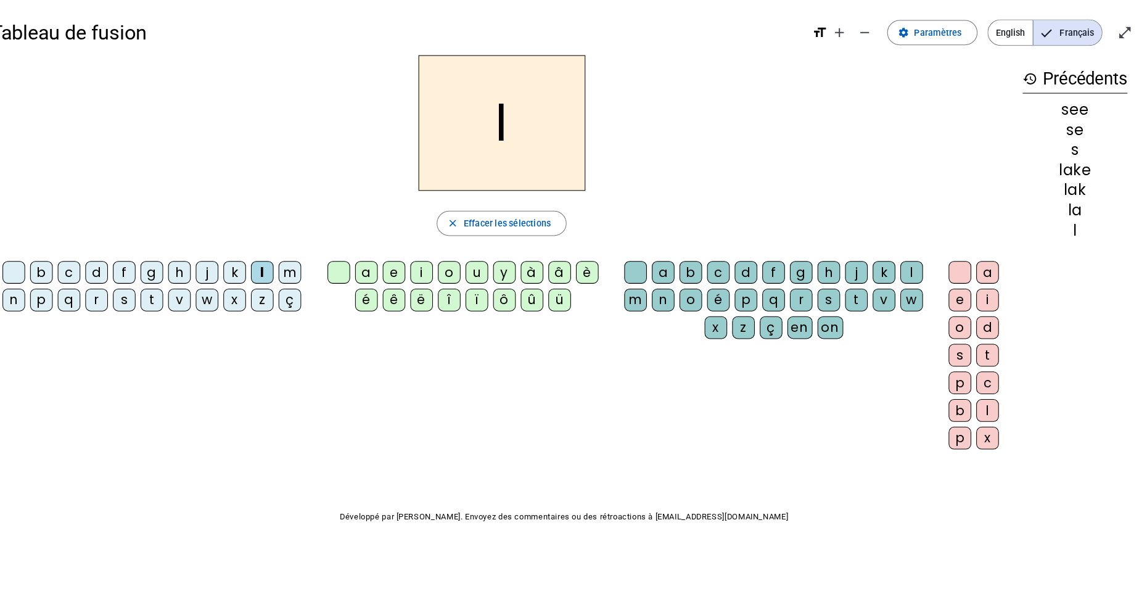
click at [459, 276] on div "o" at bounding box center [460, 267] width 22 height 22
click at [830, 298] on div "s" at bounding box center [834, 295] width 22 height 22
click at [985, 353] on div "t" at bounding box center [990, 349] width 22 height 22
click at [497, 222] on span "Effacer les sélections" at bounding box center [518, 219] width 86 height 15
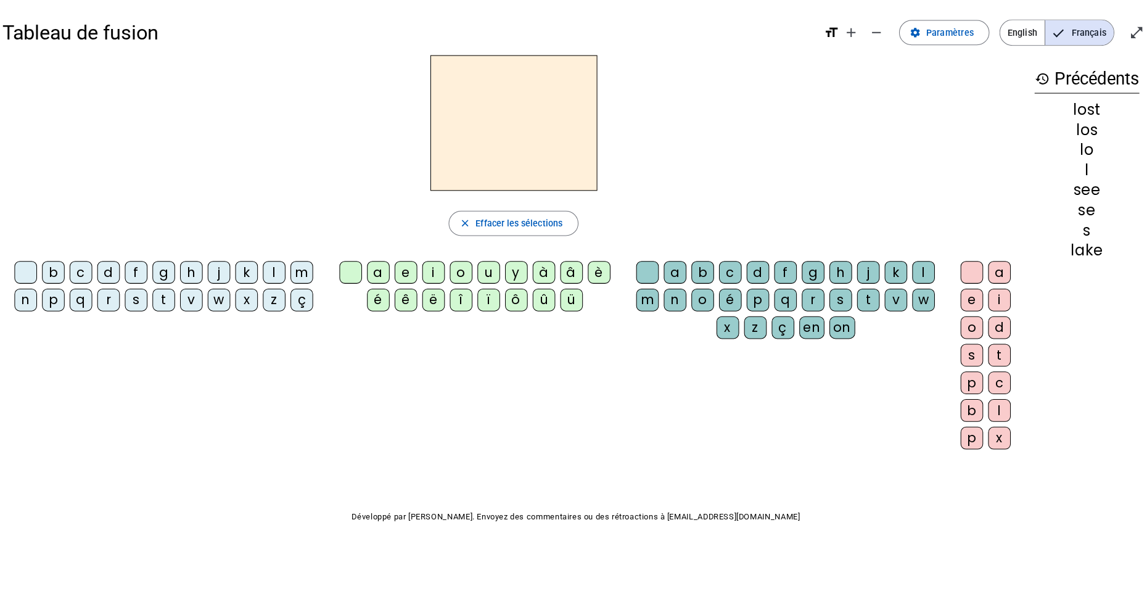
click at [87, 269] on div "c" at bounding box center [87, 267] width 22 height 22
click at [464, 275] on div "o" at bounding box center [460, 267] width 22 height 22
click at [831, 305] on div "s" at bounding box center [834, 295] width 22 height 22
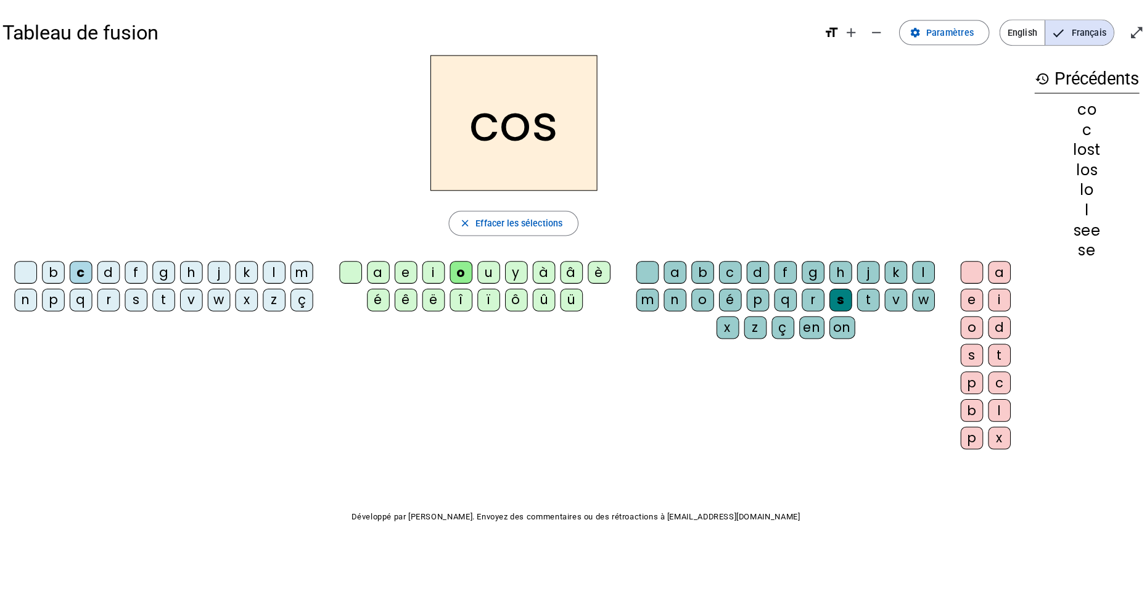
click at [985, 356] on div "t" at bounding box center [990, 349] width 22 height 22
click at [547, 232] on span "button" at bounding box center [512, 220] width 126 height 30
click at [82, 271] on div "c" at bounding box center [87, 267] width 22 height 22
click at [377, 276] on div "a" at bounding box center [379, 267] width 22 height 22
click at [859, 302] on div "t" at bounding box center [861, 295] width 22 height 22
